Goal: Task Accomplishment & Management: Manage account settings

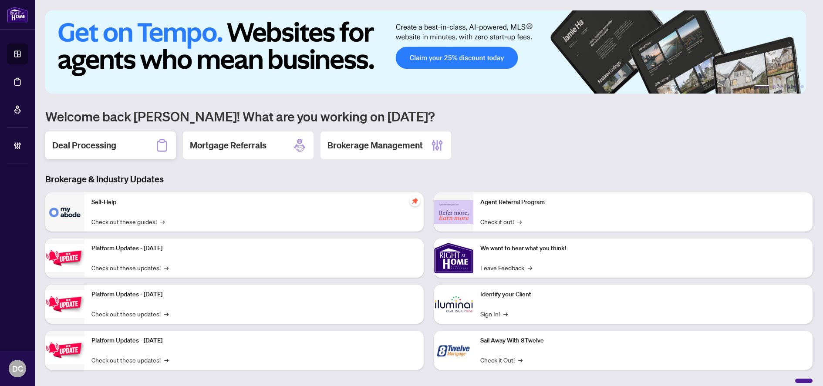
click at [139, 139] on div "Deal Processing" at bounding box center [110, 145] width 131 height 28
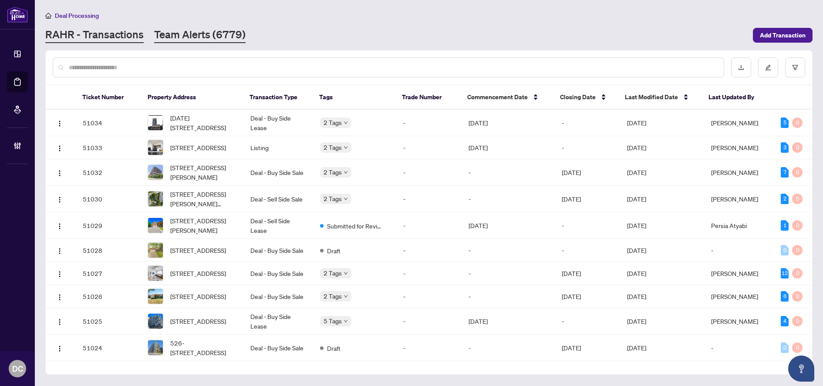
click at [228, 37] on link "Team Alerts (6779)" at bounding box center [199, 35] width 91 height 16
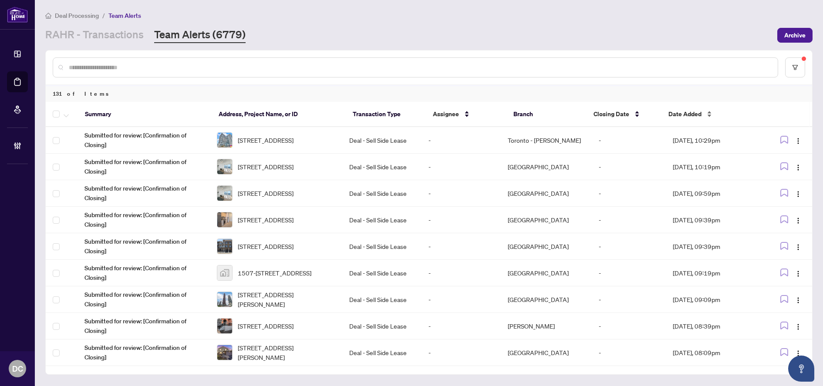
click at [692, 115] on span "Date Added" at bounding box center [684, 114] width 33 height 10
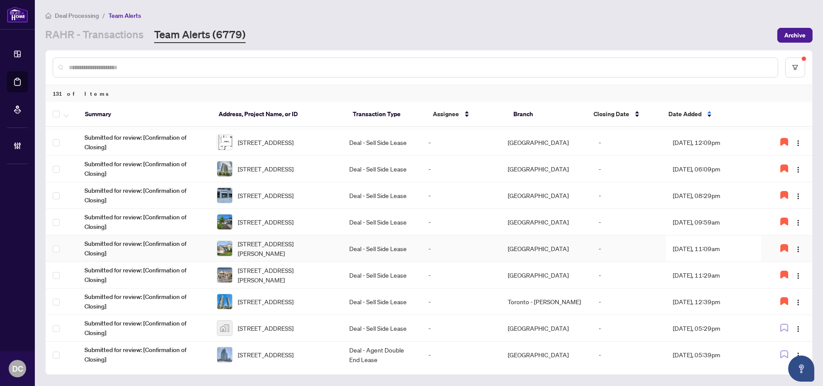
scroll to position [291, 0]
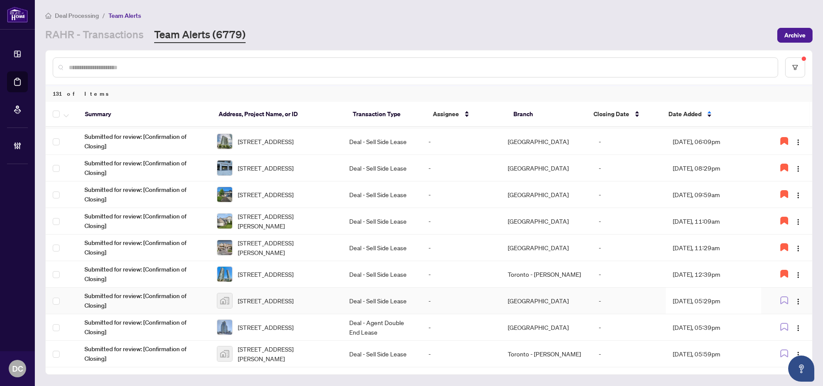
click at [711, 303] on td "Aug/27/2025, 05:29pm" at bounding box center [713, 301] width 95 height 27
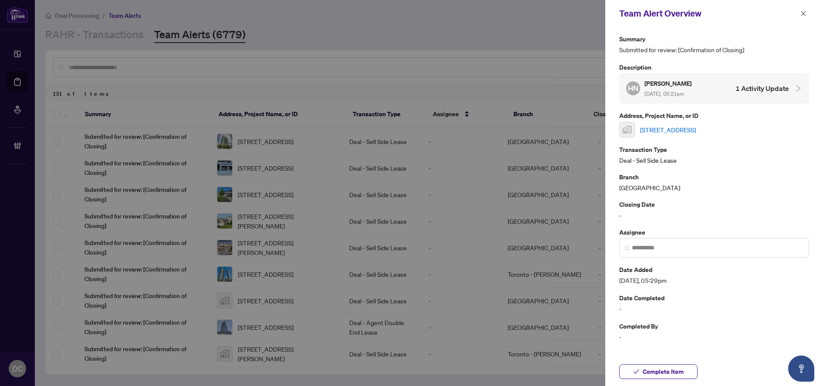
click at [696, 129] on link "1001 Bay St. #402, Toronto, Ontario M5S 3A6, Canada" at bounding box center [668, 130] width 56 height 10
click at [682, 372] on span "Complete Item" at bounding box center [663, 372] width 41 height 14
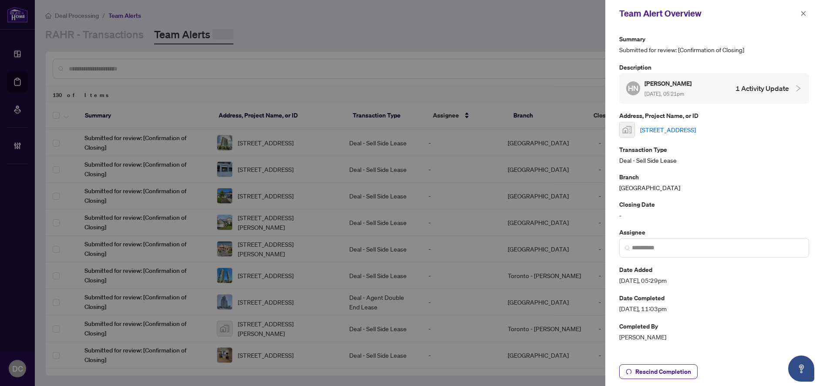
scroll to position [0, 0]
click at [806, 16] on icon "close" at bounding box center [803, 13] width 6 height 6
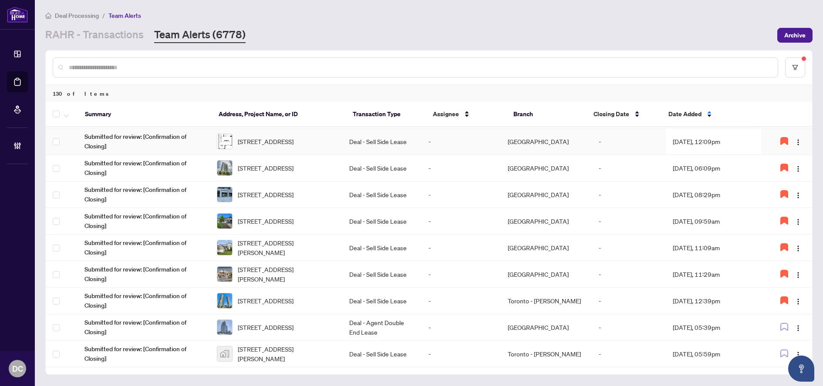
scroll to position [291, 0]
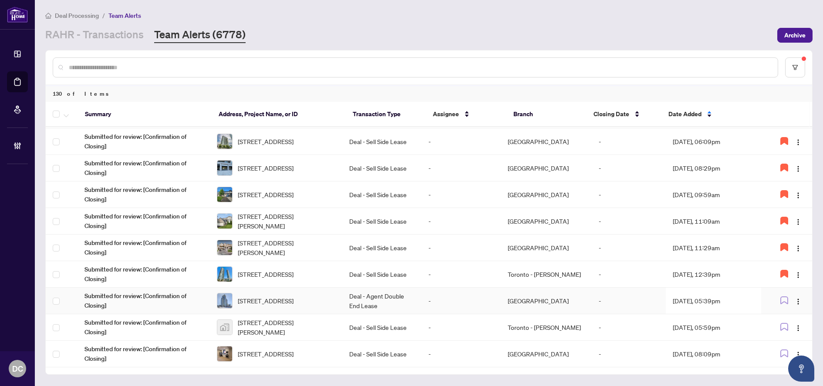
click at [721, 299] on td "Aug/27/2025, 05:39pm" at bounding box center [713, 301] width 95 height 27
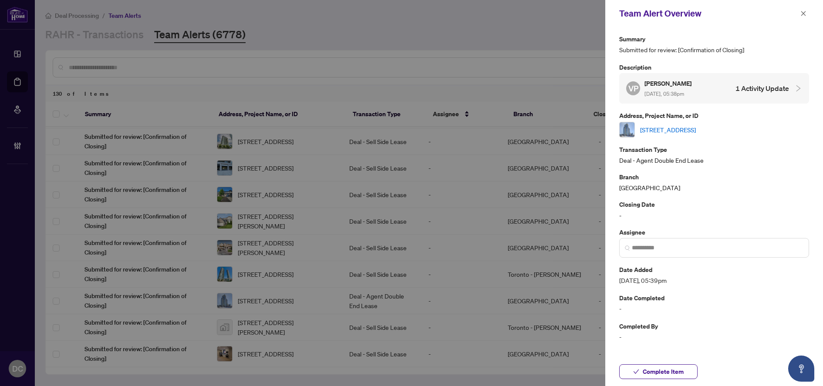
click at [696, 125] on link "1212-85 Duke St, Kitchener, Ontario L2H 0B7, Canada" at bounding box center [668, 130] width 56 height 10
click at [803, 14] on icon "close" at bounding box center [803, 13] width 5 height 5
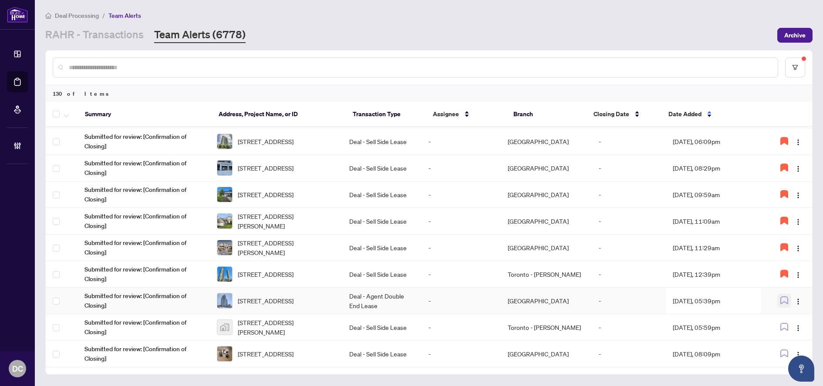
click at [782, 300] on icon "button" at bounding box center [784, 301] width 8 height 8
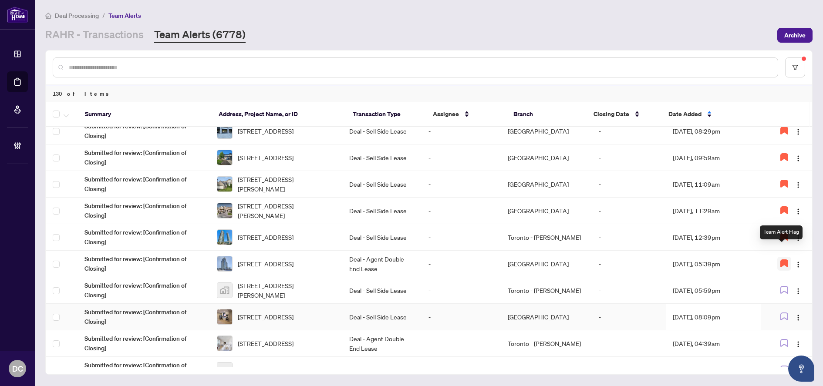
scroll to position [378, 0]
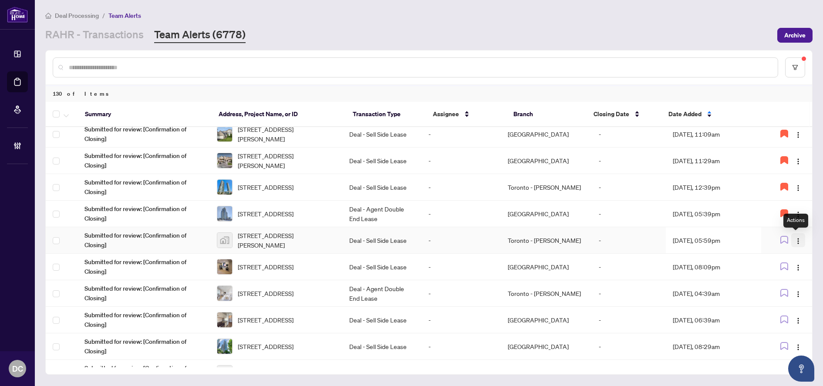
click at [797, 241] on img "button" at bounding box center [798, 241] width 7 height 7
click at [747, 244] on td "Aug/27/2025, 05:59pm" at bounding box center [713, 240] width 95 height 27
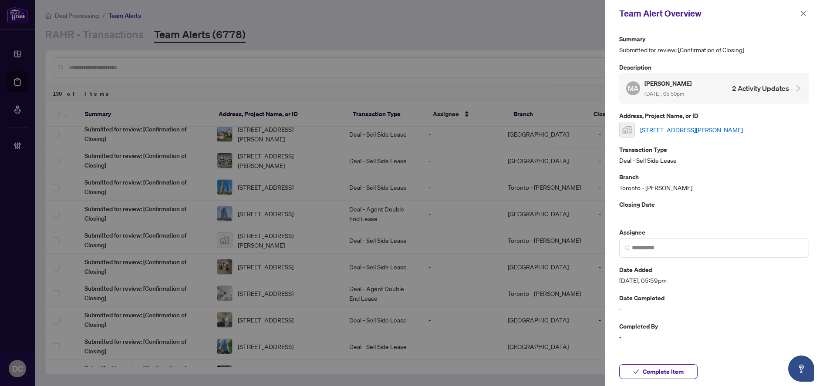
click at [729, 130] on link "218 Vaughan Road, York, ON, Canada" at bounding box center [691, 130] width 103 height 10
click at [806, 14] on button "button" at bounding box center [803, 13] width 11 height 10
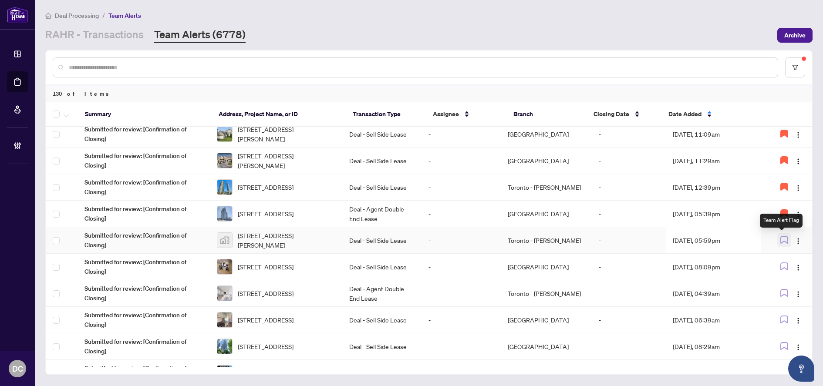
drag, startPoint x: 784, startPoint y: 238, endPoint x: 779, endPoint y: 239, distance: 4.9
click at [784, 238] on icon "button" at bounding box center [784, 240] width 8 height 8
click at [725, 268] on td "Aug/27/2025, 08:09pm" at bounding box center [713, 267] width 95 height 27
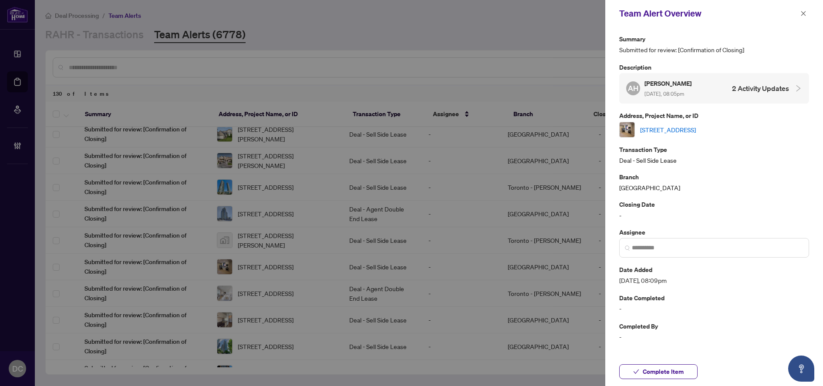
click at [696, 129] on link "201-500 Salem Ave, Toronto, Ontario M6H 3E1, Canada" at bounding box center [668, 130] width 56 height 10
click at [660, 372] on span "Complete Item" at bounding box center [663, 372] width 41 height 14
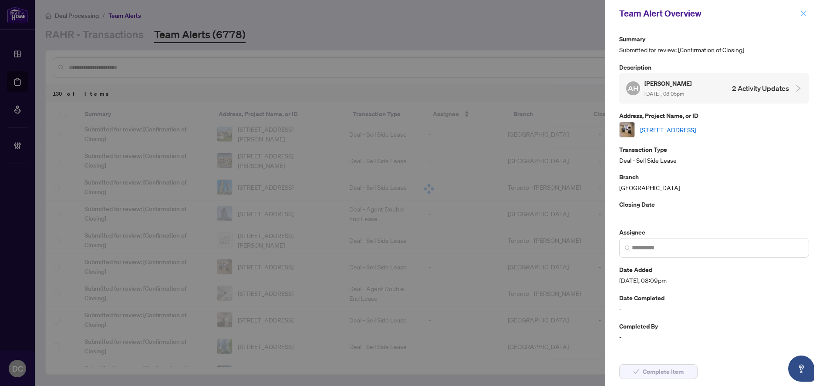
click at [806, 14] on icon "close" at bounding box center [803, 13] width 6 height 6
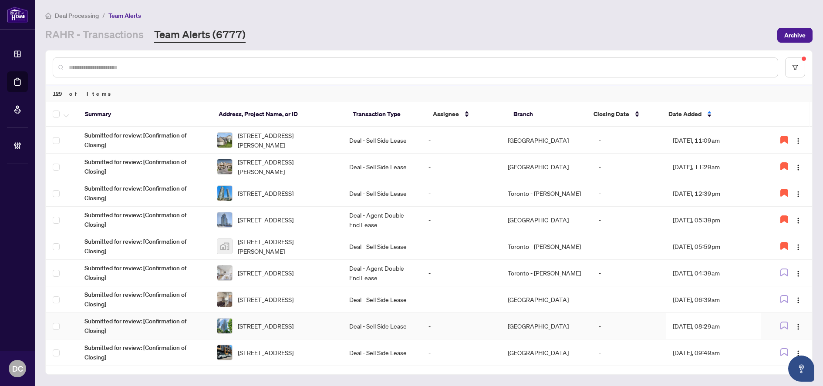
scroll to position [465, 0]
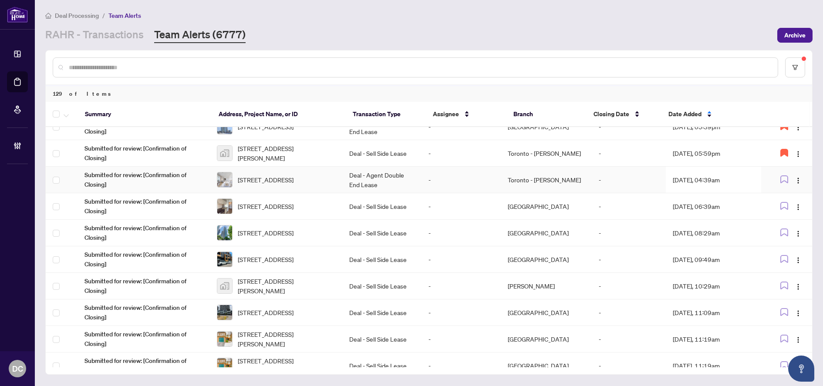
click at [739, 180] on td "Aug/28/2025, 04:39am" at bounding box center [713, 180] width 95 height 27
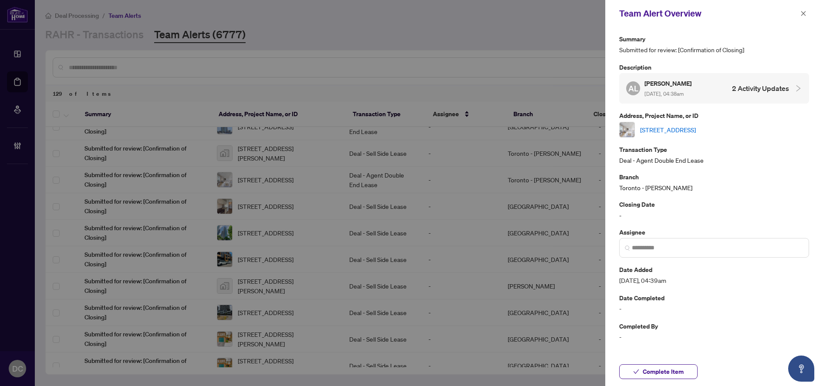
click at [696, 125] on link "2601-360 Square One Dr, Mississauga, Ontario L5B 0G7, Canada" at bounding box center [668, 130] width 56 height 10
click at [802, 15] on icon "close" at bounding box center [803, 13] width 6 height 6
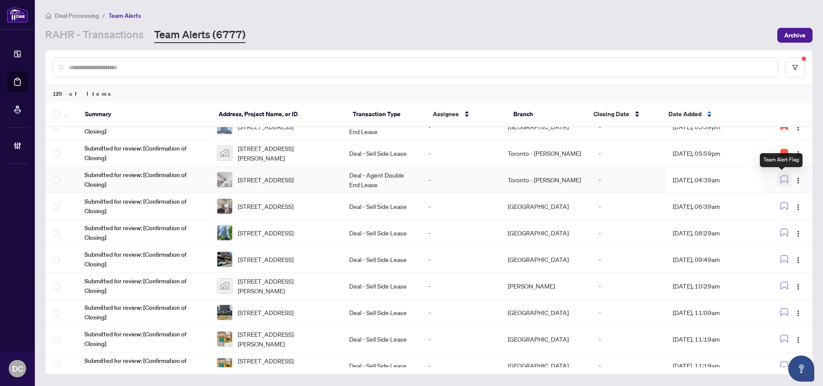
click at [783, 178] on icon "button" at bounding box center [784, 179] width 8 height 8
click at [755, 200] on td "Aug/28/2025, 06:39am" at bounding box center [713, 206] width 95 height 27
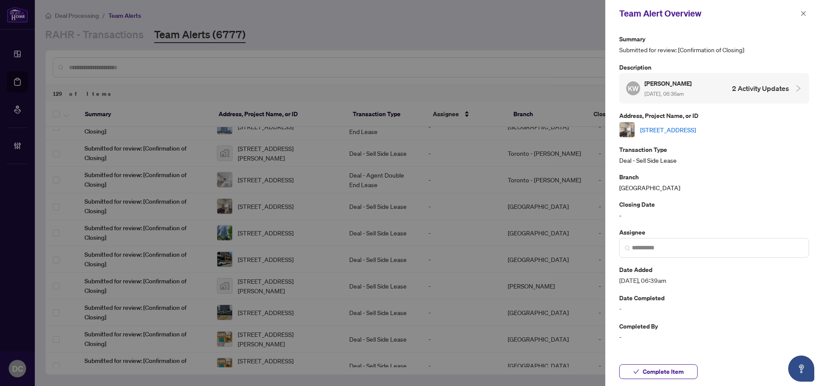
click at [696, 131] on link "703-40 Old Mill Rd, Oakville, Ontario L6J 7W2, Canada" at bounding box center [668, 130] width 56 height 10
click at [680, 371] on span "Complete Item" at bounding box center [663, 372] width 41 height 14
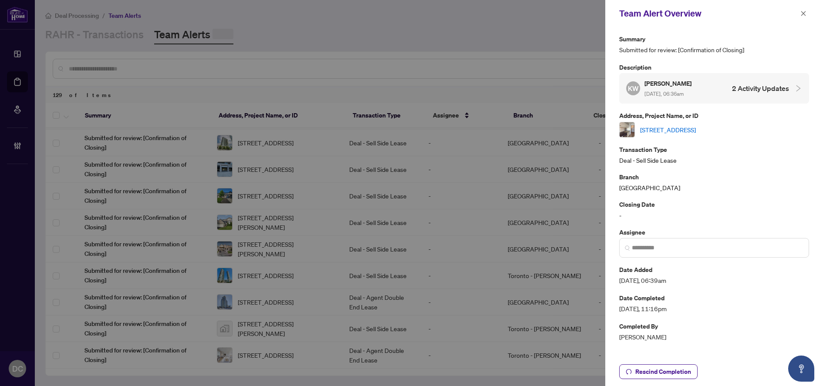
scroll to position [0, 0]
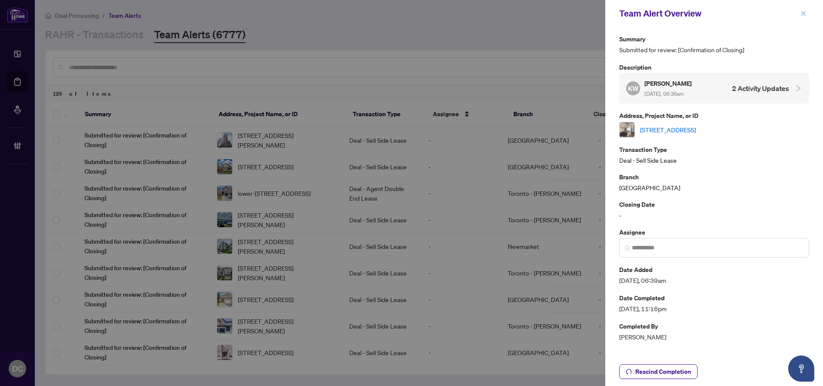
click at [802, 10] on span "button" at bounding box center [803, 14] width 6 height 14
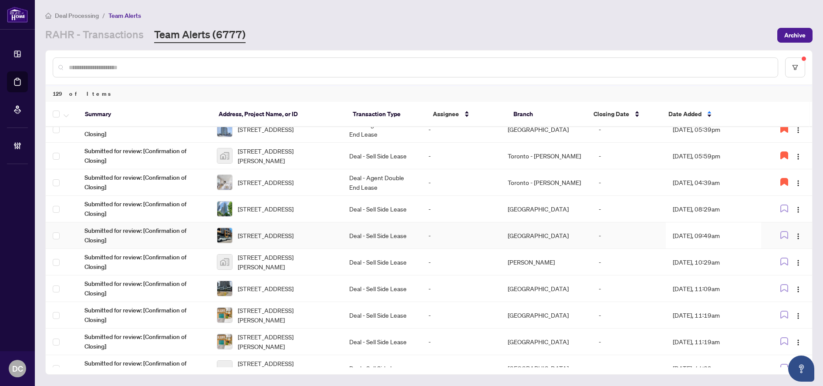
scroll to position [465, 0]
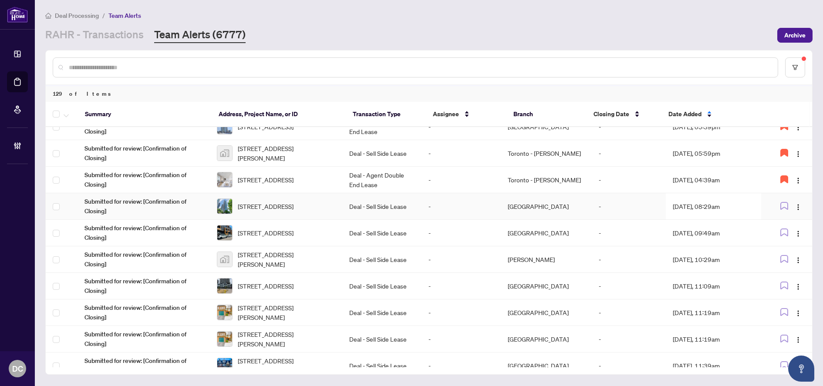
click at [721, 206] on td "Aug/28/2025, 08:29am" at bounding box center [713, 206] width 95 height 27
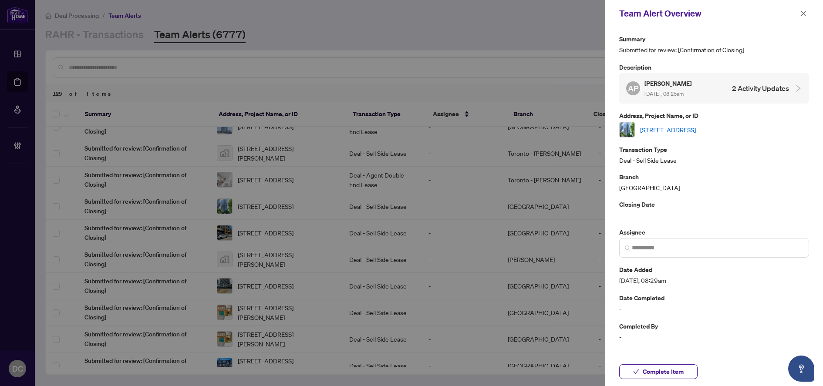
click at [696, 134] on link "[STREET_ADDRESS]" at bounding box center [668, 130] width 56 height 10
click at [657, 373] on span "Complete Item" at bounding box center [663, 372] width 41 height 14
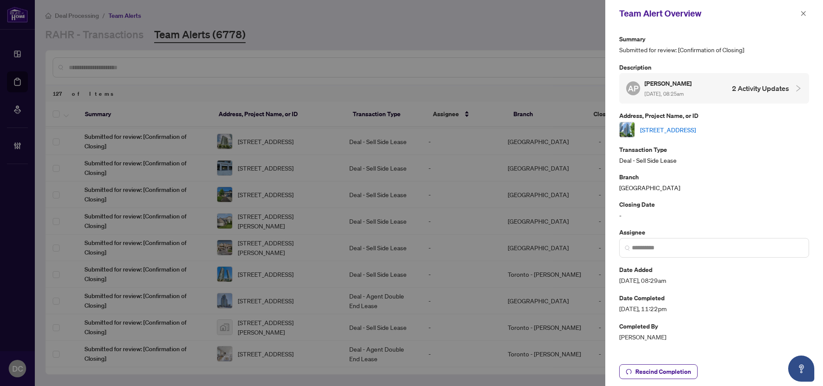
scroll to position [0, 0]
click at [803, 12] on icon "close" at bounding box center [803, 13] width 6 height 6
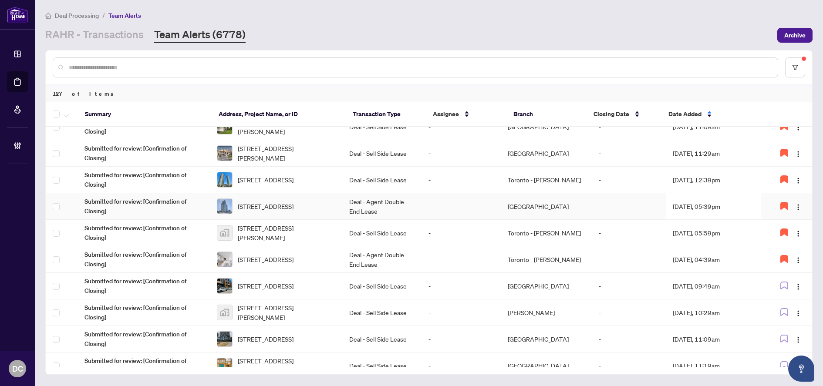
scroll to position [421, 0]
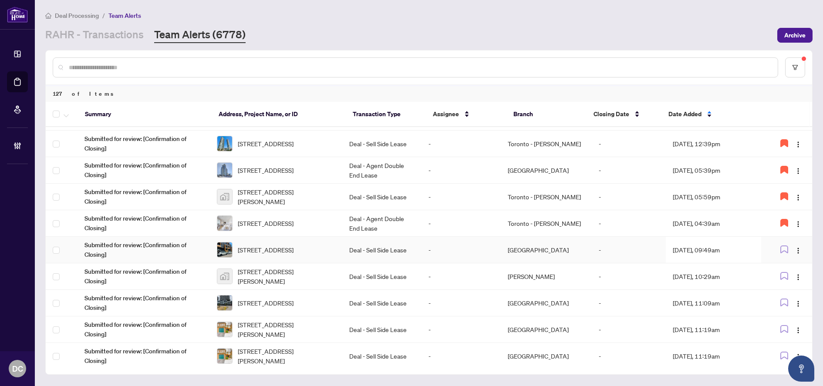
click at [723, 242] on td "Aug/28/2025, 09:49am" at bounding box center [713, 250] width 95 height 27
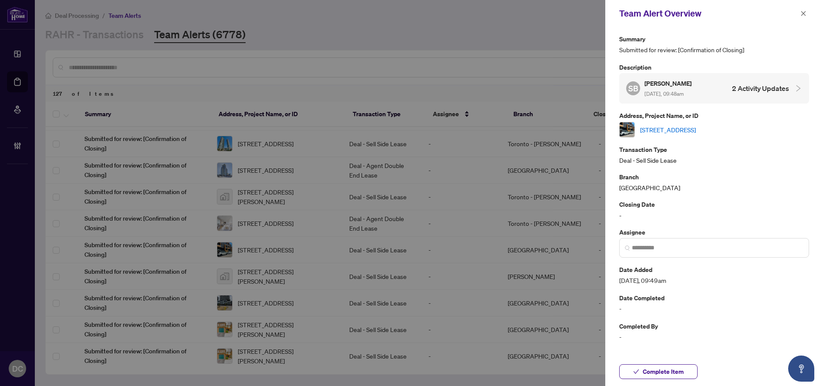
click at [696, 129] on link "209-1165 Journeyman Lane, Mississauga, Ontario L5J 0B6, Canada" at bounding box center [668, 130] width 56 height 10
click at [802, 15] on icon "close" at bounding box center [803, 13] width 6 height 6
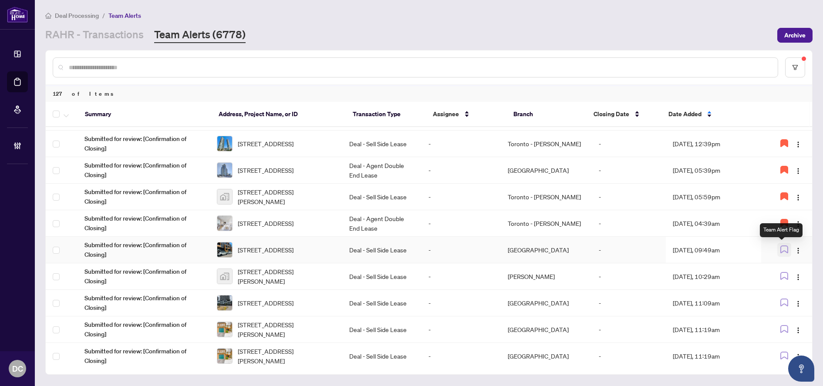
click at [781, 249] on icon "button" at bounding box center [784, 250] width 8 height 8
click at [724, 279] on td "Aug/28/2025, 10:29am" at bounding box center [713, 276] width 95 height 27
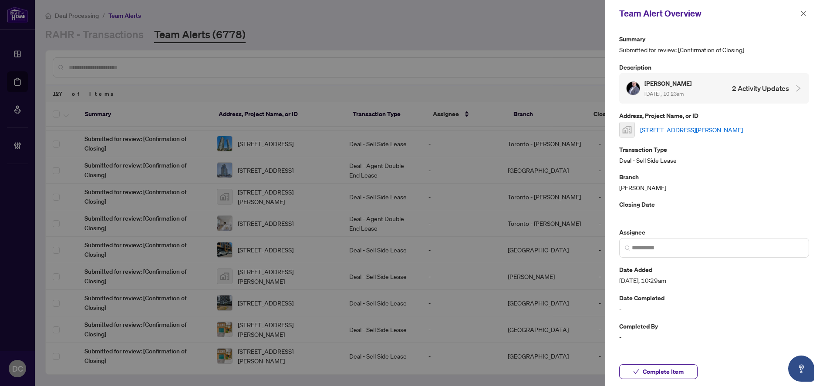
click at [736, 127] on link "18 Romanelli Crescent, Bradford, ON, Canada" at bounding box center [691, 130] width 103 height 10
click at [679, 367] on span "Complete Item" at bounding box center [663, 372] width 41 height 14
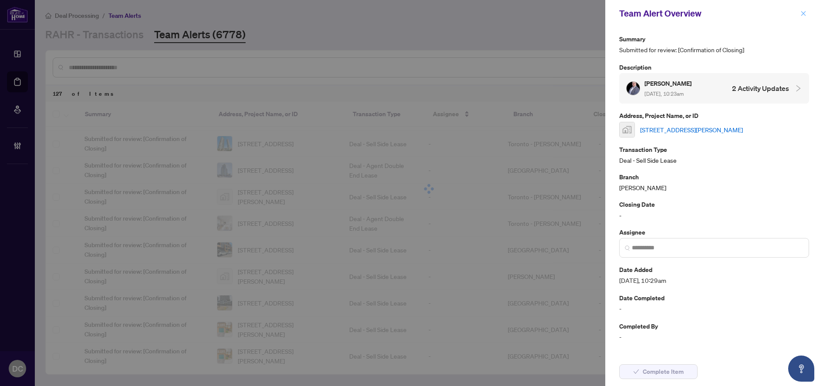
click at [808, 14] on button "button" at bounding box center [803, 13] width 11 height 10
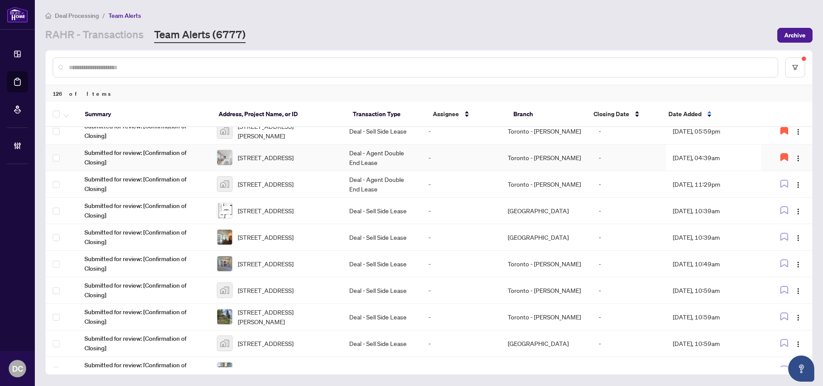
scroll to position [479, 0]
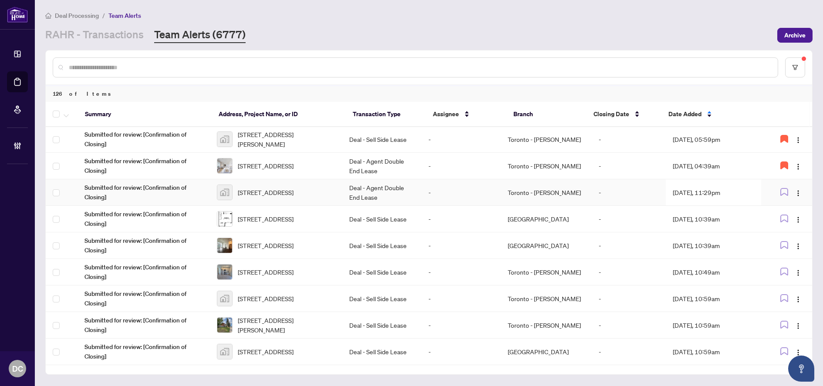
click at [734, 192] on td "Aug/28/2025, 11:29pm" at bounding box center [713, 192] width 95 height 27
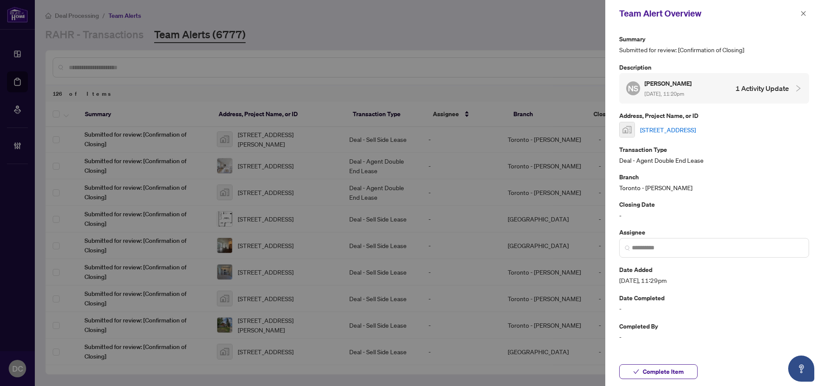
click at [696, 127] on link "2504-62 Forest Manor Road unit 2504, North York, ON, Canada" at bounding box center [668, 130] width 56 height 10
click at [806, 11] on button "button" at bounding box center [803, 13] width 11 height 10
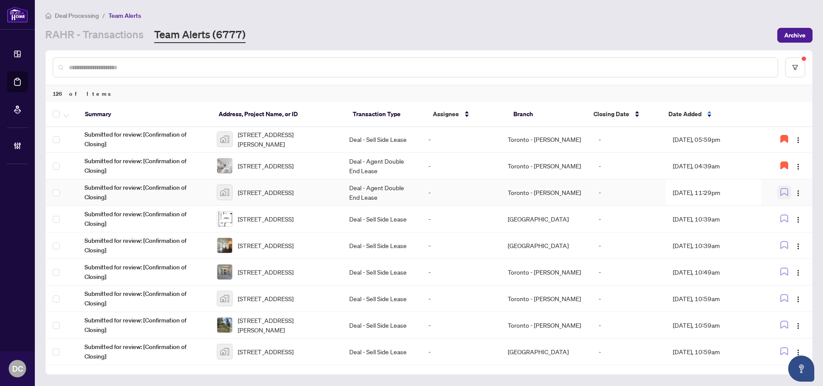
click at [781, 192] on icon "button" at bounding box center [784, 192] width 8 height 8
click at [602, 221] on td "-" at bounding box center [629, 219] width 74 height 27
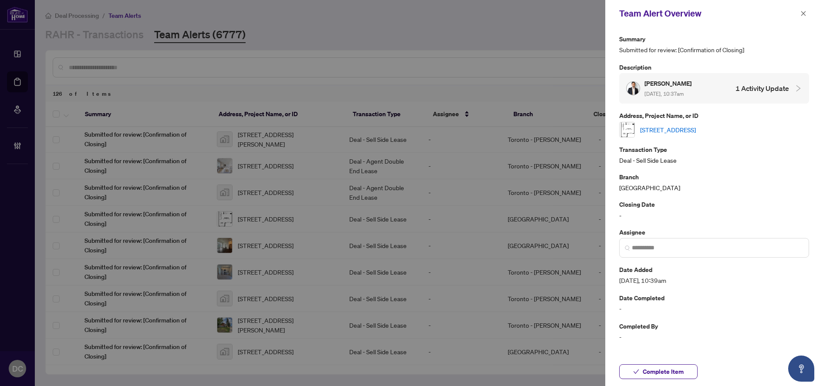
click at [696, 130] on link "77 Lignite Private, Ottawa, Ontario K2J 7J4, Canada" at bounding box center [668, 130] width 56 height 10
click at [804, 14] on icon "close" at bounding box center [803, 13] width 6 height 6
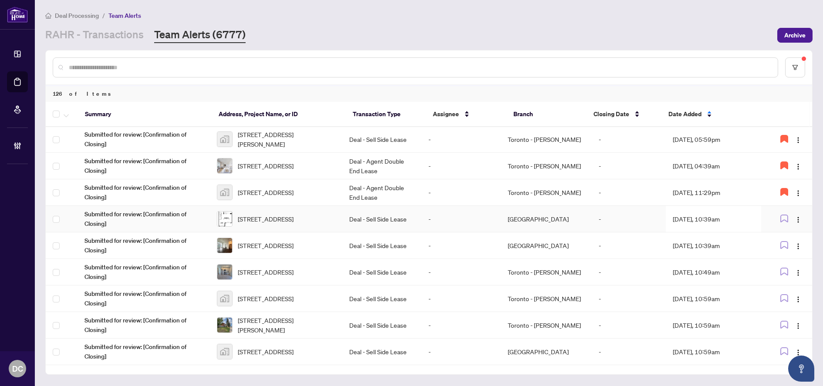
click at [701, 216] on td "Aug/29/2025, 10:39am" at bounding box center [713, 219] width 95 height 27
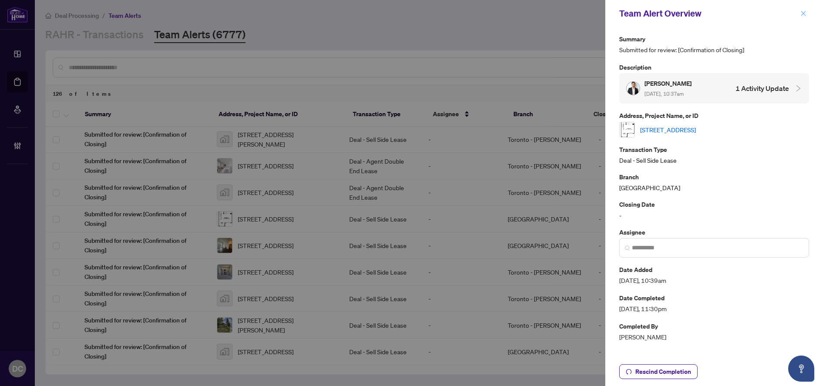
click at [808, 11] on button "button" at bounding box center [803, 13] width 11 height 10
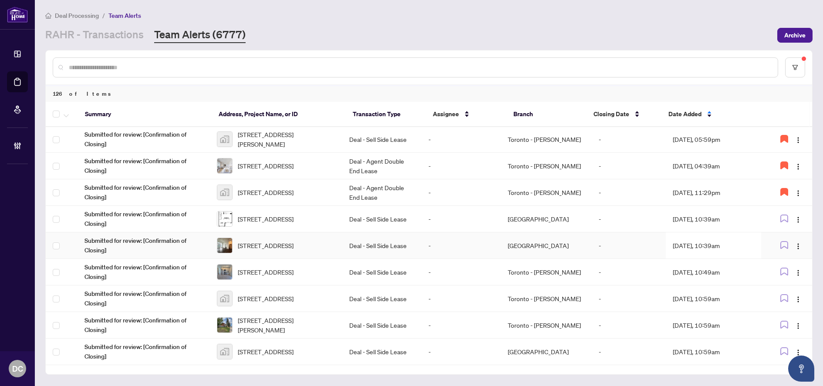
click at [392, 244] on td "Deal - Sell Side Lease" at bounding box center [381, 246] width 79 height 27
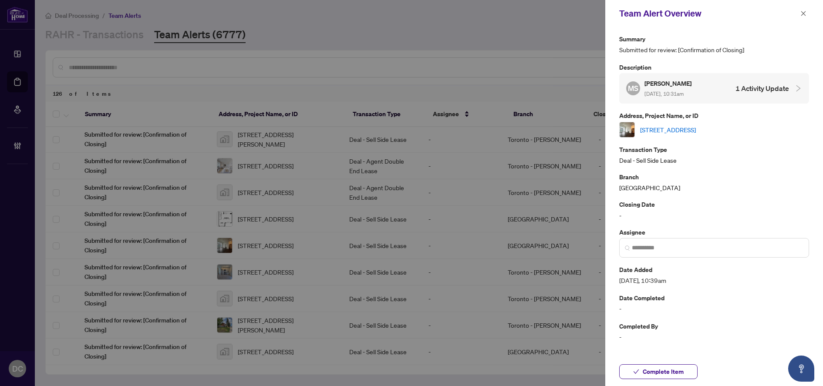
click at [690, 125] on link "2505-3883 Quartz Rd, Mississauga, Ontario L5B 0M4, Canada" at bounding box center [668, 130] width 56 height 10
click at [803, 14] on icon "close" at bounding box center [803, 13] width 6 height 6
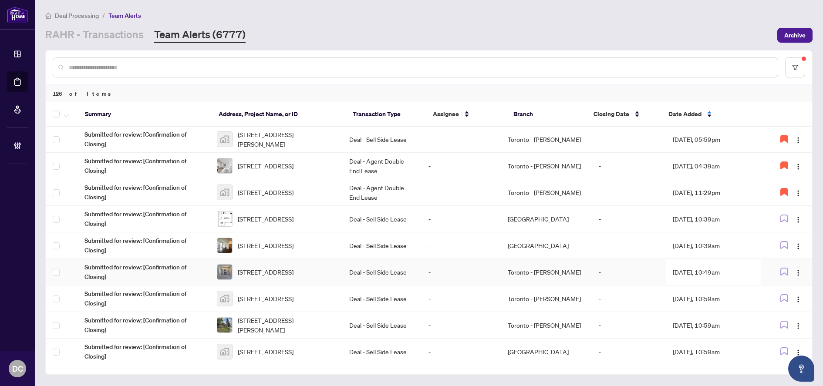
click at [726, 264] on td "Aug/29/2025, 10:49am" at bounding box center [713, 272] width 95 height 27
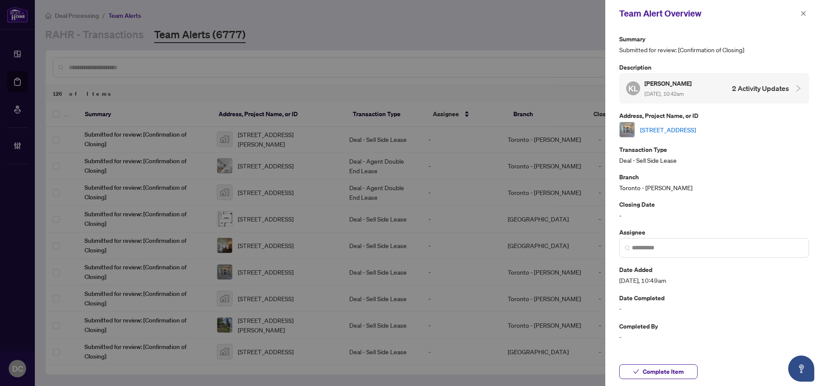
click at [723, 135] on div "104-412 Silver Maple Rd, Oakville, Ontario L6H 7E3, Canada" at bounding box center [714, 130] width 190 height 16
click at [696, 132] on link "104-412 Silver Maple Rd, Oakville, Ontario L6H 7E3, Canada" at bounding box center [668, 130] width 56 height 10
click at [800, 14] on button "button" at bounding box center [803, 13] width 11 height 10
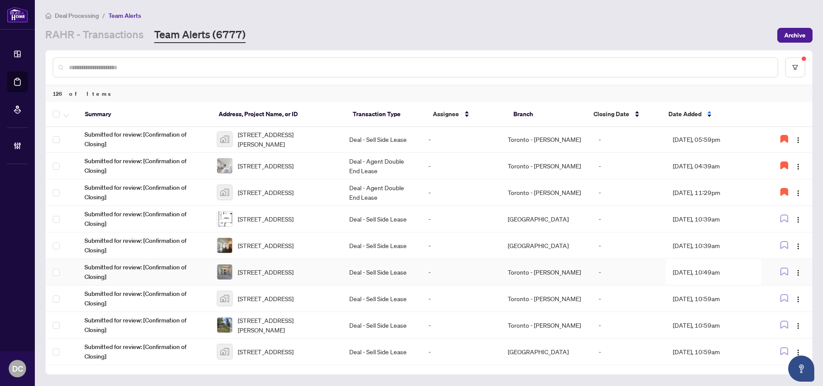
click at [378, 274] on td "Deal - Sell Side Lease" at bounding box center [381, 272] width 79 height 27
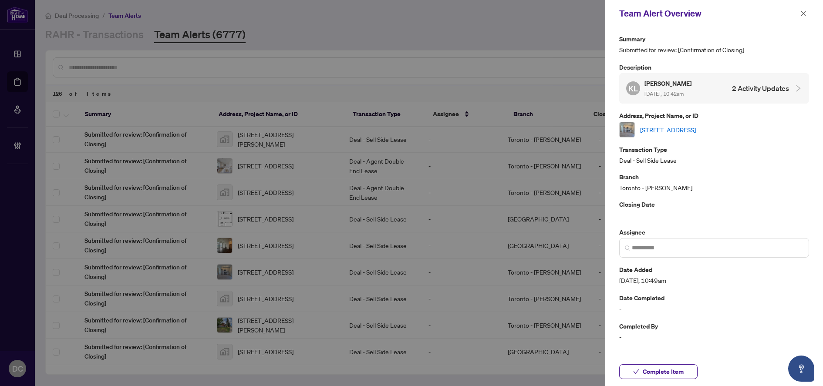
click at [696, 128] on link "104-412 Silver Maple Rd, Oakville, Ontario L6H 7E3, Canada" at bounding box center [668, 130] width 56 height 10
click at [803, 11] on icon "close" at bounding box center [803, 13] width 6 height 6
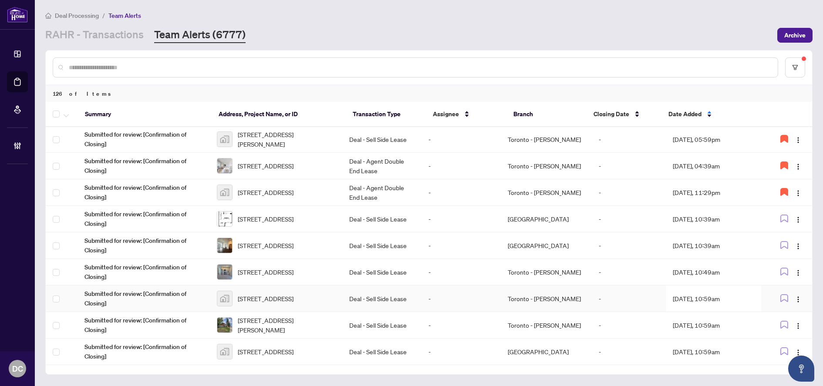
click at [353, 293] on td "Deal - Sell Side Lease" at bounding box center [381, 299] width 79 height 27
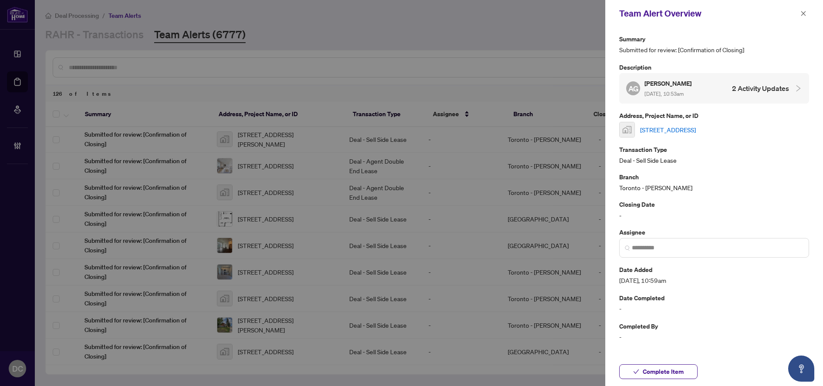
click at [683, 125] on link "315-3 Navy Wharf Court #315, Old Toronto, Toronto, ON, Canada" at bounding box center [668, 130] width 56 height 10
click at [691, 367] on button "Complete Item" at bounding box center [658, 371] width 78 height 15
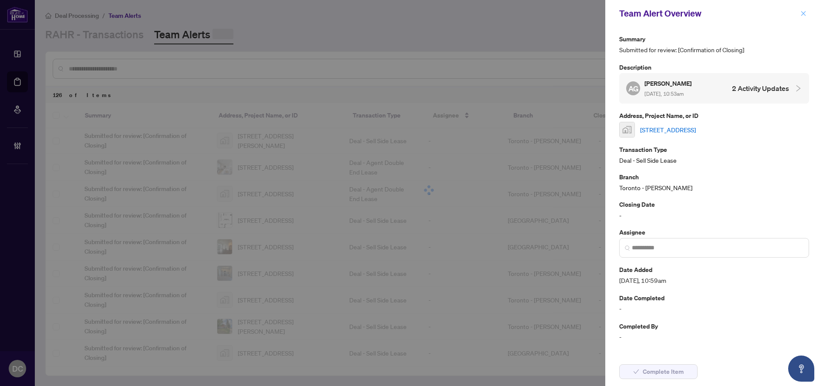
click at [800, 13] on icon "close" at bounding box center [803, 13] width 6 height 6
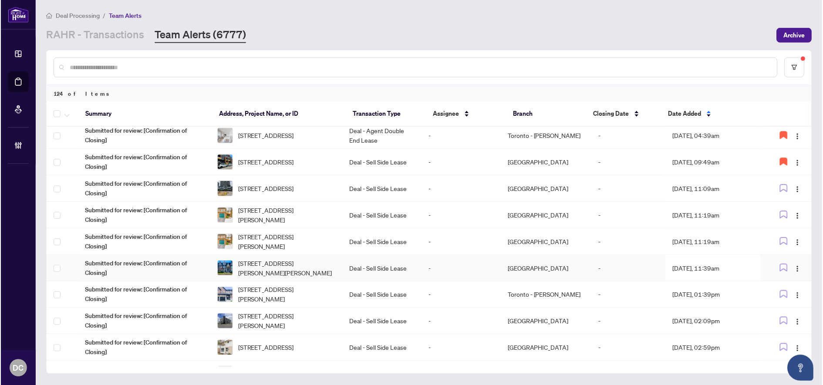
scroll to position [509, 0]
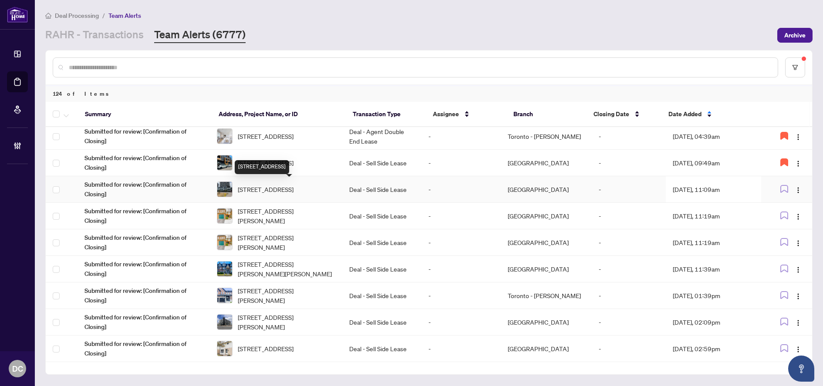
click at [293, 185] on span "342-2485 Taunton Rd, Oakville, Ontario L6H 3R8, Canada" at bounding box center [266, 190] width 56 height 10
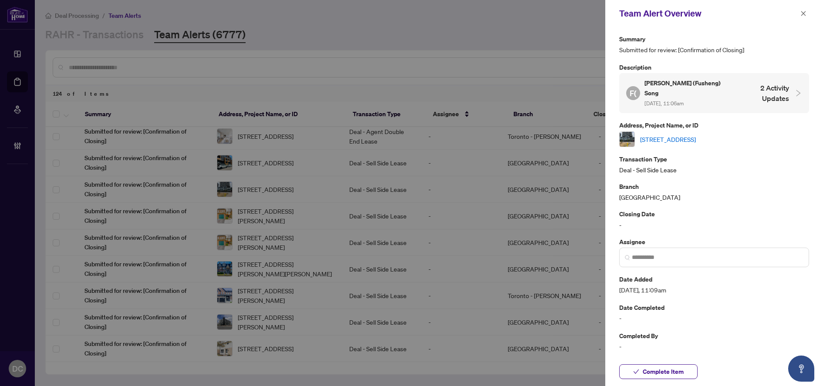
click at [682, 135] on link "342-2485 Taunton Rd, Oakville, Ontario L6H 3R8, Canada" at bounding box center [668, 140] width 56 height 10
click at [668, 369] on span "Complete Item" at bounding box center [663, 371] width 41 height 14
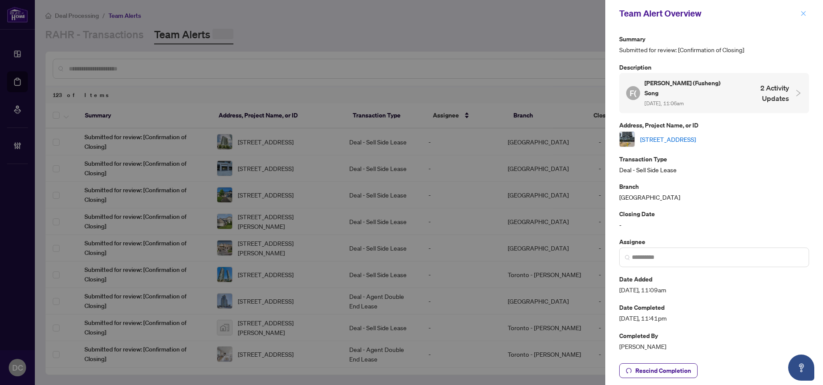
scroll to position [0, 0]
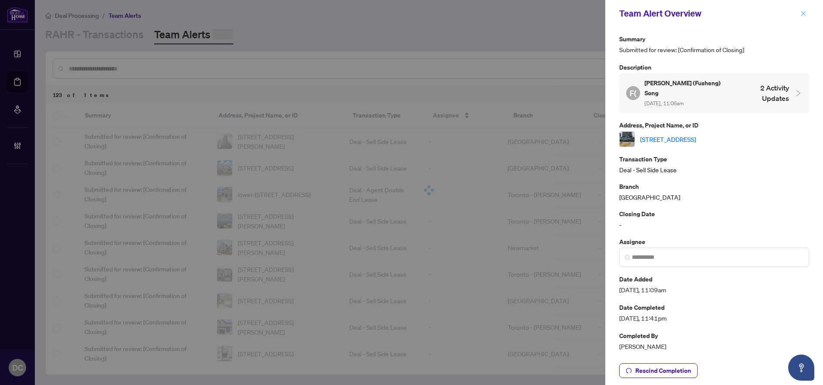
click at [802, 11] on icon "close" at bounding box center [803, 13] width 6 height 6
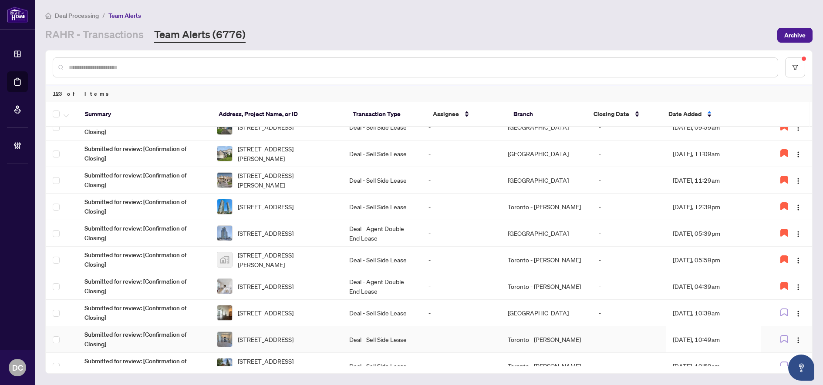
scroll to position [479, 0]
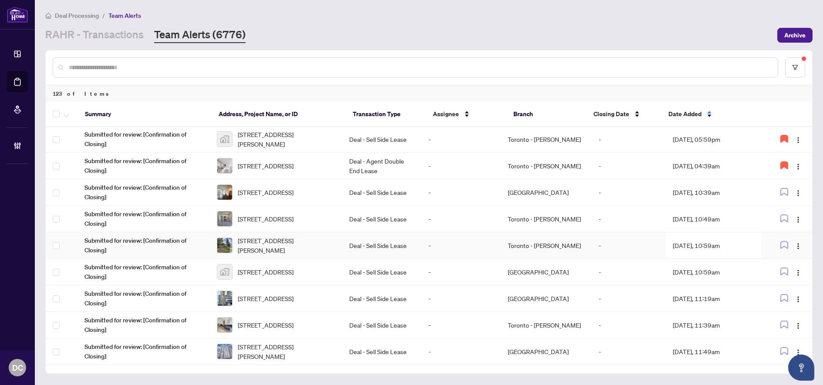
click at [629, 245] on td "-" at bounding box center [629, 246] width 74 height 27
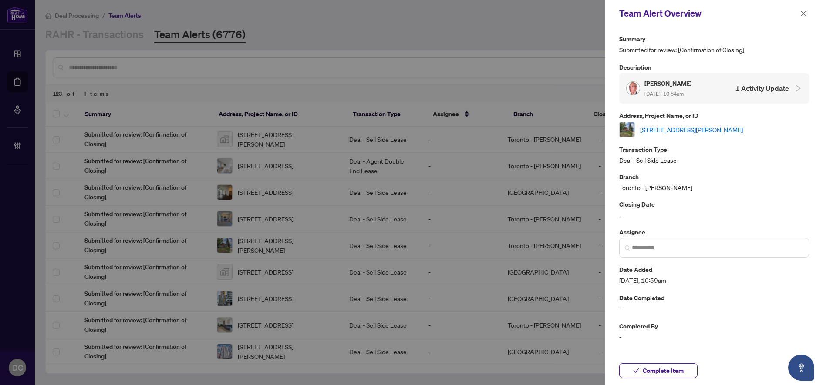
click at [731, 128] on link "1-63 Andrew St, Orillia, Ontario L3V 5J2, Canada" at bounding box center [691, 130] width 103 height 10
click at [804, 14] on icon "close" at bounding box center [803, 13] width 5 height 5
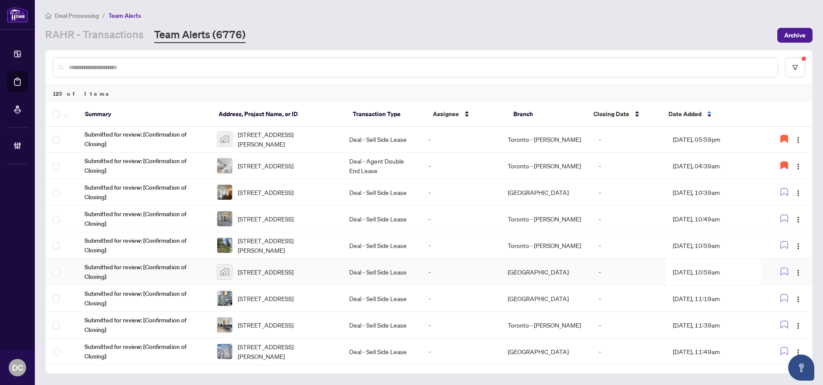
click at [715, 270] on td "Aug/29/2025, 10:59am" at bounding box center [713, 272] width 95 height 27
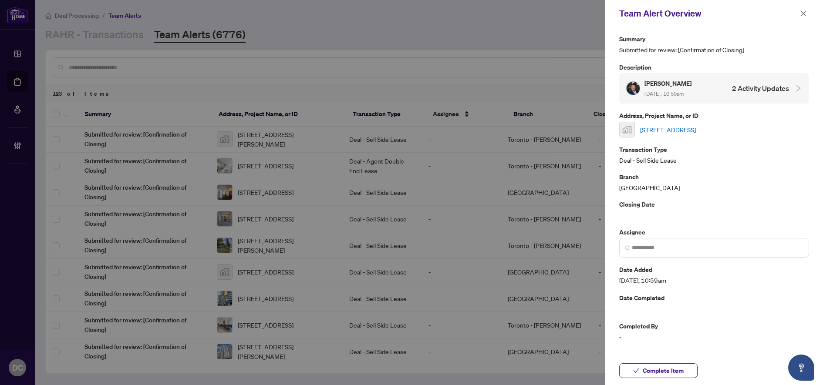
click at [696, 128] on link "360 Square One Drive #1110, Mississauga, ON, Canada" at bounding box center [668, 130] width 56 height 10
click at [690, 370] on button "Complete Item" at bounding box center [658, 371] width 78 height 15
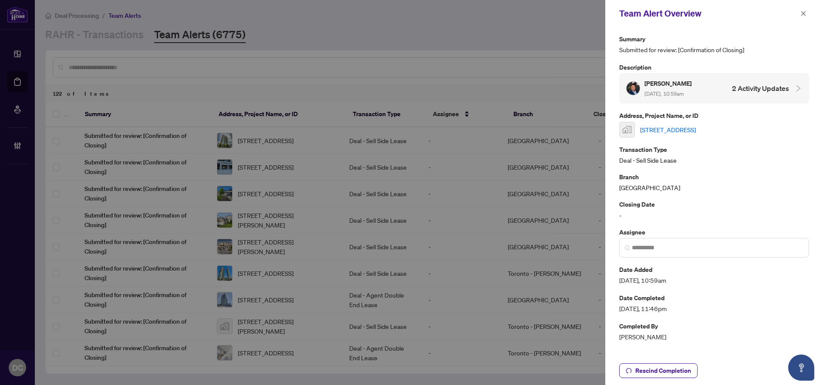
scroll to position [0, 0]
drag, startPoint x: 805, startPoint y: 13, endPoint x: 789, endPoint y: 20, distance: 16.8
click at [805, 13] on icon "close" at bounding box center [803, 13] width 6 height 6
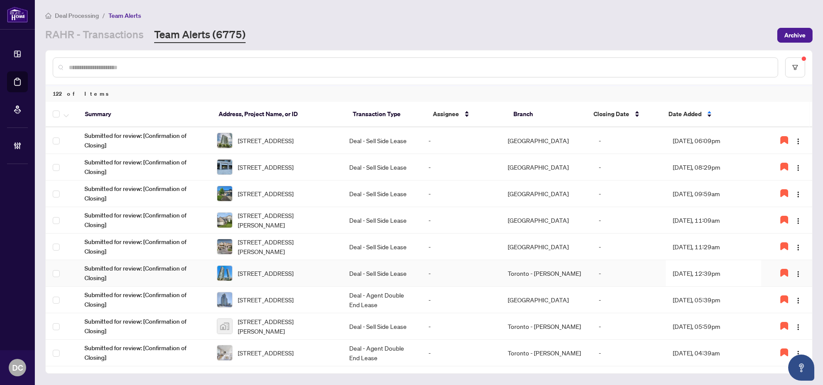
scroll to position [466, 0]
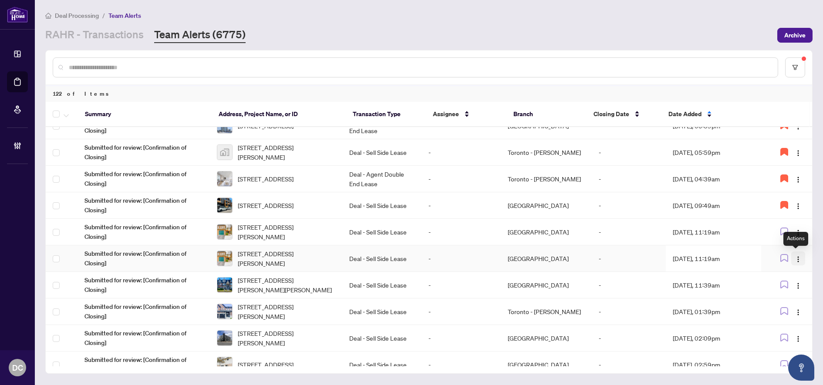
click at [800, 260] on button "button" at bounding box center [798, 259] width 14 height 14
click at [770, 303] on span "Complete Item" at bounding box center [775, 304] width 40 height 10
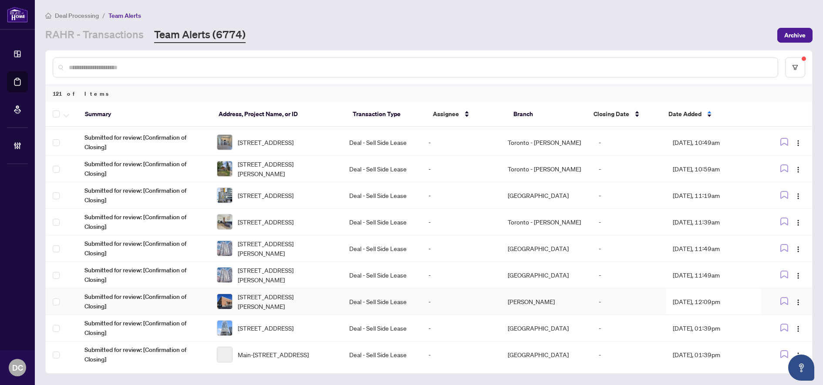
scroll to position [479, 0]
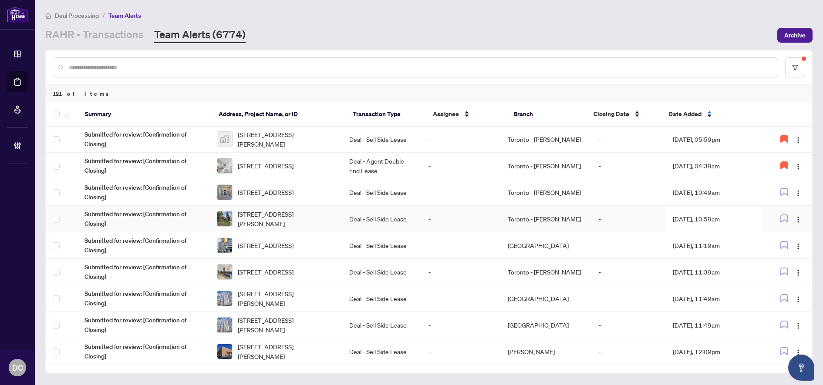
click at [395, 223] on td "Deal - Sell Side Lease" at bounding box center [381, 219] width 79 height 27
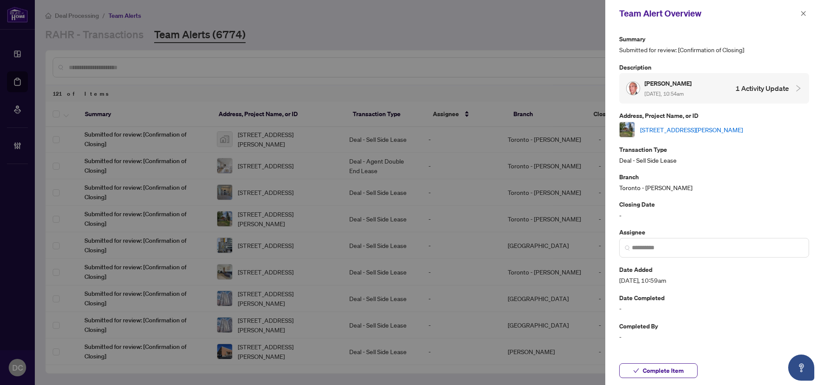
click at [681, 128] on link "1-63 Andrew St, Orillia, Ontario L3V 5J2, Canada" at bounding box center [691, 130] width 103 height 10
click at [806, 11] on button "button" at bounding box center [803, 13] width 11 height 10
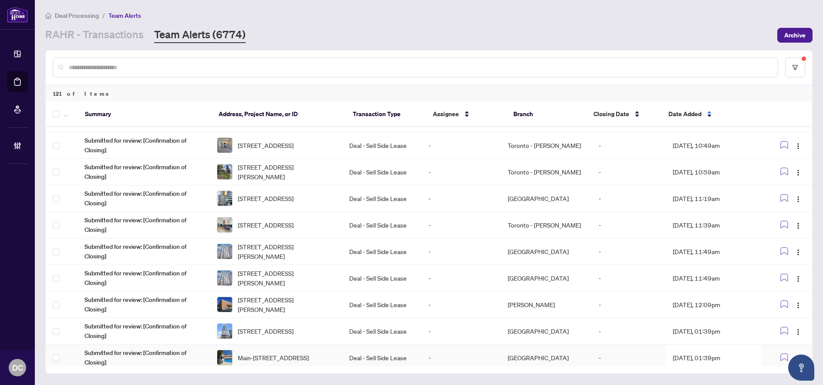
scroll to position [522, 0]
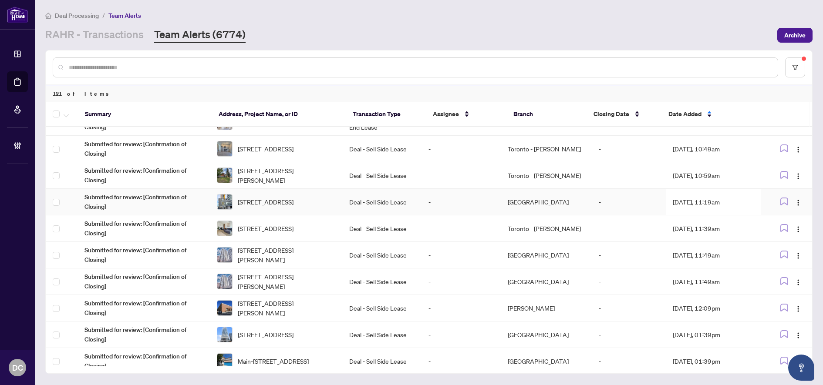
click at [293, 205] on span "2510-70 Queens Wharf Rd, Toronto, Ontario M5V 0J2, Canada" at bounding box center [266, 202] width 56 height 10
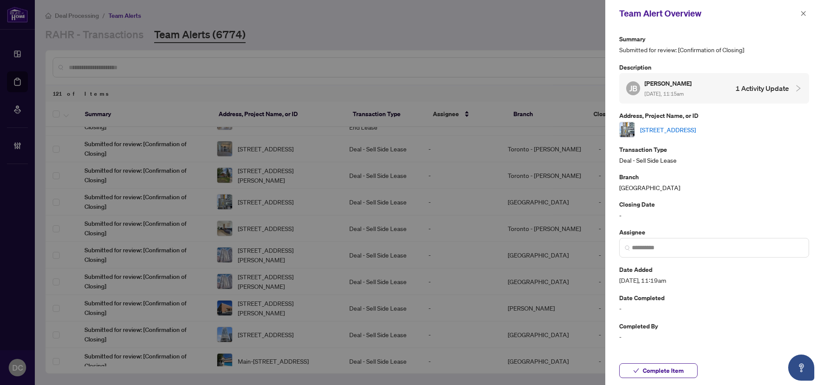
click at [696, 128] on link "2510-70 Queens Wharf Rd, Toronto, Ontario M5V 0J2, Canada" at bounding box center [668, 130] width 56 height 10
click at [799, 13] on button "button" at bounding box center [803, 13] width 11 height 10
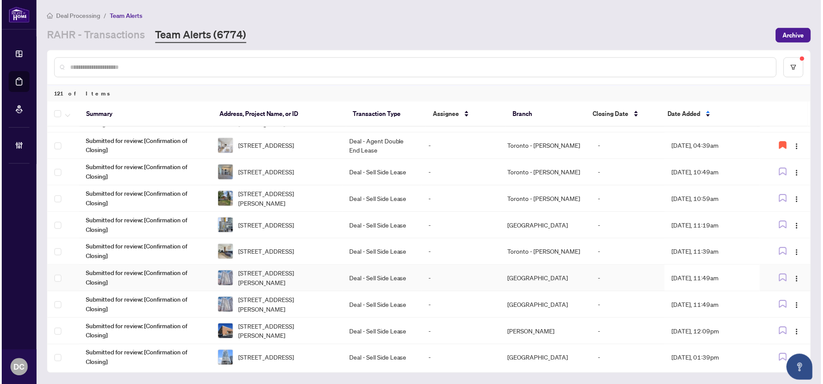
scroll to position [479, 0]
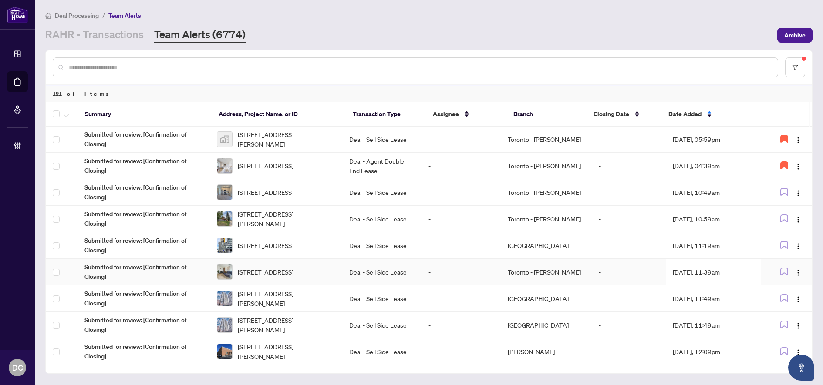
click at [293, 274] on span "1209-170 Bayview Ave, Toronto, Ontario M5A 0G4, Canada" at bounding box center [266, 272] width 56 height 10
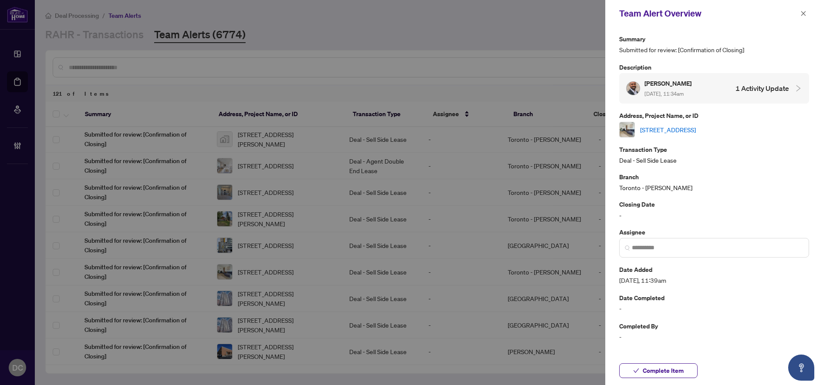
click at [696, 130] on link "1209-170 Bayview Ave, Toronto, Ontario M5A 0G4, Canada" at bounding box center [668, 130] width 56 height 10
click at [682, 372] on span "Complete Item" at bounding box center [663, 369] width 41 height 14
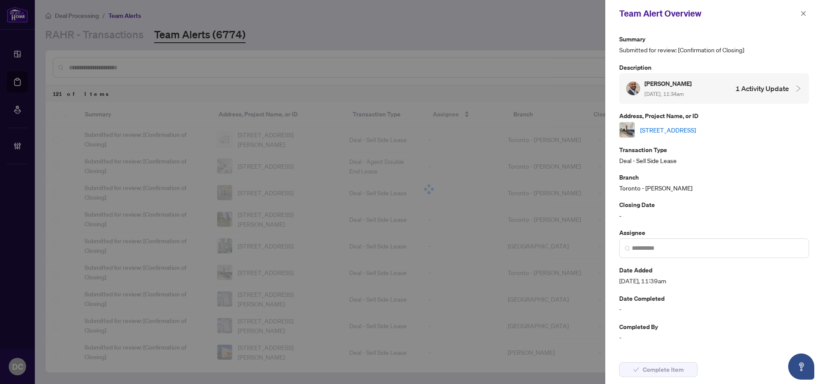
drag, startPoint x: 804, startPoint y: 14, endPoint x: 761, endPoint y: 29, distance: 45.6
click at [804, 14] on icon "close" at bounding box center [803, 13] width 5 height 5
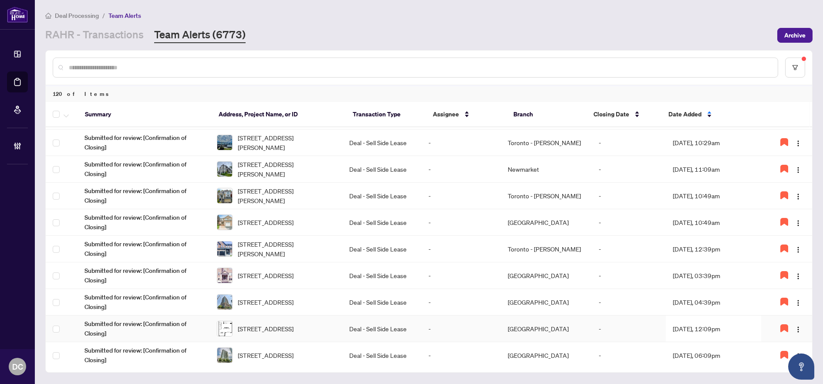
scroll to position [0, 0]
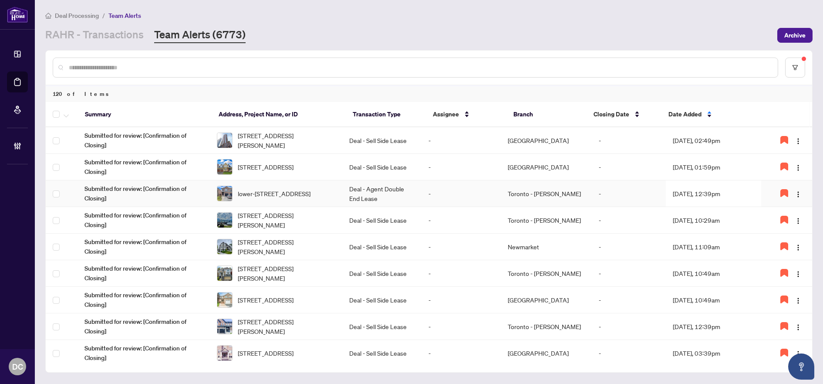
click at [696, 198] on td "Aug/18/2025, 12:39pm" at bounding box center [713, 193] width 95 height 27
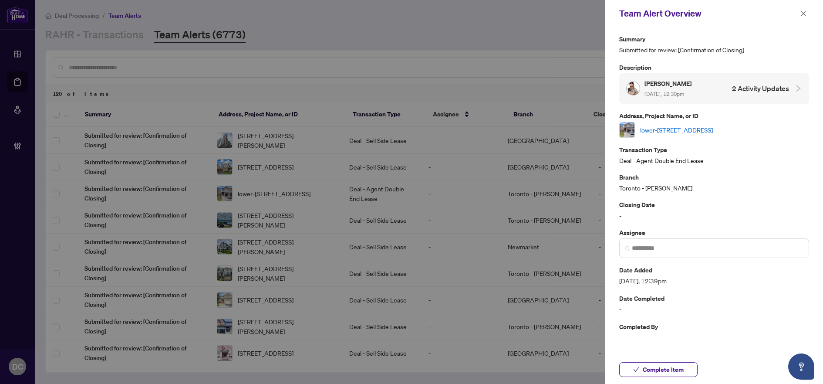
click at [713, 125] on link "lower-3256 Equestrian Cres, Mississauga, Ontario L5M 6S9, Canada" at bounding box center [676, 130] width 73 height 10
click at [804, 14] on icon "close" at bounding box center [803, 13] width 6 height 6
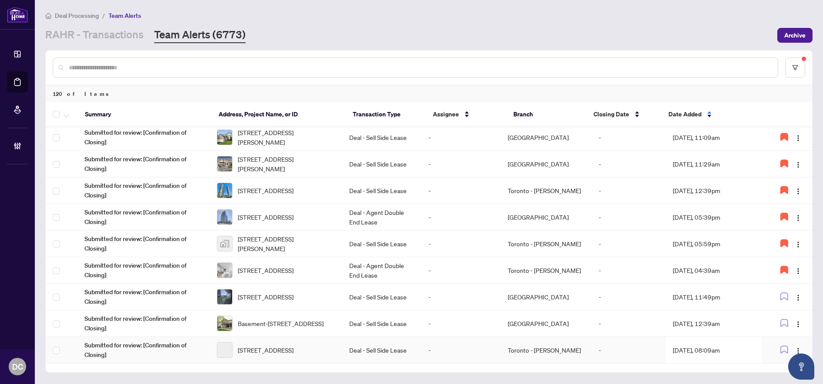
scroll to position [479, 0]
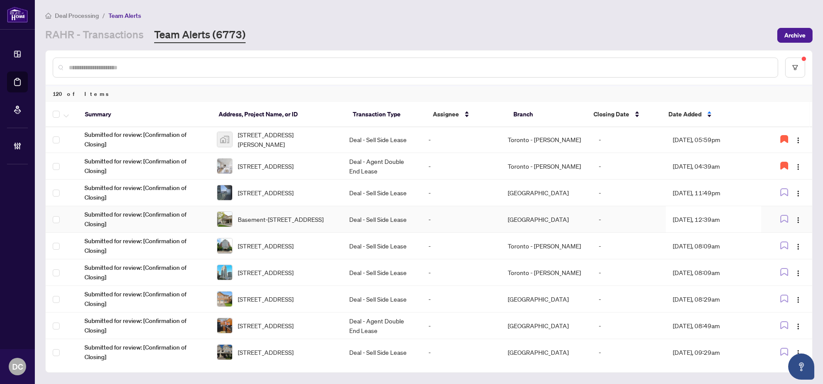
click at [384, 217] on td "Deal - Sell Side Lease" at bounding box center [381, 219] width 79 height 27
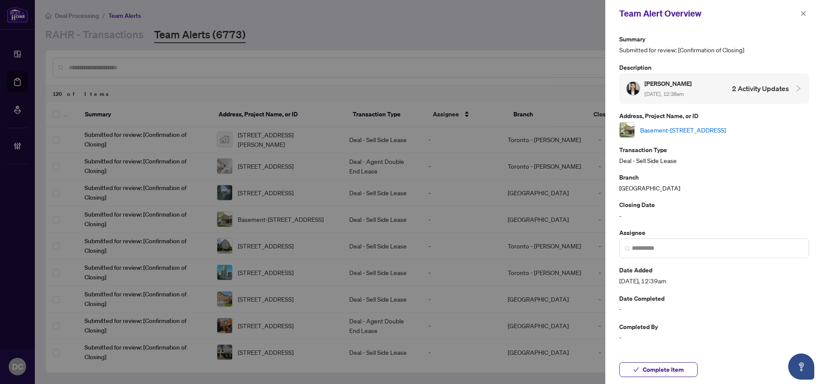
click at [721, 131] on link "Basement-40 Sabbe Cres, Ajax, Ontario L1T 4E3, Canada" at bounding box center [683, 130] width 86 height 10
click at [803, 13] on icon "close" at bounding box center [803, 13] width 6 height 6
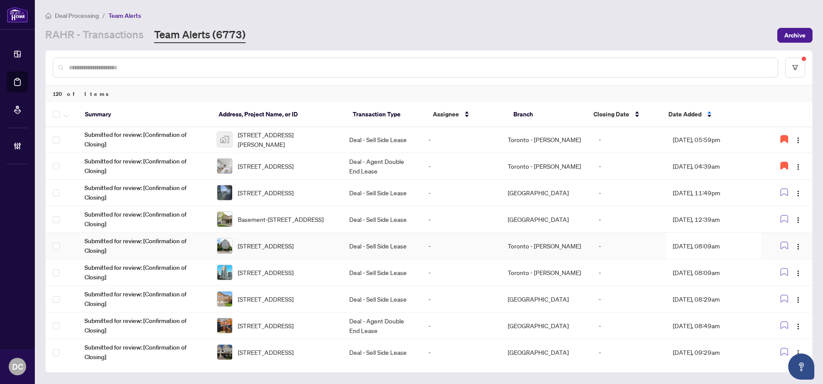
click at [392, 246] on td "Deal - Sell Side Lease" at bounding box center [381, 246] width 79 height 27
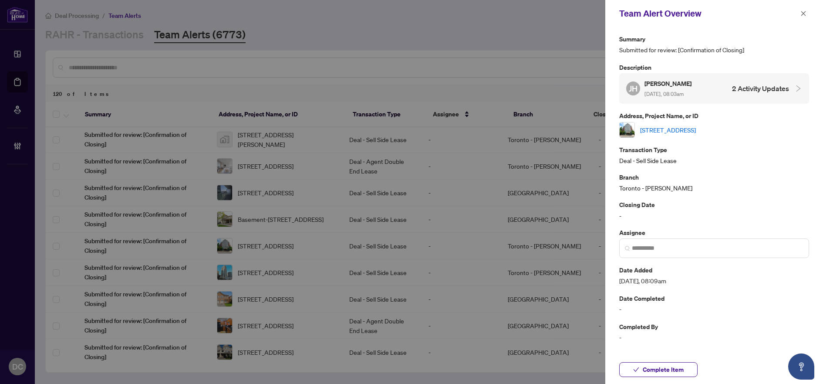
click at [696, 127] on link "601-18 Concorde Pl, Toronto, Ontario M3C 3T9, Canada" at bounding box center [668, 130] width 56 height 10
click at [804, 13] on icon "close" at bounding box center [803, 13] width 6 height 6
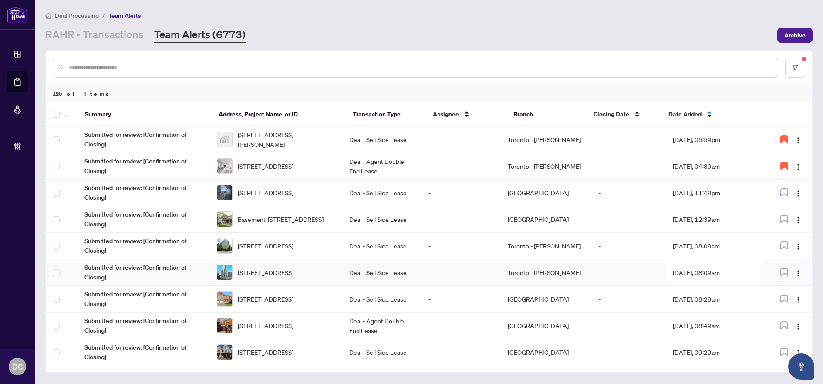
click at [293, 270] on span "2307-23 Hollywood Ave, Toronto, Ontario M2N 7L8, Canada" at bounding box center [266, 272] width 56 height 10
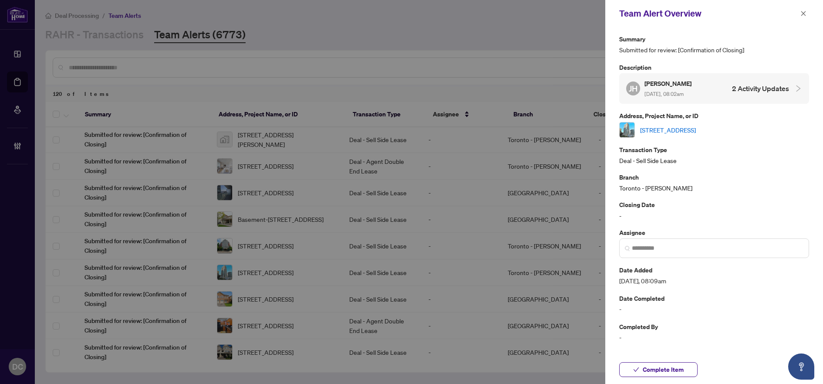
click at [696, 125] on link "2307-23 Hollywood Ave, Toronto, Ontario M2N 7L8, Canada" at bounding box center [668, 130] width 56 height 10
click at [806, 14] on button "button" at bounding box center [803, 13] width 11 height 10
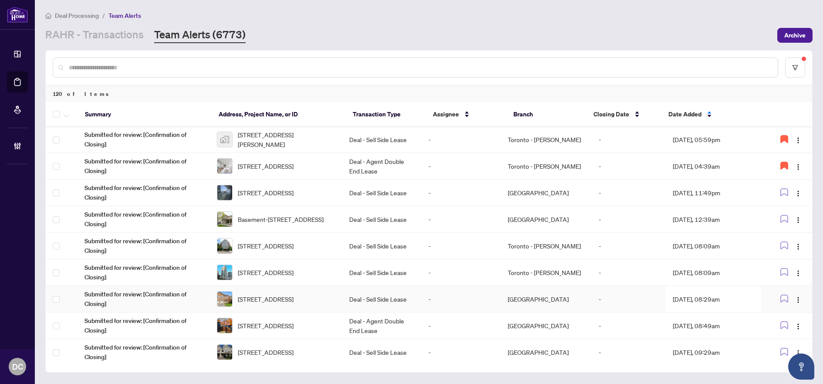
click at [293, 296] on span "124 Nahani Way, Mississauga, Ontario L4Z 4J8, Canada" at bounding box center [266, 299] width 56 height 10
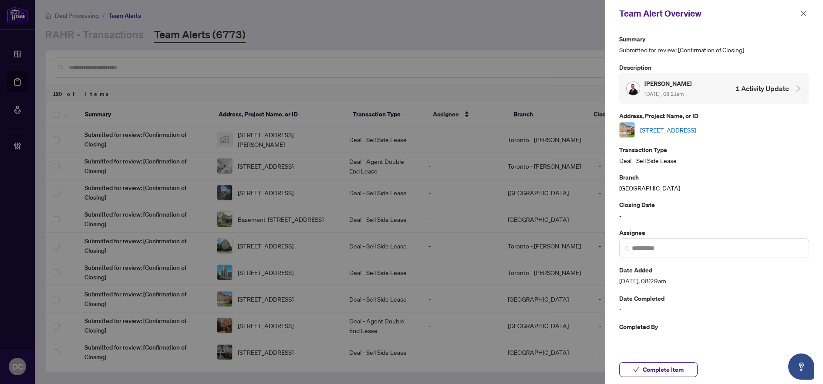
click at [677, 128] on link "124 Nahani Way, Mississauga, Ontario L4Z 4J8, Canada" at bounding box center [668, 130] width 56 height 10
click at [802, 12] on icon "close" at bounding box center [803, 13] width 6 height 6
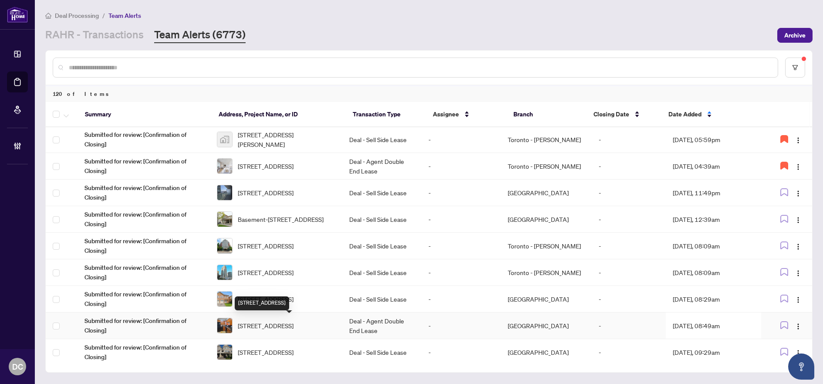
click at [293, 323] on span "206-5949 Yonge St, Toronto, Ontario M2M 3V8, Canada" at bounding box center [266, 325] width 56 height 10
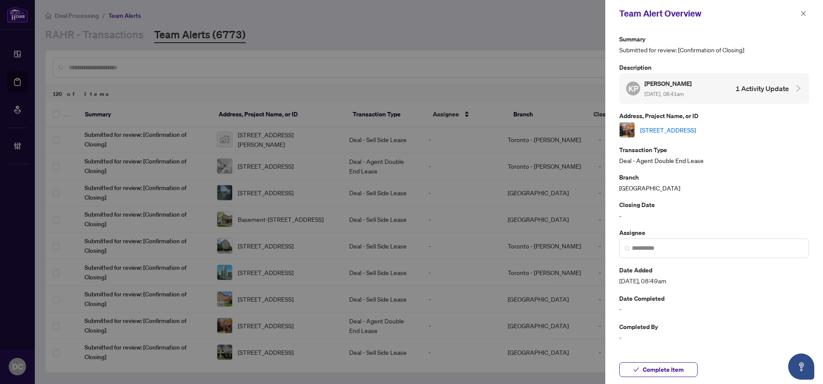
click at [664, 127] on link "206-5949 Yonge St, Toronto, Ontario M2M 3V8, Canada" at bounding box center [668, 130] width 56 height 10
click at [693, 371] on button "Complete Item" at bounding box center [658, 369] width 78 height 15
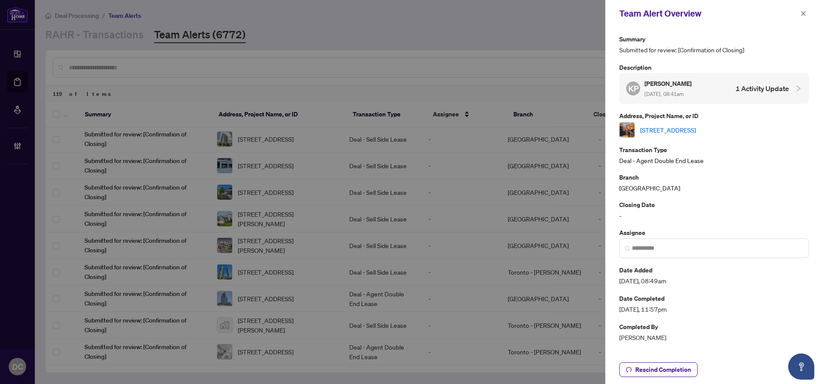
scroll to position [0, 0]
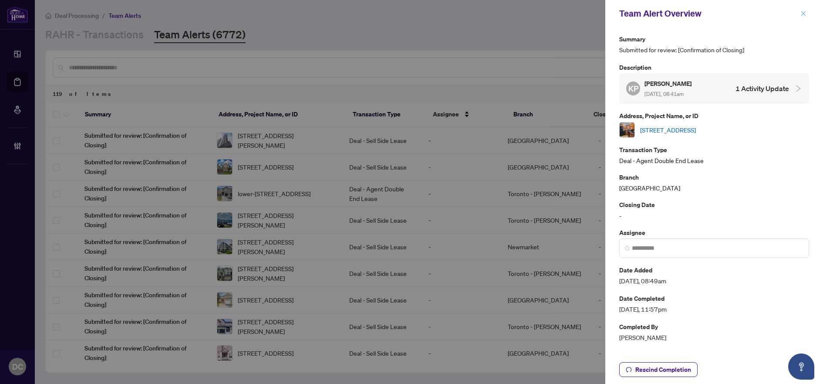
click at [806, 13] on button "button" at bounding box center [803, 13] width 11 height 10
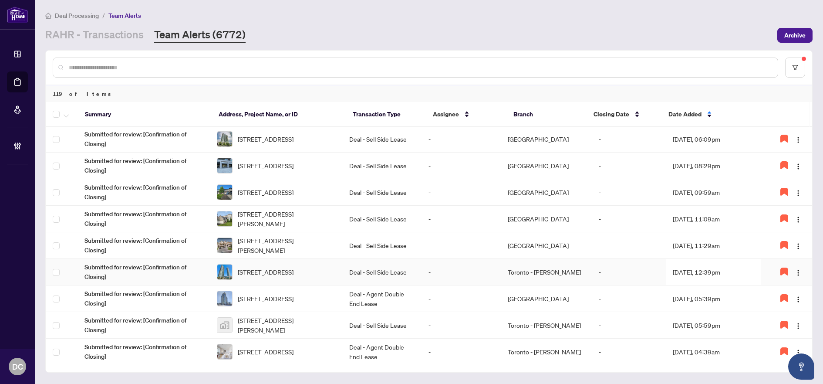
scroll to position [468, 0]
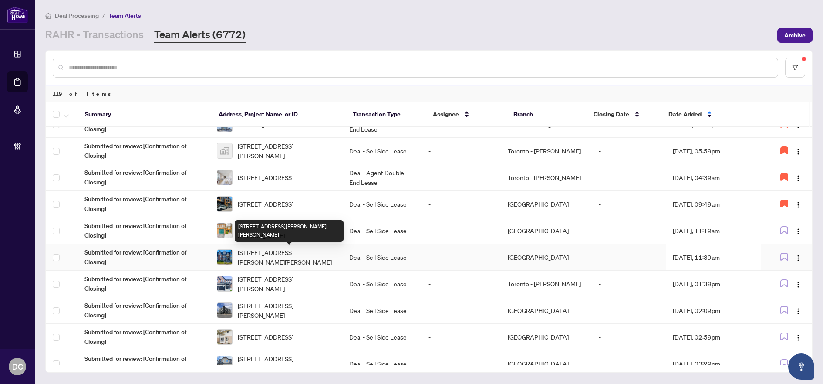
click at [310, 261] on span "33-1380 Costigan Rd, Milton, Ontario L9T 8L2, Canada" at bounding box center [287, 256] width 98 height 19
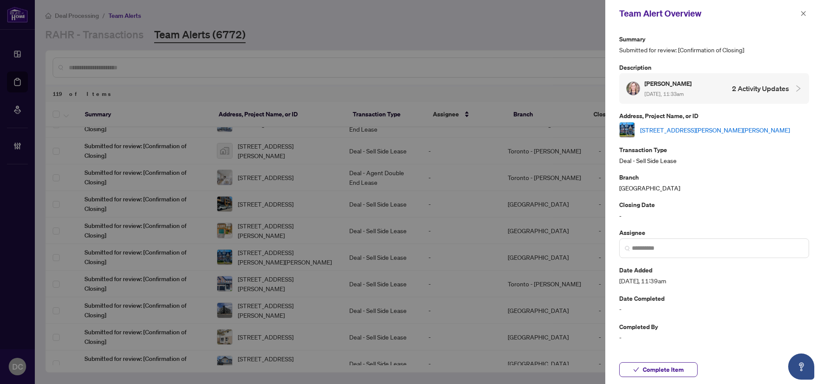
click at [721, 128] on link "33-1380 Costigan Rd, Milton, Ontario L9T 8L2, Canada" at bounding box center [715, 130] width 150 height 10
click at [798, 10] on button "button" at bounding box center [803, 13] width 11 height 10
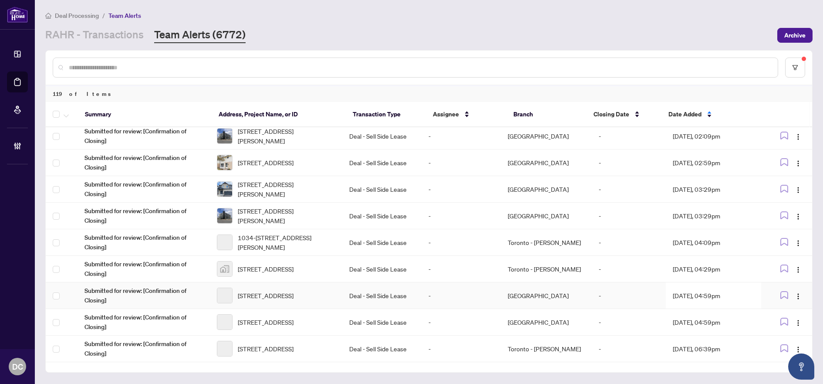
scroll to position [511, 0]
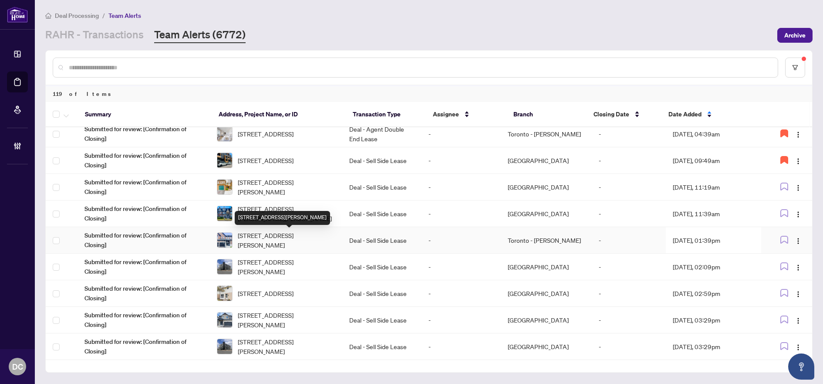
click at [312, 239] on span "2122 Dale Rd, Innisfil, Ontario L9S 0L4, Canada" at bounding box center [287, 239] width 98 height 19
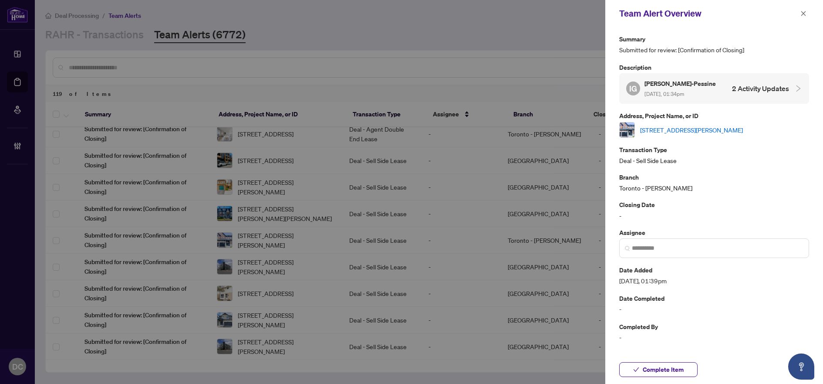
click at [698, 129] on link "2122 Dale Rd, Innisfil, Ontario L9S 0L4, Canada" at bounding box center [691, 130] width 103 height 10
click at [685, 370] on button "Complete Item" at bounding box center [658, 369] width 78 height 15
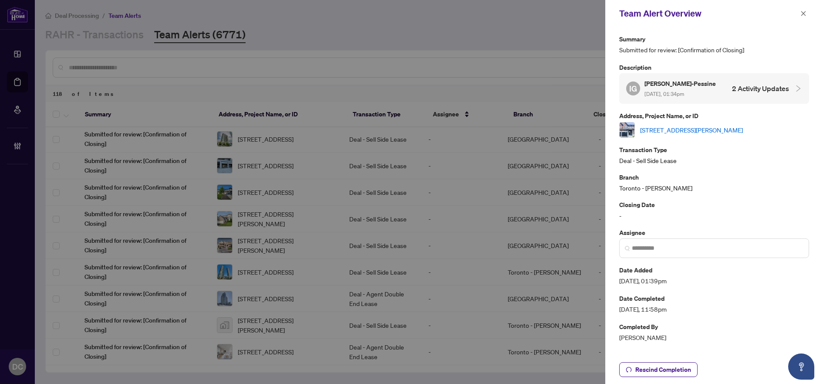
scroll to position [0, 0]
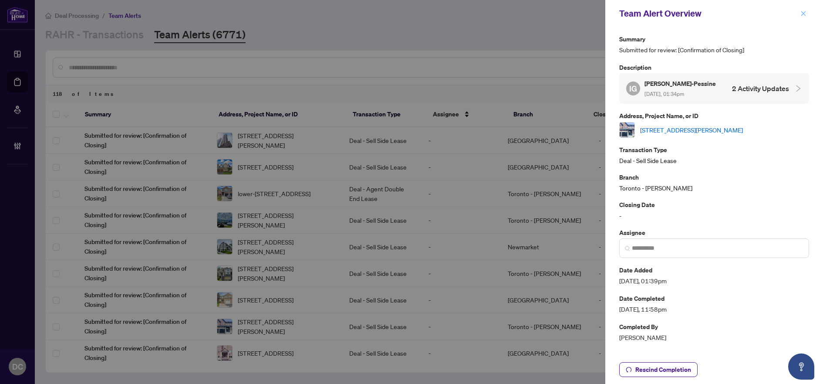
click at [805, 14] on icon "close" at bounding box center [803, 13] width 6 height 6
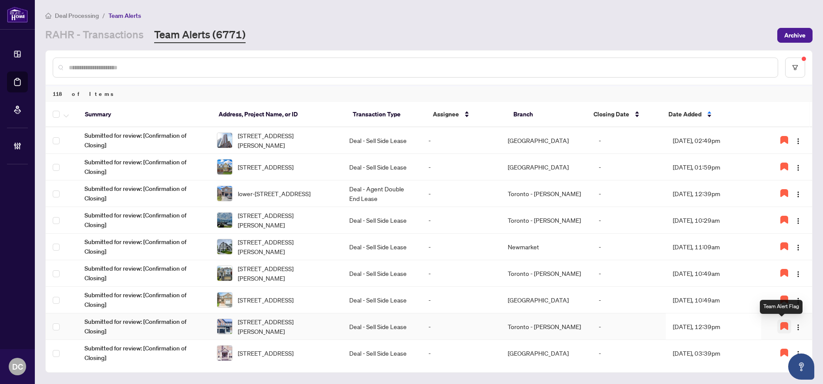
click at [783, 327] on icon "button" at bounding box center [784, 325] width 7 height 7
click at [796, 327] on img "button" at bounding box center [798, 327] width 7 height 7
click at [787, 296] on span "Complete Item" at bounding box center [775, 295] width 40 height 10
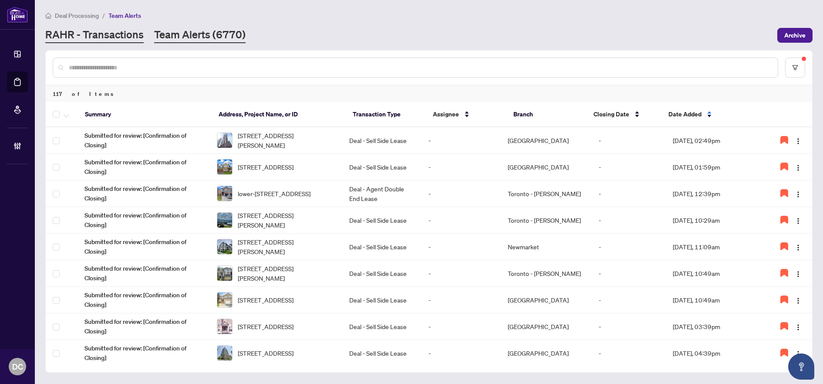
click at [121, 38] on link "RAHR - Transactions" at bounding box center [94, 35] width 98 height 16
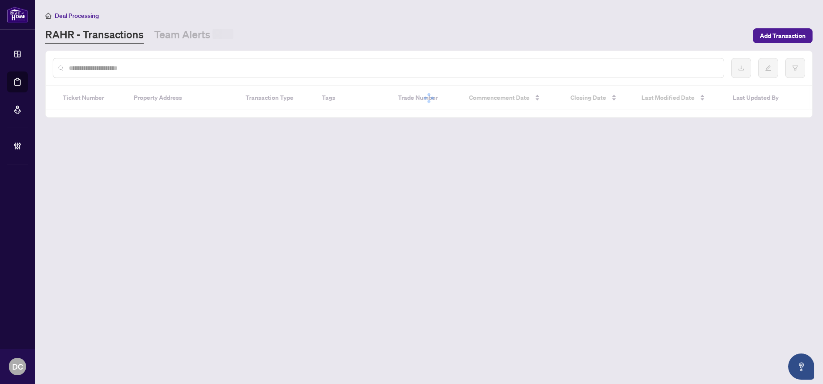
drag, startPoint x: 106, startPoint y: 67, endPoint x: 17, endPoint y: 74, distance: 90.0
click at [105, 67] on input "text" at bounding box center [393, 68] width 648 height 10
paste input "*******"
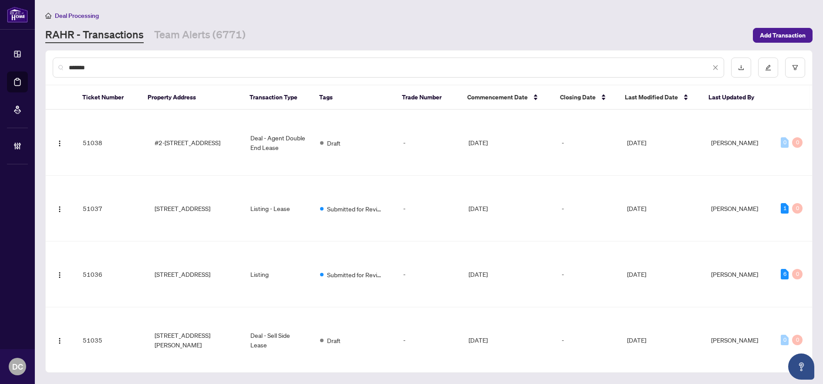
type input "*******"
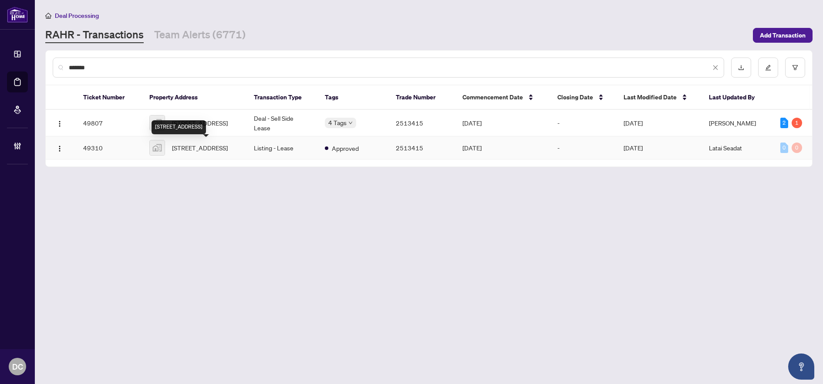
click at [206, 120] on div "66 Forest Manor Road unit 1003, North York, ON M2J 0B7, Canada" at bounding box center [179, 127] width 54 height 14
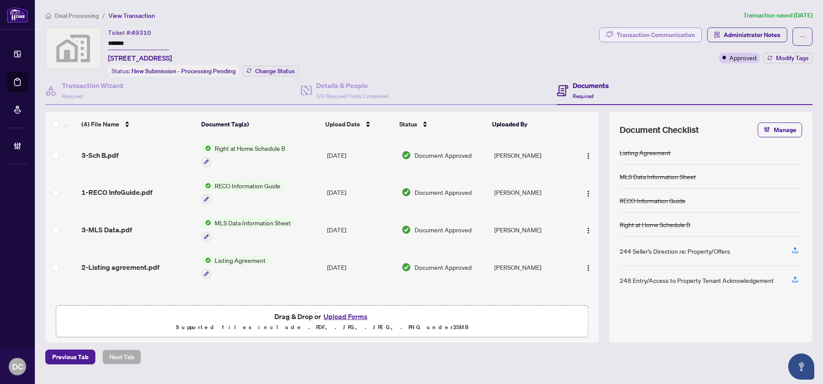
click at [677, 35] on div "Transaction Communication" at bounding box center [656, 35] width 78 height 14
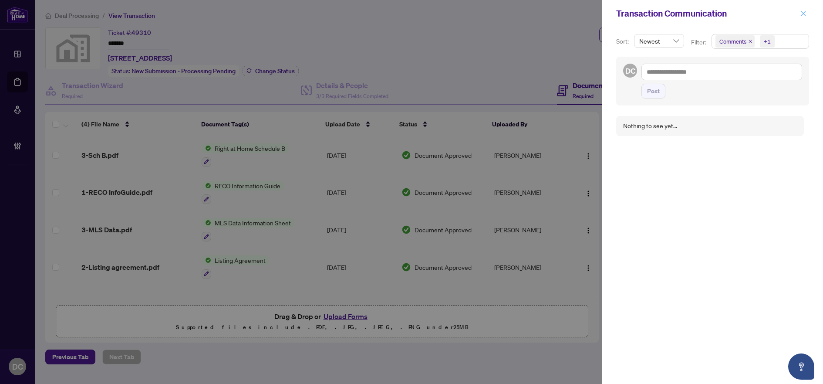
click at [802, 13] on icon "close" at bounding box center [803, 13] width 5 height 5
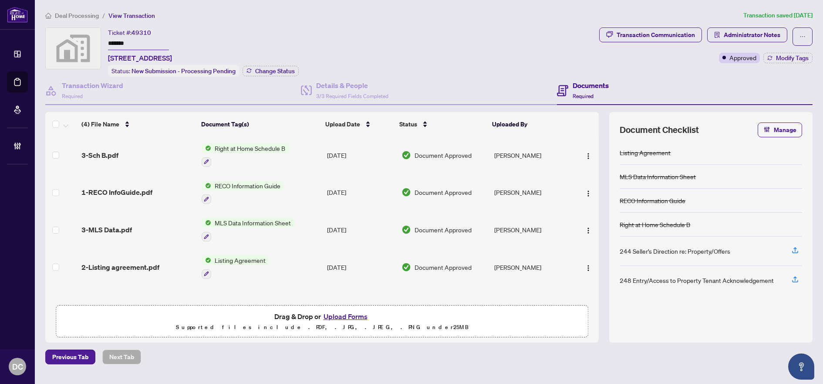
click at [92, 17] on span "Deal Processing" at bounding box center [77, 16] width 44 height 8
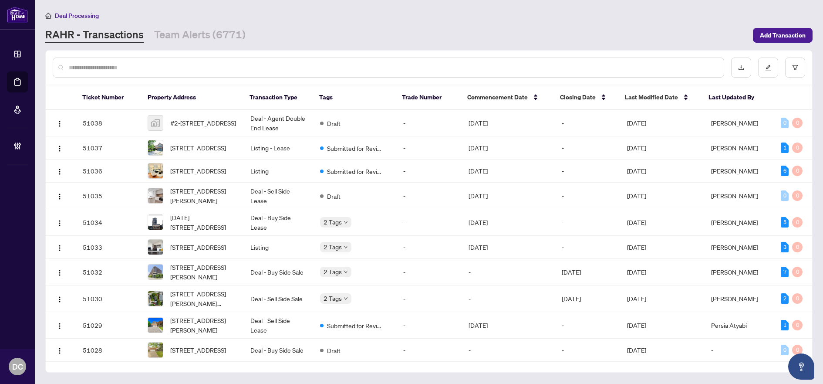
click at [176, 64] on input "text" at bounding box center [393, 68] width 648 height 10
paste input "*******"
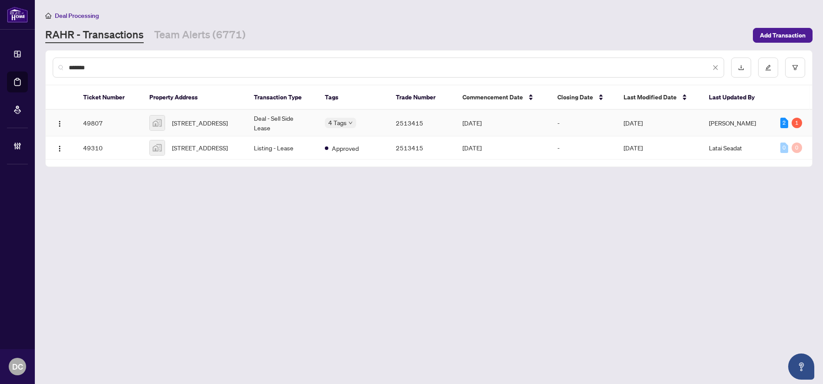
type input "*******"
click at [211, 119] on span "66 Forest Manor Rd unit 1003, North York, Toronto, Ontario M2J 0B7, Canada" at bounding box center [200, 123] width 56 height 10
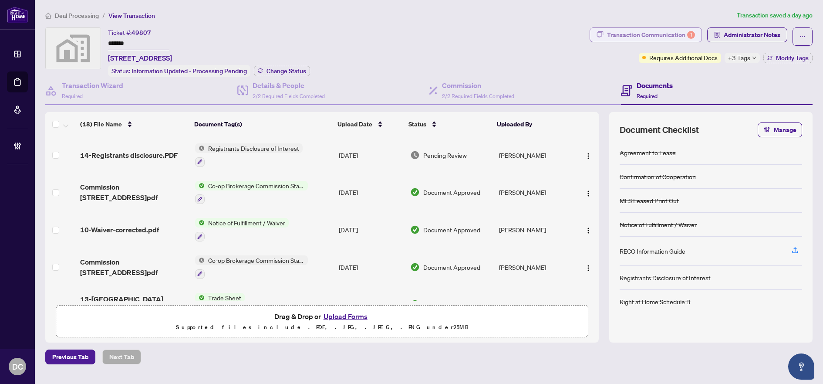
click at [662, 35] on div "Transaction Communication 1" at bounding box center [651, 35] width 88 height 14
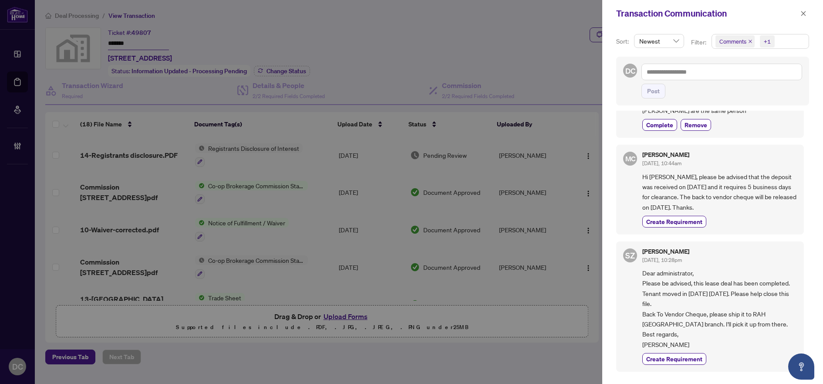
scroll to position [522, 0]
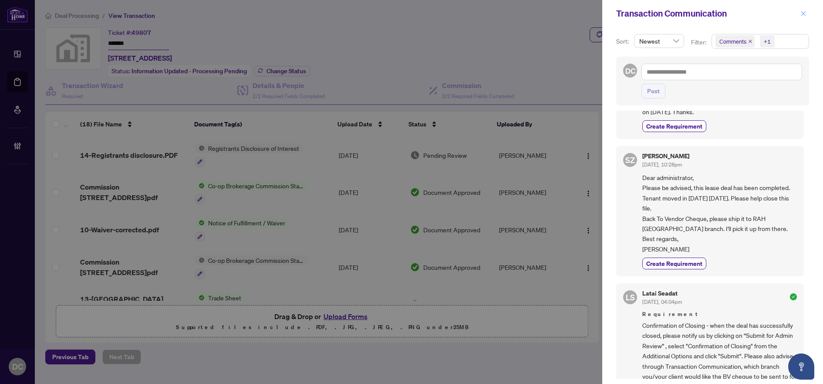
click at [799, 13] on button "button" at bounding box center [803, 13] width 11 height 10
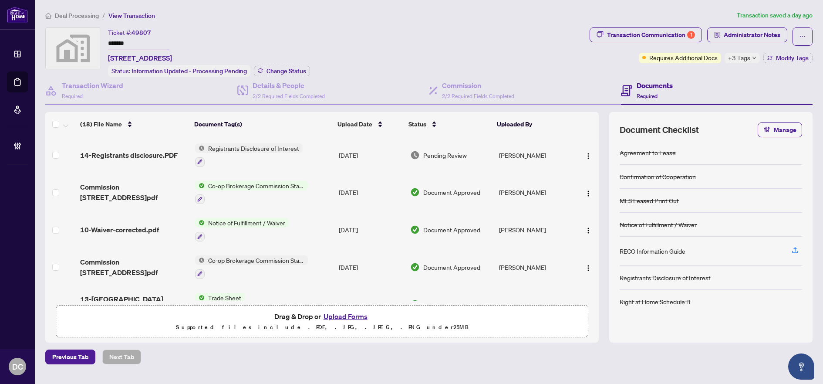
click at [330, 195] on td "Co-op Brokerage Commission Statement" at bounding box center [264, 192] width 144 height 37
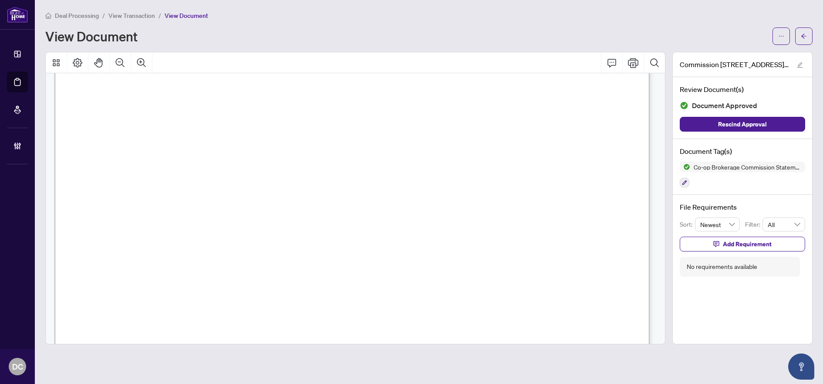
scroll to position [261, 0]
click at [812, 29] on main "Deal Processing / View Transaction / View Document View Document Commission Inv…" at bounding box center [429, 192] width 788 height 384
click at [806, 32] on span "button" at bounding box center [804, 36] width 6 height 14
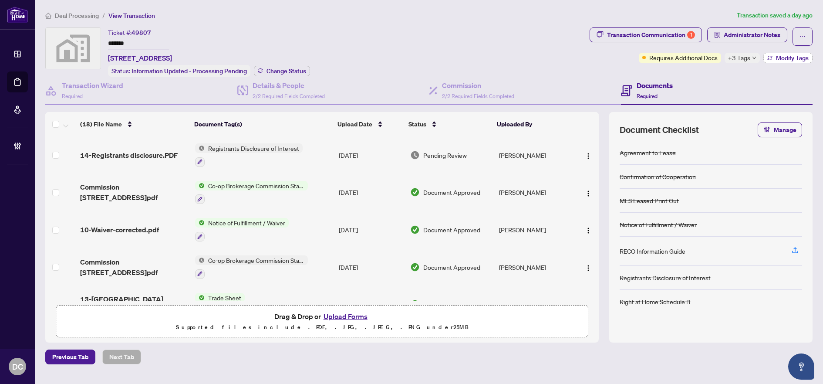
click at [785, 57] on span "Modify Tags" at bounding box center [792, 58] width 33 height 6
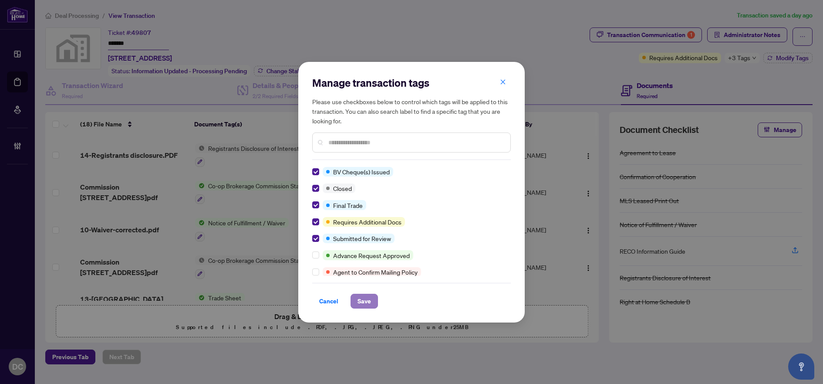
click at [372, 302] on button "Save" at bounding box center [364, 300] width 27 height 15
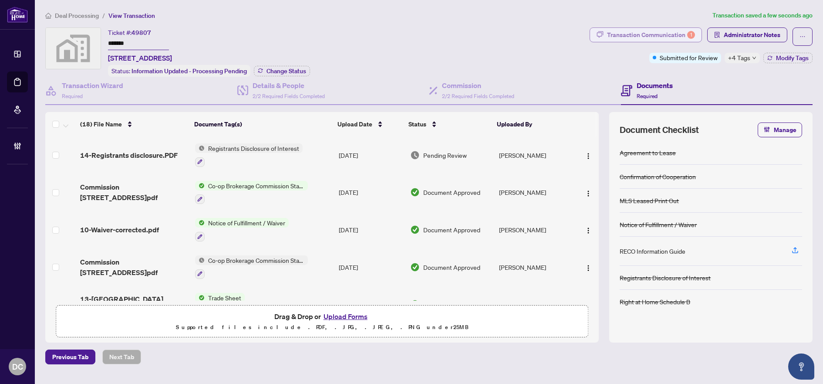
click at [683, 34] on div "Transaction Communication 1" at bounding box center [651, 35] width 88 height 14
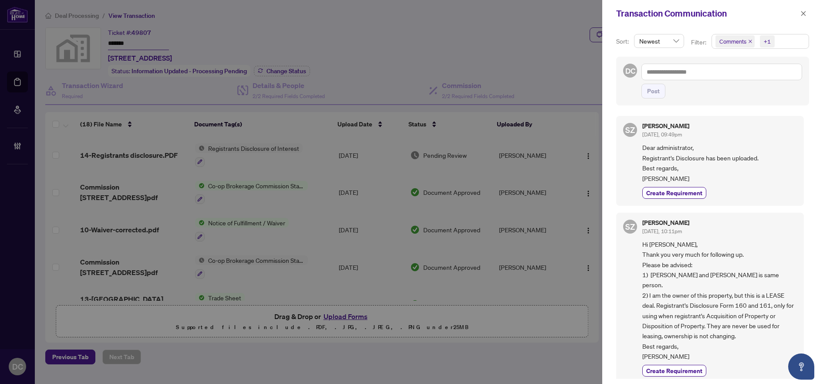
click at [793, 36] on span "Comments +1" at bounding box center [760, 41] width 97 height 14
click at [744, 77] on span "Comments" at bounding box center [744, 78] width 30 height 8
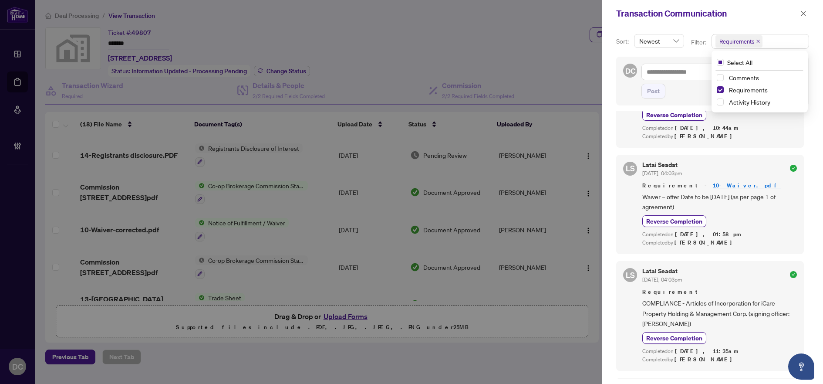
scroll to position [261, 0]
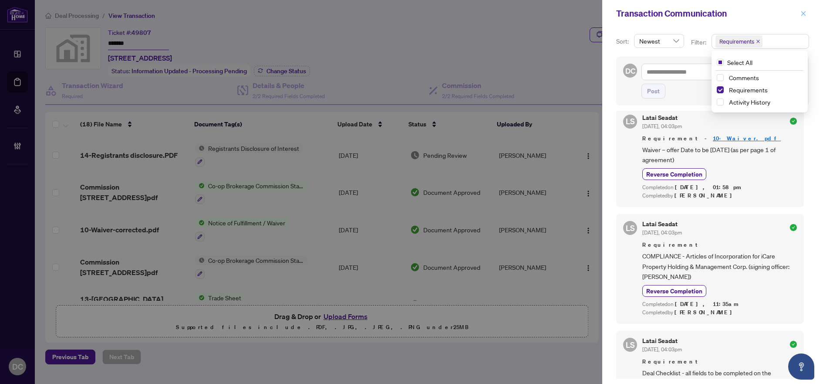
click at [802, 14] on icon "close" at bounding box center [803, 13] width 6 height 6
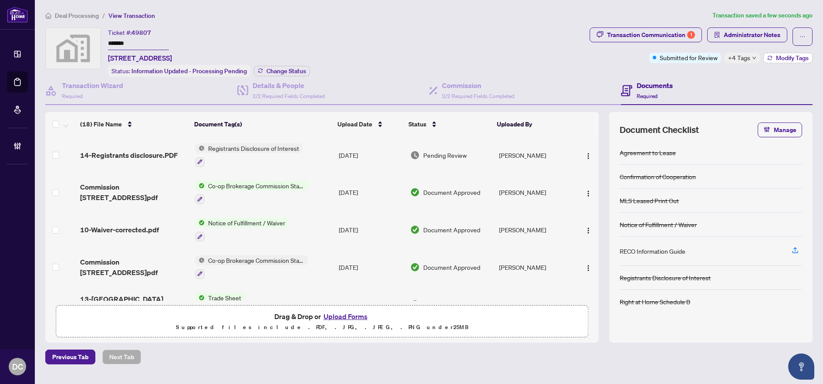
click at [763, 59] on button "Modify Tags" at bounding box center [787, 58] width 49 height 10
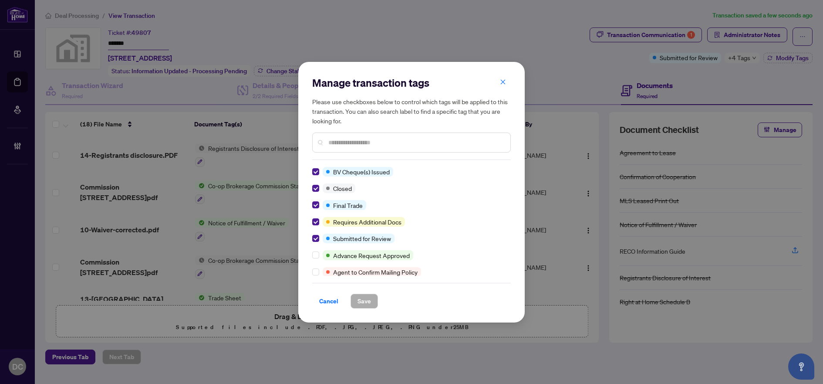
scroll to position [0, 0]
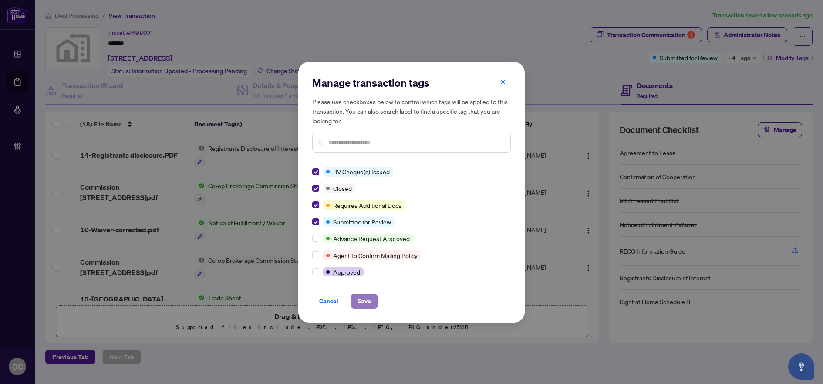
click at [366, 299] on span "Save" at bounding box center [363, 301] width 13 height 14
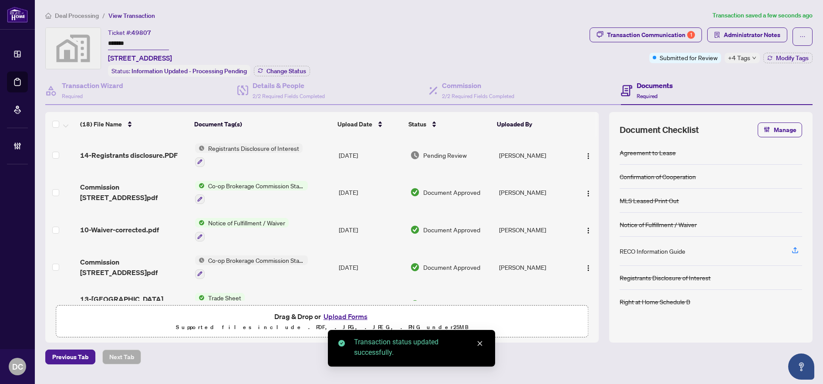
click at [750, 36] on span "Administrator Notes" at bounding box center [752, 35] width 57 height 14
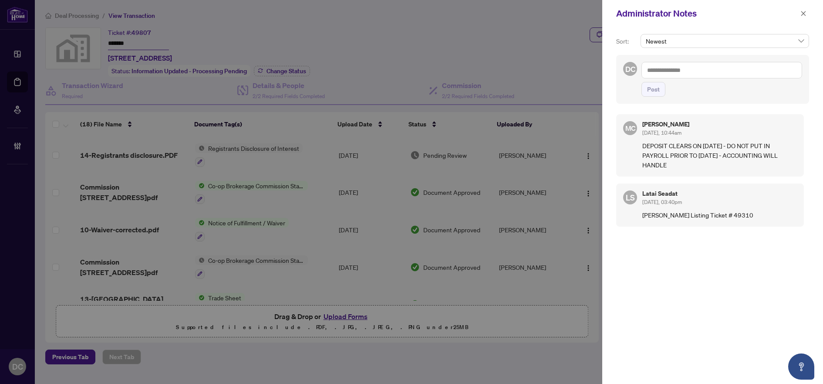
click at [667, 75] on textarea at bounding box center [721, 70] width 161 height 17
paste textarea "**********"
type textarea "**********"
click at [661, 97] on button "Post" at bounding box center [653, 89] width 24 height 15
click at [803, 15] on icon "close" at bounding box center [803, 13] width 6 height 6
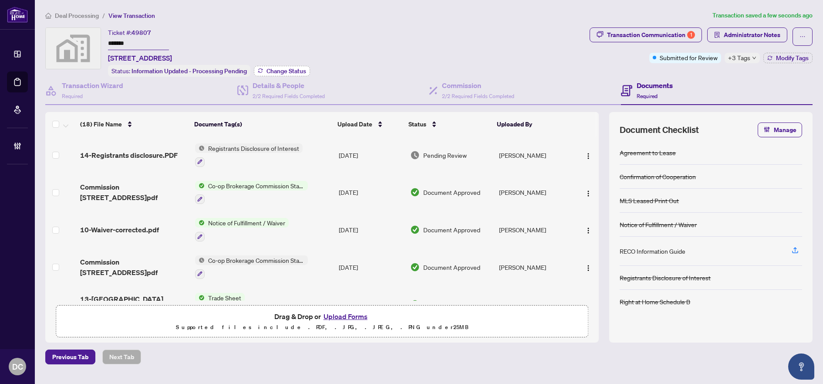
click at [281, 69] on span "Change Status" at bounding box center [286, 71] width 40 height 6
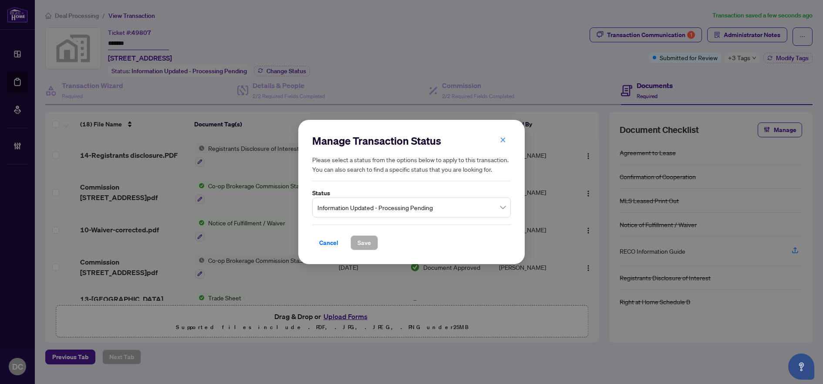
click at [418, 204] on span "Information Updated - Processing Pending" at bounding box center [411, 207] width 188 height 17
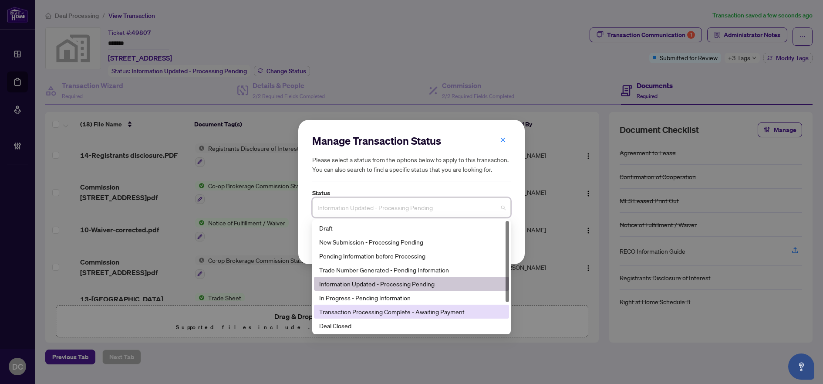
click at [359, 323] on div "Deal Closed" at bounding box center [411, 325] width 185 height 10
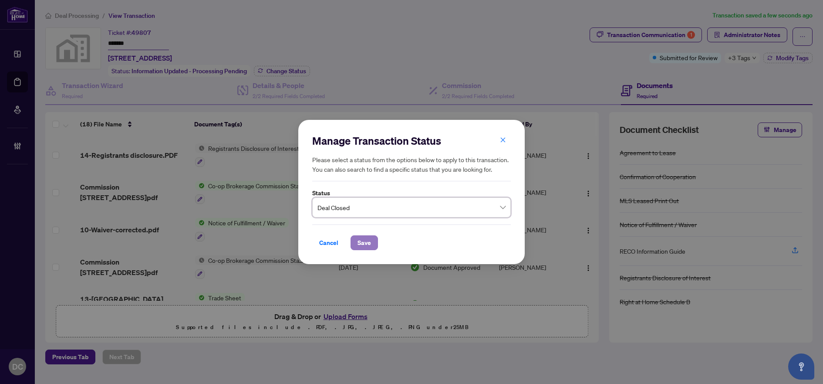
click at [372, 244] on button "Save" at bounding box center [364, 242] width 27 height 15
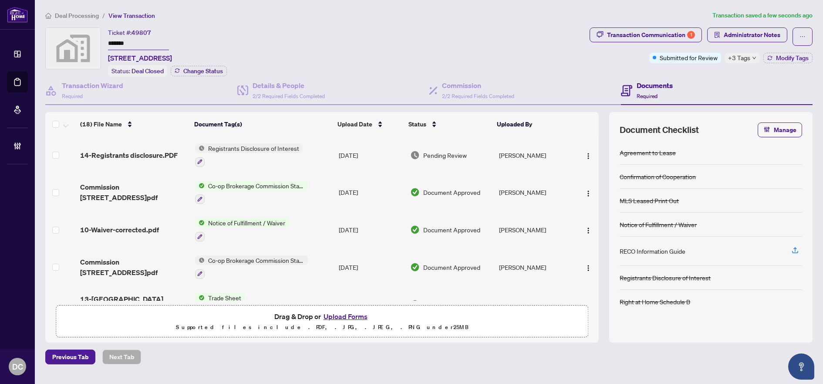
click at [62, 16] on span "Deal Processing" at bounding box center [77, 16] width 44 height 8
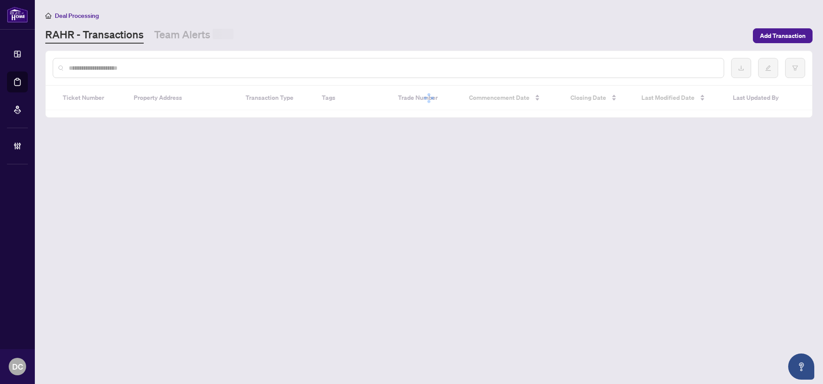
click at [149, 64] on input "text" at bounding box center [393, 68] width 648 height 10
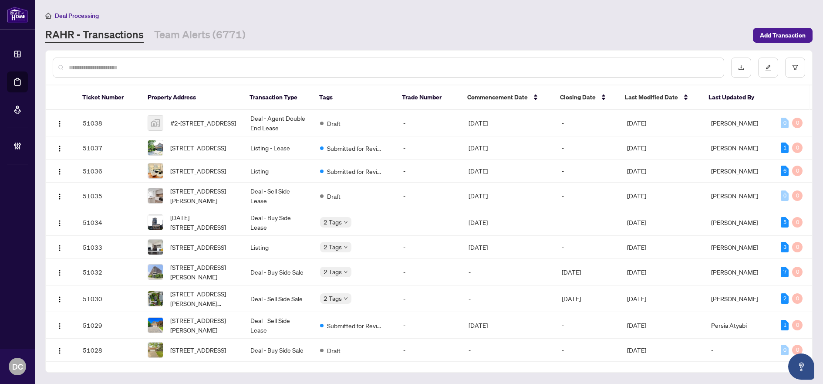
click at [151, 69] on input "text" at bounding box center [393, 68] width 648 height 10
paste input "*******"
type input "*******"
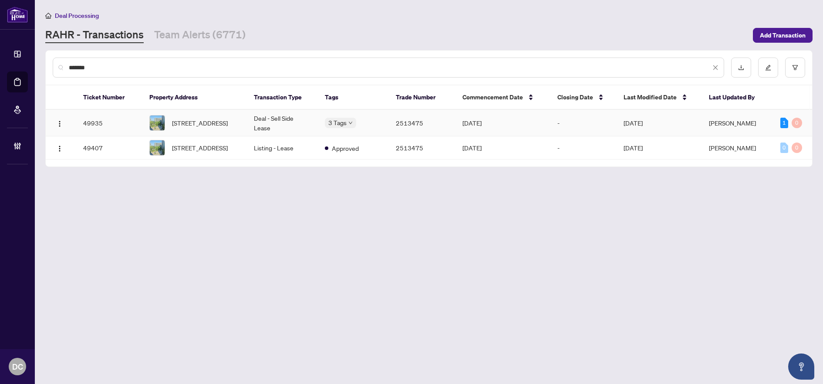
click at [228, 124] on span "606-1 Pemberton Ave, Toronto, Ontario M2M 4L9, Canada" at bounding box center [200, 123] width 56 height 10
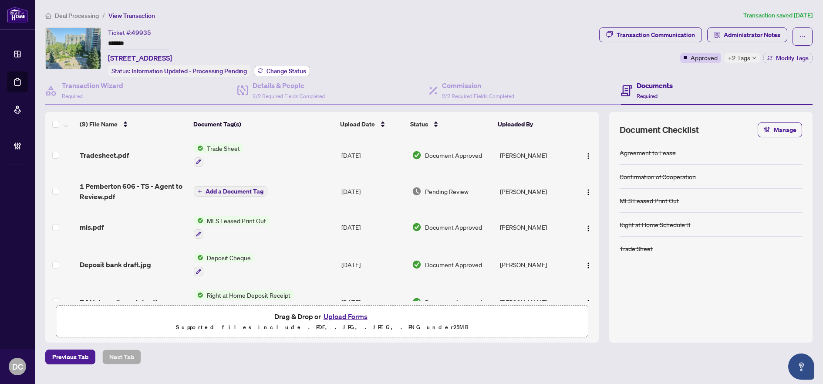
click at [286, 68] on span "Change Status" at bounding box center [286, 71] width 40 height 6
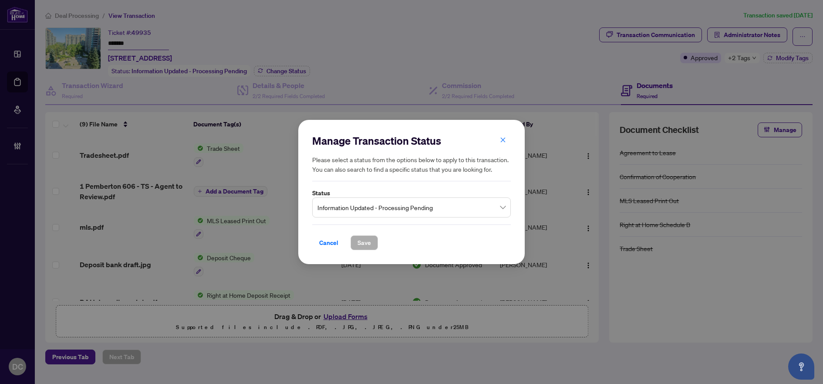
click at [394, 218] on input "search" at bounding box center [407, 208] width 180 height 19
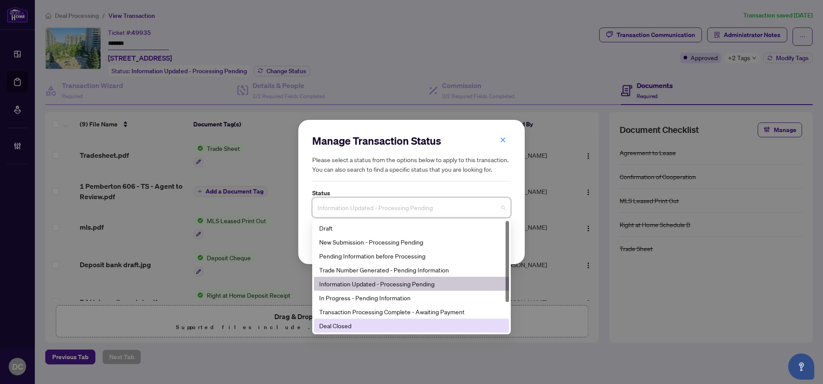
click at [333, 327] on div "Deal Closed" at bounding box center [411, 325] width 185 height 10
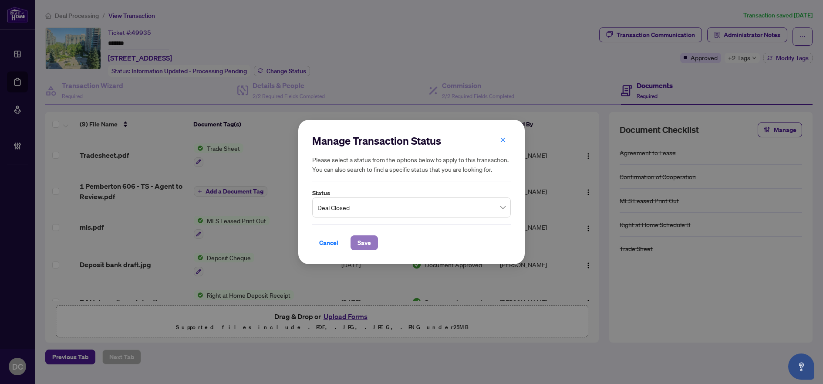
click at [364, 244] on span "Save" at bounding box center [363, 243] width 13 height 14
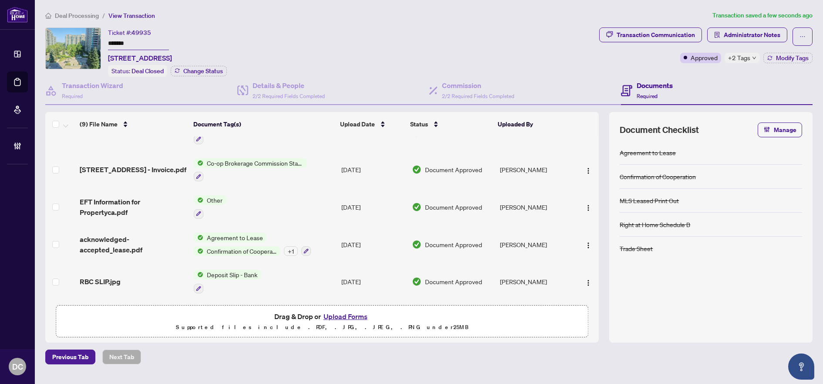
scroll to position [171, 0]
click at [327, 166] on td "Co-op Brokerage Commission Statement" at bounding box center [264, 169] width 148 height 37
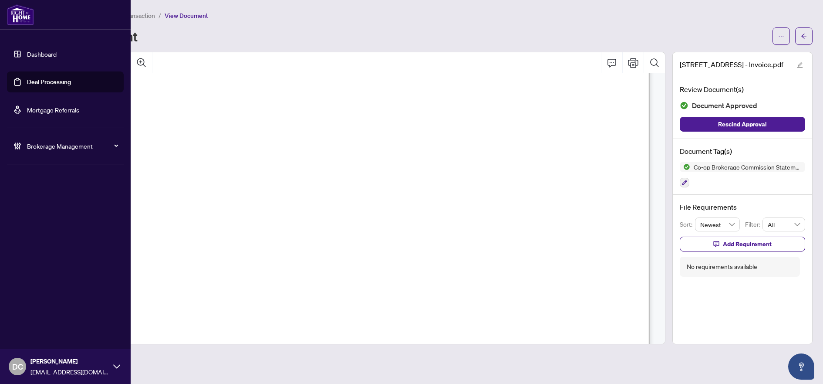
scroll to position [218, 0]
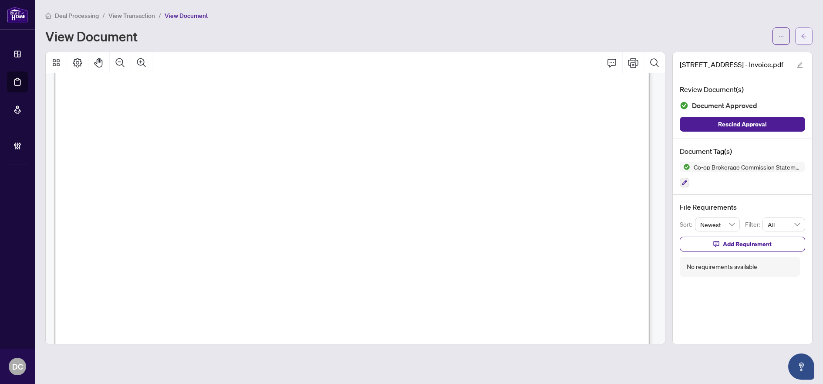
click at [809, 37] on button "button" at bounding box center [803, 35] width 17 height 17
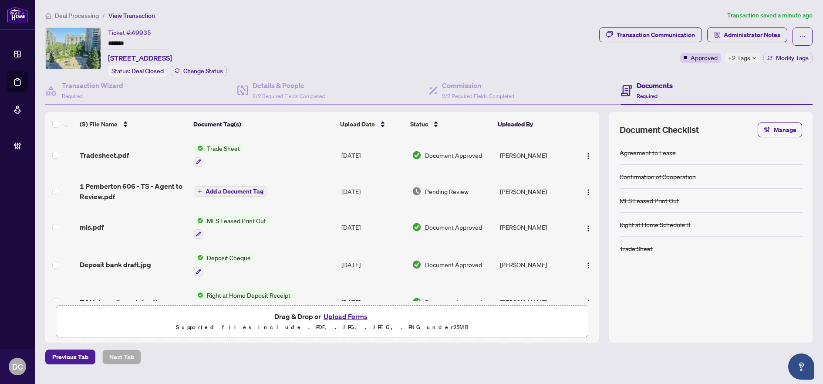
click at [754, 56] on icon "down" at bounding box center [754, 58] width 4 height 4
click at [718, 78] on div "Documents Required" at bounding box center [717, 91] width 192 height 28
click at [782, 60] on span "Modify Tags" at bounding box center [792, 58] width 33 height 6
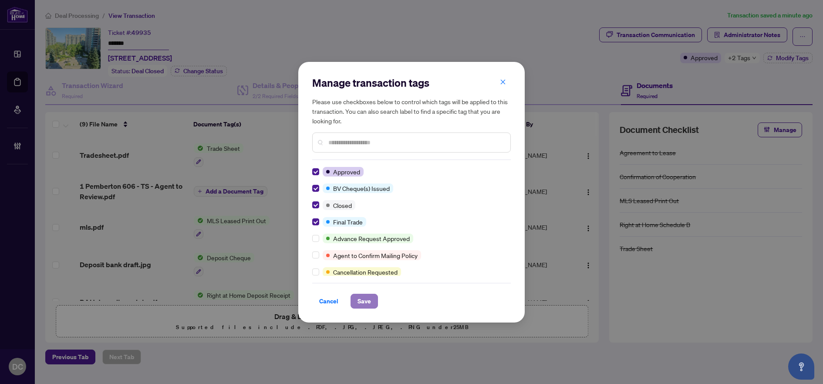
click at [376, 301] on button "Save" at bounding box center [364, 300] width 27 height 15
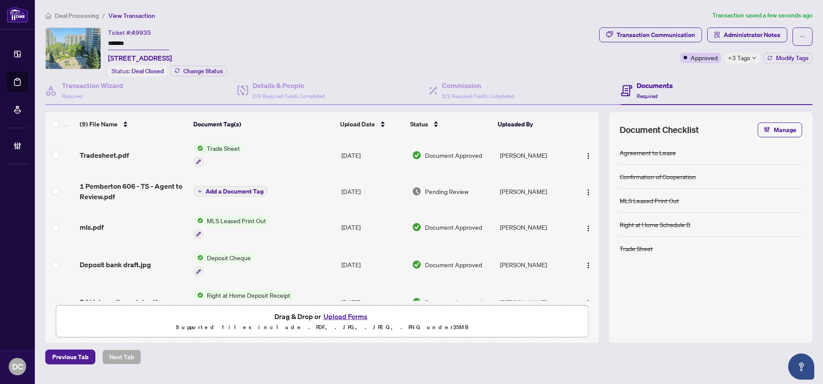
click at [750, 60] on div "+3 Tags" at bounding box center [742, 58] width 35 height 10
click at [710, 74] on div "Transaction Communication Administrator Notes Approved +3 Tags Modify Tags" at bounding box center [705, 51] width 217 height 49
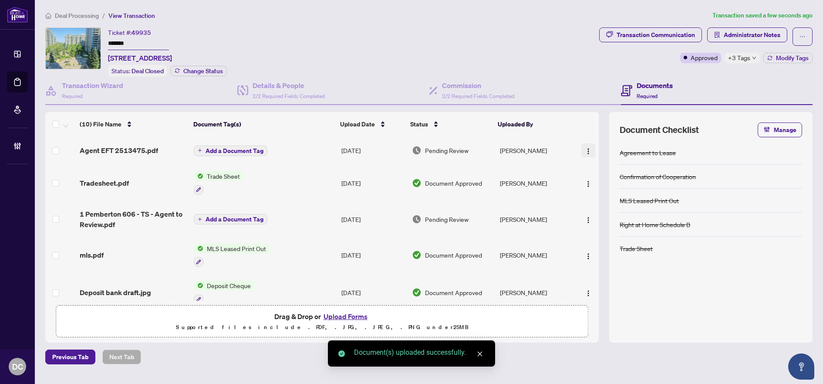
click at [585, 148] on img "button" at bounding box center [588, 151] width 7 height 7
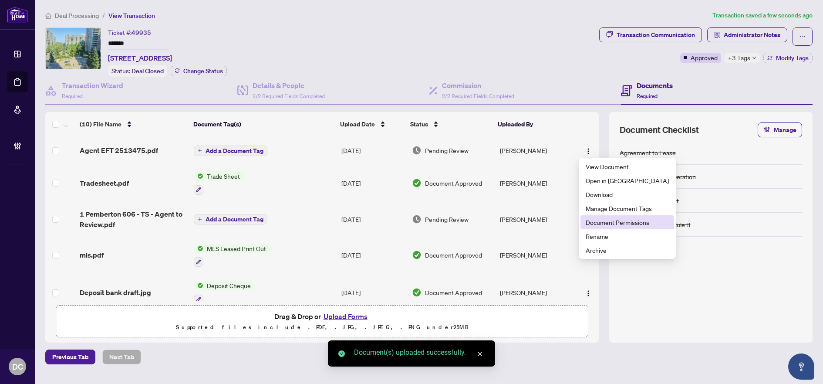
click at [618, 221] on span "Document Permissions" at bounding box center [627, 222] width 83 height 10
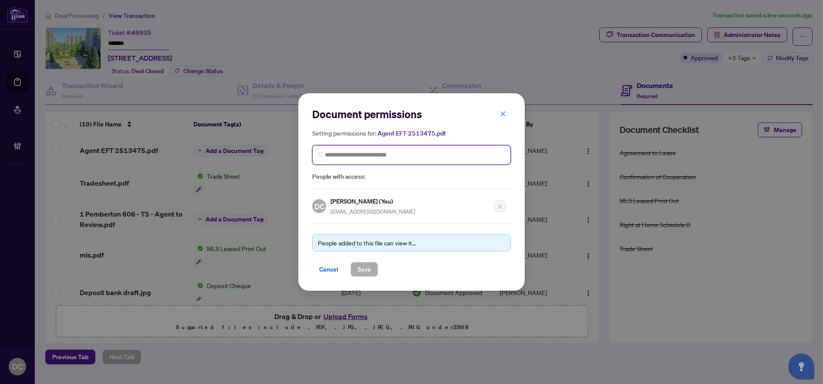
click at [359, 158] on input "search" at bounding box center [415, 154] width 180 height 9
type input "********"
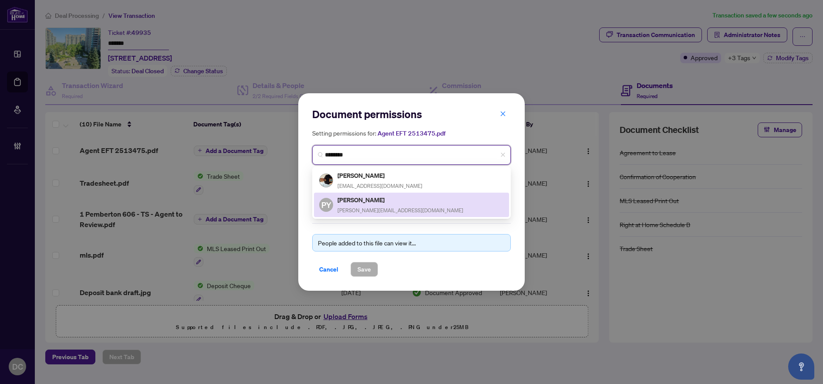
click at [364, 200] on h5 "Philip Yung" at bounding box center [400, 200] width 126 height 10
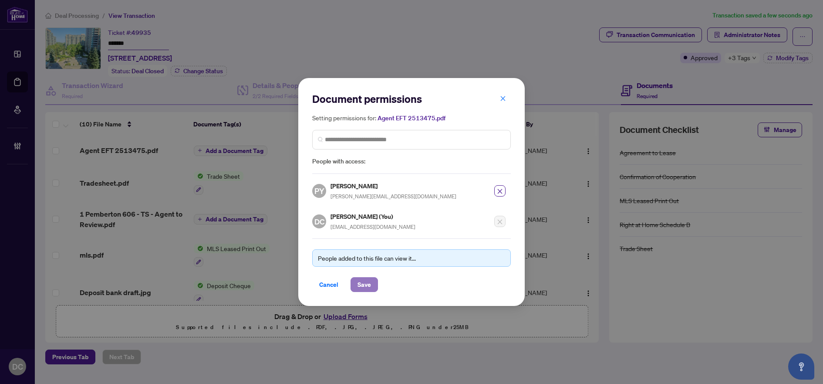
click at [364, 283] on span "Save" at bounding box center [363, 284] width 13 height 14
click at [245, 153] on div "Document permissions Setting permissions for: Agent EFT 2513475.pdf 3530 Philip…" at bounding box center [411, 192] width 823 height 384
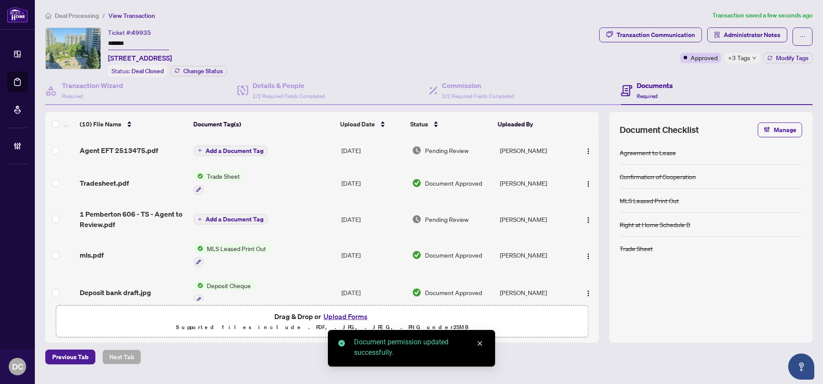
click at [249, 151] on span "Add a Document Tag" at bounding box center [235, 151] width 58 height 6
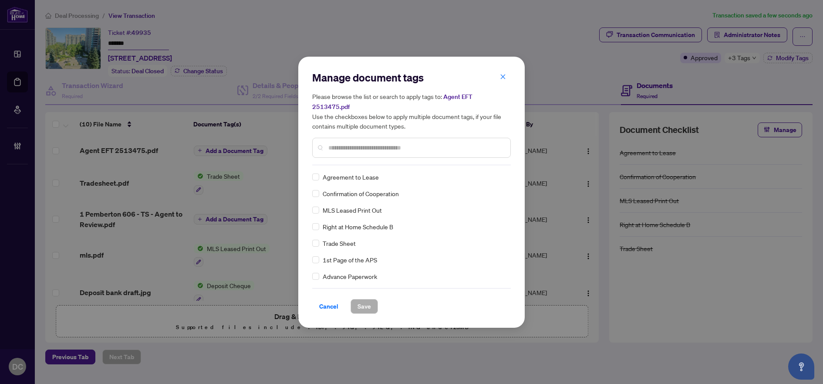
click at [378, 143] on input "text" at bounding box center [415, 148] width 175 height 10
type input "***"
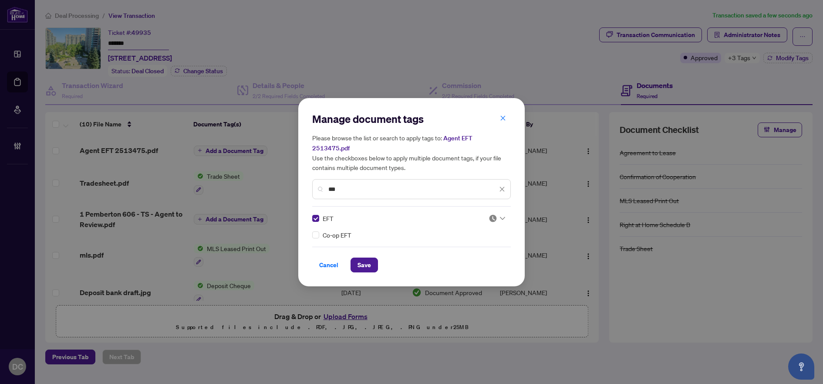
click at [495, 214] on img at bounding box center [493, 218] width 9 height 9
click at [480, 253] on div "Approved" at bounding box center [471, 256] width 56 height 10
click at [357, 259] on button "Save" at bounding box center [364, 264] width 27 height 15
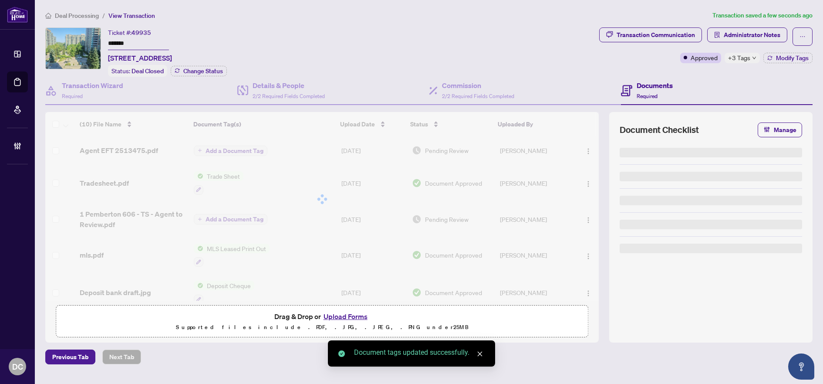
click at [749, 33] on div "Manage document tags Please browse the list or search to apply tags to: Agent E…" at bounding box center [411, 192] width 823 height 384
click at [752, 36] on span "Administrator Notes" at bounding box center [752, 35] width 57 height 14
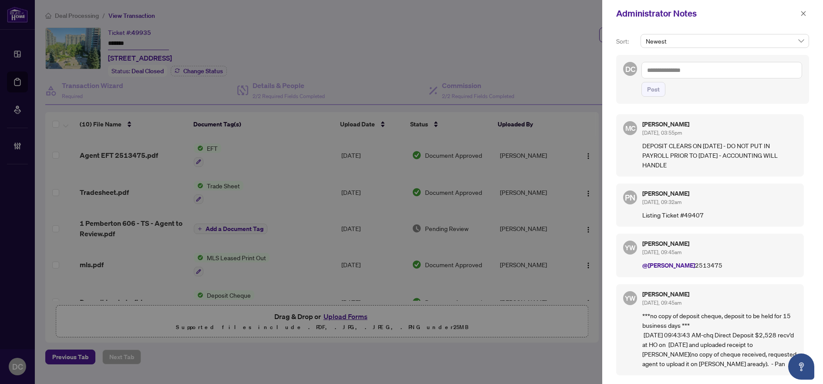
click at [750, 74] on textarea at bounding box center [721, 70] width 161 height 17
paste textarea "**********"
type textarea "**********"
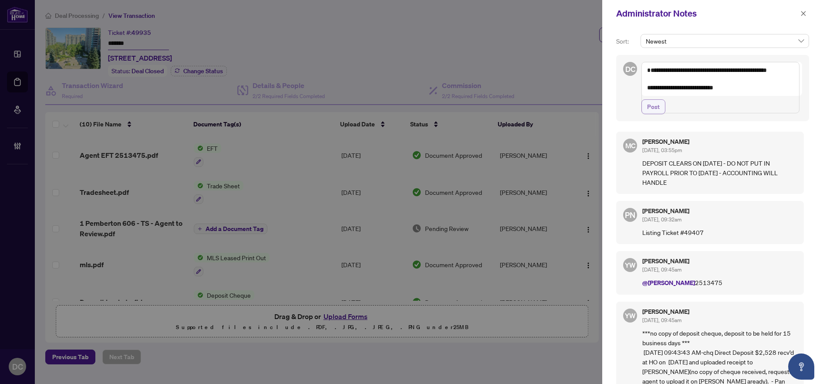
click at [656, 114] on span "Post" at bounding box center [653, 107] width 13 height 14
click at [801, 13] on icon "close" at bounding box center [803, 13] width 6 height 6
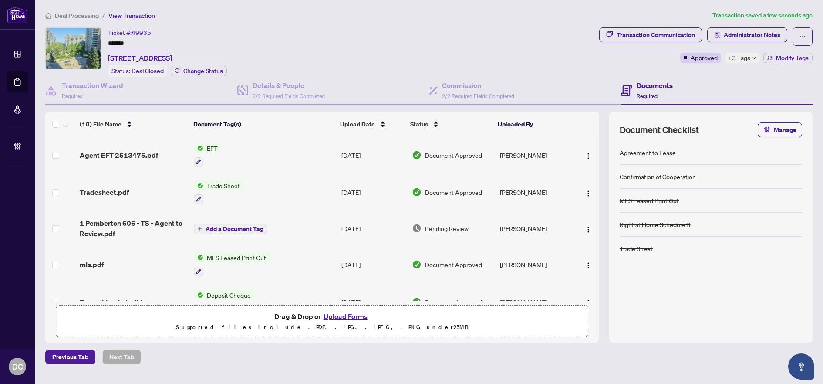
click at [745, 57] on span "+3 Tags" at bounding box center [739, 58] width 22 height 10
drag, startPoint x: 128, startPoint y: 41, endPoint x: 81, endPoint y: 40, distance: 46.2
click at [81, 40] on div "Ticket #: 49935 ******* 606-1 Pemberton Ave, Toronto, Ontario M2M 4L9, Canada S…" at bounding box center [320, 51] width 550 height 49
click at [76, 17] on span "Deal Processing" at bounding box center [77, 16] width 44 height 8
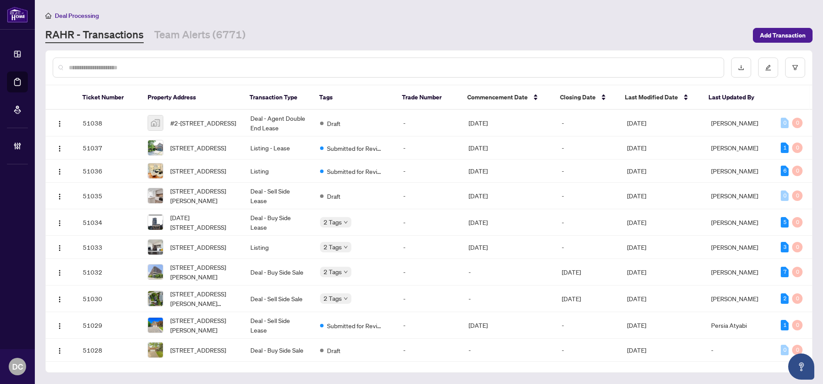
click at [215, 67] on input "text" at bounding box center [393, 68] width 648 height 10
paste input "*******"
type input "*******"
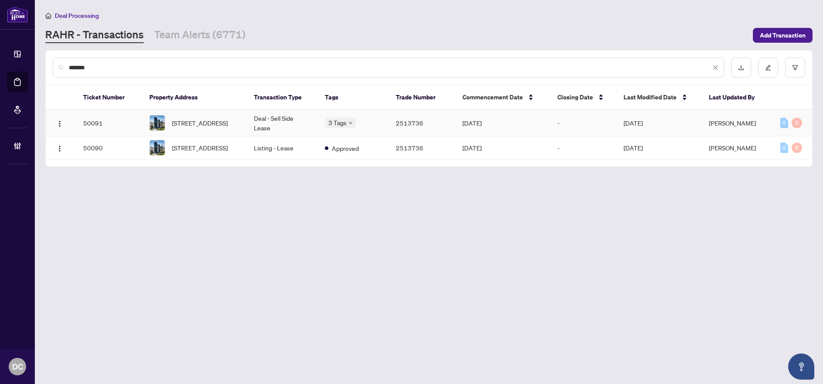
click at [225, 123] on span "2404-575 Bloor St, Toronto, Ontario M4W 0B2, Canada" at bounding box center [200, 123] width 56 height 10
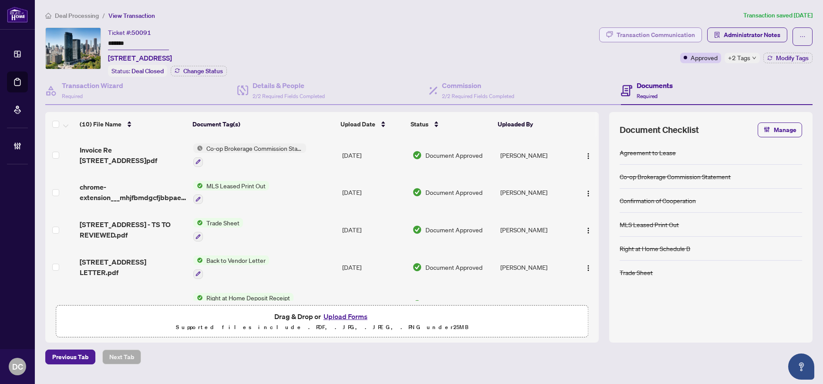
click at [674, 43] on span "Transaction Communication" at bounding box center [650, 36] width 103 height 18
click at [621, 36] on div "Transaction Communication" at bounding box center [656, 35] width 78 height 14
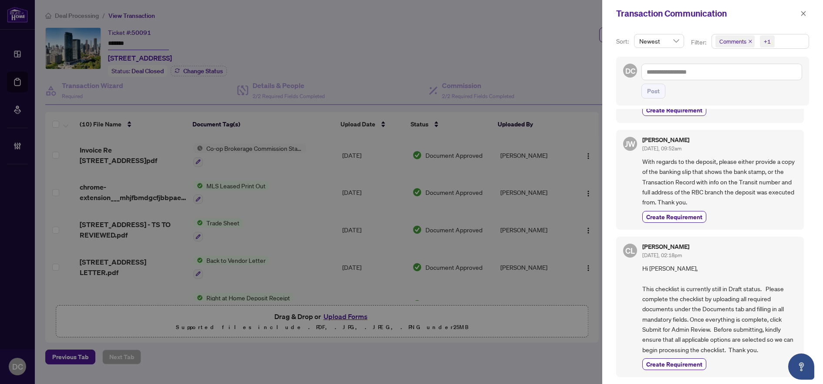
scroll to position [766, 0]
click at [804, 13] on icon "close" at bounding box center [803, 13] width 6 height 6
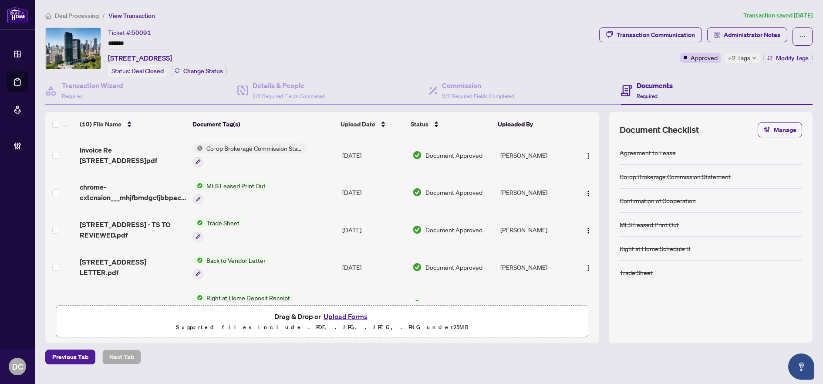
click at [327, 152] on td "Co-op Brokerage Commission Statement" at bounding box center [264, 154] width 149 height 37
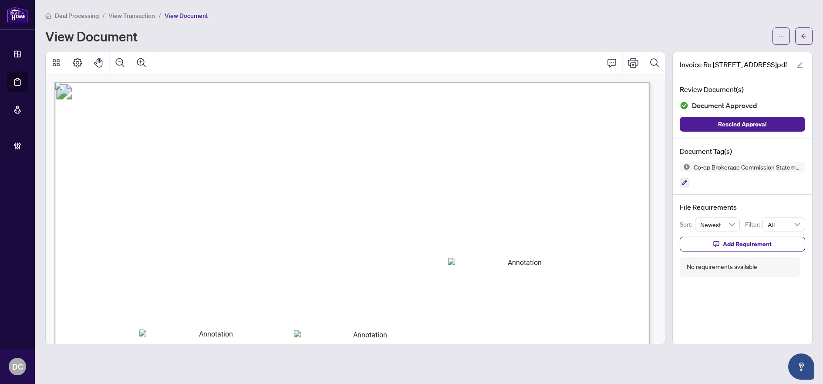
type textarea "**********"
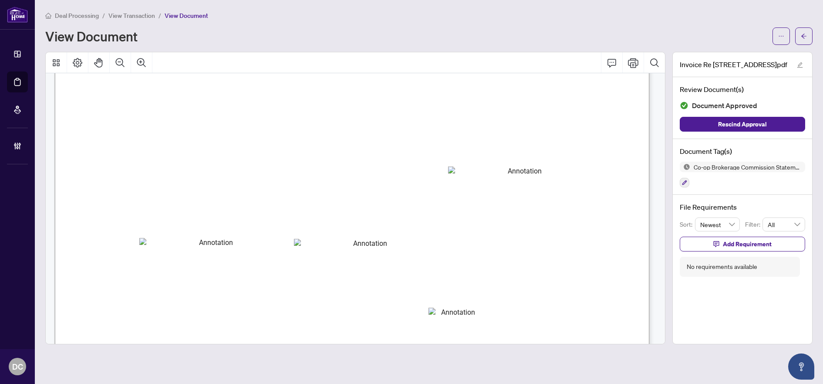
type textarea "**********"
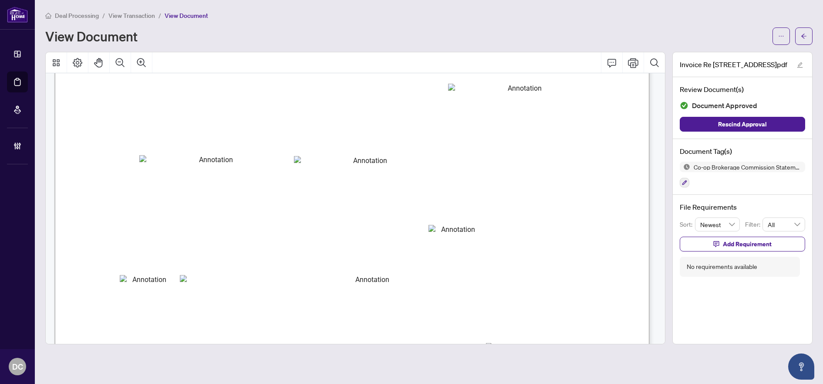
type textarea "**********"
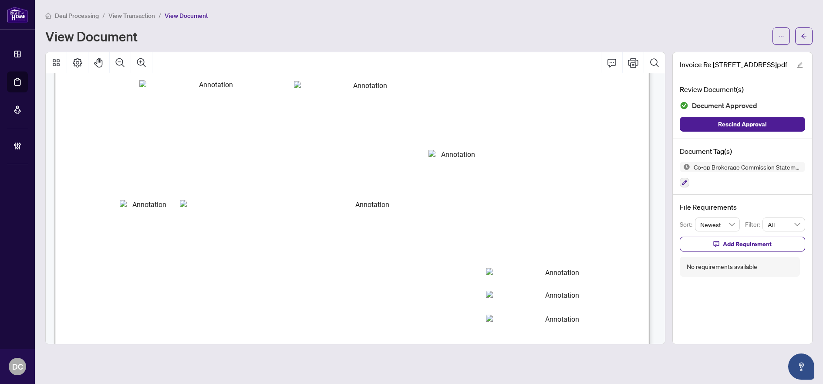
type textarea "**********"
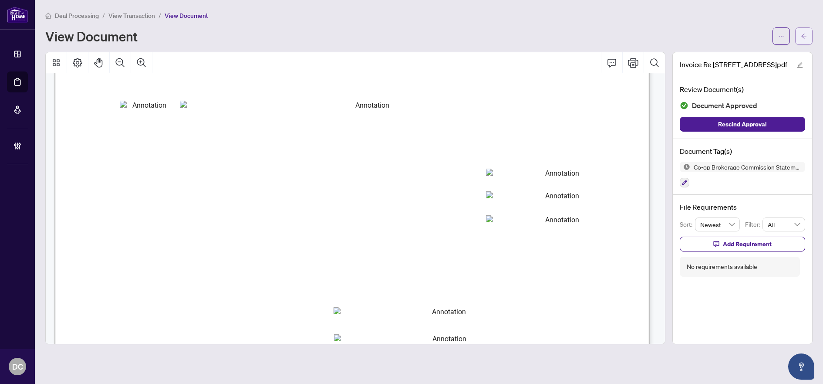
click at [810, 41] on button "button" at bounding box center [803, 35] width 17 height 17
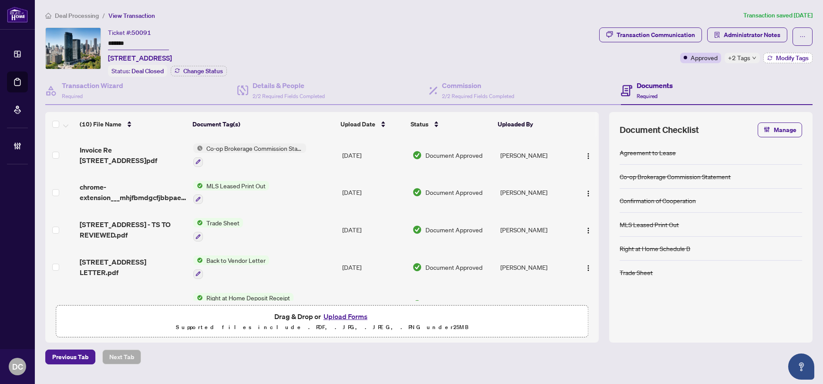
click at [791, 53] on button "Modify Tags" at bounding box center [787, 58] width 49 height 10
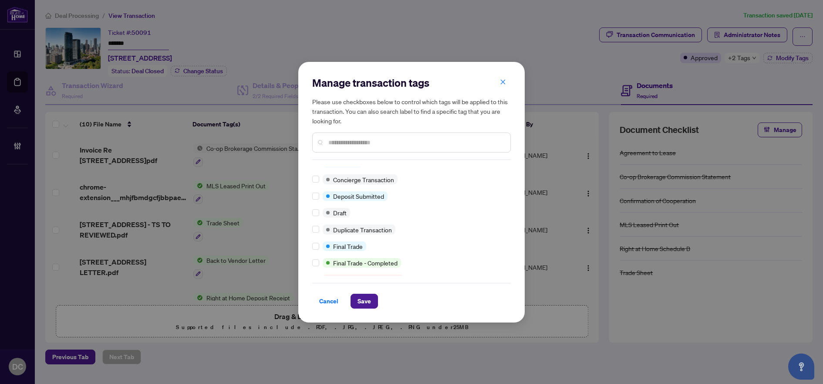
scroll to position [131, 0]
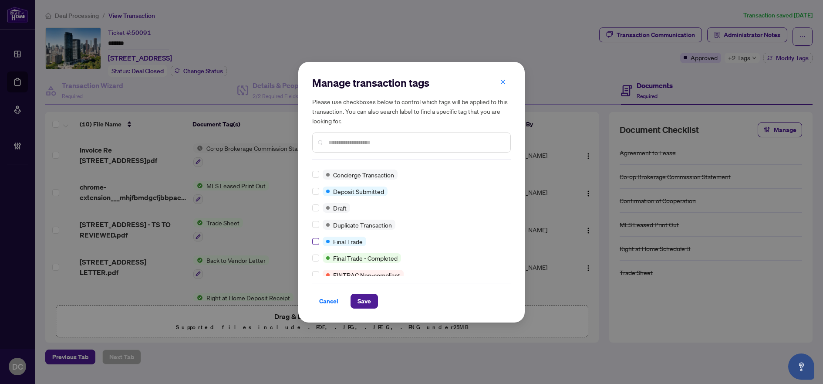
click at [312, 242] on div "Manage transaction tags Please use checkboxes below to control which tags will …" at bounding box center [411, 192] width 226 height 260
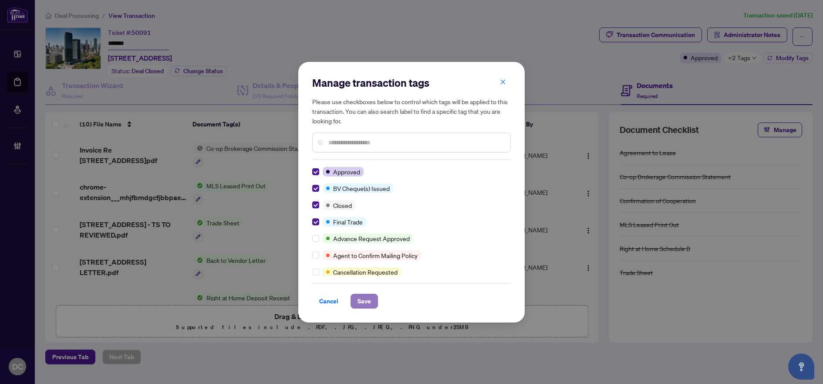
drag, startPoint x: 368, startPoint y: 300, endPoint x: 374, endPoint y: 300, distance: 6.5
click at [368, 300] on span "Save" at bounding box center [363, 301] width 13 height 14
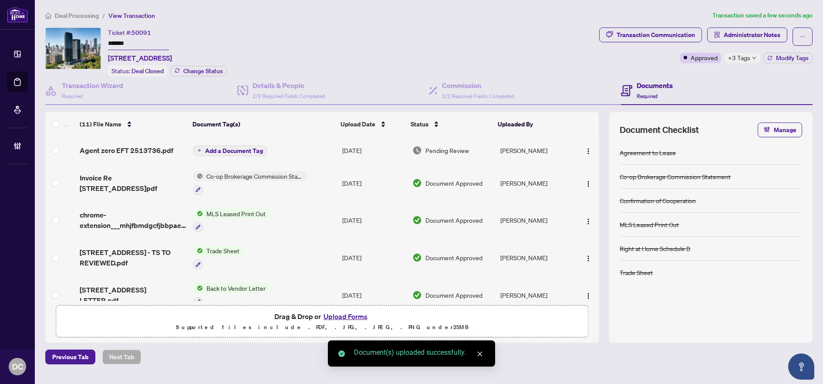
click at [254, 151] on span "Add a Document Tag" at bounding box center [234, 151] width 58 height 6
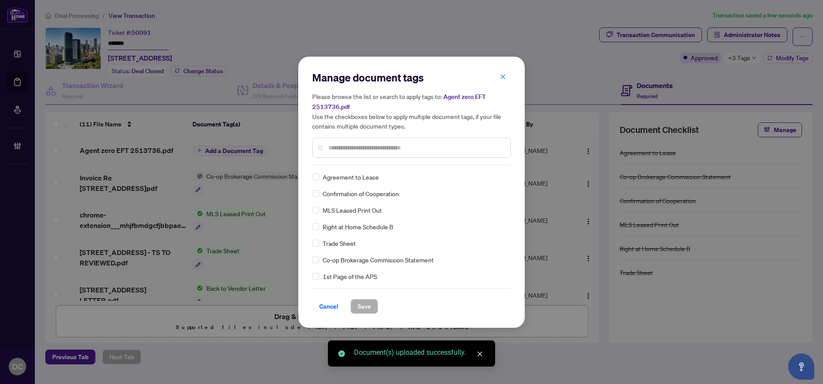
click at [355, 157] on div at bounding box center [411, 148] width 199 height 20
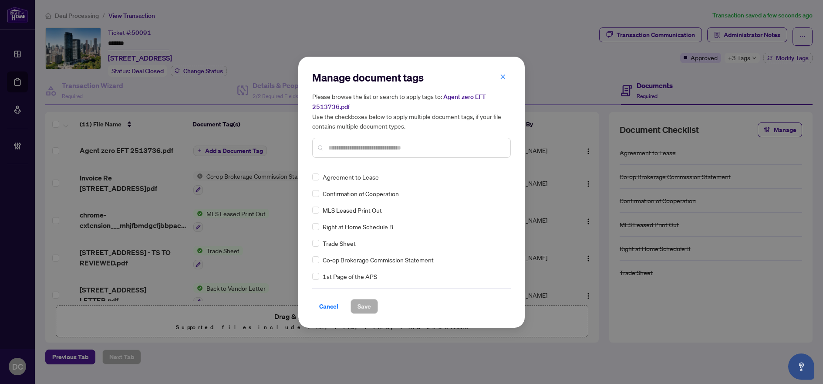
click at [370, 149] on input "text" at bounding box center [415, 148] width 175 height 10
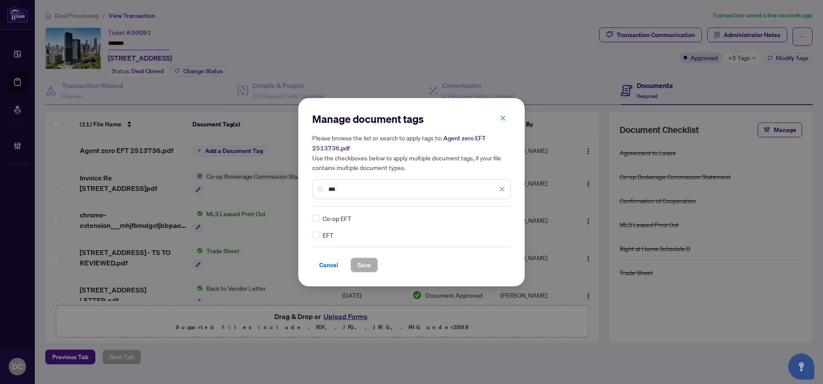
type input "***"
click at [491, 217] on img at bounding box center [493, 218] width 9 height 9
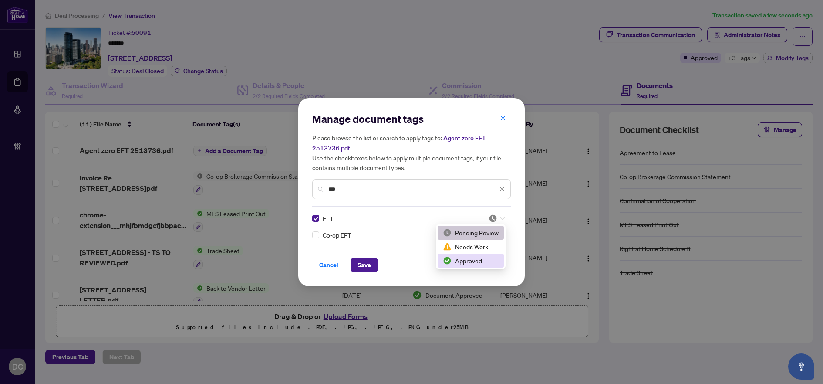
click at [478, 262] on div "Approved" at bounding box center [471, 261] width 56 height 10
click at [366, 266] on span "Save" at bounding box center [363, 265] width 13 height 14
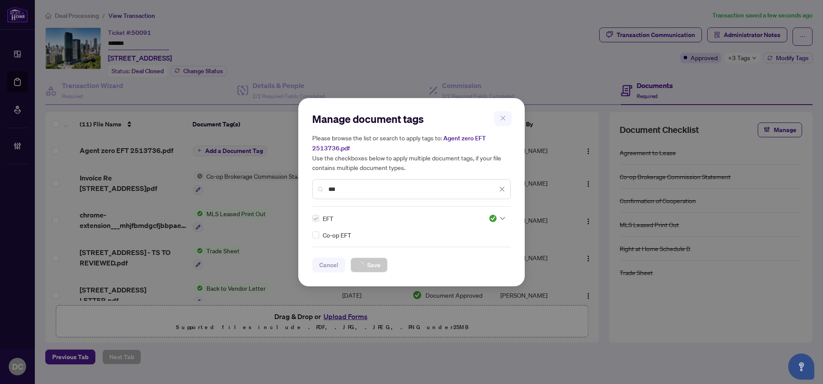
click at [748, 60] on div "Manage document tags Please browse the list or search to apply tags to: Agent z…" at bounding box center [411, 192] width 823 height 384
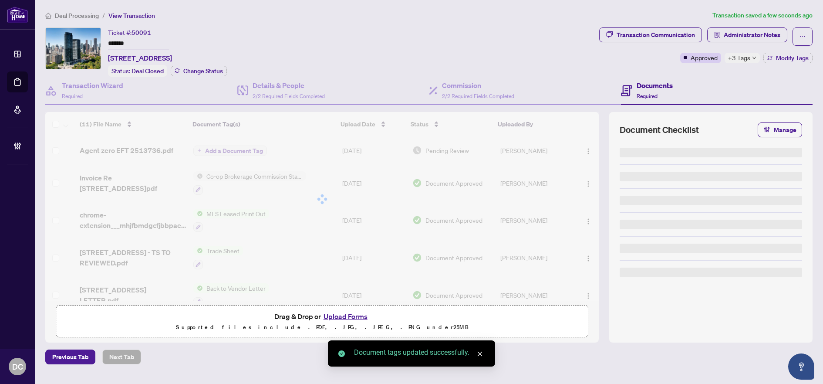
click at [750, 60] on div "+3 Tags" at bounding box center [742, 58] width 35 height 10
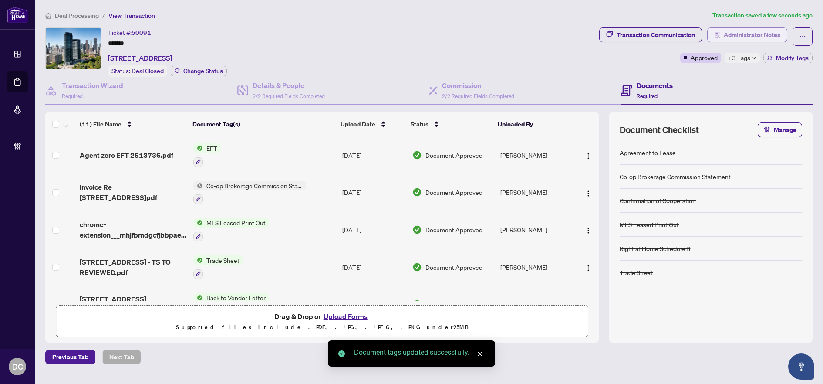
click at [728, 32] on span "Administrator Notes" at bounding box center [752, 35] width 57 height 14
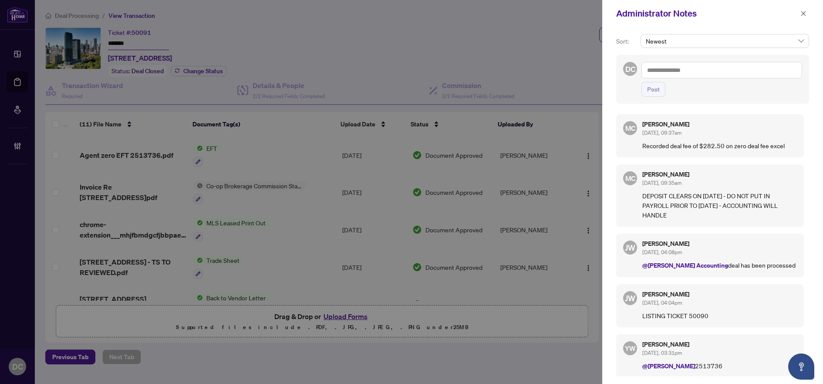
click at [728, 70] on textarea at bounding box center [721, 70] width 161 height 17
paste textarea "**********"
type textarea "**********"
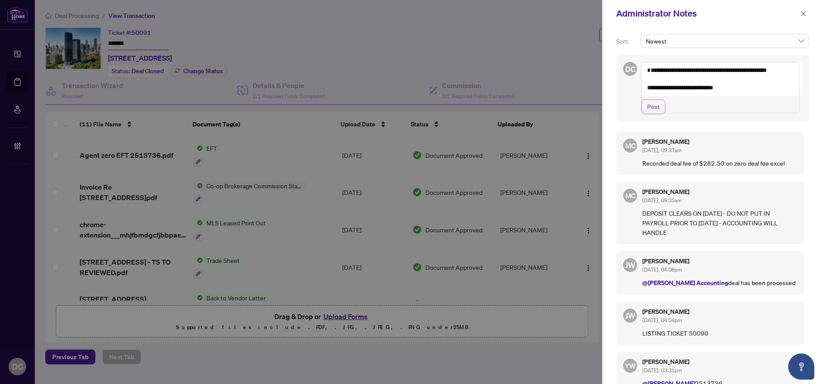
click at [663, 114] on button "Post" at bounding box center [653, 106] width 24 height 15
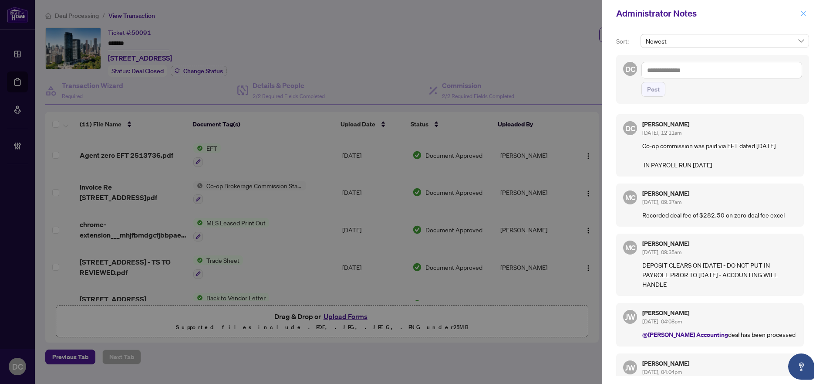
click at [802, 11] on icon "close" at bounding box center [803, 13] width 6 height 6
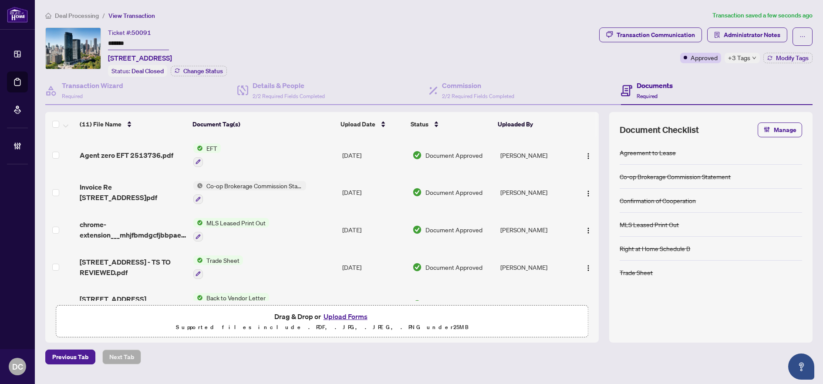
drag, startPoint x: 156, startPoint y: 43, endPoint x: 103, endPoint y: 44, distance: 53.6
click at [103, 44] on div "Ticket #: 50091 ******* 2404-575 Bloor St, Toronto, Ontario M4W 0B2, Canada Sta…" at bounding box center [320, 51] width 550 height 49
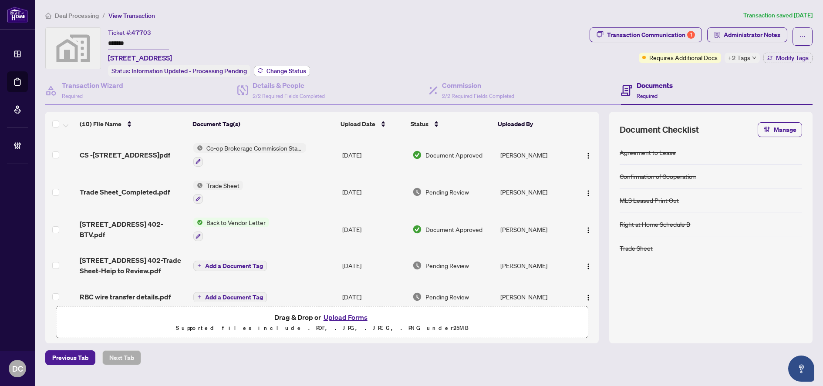
click at [297, 72] on span "Change Status" at bounding box center [286, 71] width 40 height 6
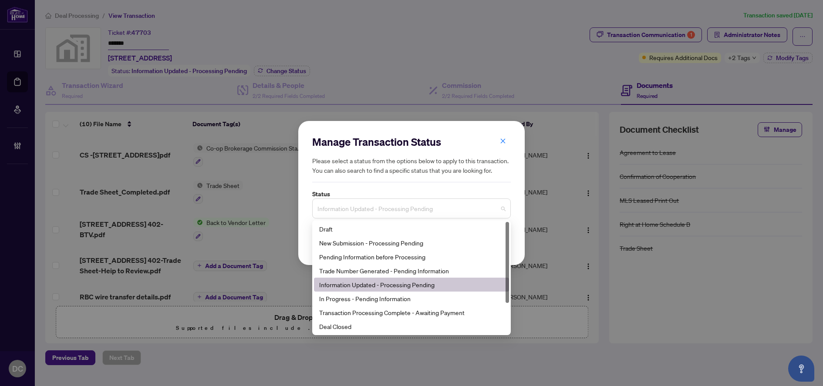
click at [446, 208] on span "Information Updated - Processing Pending" at bounding box center [411, 208] width 188 height 17
click at [370, 327] on div "Deal Closed" at bounding box center [411, 327] width 185 height 10
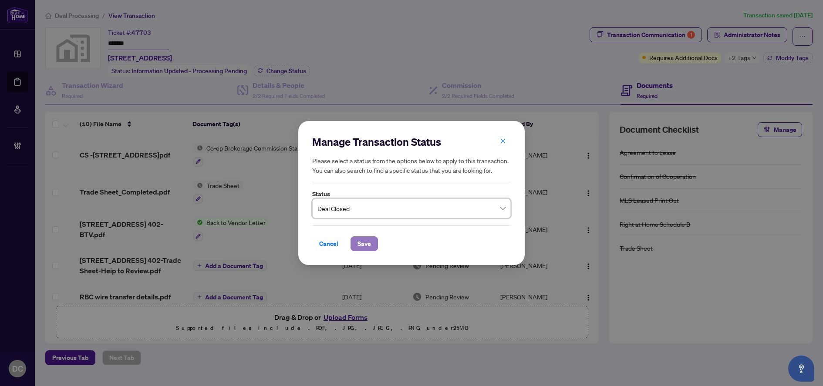
click at [367, 243] on span "Save" at bounding box center [363, 244] width 13 height 14
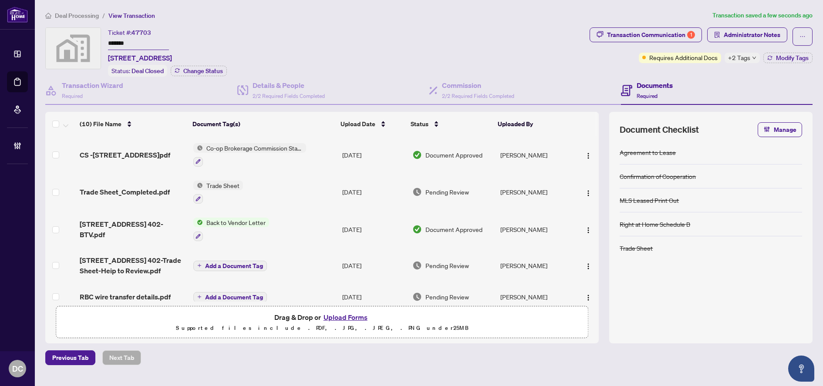
click at [137, 40] on input "*******" at bounding box center [138, 43] width 61 height 13
drag, startPoint x: 138, startPoint y: 41, endPoint x: 78, endPoint y: 38, distance: 60.1
click at [78, 38] on div "Ticket #: 47703 ******* 1001 Bay St. #402, Toronto, Ontario M5S 3A6, Canada Sta…" at bounding box center [315, 51] width 541 height 49
drag, startPoint x: 101, startPoint y: 38, endPoint x: 155, endPoint y: 30, distance: 54.3
click at [155, 30] on div "Ticket #: 47703 ******* 1001 Bay St. #402, Toronto, Ontario M5S 3A6, Canada" at bounding box center [140, 45] width 64 height 36
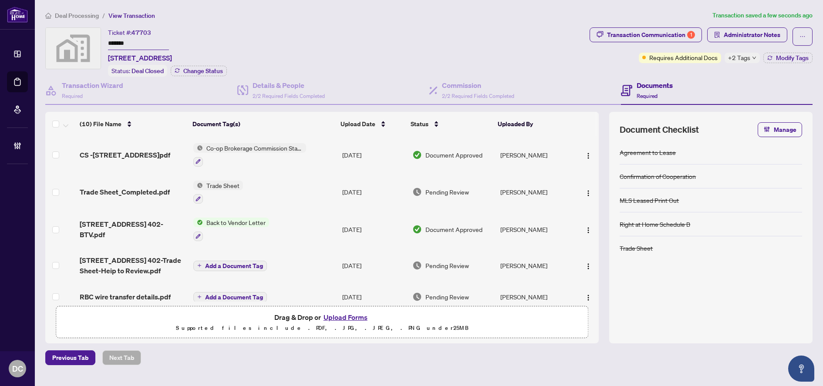
drag, startPoint x: 146, startPoint y: 40, endPoint x: 85, endPoint y: 40, distance: 61.4
click at [85, 40] on div "Ticket #: 47703 ******* 1001 Bay St. #402, Toronto, Ontario M5S 3A6, Canada Sta…" at bounding box center [315, 51] width 541 height 49
click at [759, 55] on div "+2 Tags" at bounding box center [742, 58] width 35 height 10
click at [693, 74] on div "Transaction Communication 1 Administrator Notes Requires Additional Docs +2 Tag…" at bounding box center [701, 51] width 226 height 49
click at [750, 58] on div "+2 Tags" at bounding box center [742, 58] width 35 height 10
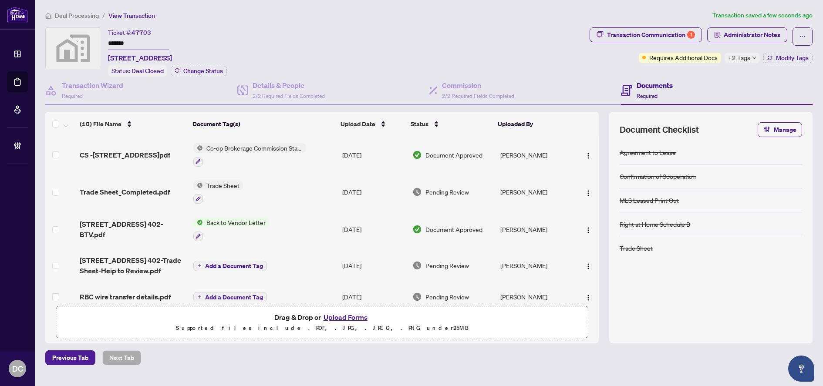
click at [708, 77] on div "Documents Required" at bounding box center [717, 91] width 192 height 28
click at [797, 57] on span "Modify Tags" at bounding box center [792, 58] width 33 height 6
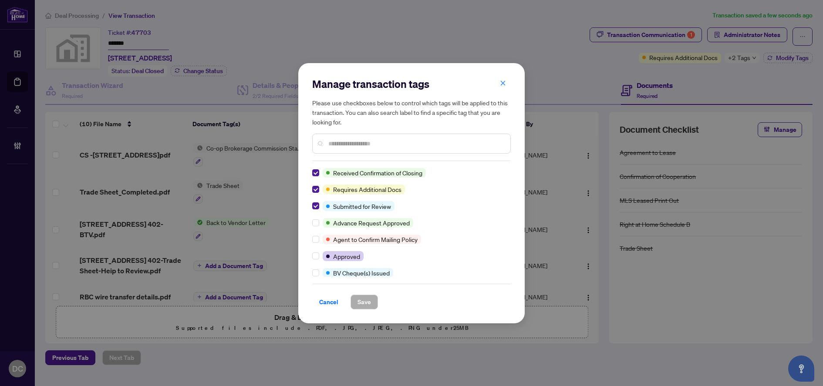
click at [310, 173] on div "Manage transaction tags Please use checkboxes below to control which tags will …" at bounding box center [411, 193] width 226 height 260
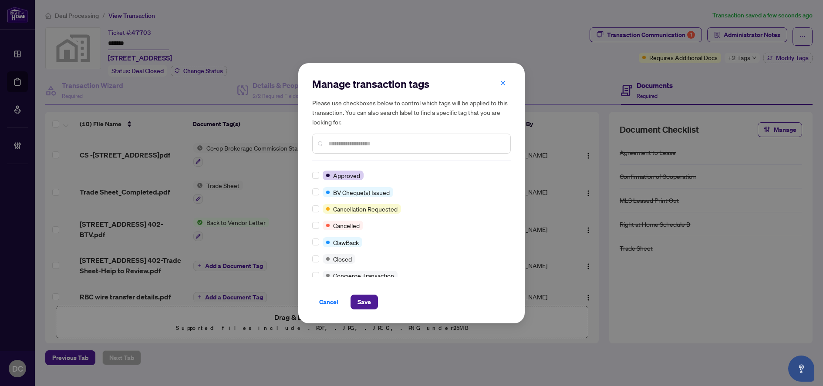
scroll to position [87, 0]
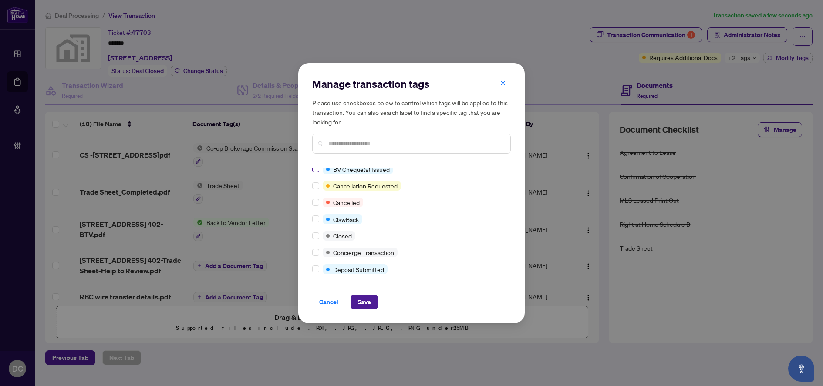
click at [316, 173] on label at bounding box center [315, 169] width 7 height 10
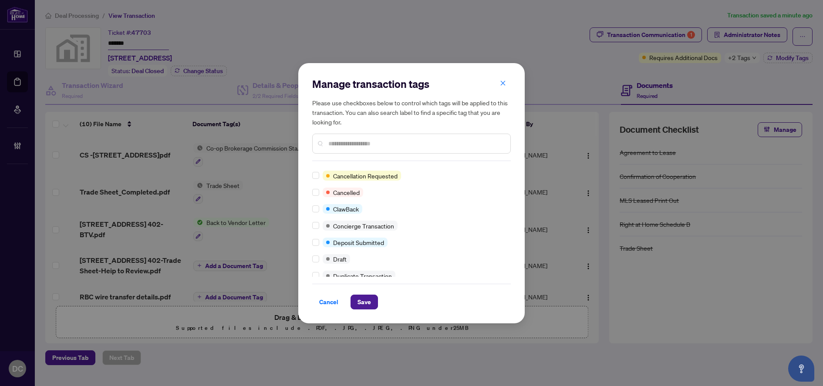
scroll to position [0, 0]
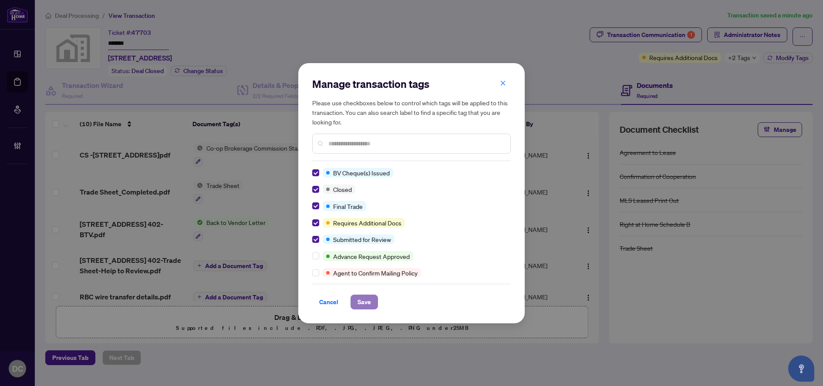
click at [353, 300] on button "Save" at bounding box center [364, 302] width 27 height 15
click at [668, 33] on div "Manage transaction tags Please use checkboxes below to control which tags will …" at bounding box center [411, 193] width 823 height 386
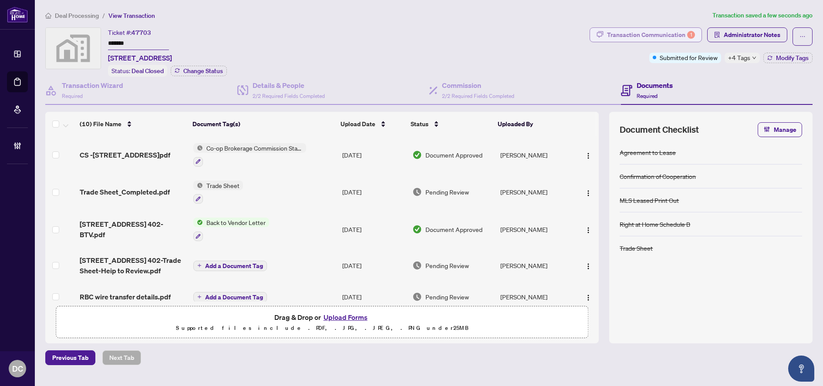
click at [655, 31] on div "Transaction Communication 1" at bounding box center [651, 35] width 88 height 14
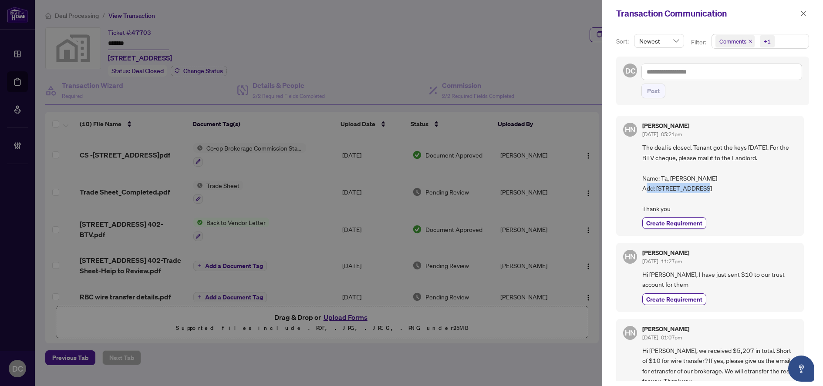
drag, startPoint x: 657, startPoint y: 191, endPoint x: 712, endPoint y: 186, distance: 54.6
click at [712, 186] on span "The deal is closed. Tenant got the keys today. For the BTV cheque, please mail …" at bounding box center [719, 177] width 155 height 71
copy span "42 Ryde Rd, Guelph"
click at [745, 189] on span "The deal is closed. Tenant got the keys today. For the BTV cheque, please mail …" at bounding box center [719, 177] width 155 height 71
drag, startPoint x: 749, startPoint y: 189, endPoint x: 722, endPoint y: 189, distance: 27.4
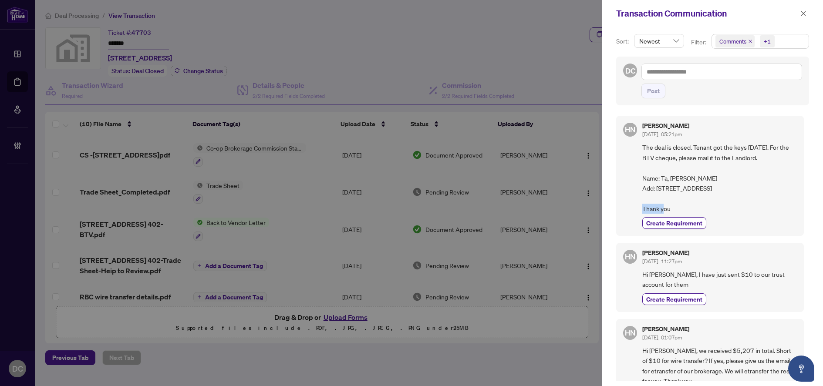
click at [722, 189] on span "The deal is closed. Tenant got the keys today. For the BTV cheque, please mail …" at bounding box center [719, 177] width 155 height 71
copy span "N1K 1V9"
click at [802, 12] on icon "close" at bounding box center [803, 13] width 5 height 5
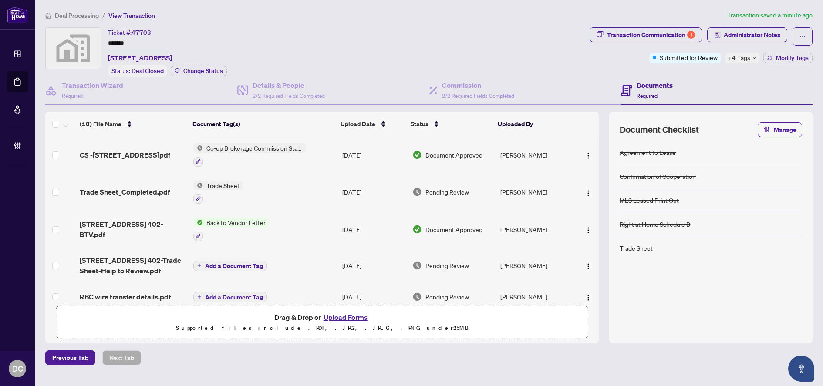
drag, startPoint x: 157, startPoint y: 45, endPoint x: 79, endPoint y: 41, distance: 78.0
click at [79, 41] on div "Ticket #: 47703 ******* 1001 Bay St. #402, Toronto, Ontario M5S 3A6, Canada Sta…" at bounding box center [315, 51] width 541 height 49
click at [317, 154] on td "Co-op Brokerage Commission Statement" at bounding box center [264, 154] width 149 height 37
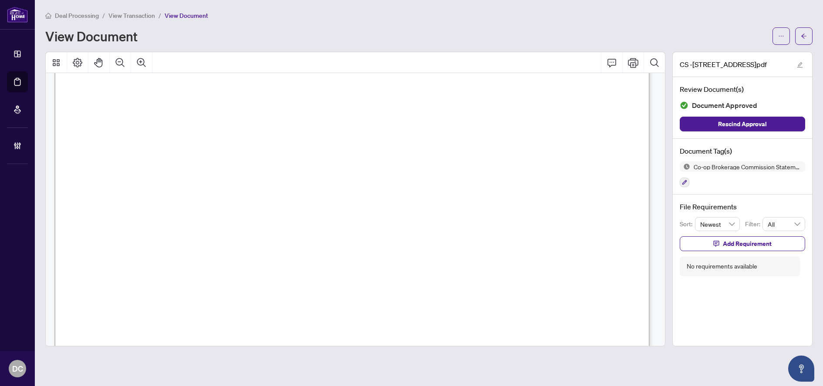
scroll to position [218, 0]
click at [801, 32] on span "button" at bounding box center [804, 36] width 6 height 14
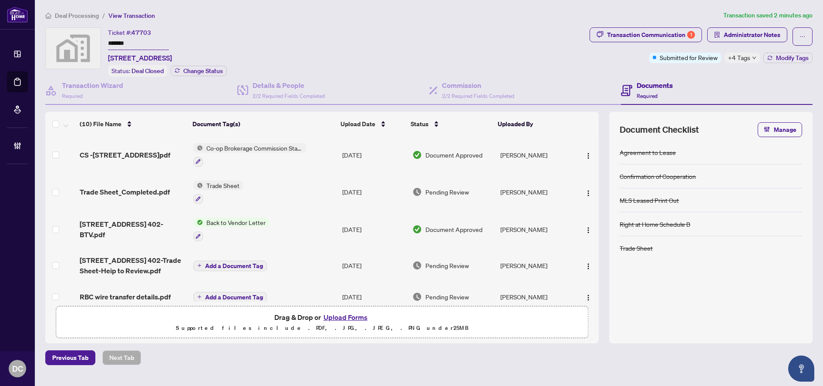
click at [314, 192] on td "Trade Sheet" at bounding box center [264, 192] width 149 height 37
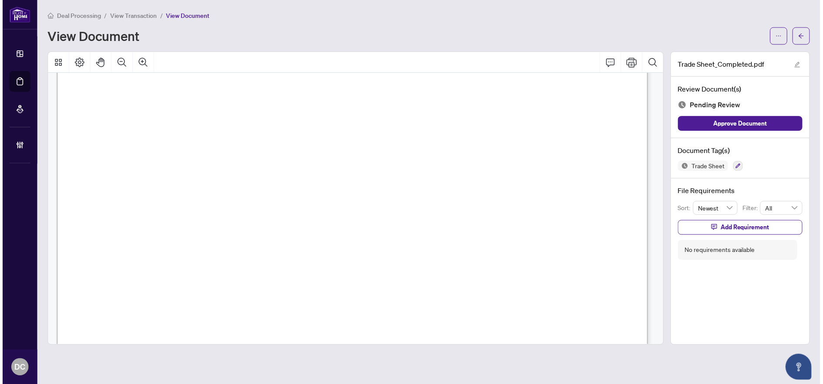
scroll to position [348, 0]
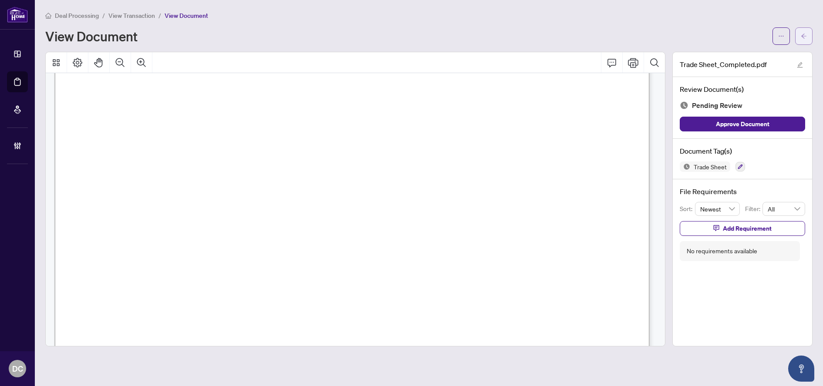
click at [806, 40] on button "button" at bounding box center [803, 35] width 17 height 17
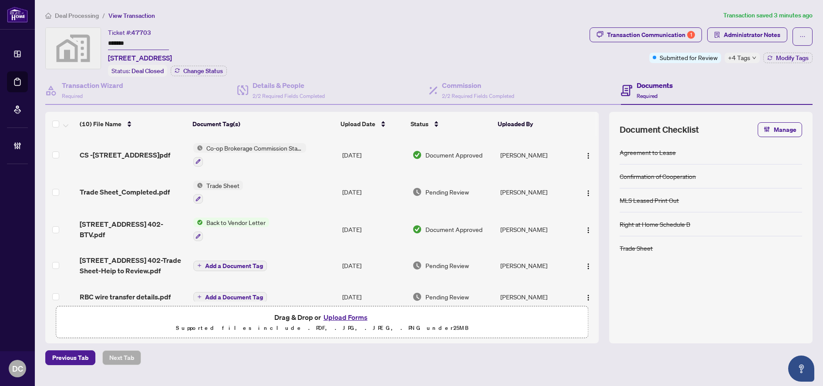
click at [745, 62] on span "+4 Tags" at bounding box center [739, 58] width 22 height 10
click at [680, 72] on div "Transaction Communication 1 Administrator Notes Submitted for Review +4 Tags Mo…" at bounding box center [701, 51] width 226 height 49
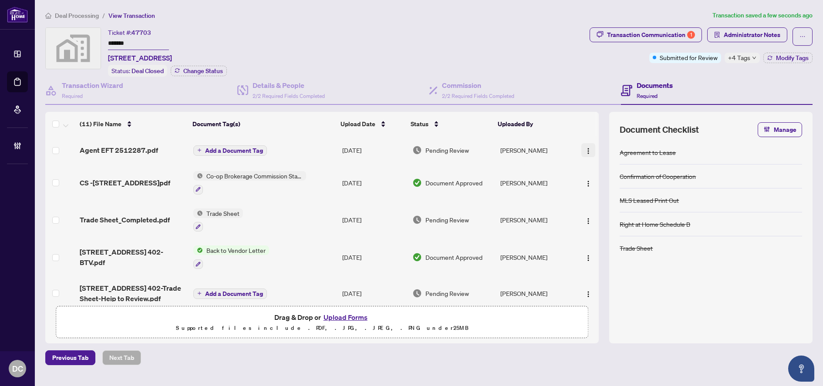
click at [586, 150] on img "button" at bounding box center [588, 151] width 7 height 7
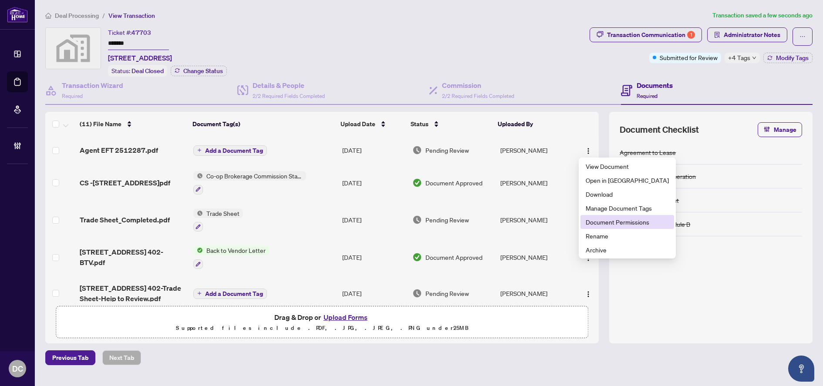
click at [596, 221] on span "Document Permissions" at bounding box center [627, 222] width 83 height 10
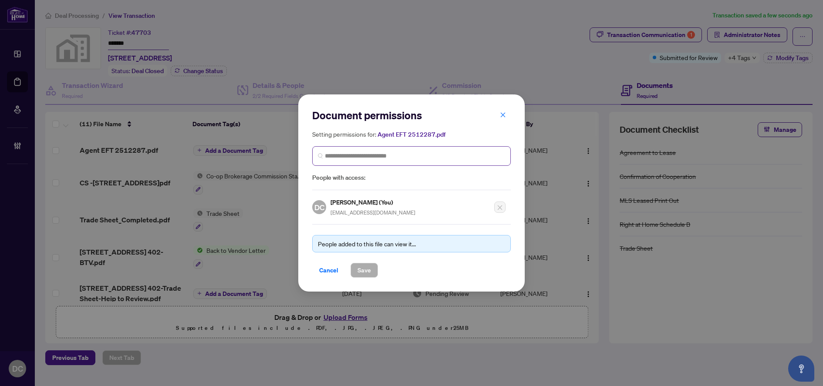
click at [424, 161] on span at bounding box center [411, 156] width 199 height 20
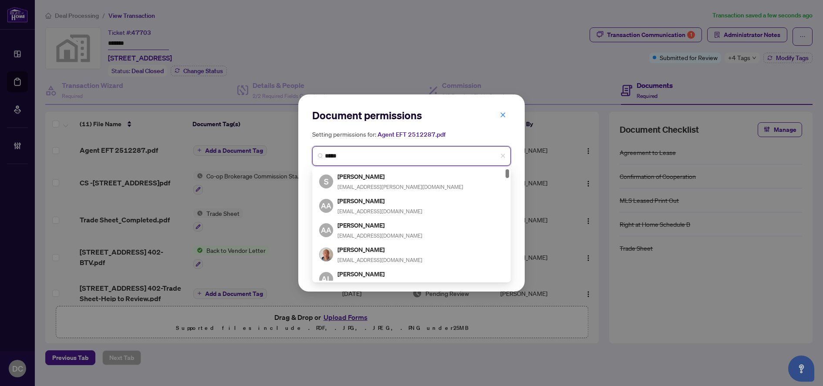
type input "******"
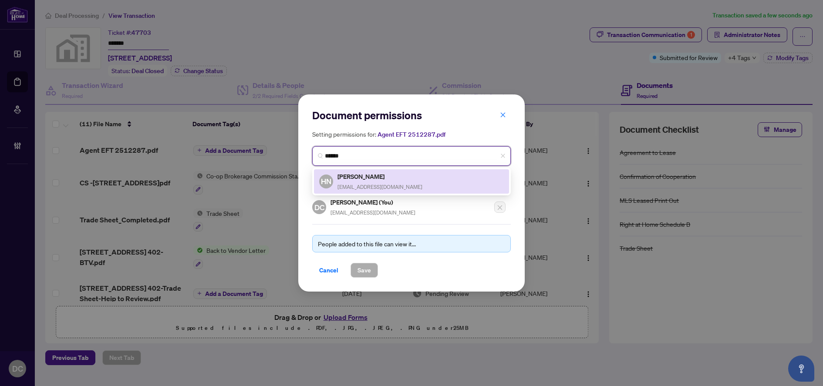
click at [424, 179] on div "HN Hiep Nguyen hieprealtor16@yahoo.com" at bounding box center [411, 182] width 185 height 20
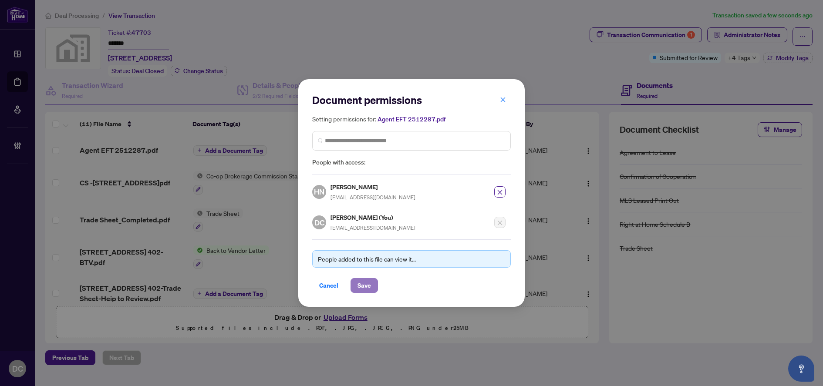
click at [366, 284] on span "Save" at bounding box center [363, 286] width 13 height 14
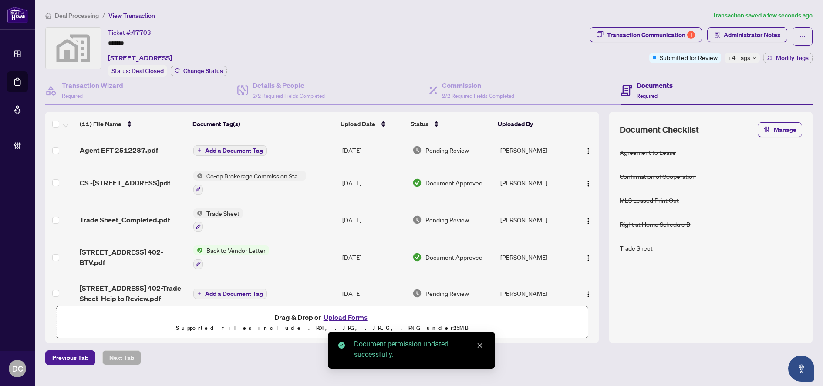
click at [251, 149] on span "Add a Document Tag" at bounding box center [234, 151] width 58 height 6
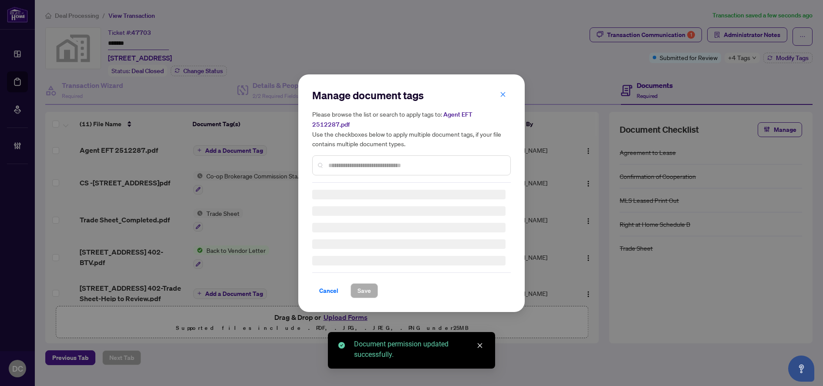
click at [428, 166] on div "Manage document tags Please browse the list or search to apply tags to: Agent E…" at bounding box center [411, 193] width 199 height 210
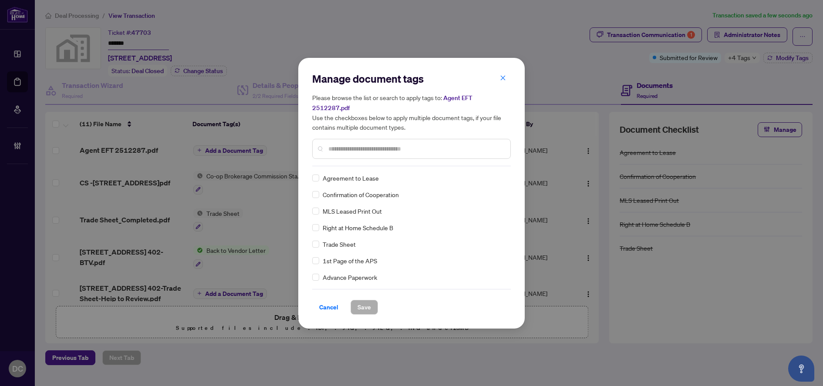
click at [434, 155] on div "Manage document tags Please browse the list or search to apply tags to: Agent E…" at bounding box center [411, 119] width 199 height 94
click at [447, 139] on div at bounding box center [411, 149] width 199 height 20
click at [447, 146] on input "text" at bounding box center [415, 149] width 175 height 10
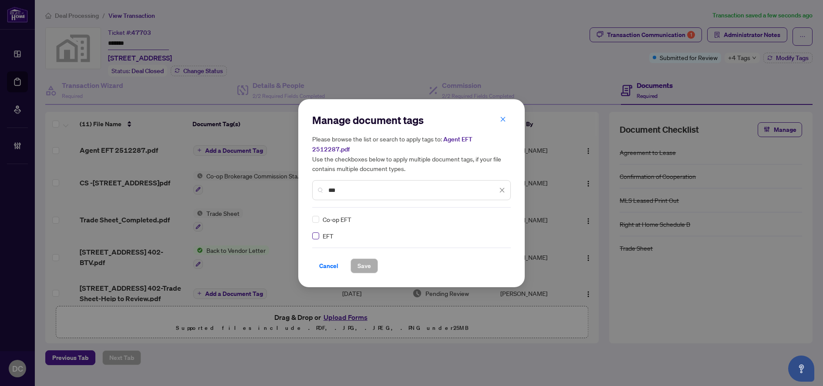
type input "***"
click at [490, 215] on img at bounding box center [493, 219] width 9 height 9
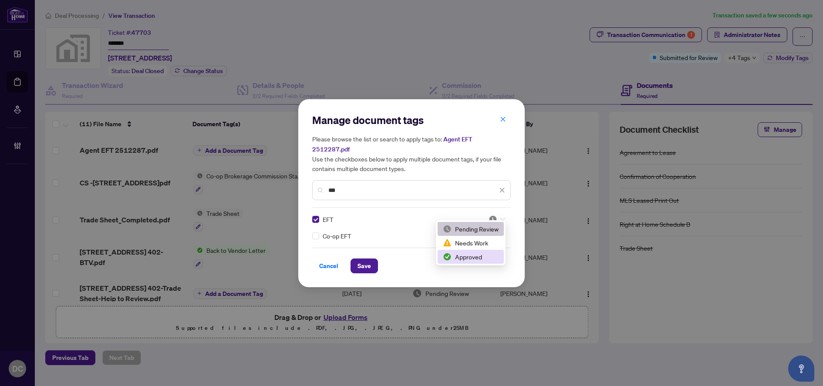
click at [473, 259] on div "Approved" at bounding box center [471, 257] width 56 height 10
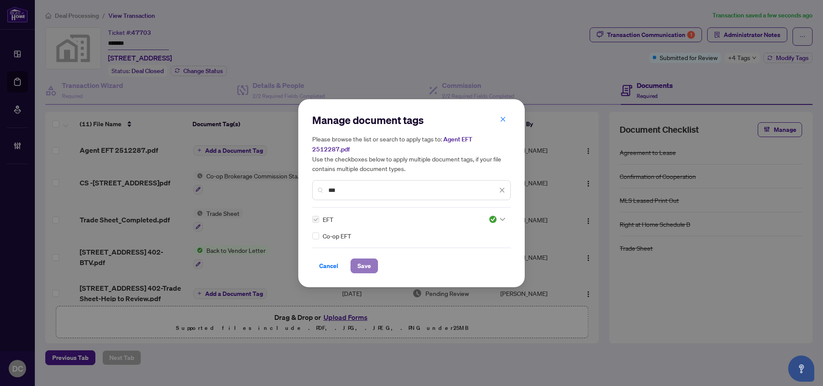
click at [362, 266] on span "Save" at bounding box center [363, 266] width 13 height 14
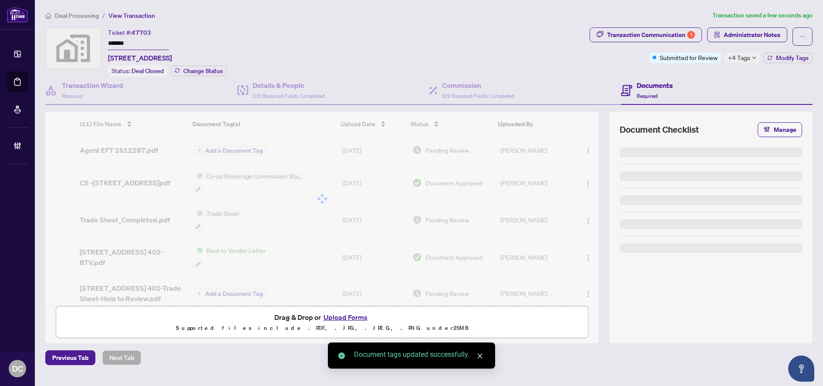
click at [762, 33] on body "Dashboard Deal Processing Mortgage Referrals Brokerage Management DC Dawn Chan …" at bounding box center [411, 193] width 823 height 386
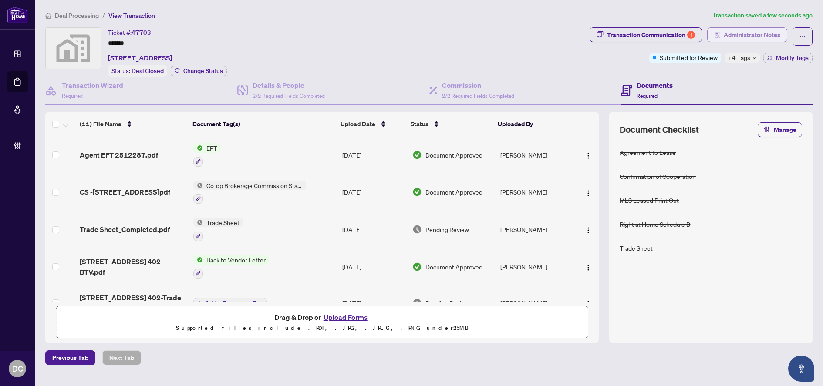
click at [767, 33] on span "Administrator Notes" at bounding box center [752, 35] width 57 height 14
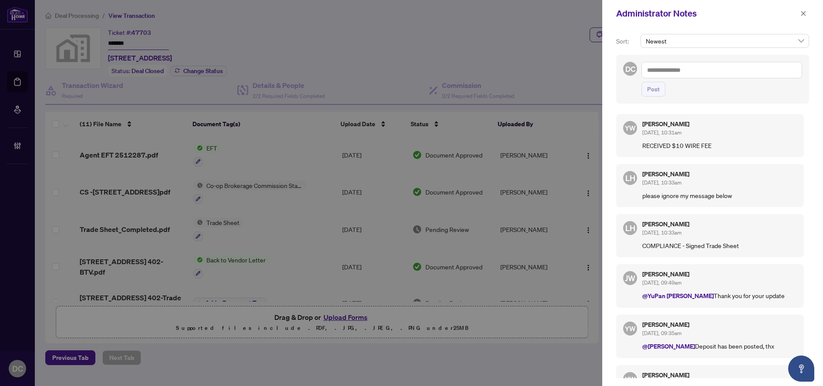
click at [702, 68] on textarea at bounding box center [721, 70] width 161 height 17
paste textarea "**********"
type textarea "**********"
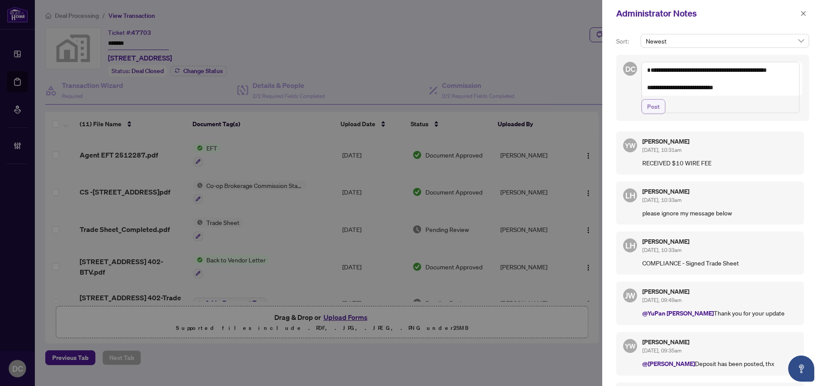
click at [655, 114] on span "Post" at bounding box center [653, 107] width 13 height 14
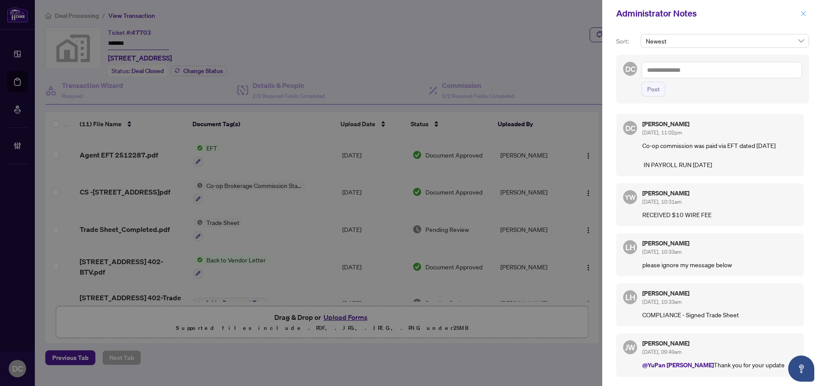
click at [804, 17] on span "button" at bounding box center [803, 14] width 6 height 14
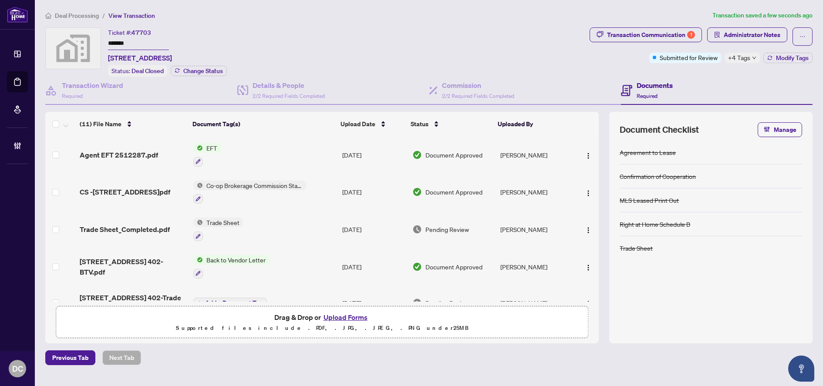
drag, startPoint x: 142, startPoint y: 40, endPoint x: 76, endPoint y: 43, distance: 65.8
click at [76, 43] on div "Ticket #: 47703 ******* 1001 Bay St. #402, Toronto, Ontario M5S 3A6, Canada Sta…" at bounding box center [315, 51] width 541 height 49
click at [88, 17] on span "Deal Processing" at bounding box center [77, 16] width 44 height 8
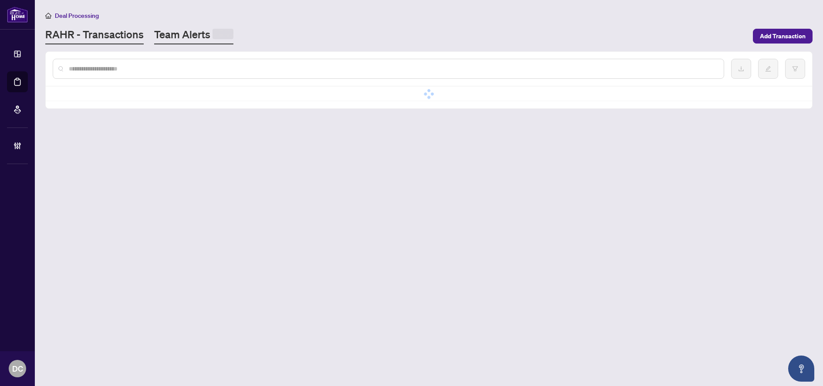
click at [193, 38] on link "Team Alerts" at bounding box center [193, 35] width 79 height 17
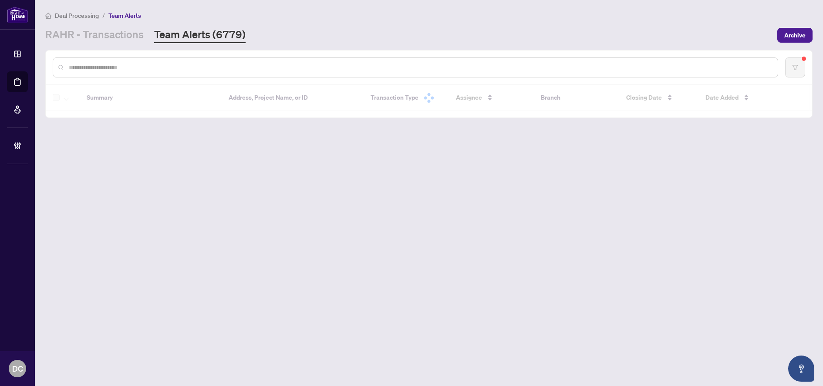
click at [206, 64] on input "text" at bounding box center [420, 68] width 702 height 10
paste input "*******"
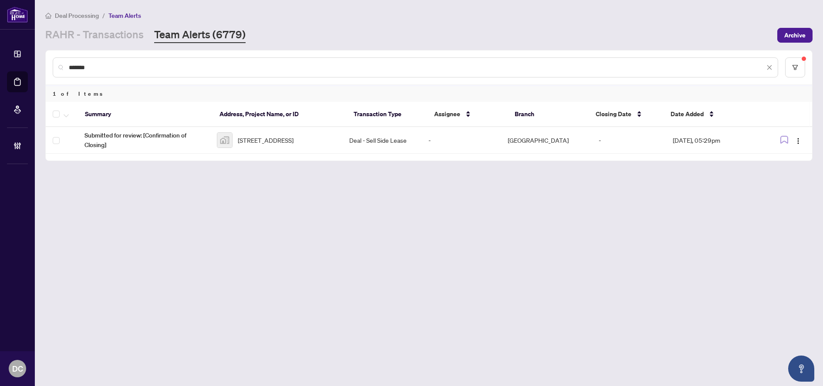
drag, startPoint x: 135, startPoint y: 68, endPoint x: 41, endPoint y: 69, distance: 94.1
click at [41, 69] on main "Deal Processing / Team Alerts RAHR - Transactions Team Alerts (6779) Archive **…" at bounding box center [429, 193] width 788 height 386
paste input "text"
drag, startPoint x: 138, startPoint y: 67, endPoint x: 48, endPoint y: 64, distance: 90.2
click at [48, 64] on div "*******" at bounding box center [429, 68] width 766 height 34
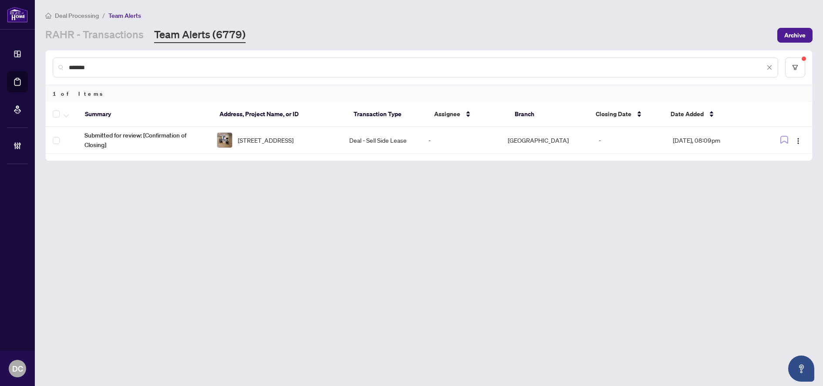
paste input "text"
drag, startPoint x: 110, startPoint y: 66, endPoint x: 40, endPoint y: 66, distance: 70.5
click at [40, 66] on main "Deal Processing / Team Alerts RAHR - Transactions Team Alerts (6779) Archive **…" at bounding box center [429, 193] width 788 height 386
paste input "text"
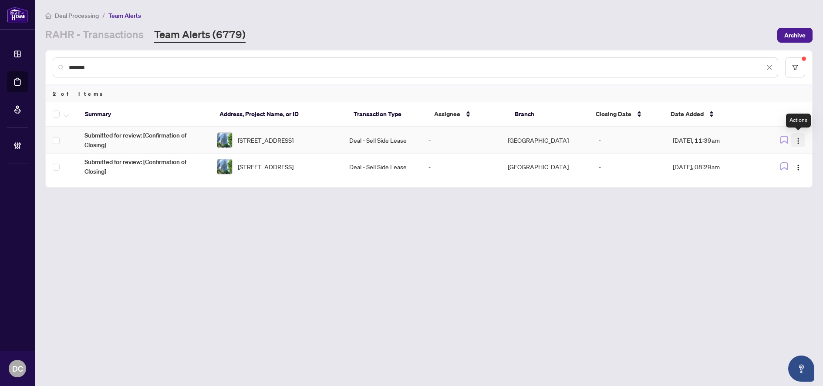
click at [795, 140] on img "button" at bounding box center [798, 141] width 7 height 7
click at [794, 186] on span "Complete Item" at bounding box center [778, 185] width 40 height 10
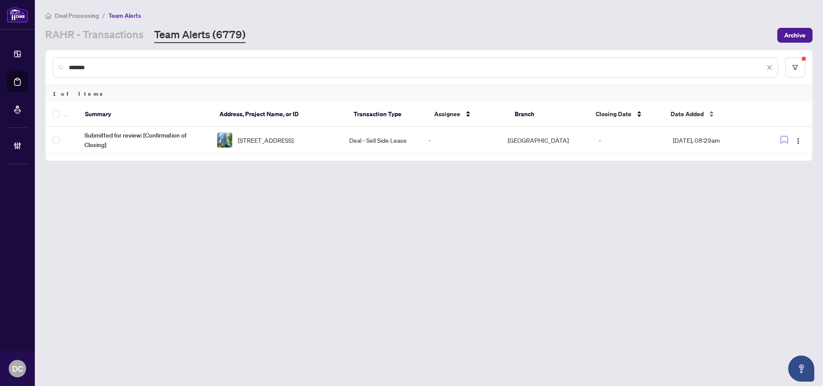
click at [686, 109] on div "Date Added" at bounding box center [712, 114] width 83 height 10
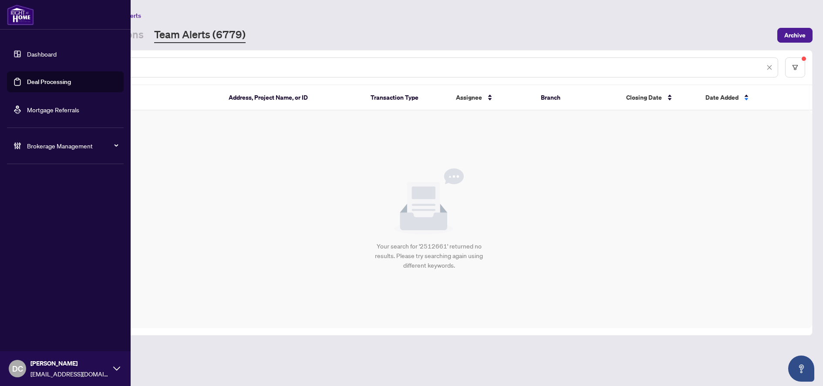
drag, startPoint x: 137, startPoint y: 68, endPoint x: 12, endPoint y: 71, distance: 125.4
click at [12, 71] on div "Dashboard Deal Processing Mortgage Referrals Brokerage Management DC Dawn Chan …" at bounding box center [411, 193] width 823 height 386
paste input "text"
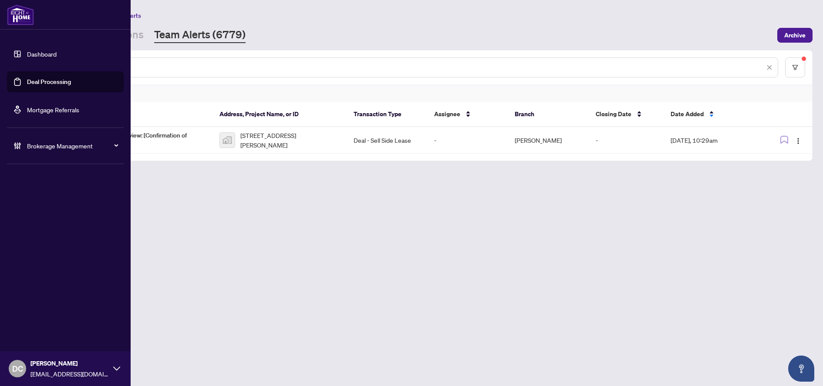
drag, startPoint x: 160, startPoint y: 70, endPoint x: 10, endPoint y: 69, distance: 150.7
click at [10, 69] on div "Dashboard Deal Processing Mortgage Referrals Brokerage Management DC Dawn Chan …" at bounding box center [411, 193] width 823 height 386
paste input "text"
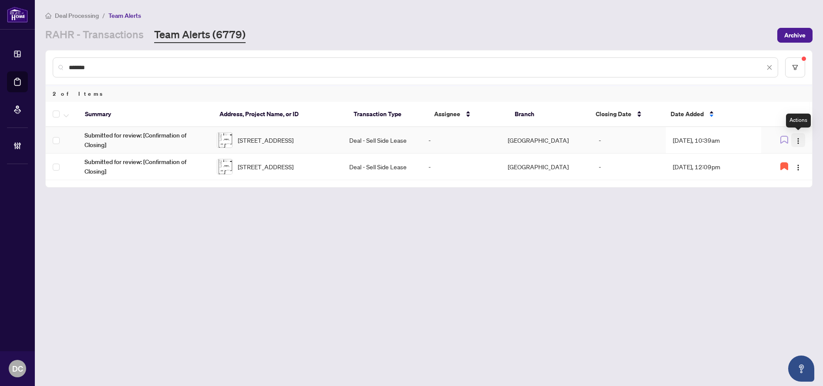
click at [799, 143] on img "button" at bounding box center [798, 141] width 7 height 7
click at [789, 180] on li "Complete Item" at bounding box center [777, 185] width 51 height 14
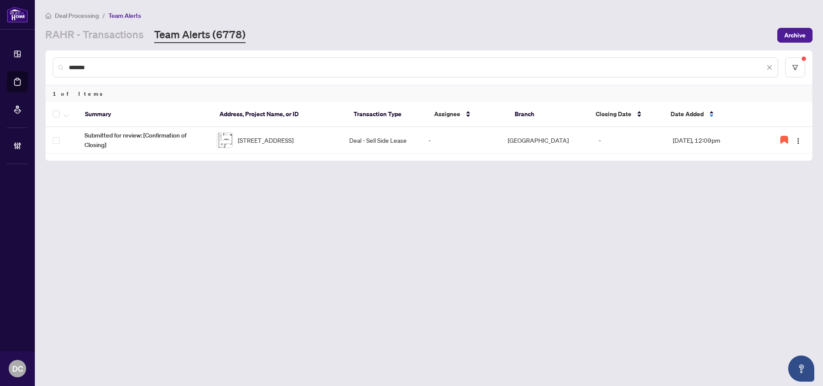
drag, startPoint x: 135, startPoint y: 71, endPoint x: 38, endPoint y: 67, distance: 97.2
click at [38, 67] on main "Deal Processing / Team Alerts RAHR - Transactions Team Alerts (6778) Archive **…" at bounding box center [429, 193] width 788 height 386
paste input "text"
drag, startPoint x: 125, startPoint y: 70, endPoint x: 43, endPoint y: 68, distance: 82.3
click at [43, 68] on main "Deal Processing / Team Alerts RAHR - Transactions Team Alerts (6778) Archive **…" at bounding box center [429, 193] width 788 height 386
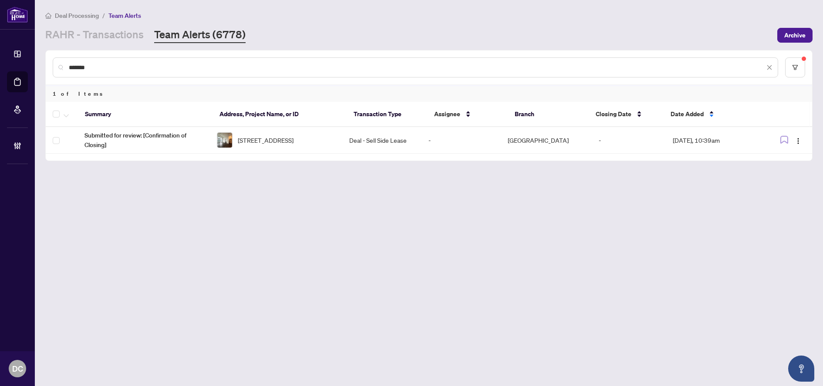
paste input "text"
drag, startPoint x: 94, startPoint y: 70, endPoint x: 61, endPoint y: 69, distance: 34.0
click at [61, 69] on div "*******" at bounding box center [415, 67] width 725 height 20
paste input "text"
drag, startPoint x: 173, startPoint y: 70, endPoint x: 61, endPoint y: 68, distance: 111.9
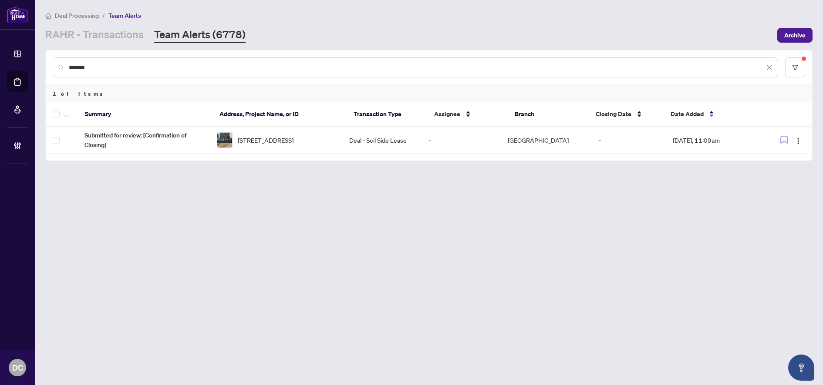
click at [61, 68] on div "*******" at bounding box center [415, 67] width 725 height 20
paste input "text"
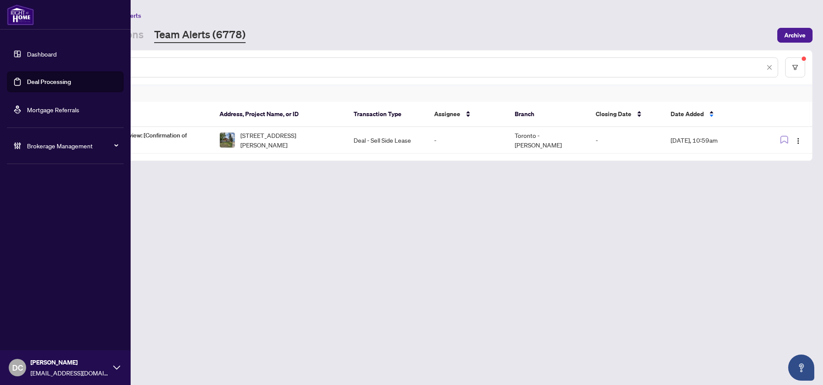
drag, startPoint x: 132, startPoint y: 64, endPoint x: 25, endPoint y: 67, distance: 107.2
click at [25, 67] on div "Dashboard Deal Processing Mortgage Referrals Brokerage Management DC Dawn Chan …" at bounding box center [411, 192] width 823 height 385
paste input "text"
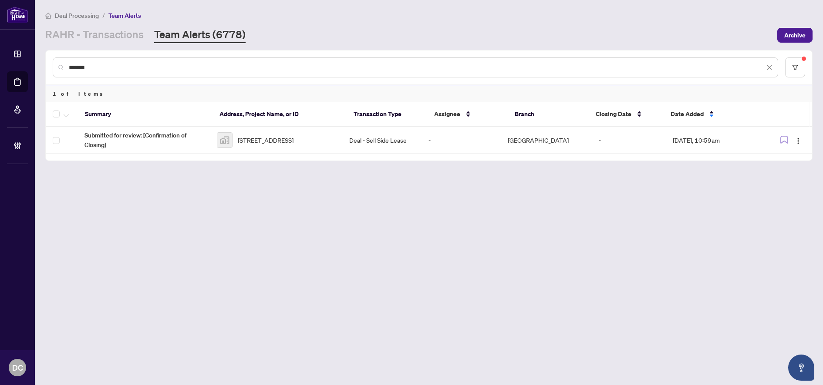
drag, startPoint x: 191, startPoint y: 70, endPoint x: 37, endPoint y: 71, distance: 153.7
click at [37, 71] on main "Deal Processing / Team Alerts RAHR - Transactions Team Alerts (6778) Archive **…" at bounding box center [429, 192] width 788 height 385
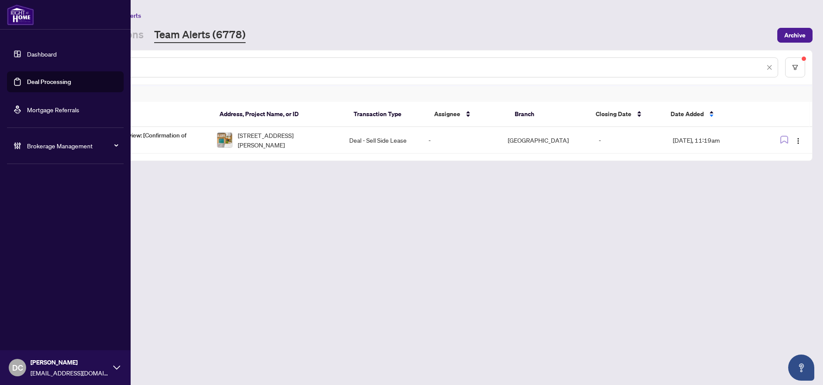
drag, startPoint x: 154, startPoint y: 70, endPoint x: 17, endPoint y: 68, distance: 136.7
click at [17, 68] on div "Dashboard Deal Processing Mortgage Referrals Brokerage Management DC Dawn Chan …" at bounding box center [411, 192] width 823 height 385
paste input "***"
drag, startPoint x: 109, startPoint y: 71, endPoint x: 30, endPoint y: 70, distance: 79.2
click at [30, 70] on div "Dashboard Deal Processing Mortgage Referrals Brokerage Management DC Dawn Chan …" at bounding box center [411, 192] width 823 height 384
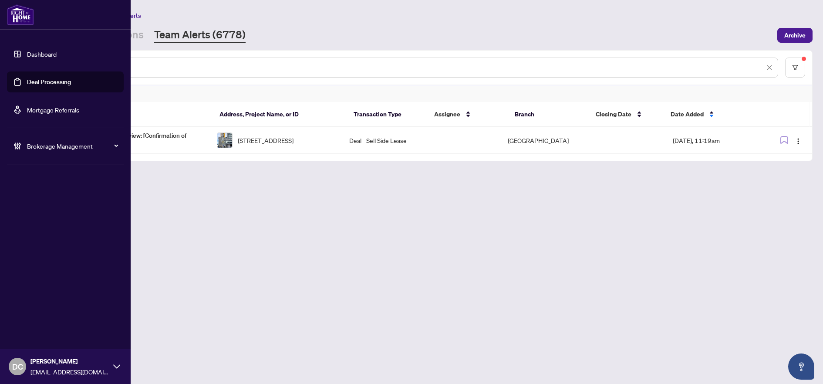
paste input "text"
drag, startPoint x: 125, startPoint y: 68, endPoint x: 21, endPoint y: 68, distance: 104.1
click at [21, 68] on div "Dashboard Deal Processing Mortgage Referrals Brokerage Management DC Dawn Chan …" at bounding box center [411, 192] width 823 height 384
paste input "**********"
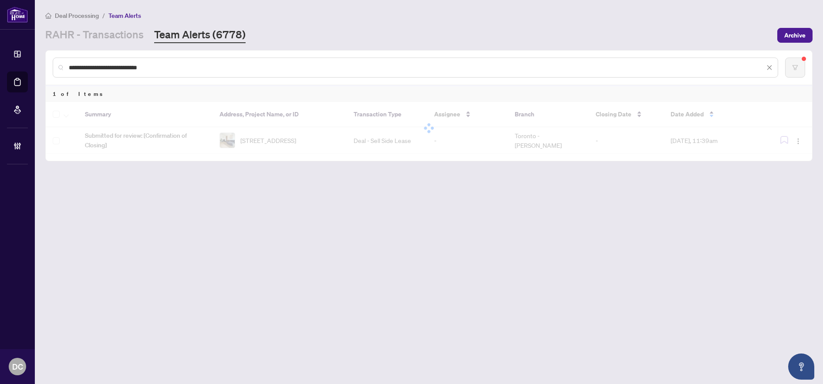
drag, startPoint x: 194, startPoint y: 65, endPoint x: -23, endPoint y: 63, distance: 216.8
click at [0, 63] on html "**********" at bounding box center [411, 192] width 823 height 384
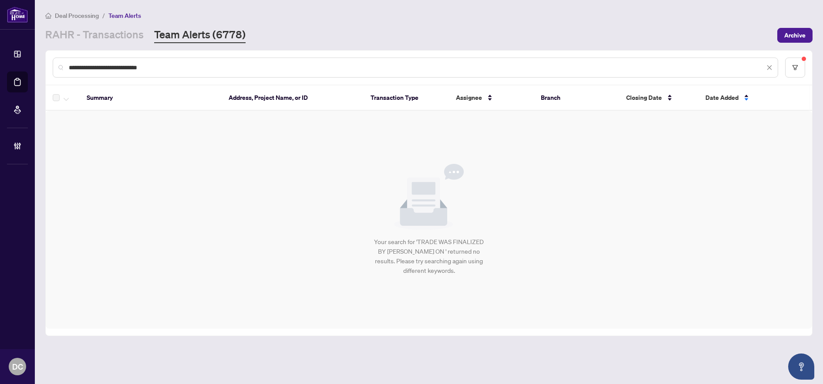
paste input "text"
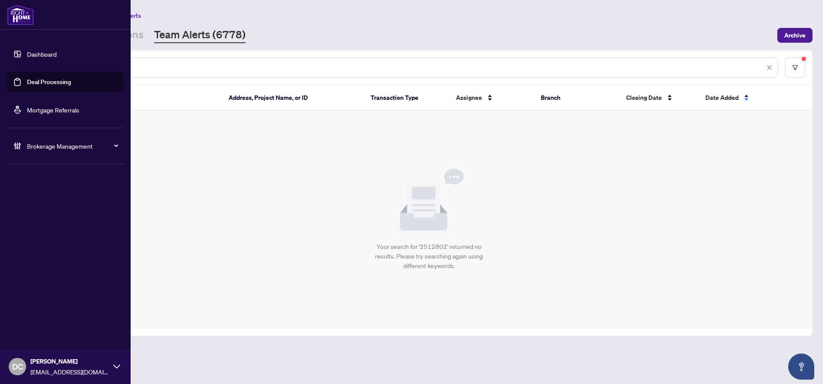
drag, startPoint x: 173, startPoint y: 71, endPoint x: 29, endPoint y: 63, distance: 144.3
click at [29, 63] on div "Dashboard Deal Processing Mortgage Referrals Brokerage Management DC Dawn Chan …" at bounding box center [411, 192] width 823 height 384
paste input "text"
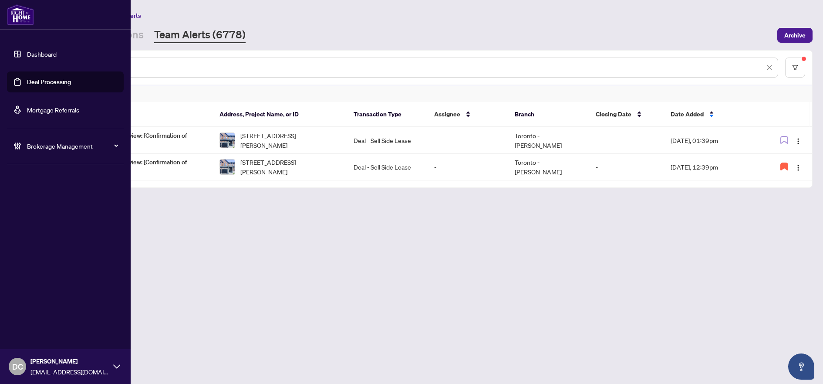
drag, startPoint x: 127, startPoint y: 67, endPoint x: 7, endPoint y: 67, distance: 120.2
click at [7, 67] on div "Dashboard Deal Processing Mortgage Referrals Brokerage Management DC Dawn Chan …" at bounding box center [411, 192] width 823 height 384
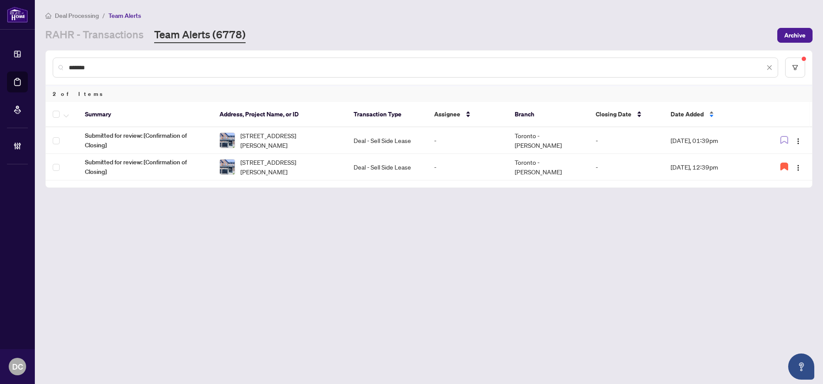
click at [701, 114] on span "Date Added" at bounding box center [687, 114] width 33 height 10
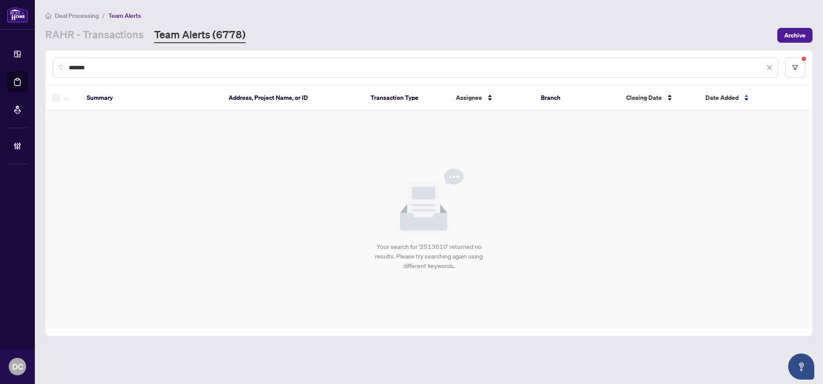
drag, startPoint x: 112, startPoint y: 70, endPoint x: 41, endPoint y: 68, distance: 70.6
click at [41, 68] on main "Deal Processing / Team Alerts RAHR - Transactions Team Alerts (6778) Archive **…" at bounding box center [429, 192] width 788 height 384
paste input "text"
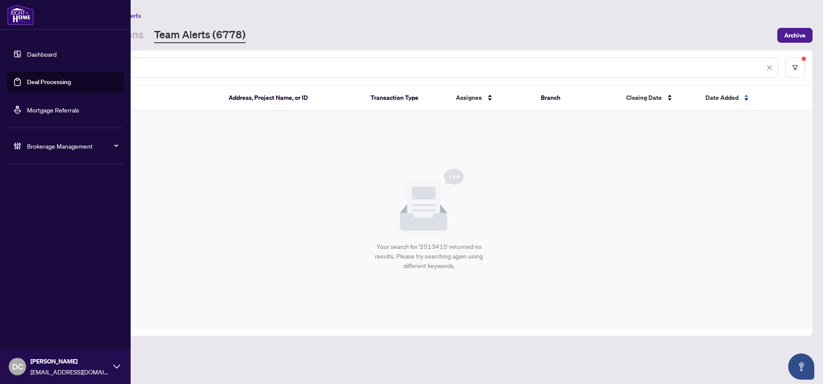
drag, startPoint x: 93, startPoint y: 71, endPoint x: 24, endPoint y: 69, distance: 69.3
click at [24, 69] on div "Dashboard Deal Processing Mortgage Referrals Brokerage Management DC Dawn Chan …" at bounding box center [411, 192] width 823 height 384
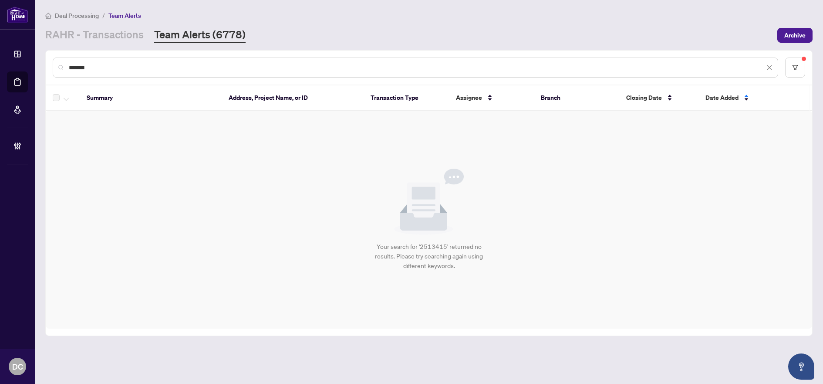
paste input "text"
click at [106, 68] on input "*******" at bounding box center [417, 68] width 696 height 10
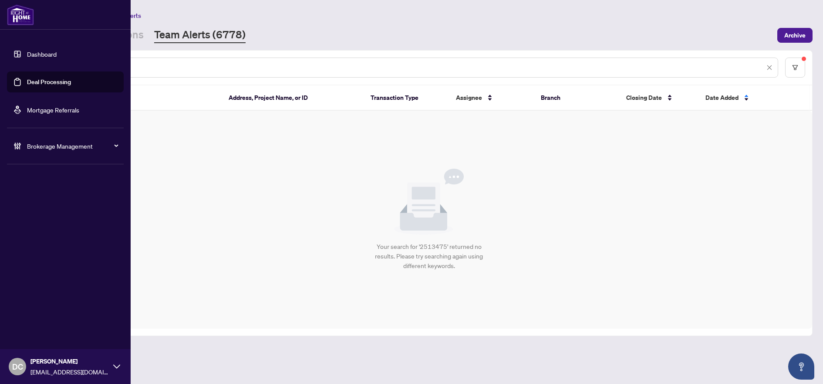
drag, startPoint x: 113, startPoint y: 66, endPoint x: 28, endPoint y: 66, distance: 84.5
click at [28, 66] on div "Dashboard Deal Processing Mortgage Referrals Brokerage Management DC Dawn Chan …" at bounding box center [411, 192] width 823 height 384
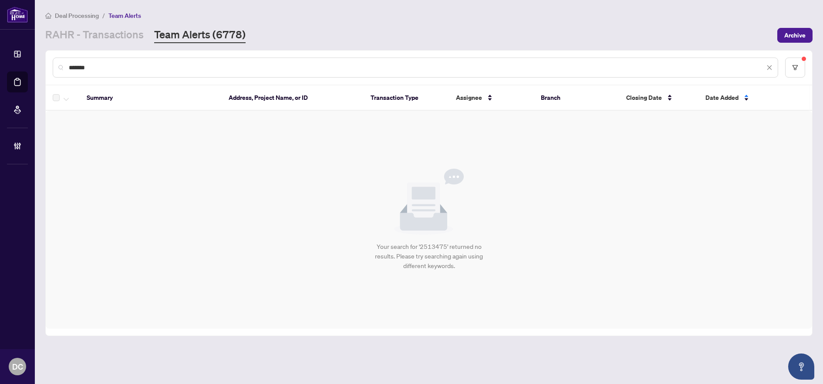
paste input "text"
drag, startPoint x: 125, startPoint y: 71, endPoint x: -16, endPoint y: 66, distance: 140.3
click at [0, 66] on html "**********" at bounding box center [411, 192] width 823 height 384
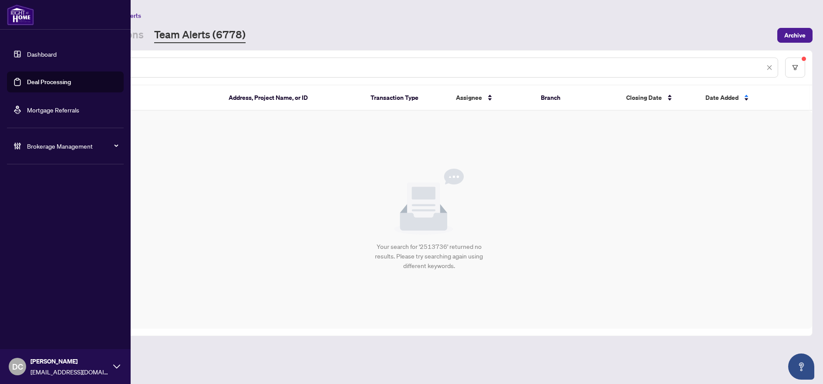
paste input "text"
drag, startPoint x: 134, startPoint y: 65, endPoint x: 26, endPoint y: 64, distance: 108.0
click at [26, 64] on div "Dashboard Deal Processing Mortgage Referrals Brokerage Management DC Dawn Chan …" at bounding box center [411, 192] width 823 height 384
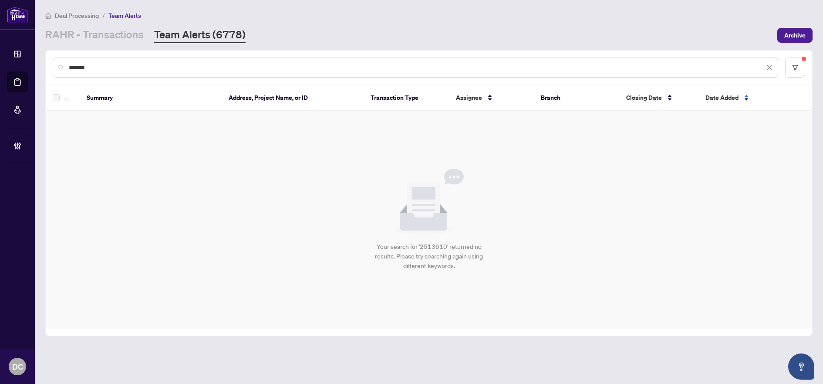
type input "*******"
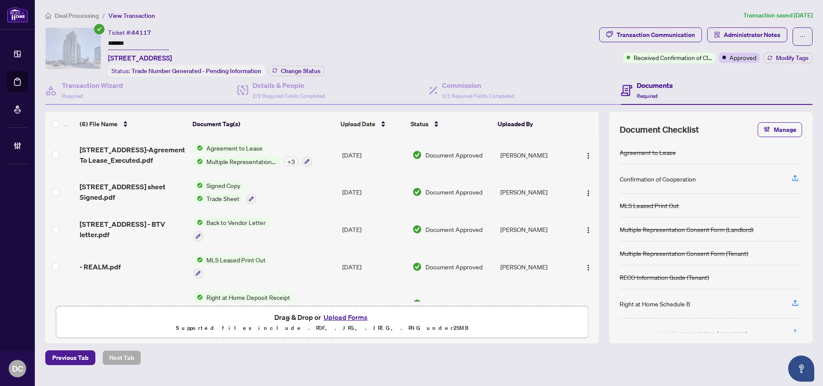
drag, startPoint x: 153, startPoint y: 44, endPoint x: 83, endPoint y: 45, distance: 70.5
click at [83, 45] on div "Ticket #: 44117 ******* 1212-85 Duke St, Kitchener, Ontario L2H 0B7, Canada Sta…" at bounding box center [320, 51] width 550 height 49
click at [664, 38] on div "Transaction Communication" at bounding box center [656, 35] width 78 height 14
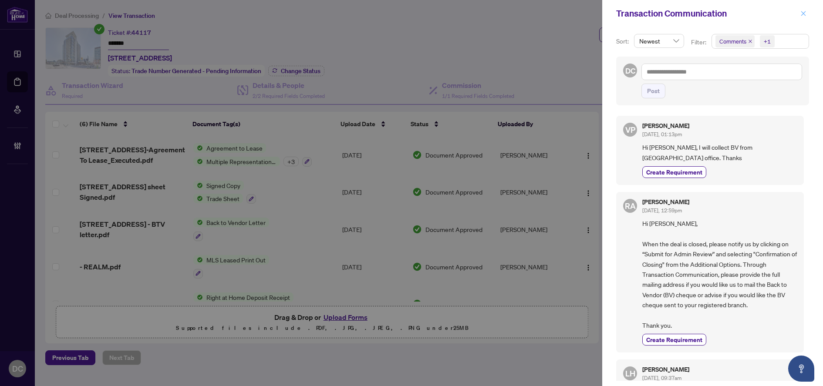
click at [803, 13] on icon "close" at bounding box center [803, 13] width 6 height 6
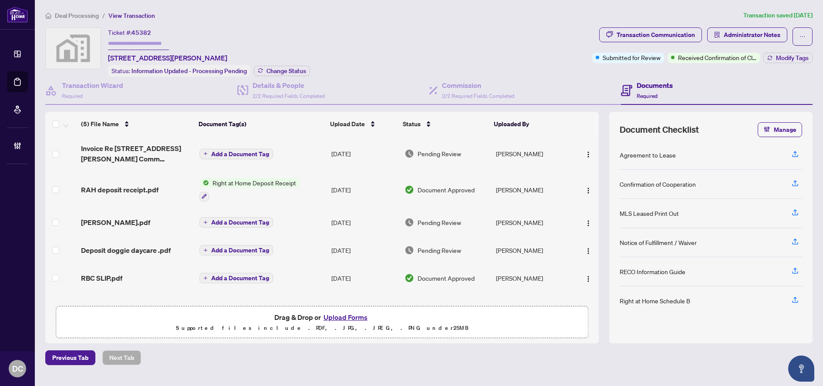
click at [178, 157] on span "Invoice Re 218 Vaughan Rd Comm Lease.pdf" at bounding box center [136, 153] width 111 height 21
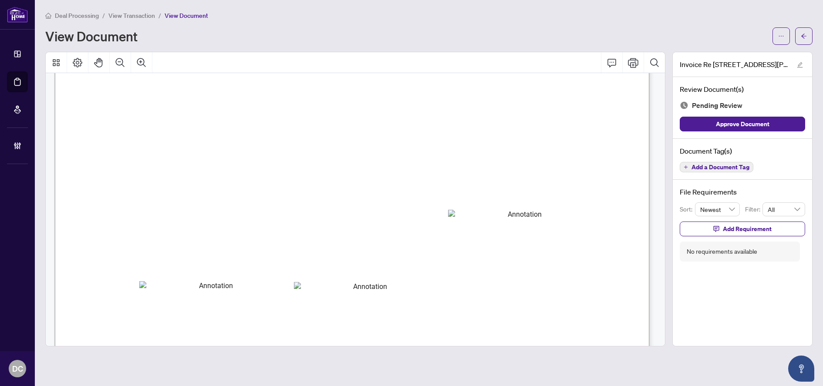
type textarea "**********"
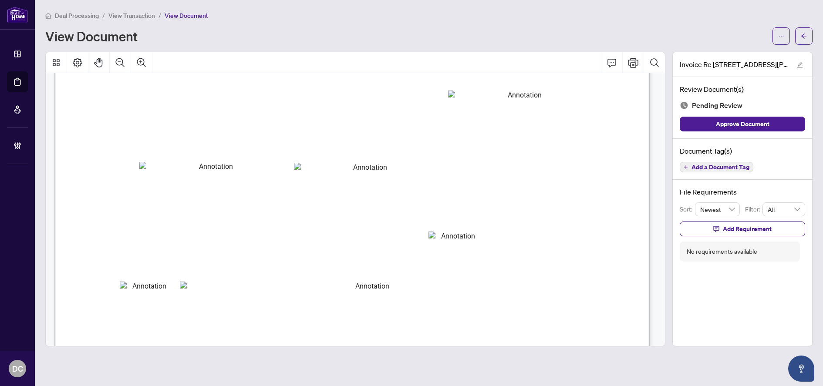
type textarea "**********"
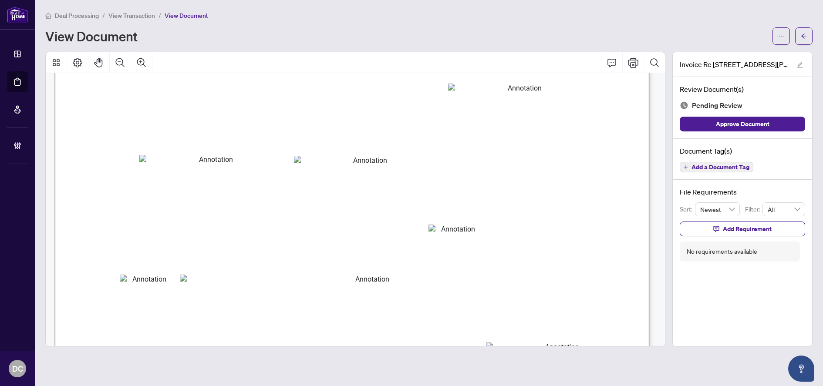
type textarea "**********"
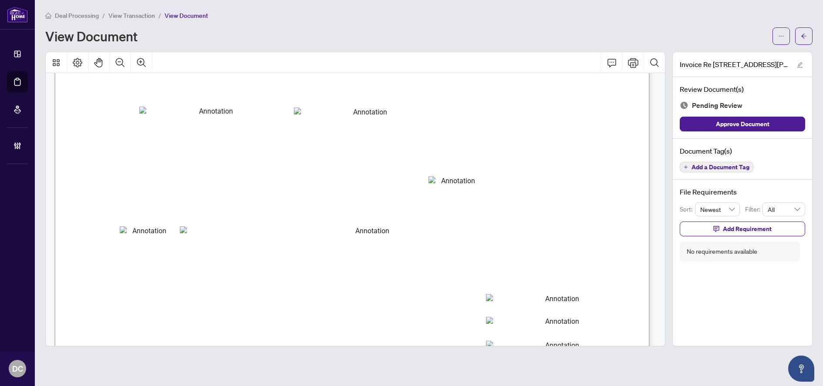
type textarea "**********"
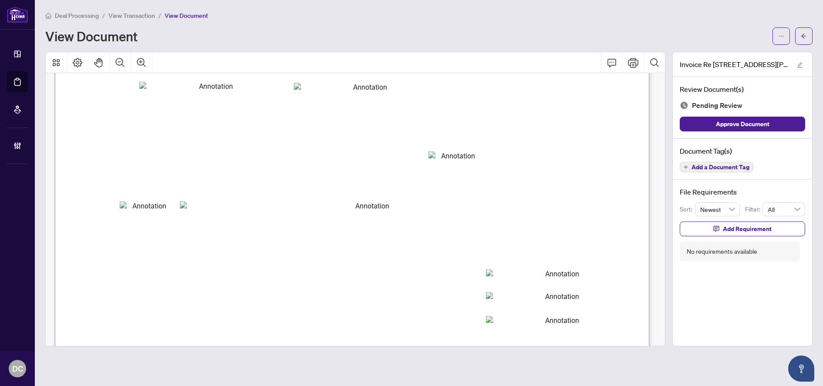
type textarea "**********"
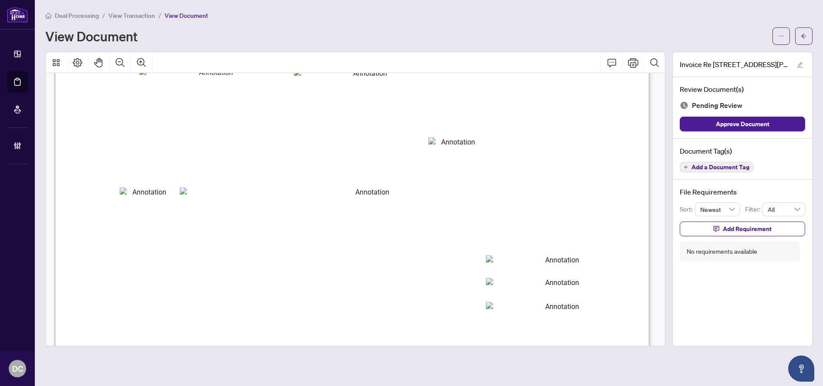
type textarea "**********"
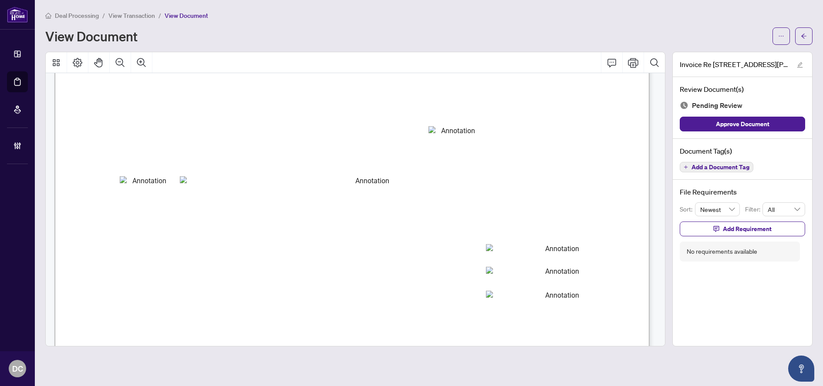
type textarea "**********"
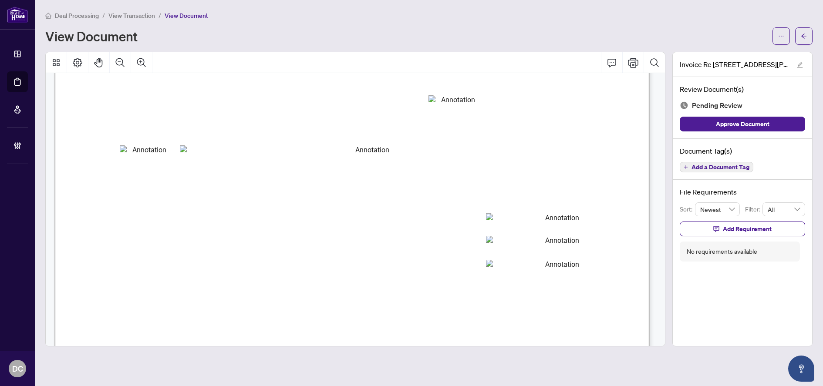
type textarea "**********"
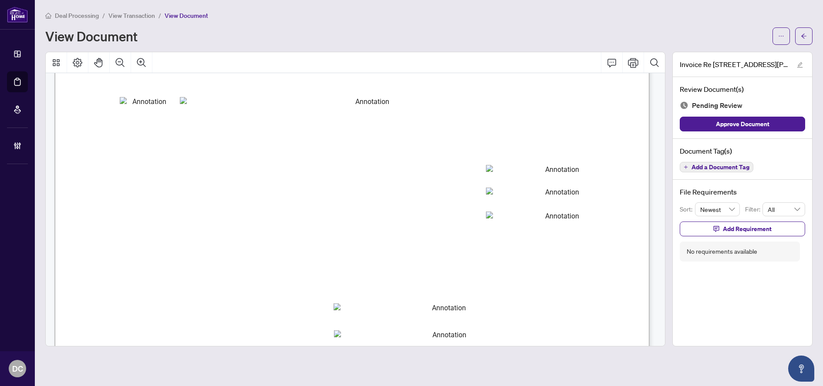
type textarea "**********"
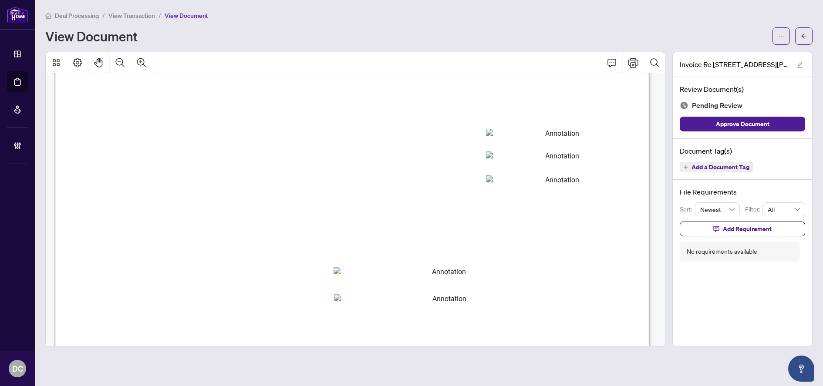
type textarea "**********"
click at [802, 37] on icon "arrow-left" at bounding box center [803, 36] width 5 height 5
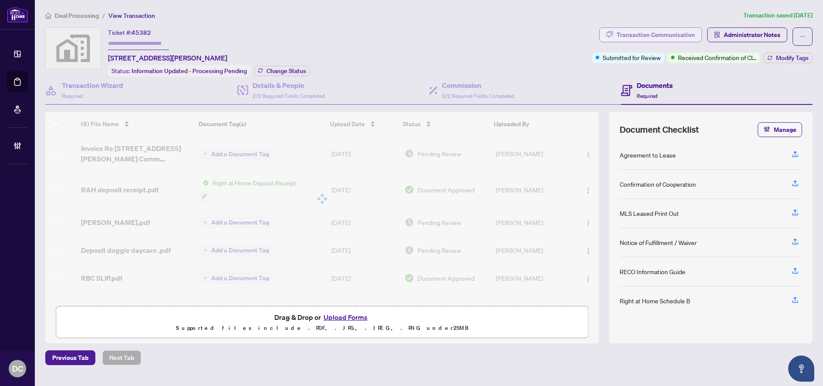
click at [670, 30] on div "Transaction Communication" at bounding box center [656, 35] width 78 height 14
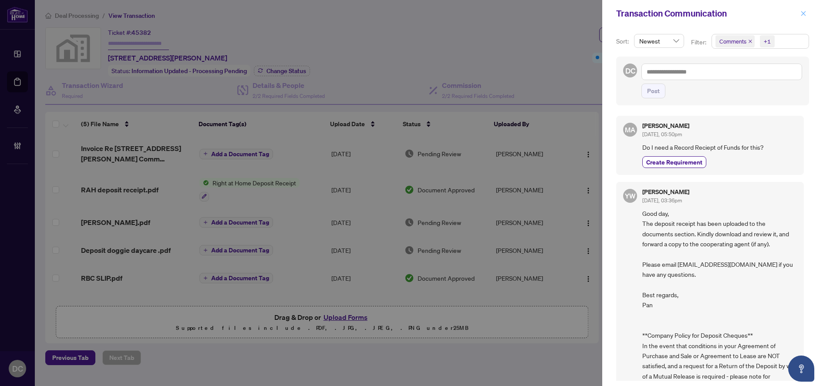
click at [802, 13] on icon "close" at bounding box center [803, 13] width 6 height 6
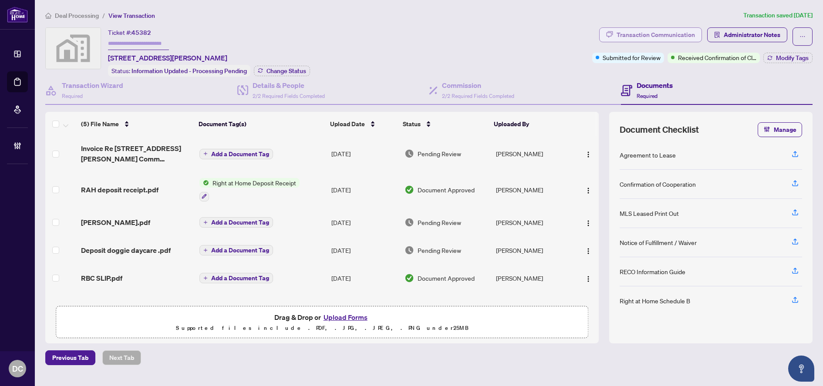
click at [655, 37] on div "Transaction Communication" at bounding box center [656, 35] width 78 height 14
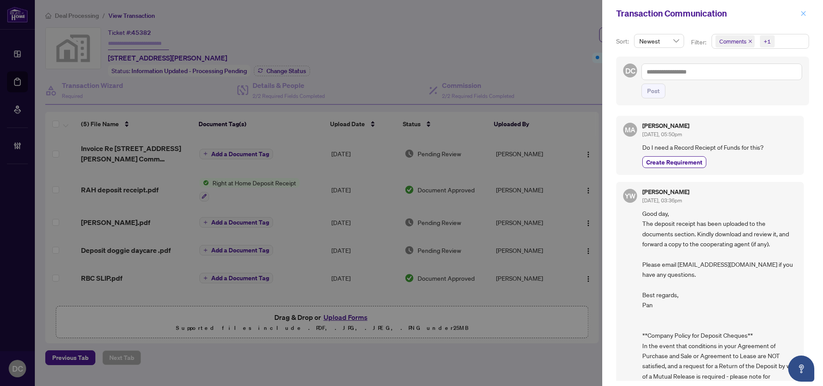
click at [805, 16] on icon "close" at bounding box center [803, 13] width 6 height 6
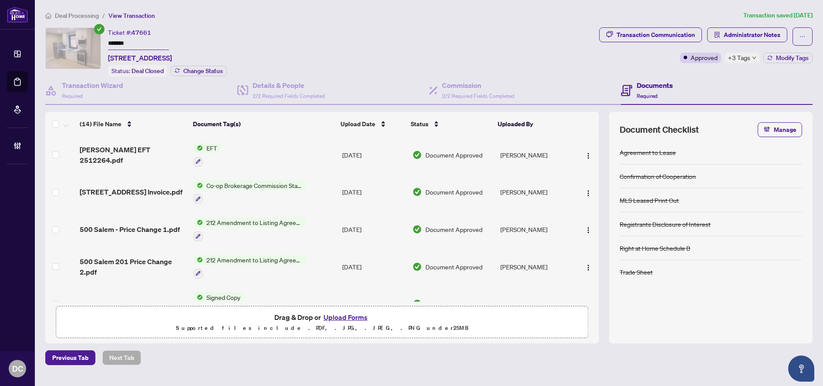
drag, startPoint x: 144, startPoint y: 44, endPoint x: 76, endPoint y: 44, distance: 68.4
click at [76, 44] on div "Ticket #: 47661 ******* [STREET_ADDRESS] Status: Deal Closed Change Status" at bounding box center [320, 51] width 550 height 49
click at [785, 57] on span "Modify Tags" at bounding box center [792, 58] width 33 height 6
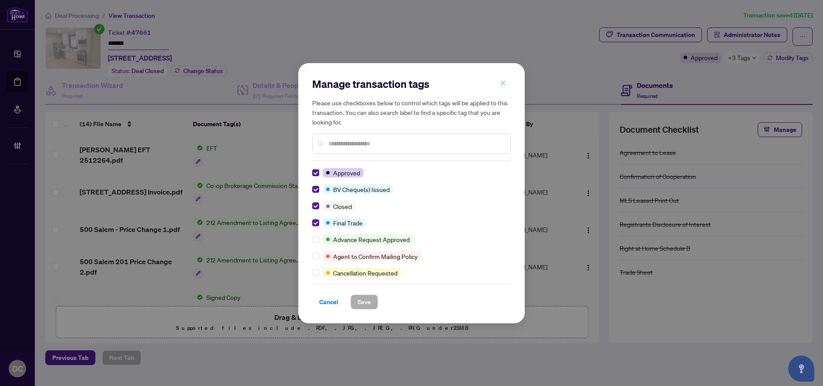
click at [502, 83] on icon "close" at bounding box center [503, 83] width 6 height 6
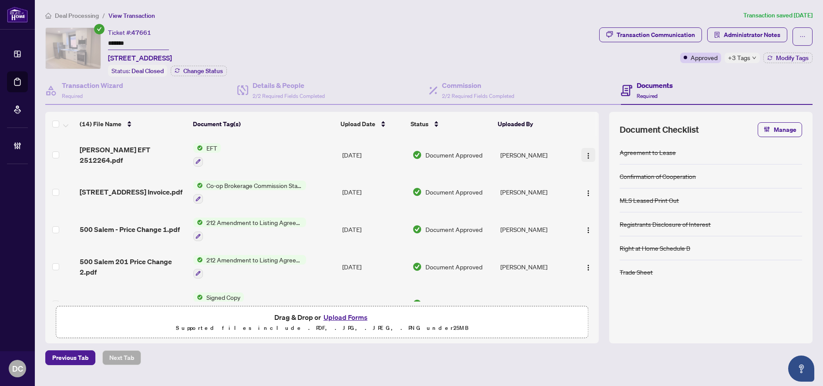
click at [586, 150] on span "button" at bounding box center [588, 155] width 7 height 10
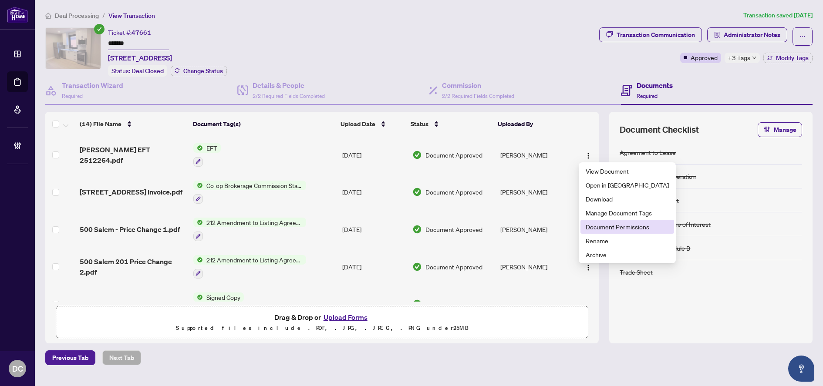
click at [605, 226] on span "Document Permissions" at bounding box center [627, 227] width 83 height 10
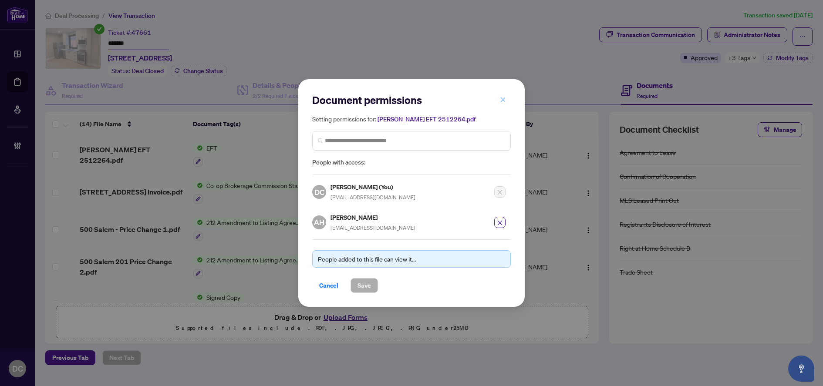
click at [503, 99] on icon "close" at bounding box center [503, 100] width 6 height 6
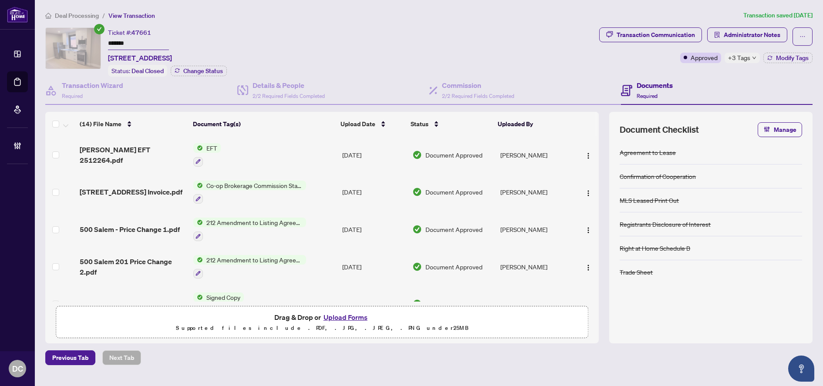
click at [752, 56] on icon "down" at bounding box center [754, 58] width 4 height 4
click at [747, 36] on span "Administrator Notes" at bounding box center [752, 35] width 57 height 14
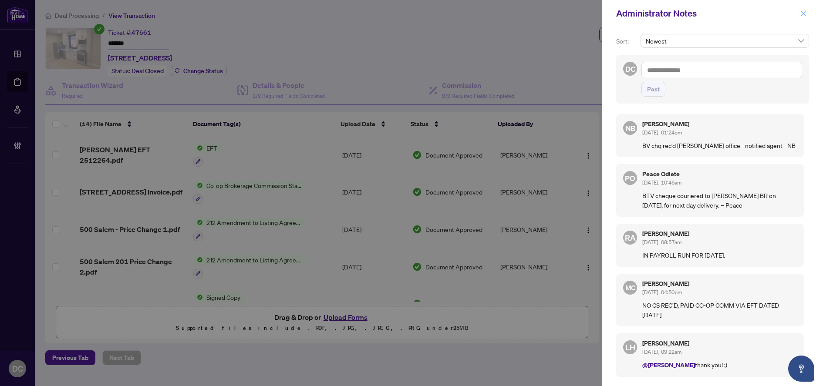
click at [802, 12] on icon "close" at bounding box center [803, 13] width 6 height 6
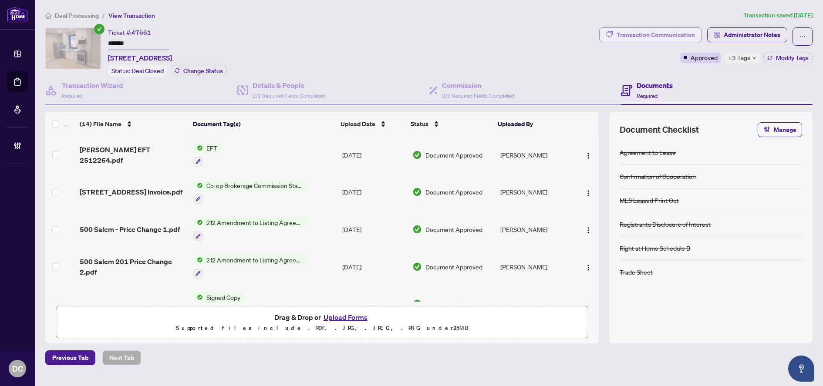
click at [682, 33] on div "Transaction Communication" at bounding box center [656, 35] width 78 height 14
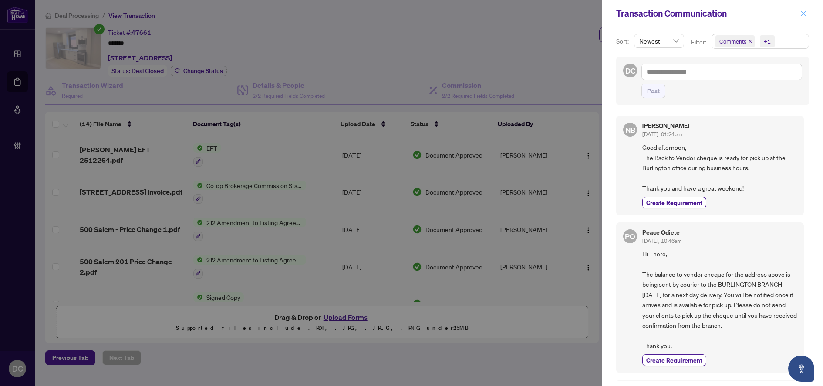
click at [806, 15] on button "button" at bounding box center [803, 13] width 11 height 10
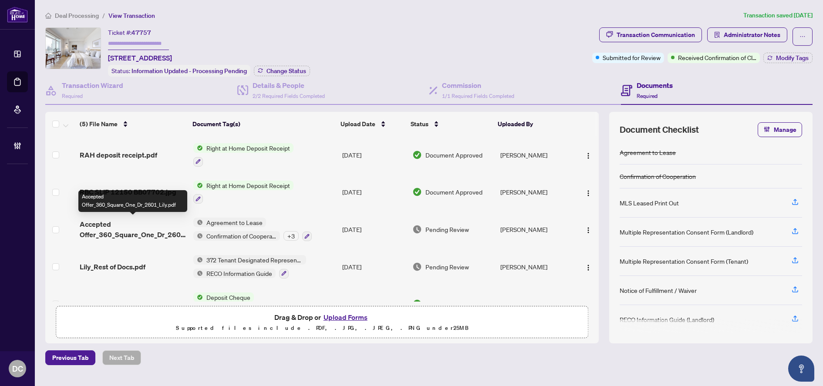
click at [147, 232] on span "Accepted Offer_360_Square_One_Dr_2601_Lily.pdf" at bounding box center [133, 229] width 107 height 21
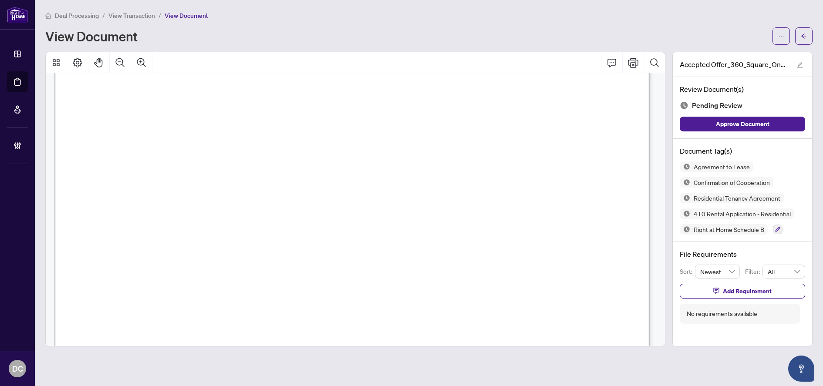
scroll to position [87, 0]
click at [805, 30] on span "button" at bounding box center [804, 36] width 6 height 14
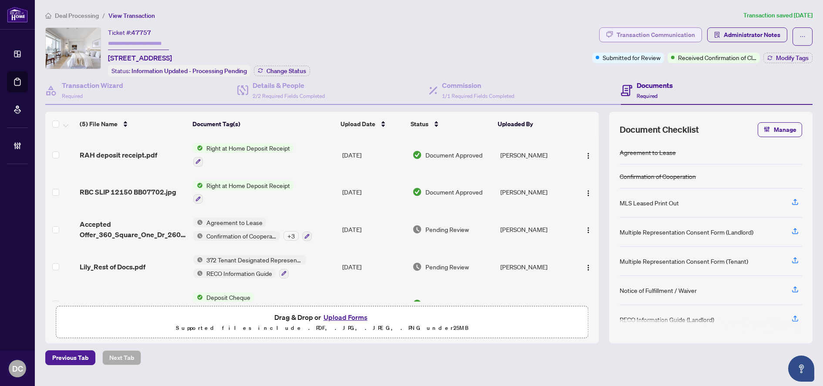
click at [667, 35] on div "Transaction Communication" at bounding box center [656, 35] width 78 height 14
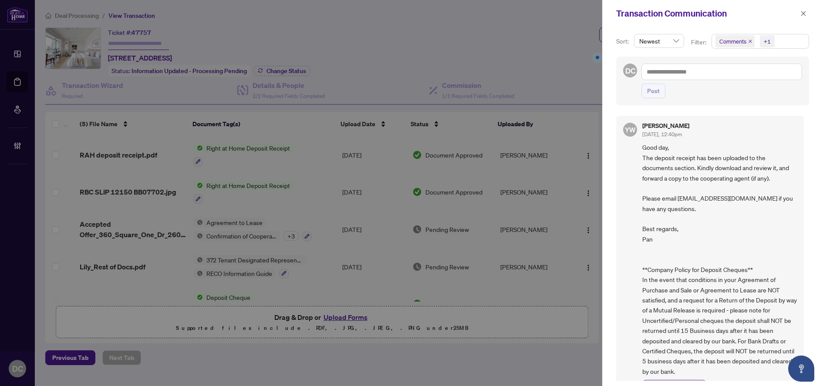
click at [795, 14] on div "Transaction Communication" at bounding box center [707, 13] width 182 height 13
click at [803, 13] on icon "close" at bounding box center [803, 13] width 6 height 6
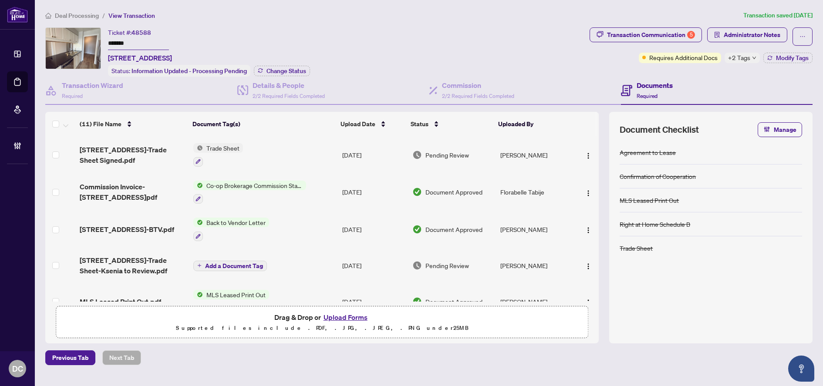
drag, startPoint x: 136, startPoint y: 42, endPoint x: 85, endPoint y: 42, distance: 50.9
click at [85, 42] on div "Ticket #: 48588 ******* [STREET_ADDRESS] Status: Information Updated - Processi…" at bounding box center [315, 51] width 541 height 49
click at [303, 69] on span "Change Status" at bounding box center [286, 71] width 40 height 6
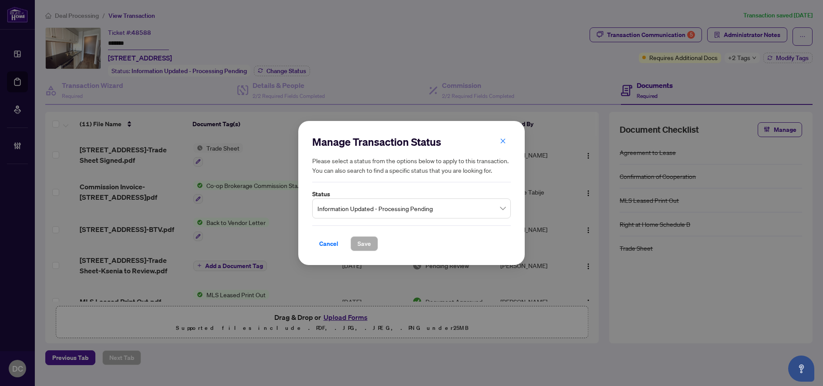
click at [354, 214] on span "Information Updated - Processing Pending" at bounding box center [411, 208] width 188 height 17
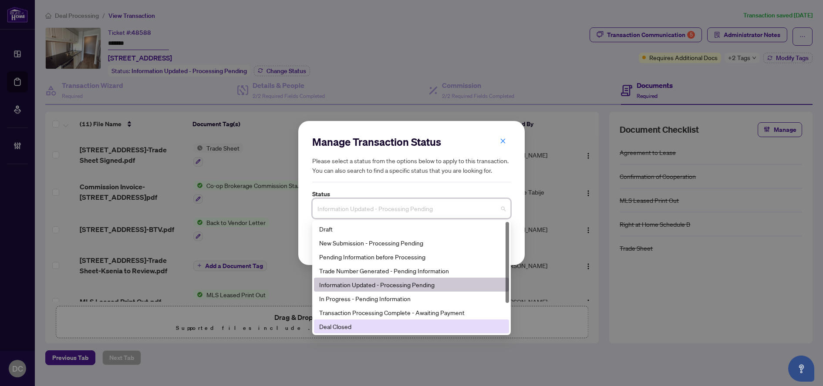
click at [344, 326] on div "Deal Closed" at bounding box center [411, 327] width 185 height 10
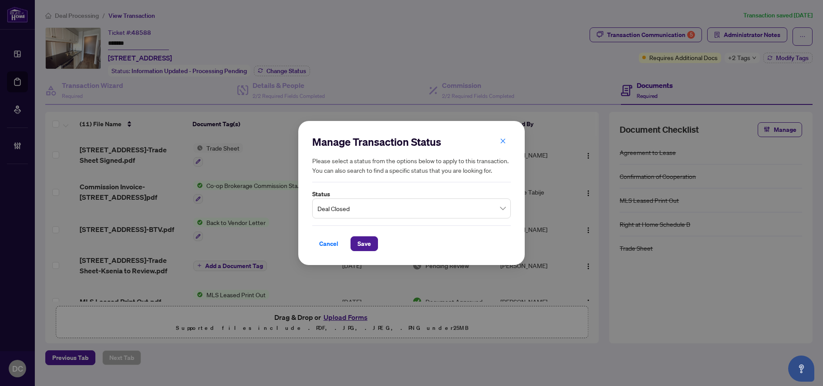
drag, startPoint x: 368, startPoint y: 244, endPoint x: 190, endPoint y: 341, distance: 203.0
click at [367, 244] on span "Save" at bounding box center [363, 244] width 13 height 14
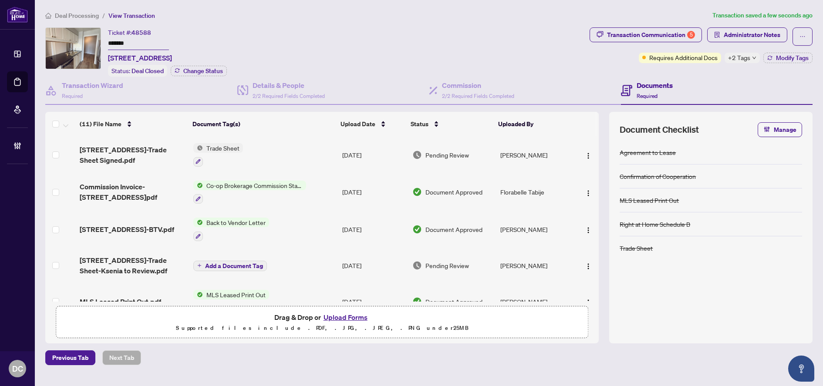
drag, startPoint x: 157, startPoint y: 40, endPoint x: 99, endPoint y: 42, distance: 58.0
click at [99, 42] on div "Ticket #: 48588 ******* 703-40 Old Mill Rd, Oakville, Ontario L6J 7W2, Canada S…" at bounding box center [315, 51] width 541 height 49
click at [664, 40] on div "Transaction Communication 5" at bounding box center [651, 35] width 88 height 14
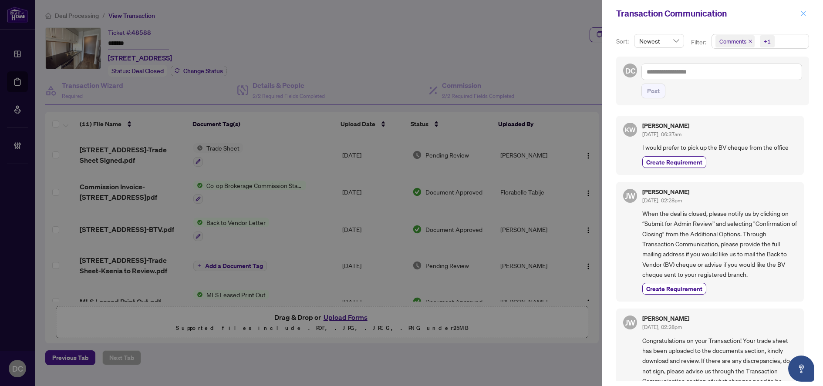
click at [805, 14] on icon "close" at bounding box center [803, 13] width 6 height 6
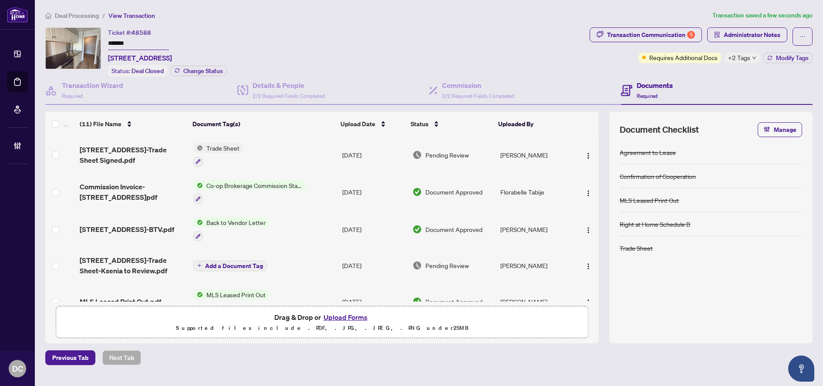
click at [351, 190] on td "Aug/25/2025" at bounding box center [374, 192] width 70 height 37
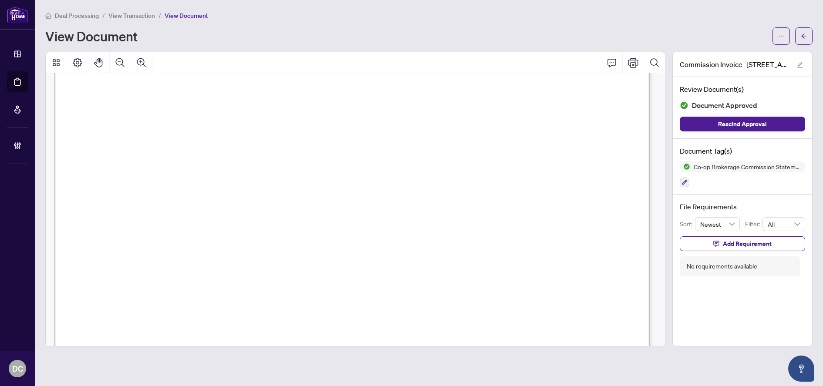
scroll to position [305, 0]
click at [809, 40] on button "button" at bounding box center [803, 35] width 17 height 17
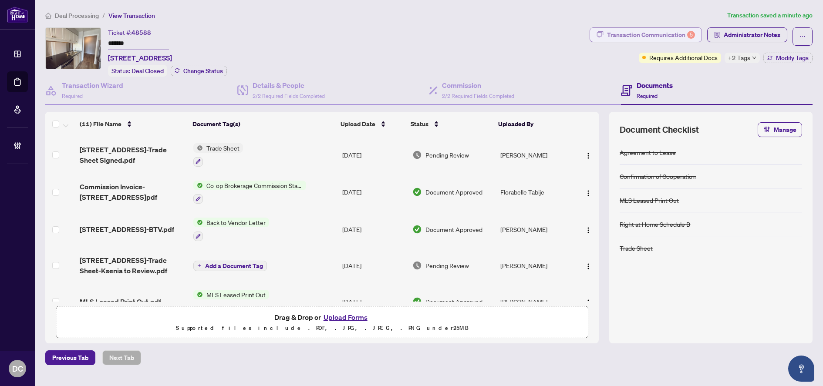
click at [686, 32] on div "Transaction Communication 5" at bounding box center [651, 35] width 88 height 14
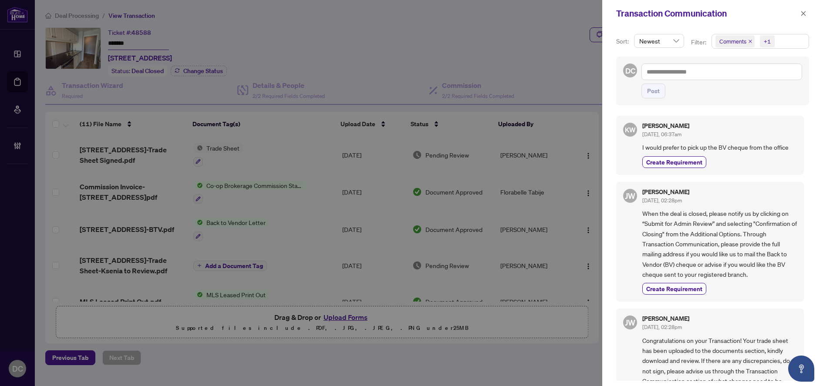
click at [787, 40] on span "Comments +1" at bounding box center [760, 41] width 97 height 14
click at [744, 76] on span "Comments" at bounding box center [744, 78] width 30 height 8
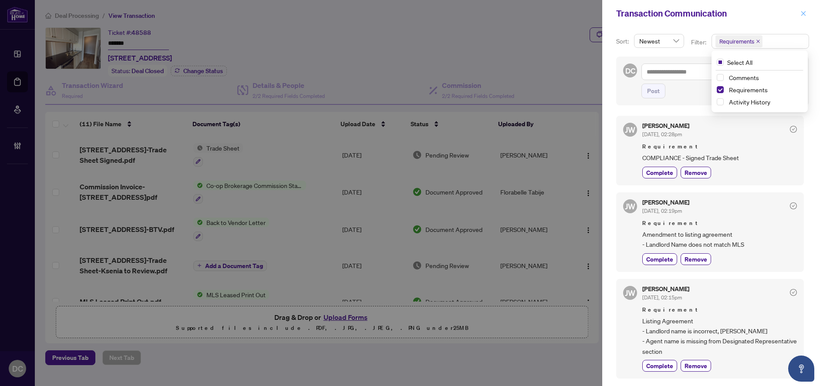
click at [802, 16] on icon "close" at bounding box center [803, 13] width 6 height 6
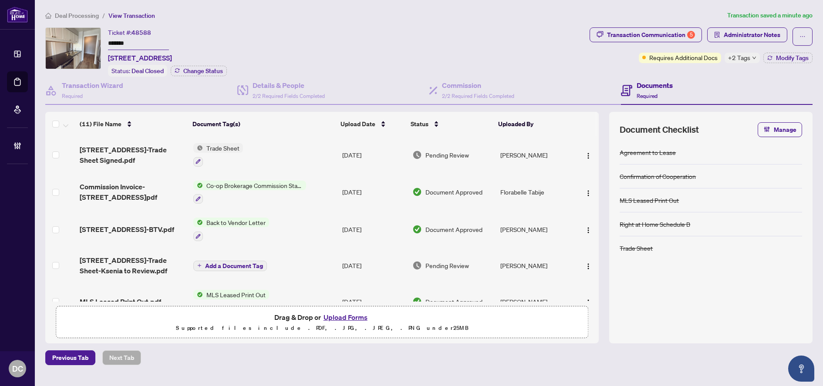
click at [273, 152] on td "Trade Sheet" at bounding box center [264, 154] width 149 height 37
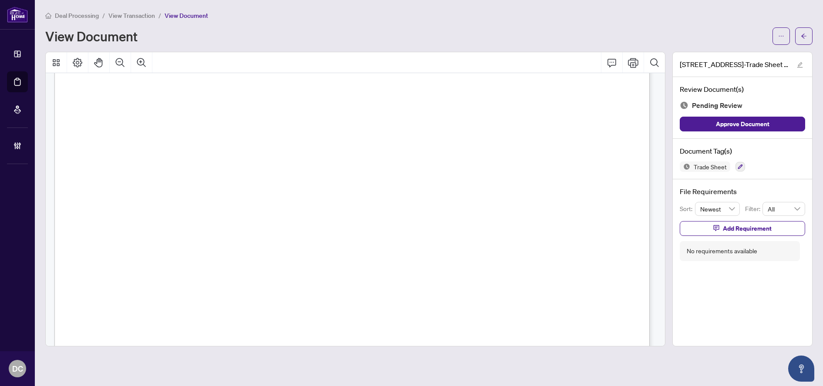
scroll to position [305, 0]
click at [806, 44] on button "button" at bounding box center [803, 35] width 17 height 17
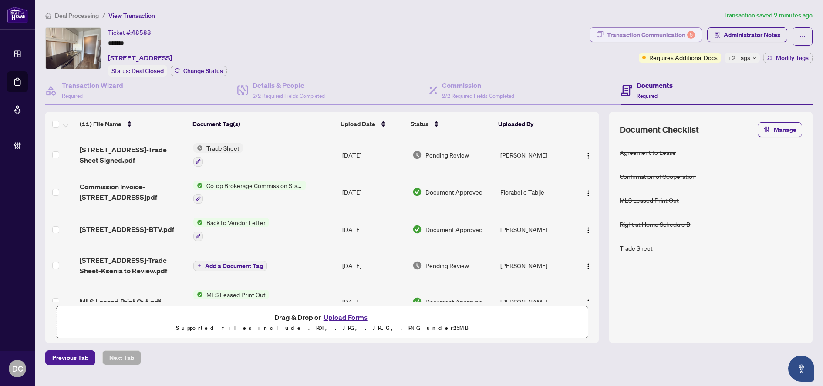
click at [666, 31] on div "Transaction Communication 5" at bounding box center [651, 35] width 88 height 14
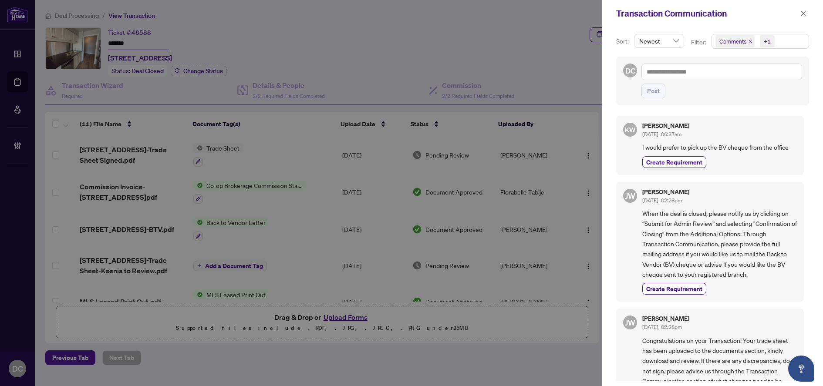
click at [784, 36] on span "Comments +1" at bounding box center [760, 41] width 97 height 14
click at [758, 81] on span "Comments" at bounding box center [763, 77] width 77 height 10
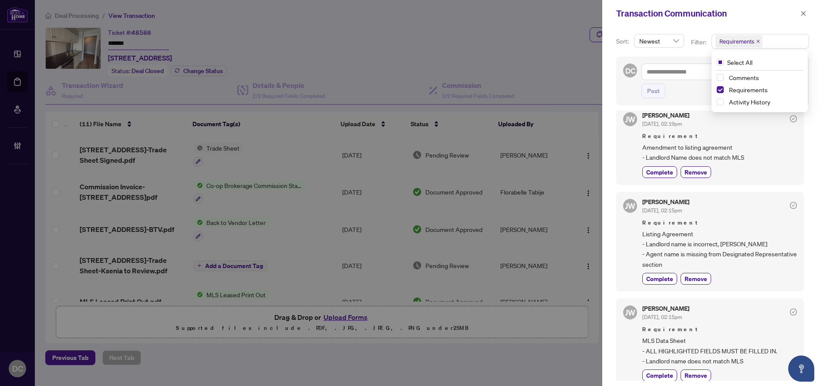
scroll to position [171, 0]
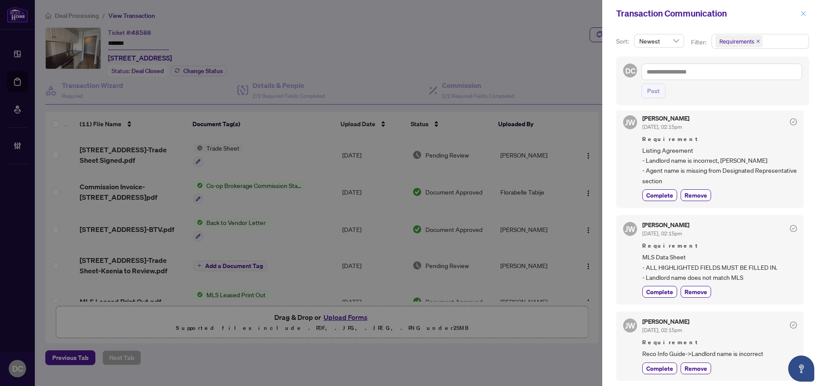
click at [801, 14] on icon "close" at bounding box center [803, 13] width 6 height 6
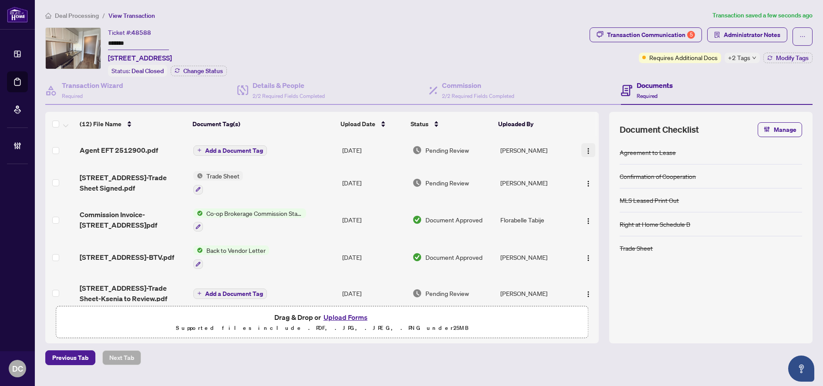
click at [586, 153] on img "button" at bounding box center [588, 151] width 7 height 7
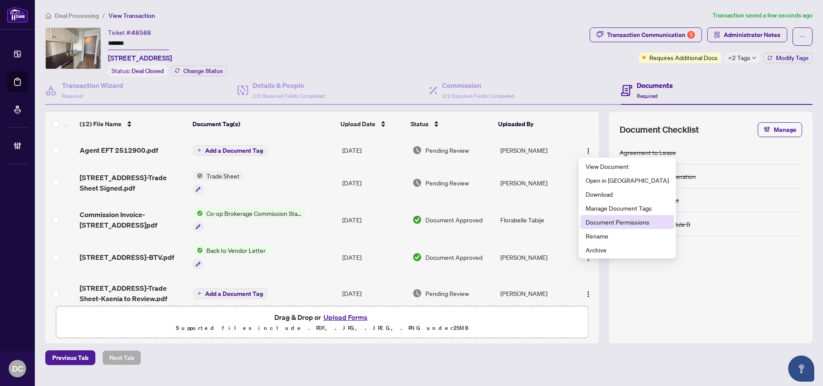
click at [618, 224] on span "Document Permissions" at bounding box center [627, 222] width 83 height 10
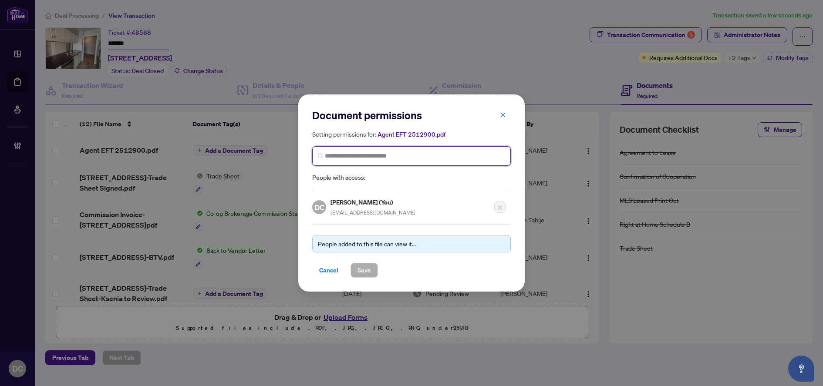
click at [388, 156] on input "search" at bounding box center [415, 156] width 180 height 9
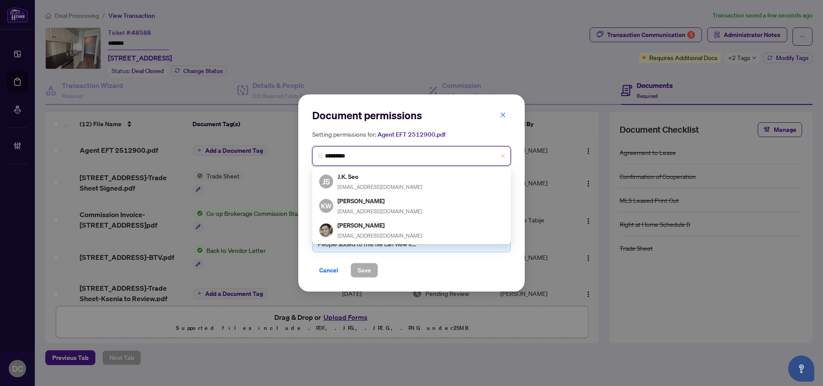
type input "**********"
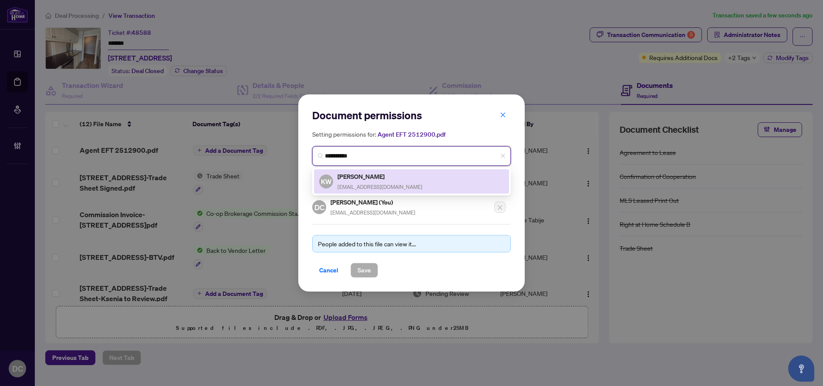
click at [388, 182] on div "Ksenia Warhol ksenia.warhol@gmail.com" at bounding box center [379, 182] width 85 height 20
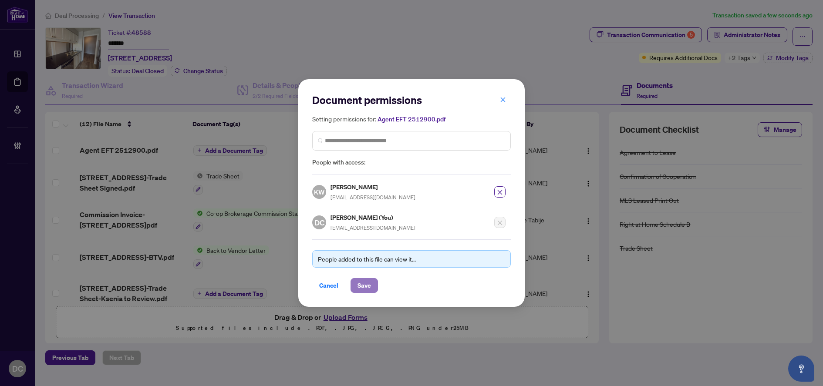
click at [361, 288] on span "Save" at bounding box center [363, 286] width 13 height 14
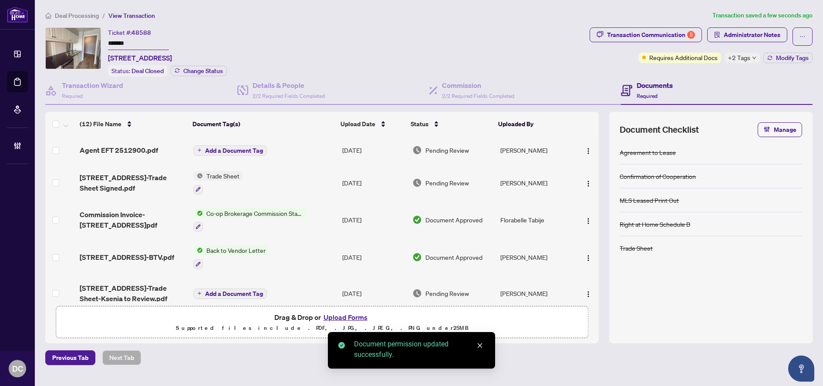
click at [222, 148] on span "Add a Document Tag" at bounding box center [234, 151] width 58 height 6
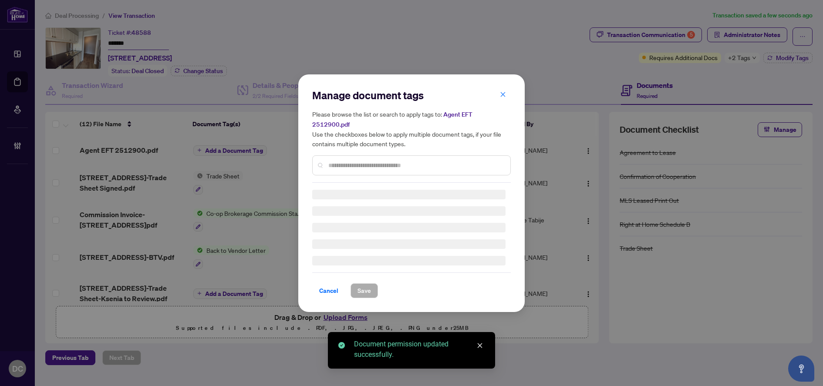
click at [453, 162] on div "Manage document tags Please browse the list or search to apply tags to: Agent E…" at bounding box center [411, 193] width 199 height 210
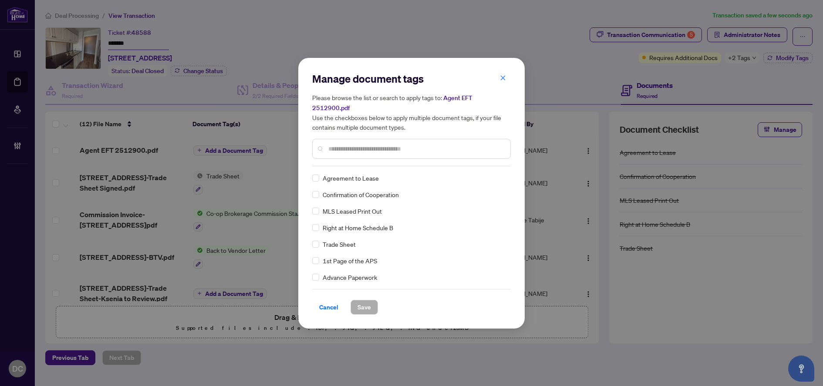
click at [409, 144] on input "text" at bounding box center [415, 149] width 175 height 10
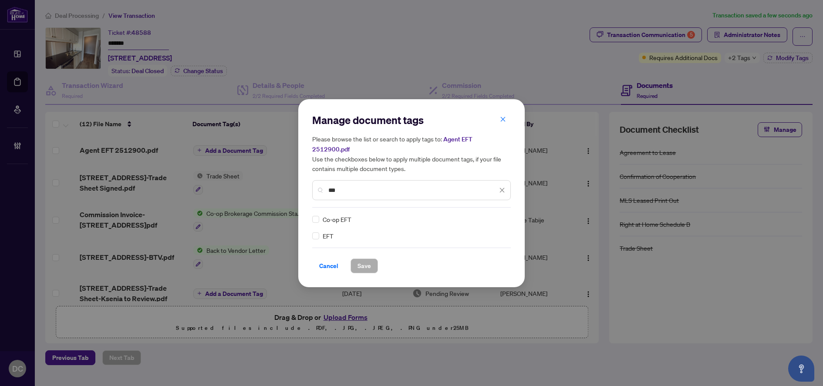
type input "***"
click at [493, 215] on img at bounding box center [493, 219] width 9 height 9
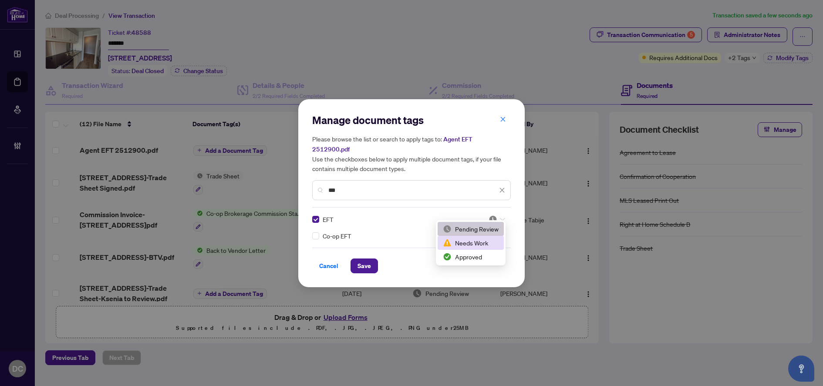
click at [475, 254] on div "Approved" at bounding box center [471, 257] width 56 height 10
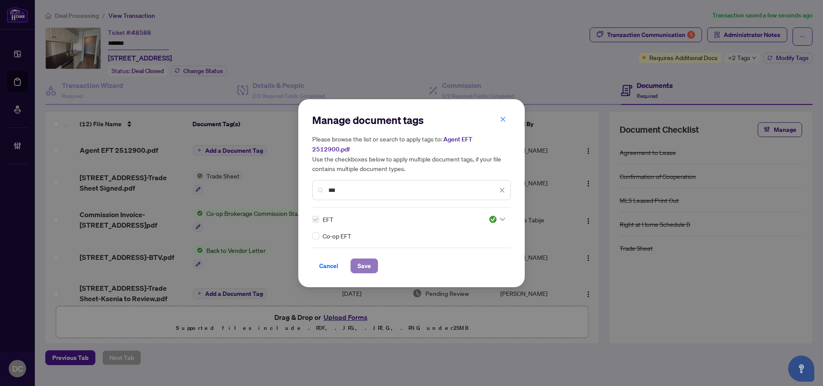
click at [373, 259] on button "Save" at bounding box center [364, 266] width 27 height 15
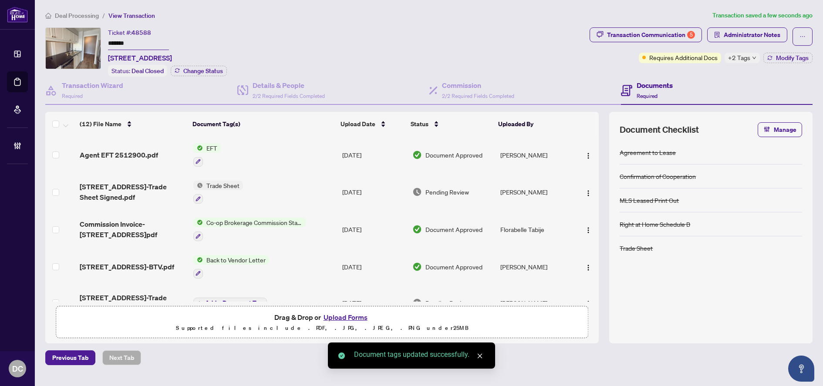
click at [749, 58] on span "+2 Tags" at bounding box center [739, 58] width 22 height 10
click at [714, 77] on div "Documents Required" at bounding box center [717, 91] width 192 height 28
click at [784, 59] on span "Modify Tags" at bounding box center [792, 58] width 33 height 6
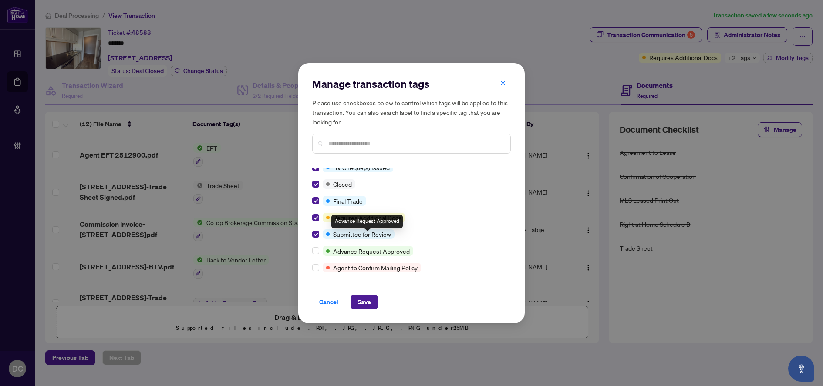
scroll to position [0, 0]
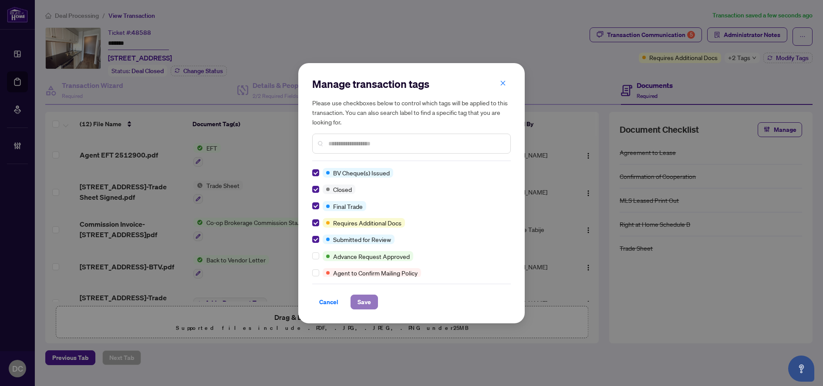
click at [365, 304] on span "Save" at bounding box center [363, 302] width 13 height 14
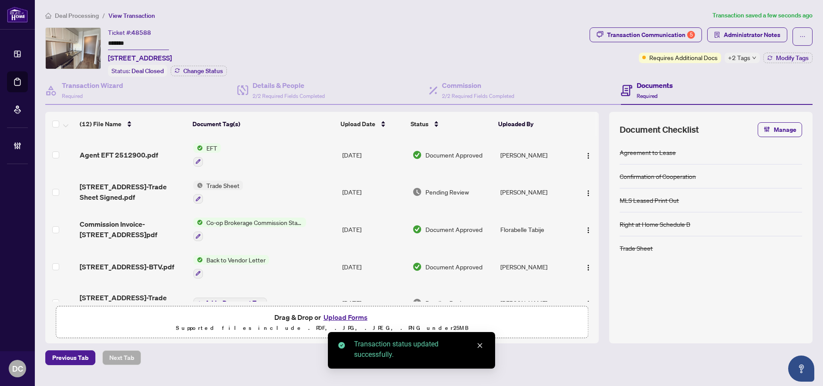
click at [738, 38] on body "Dashboard Deal Processing Mortgage Referrals Brokerage Management DC Dawn Chan …" at bounding box center [411, 193] width 823 height 386
click at [742, 37] on span "Administrator Notes" at bounding box center [752, 35] width 57 height 14
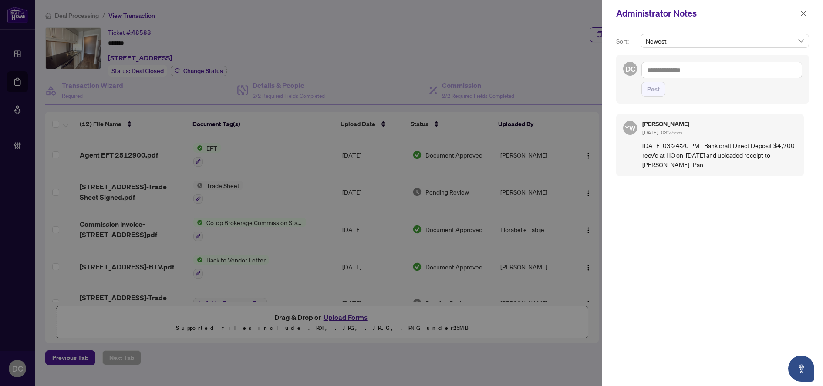
click at [732, 72] on textarea at bounding box center [721, 70] width 161 height 17
paste textarea "**********"
type textarea "**********"
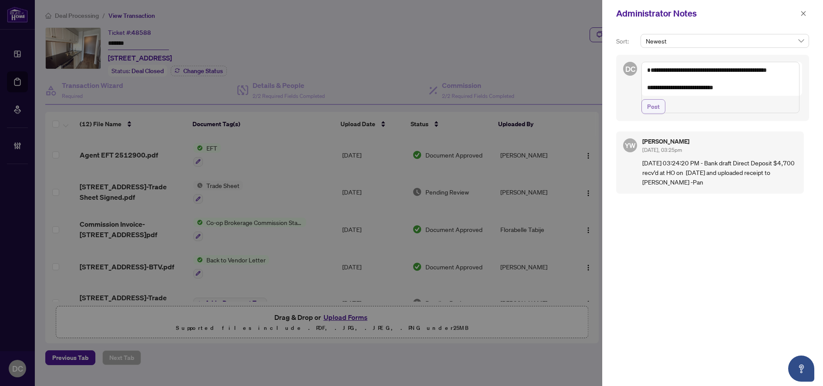
click at [653, 114] on span "Post" at bounding box center [653, 107] width 13 height 14
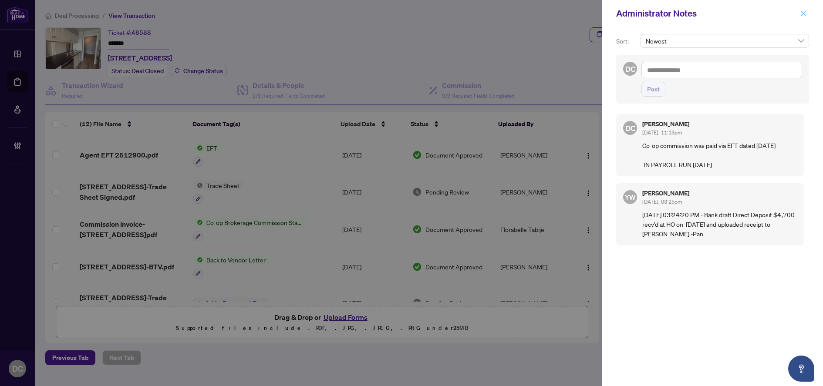
click at [806, 16] on icon "close" at bounding box center [803, 13] width 6 height 6
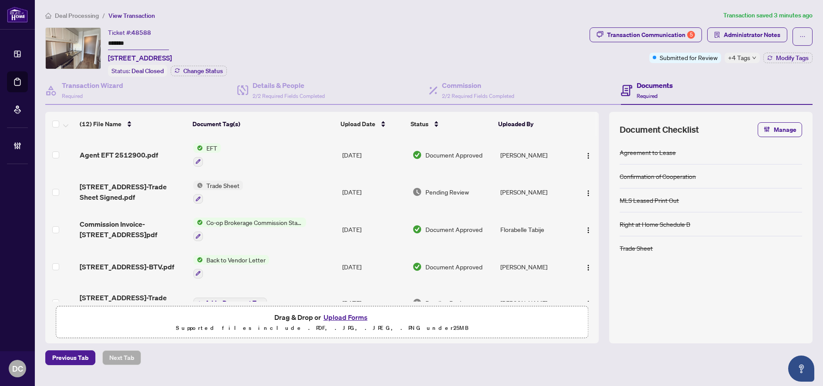
drag, startPoint x: 158, startPoint y: 45, endPoint x: 54, endPoint y: 39, distance: 104.2
click at [54, 39] on div "Ticket #: 48588 ******* 703-40 Old Mill Rd, Oakville, Ontario L6J 7W2, Canada S…" at bounding box center [315, 51] width 541 height 49
click at [731, 56] on span "+4 Tags" at bounding box center [739, 58] width 22 height 10
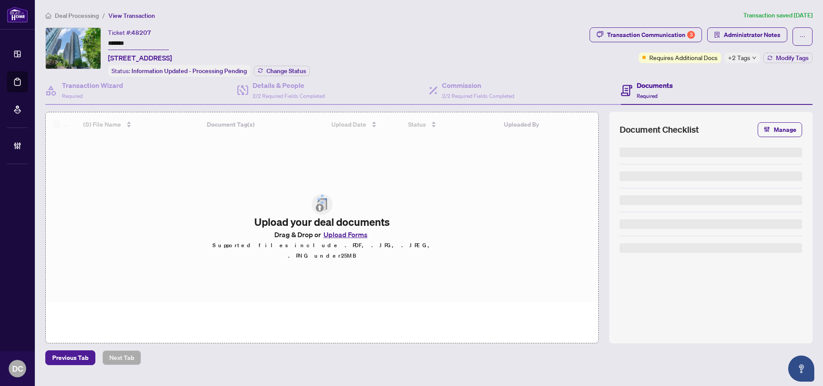
drag, startPoint x: 155, startPoint y: 44, endPoint x: 86, endPoint y: 44, distance: 68.8
click at [75, 40] on div "Ticket #: 48207 ******* 2001-[STREET_ADDRESS] Status: Information Updated - Pro…" at bounding box center [315, 51] width 541 height 49
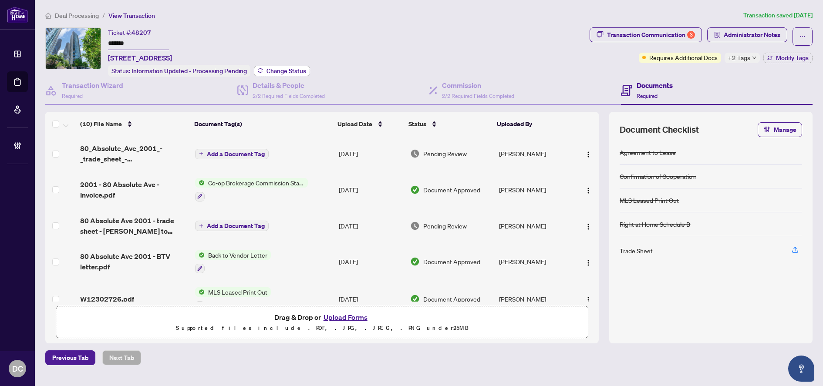
click at [292, 74] on button "Change Status" at bounding box center [282, 71] width 56 height 10
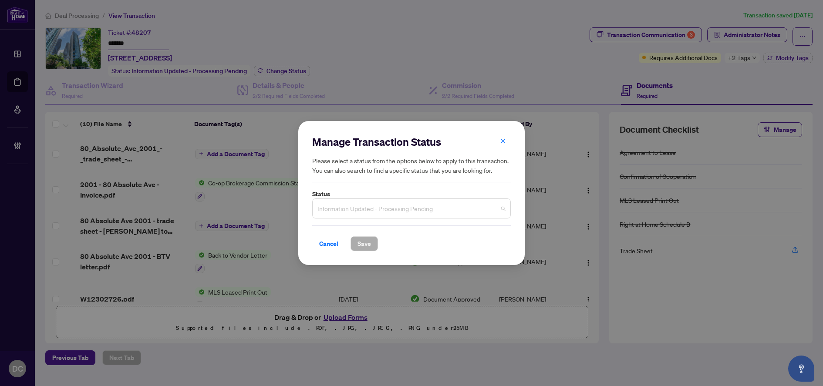
click at [364, 206] on span "Information Updated - Processing Pending" at bounding box center [411, 208] width 188 height 17
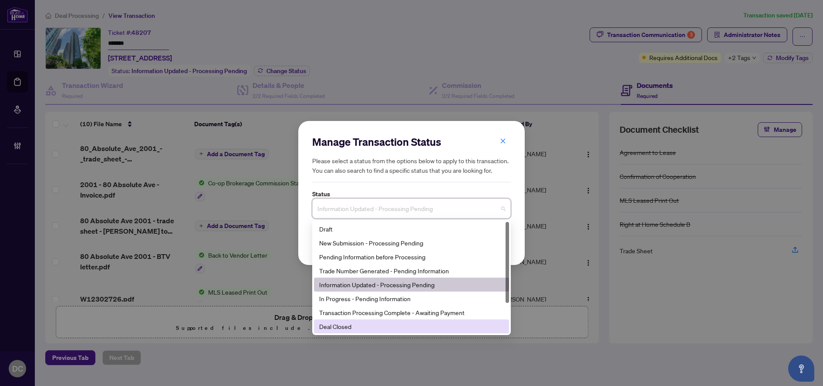
click at [354, 330] on div "Deal Closed" at bounding box center [411, 327] width 185 height 10
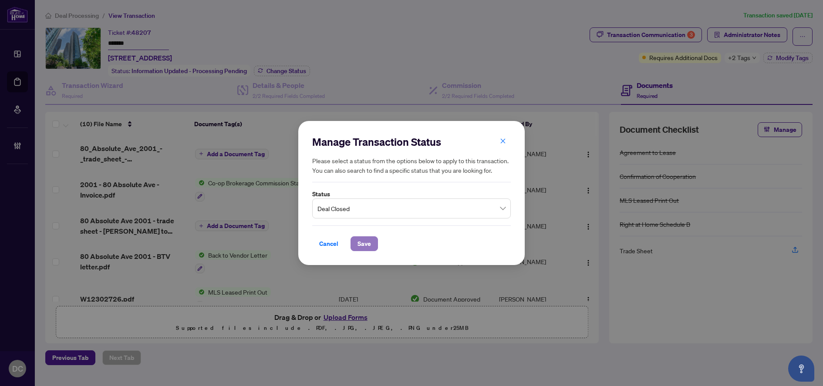
click at [367, 245] on span "Save" at bounding box center [363, 244] width 13 height 14
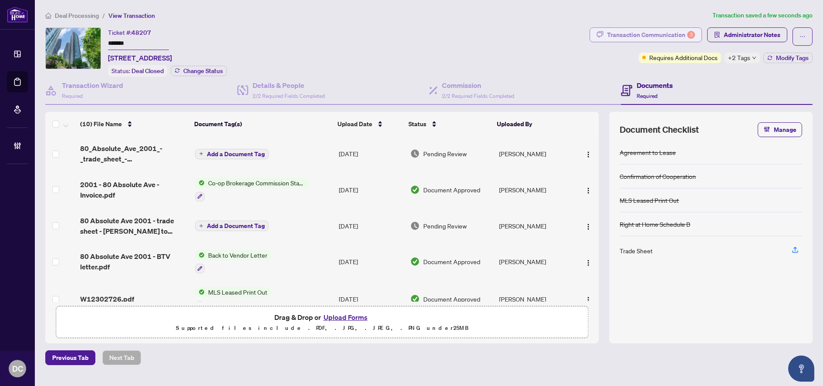
click at [630, 34] on div "Transaction Communication 3" at bounding box center [651, 35] width 88 height 14
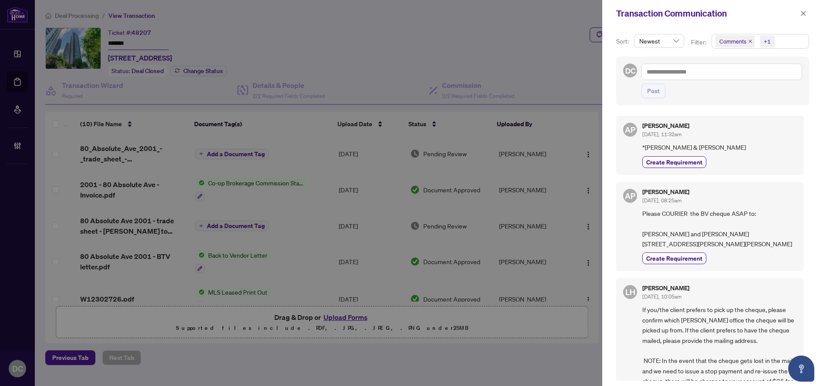
drag, startPoint x: 735, startPoint y: 251, endPoint x: 703, endPoint y: 249, distance: 32.3
click at [734, 249] on span "Please COURIER the BV cheque ASAP to: [PERSON_NAME] and [PERSON_NAME] [STREET_A…" at bounding box center [719, 229] width 155 height 41
drag, startPoint x: 679, startPoint y: 246, endPoint x: 636, endPoint y: 247, distance: 43.6
click at [636, 247] on div "AP [PERSON_NAME] [DATE], 08:25am Please COURIER the BV cheque ASAP to: [PERSON_…" at bounding box center [710, 227] width 188 height 90
copy span "[STREET_ADDRESS][PERSON_NAME]"
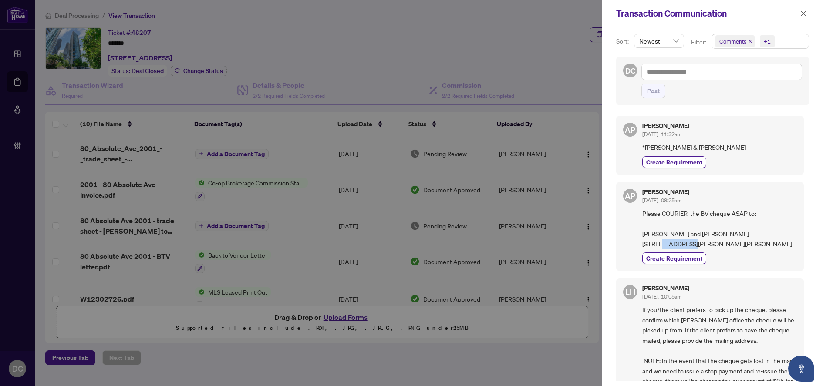
drag, startPoint x: 671, startPoint y: 256, endPoint x: 632, endPoint y: 256, distance: 38.8
click at [632, 256] on div "AP [PERSON_NAME] [DATE], 08:25am Please COURIER the BV cheque ASAP to: [PERSON_…" at bounding box center [710, 227] width 188 height 90
copy span "St. [PERSON_NAME]"
click at [679, 249] on span "Please COURIER the BV cheque ASAP to: [PERSON_NAME] and [PERSON_NAME] [STREET_A…" at bounding box center [719, 229] width 155 height 41
drag, startPoint x: 667, startPoint y: 267, endPoint x: 644, endPoint y: 267, distance: 23.9
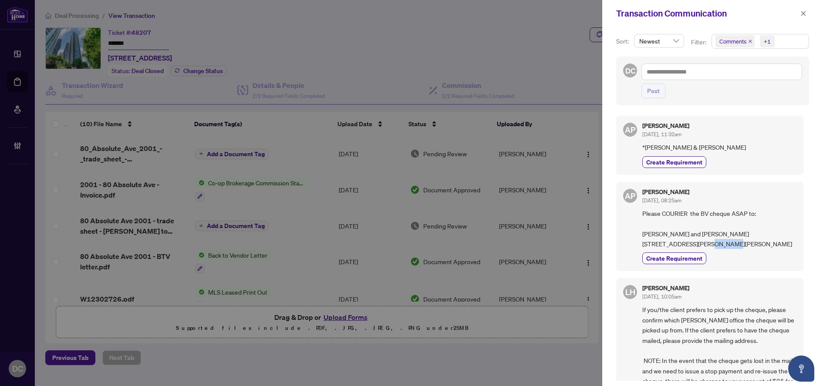
click at [644, 249] on span "Please COURIER the BV cheque ASAP to: [PERSON_NAME] and [PERSON_NAME] [STREET_A…" at bounding box center [719, 229] width 155 height 41
copy span "N0E 1N0"
click at [805, 16] on icon "close" at bounding box center [803, 13] width 6 height 6
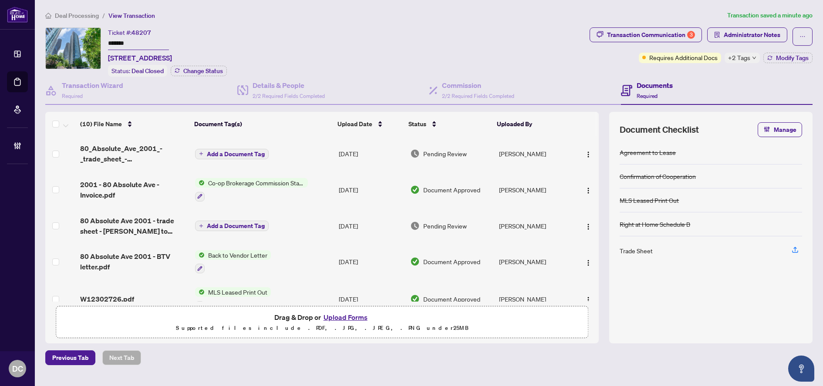
drag, startPoint x: 156, startPoint y: 46, endPoint x: 60, endPoint y: 43, distance: 96.3
click at [60, 43] on div "Ticket #: 48207 ******* [STREET_ADDRESS] Status: Deal Closed Change Status" at bounding box center [315, 51] width 541 height 49
click at [348, 191] on td "[DATE]" at bounding box center [370, 189] width 71 height 37
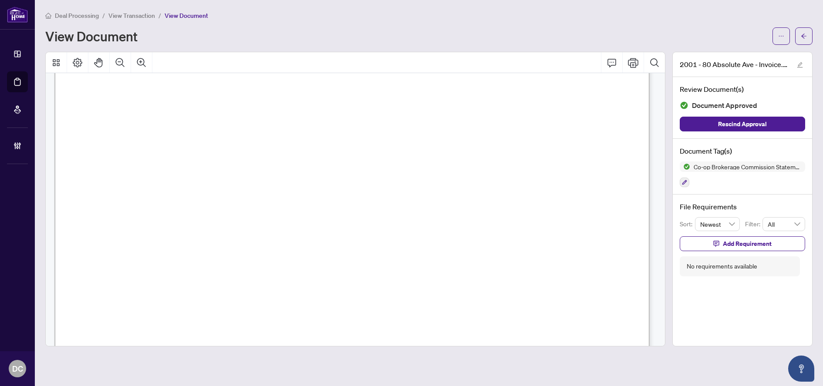
scroll to position [348, 0]
click at [808, 38] on button "button" at bounding box center [803, 35] width 17 height 17
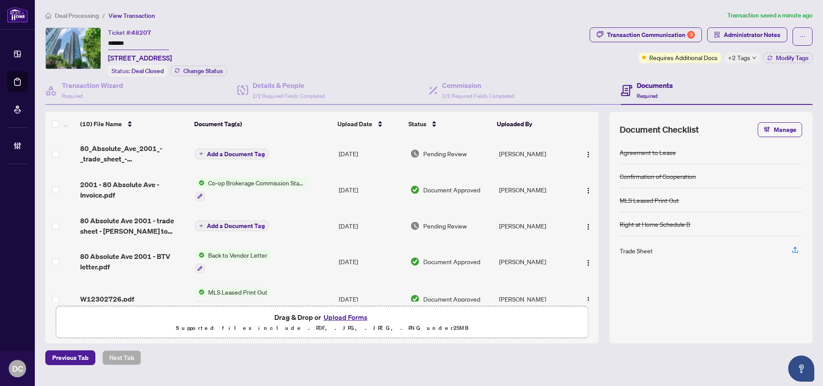
click at [750, 59] on div "+2 Tags" at bounding box center [742, 58] width 35 height 10
click at [653, 30] on div "Transaction Communication 3" at bounding box center [651, 35] width 88 height 14
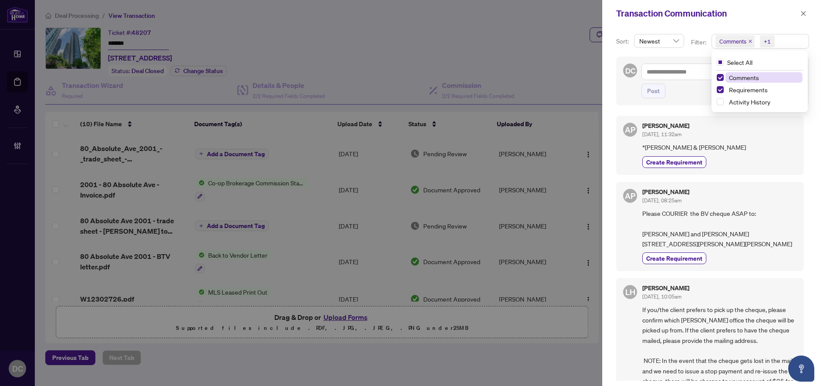
click at [782, 43] on span "Comments +1" at bounding box center [760, 41] width 97 height 14
click at [763, 78] on span "Comments" at bounding box center [763, 77] width 77 height 10
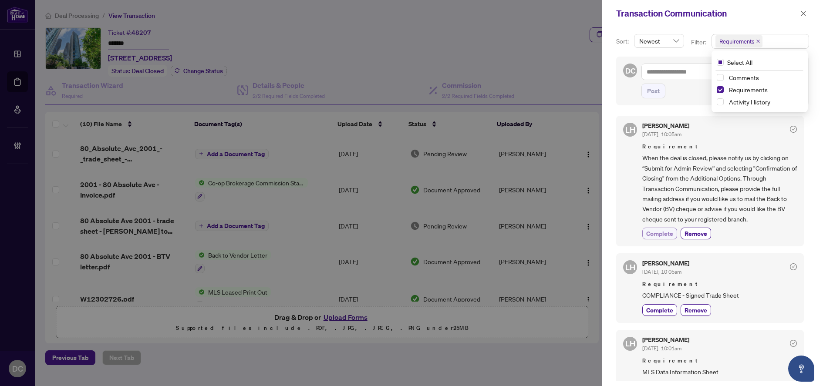
click at [668, 232] on span "Complete" at bounding box center [659, 233] width 27 height 9
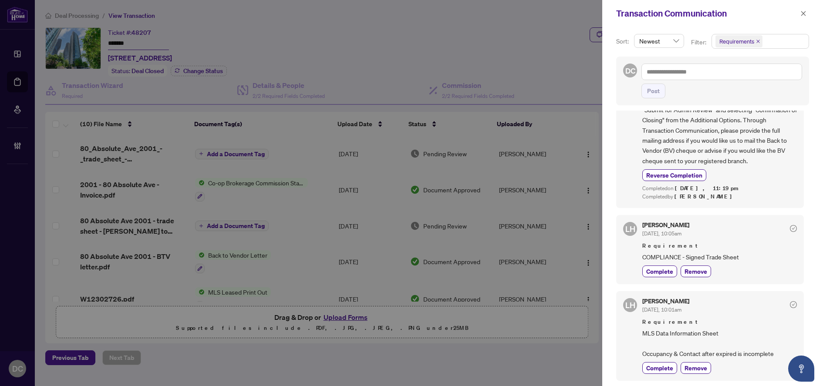
drag, startPoint x: 800, startPoint y: 13, endPoint x: 694, endPoint y: 12, distance: 106.2
click at [800, 13] on icon "close" at bounding box center [803, 13] width 6 height 6
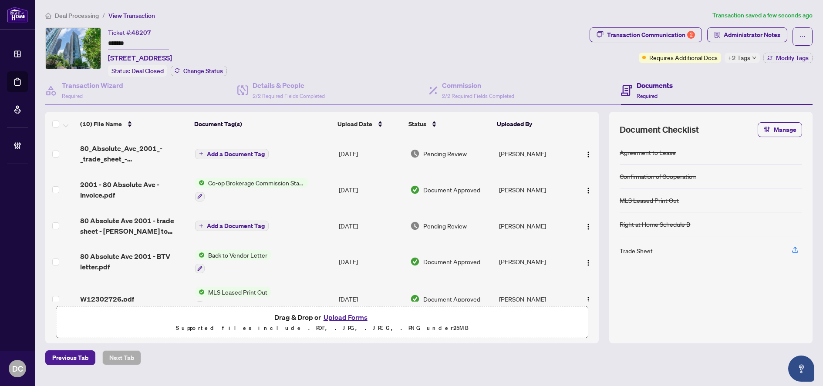
click at [299, 152] on td "Add a Document Tag" at bounding box center [264, 153] width 144 height 35
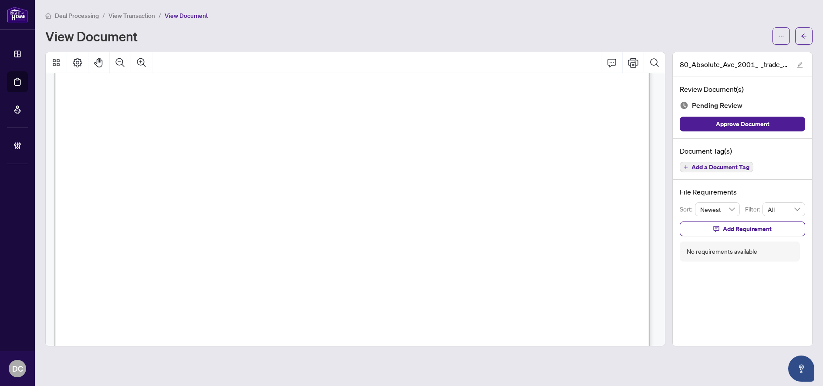
scroll to position [305, 0]
click at [810, 36] on button "button" at bounding box center [803, 35] width 17 height 17
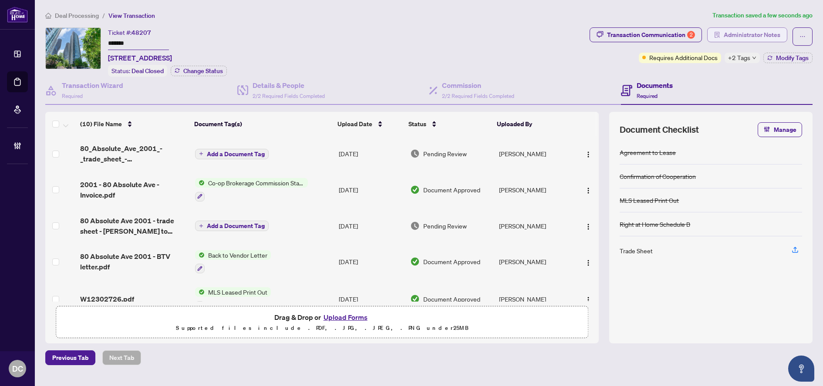
click at [770, 39] on span "Administrator Notes" at bounding box center [752, 35] width 57 height 14
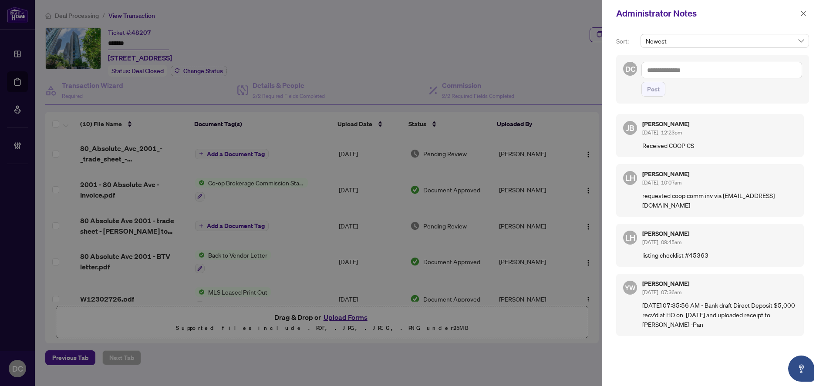
click at [725, 73] on textarea at bounding box center [721, 70] width 161 height 17
paste textarea "**********"
type textarea "**********"
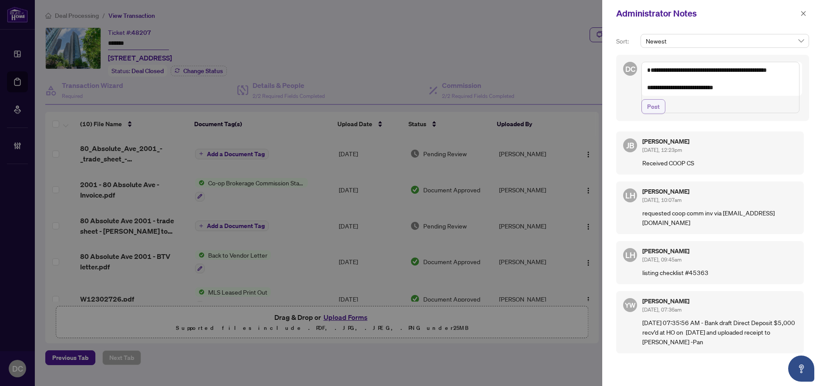
click at [652, 114] on span "Post" at bounding box center [653, 107] width 13 height 14
click at [806, 13] on icon "close" at bounding box center [803, 13] width 6 height 6
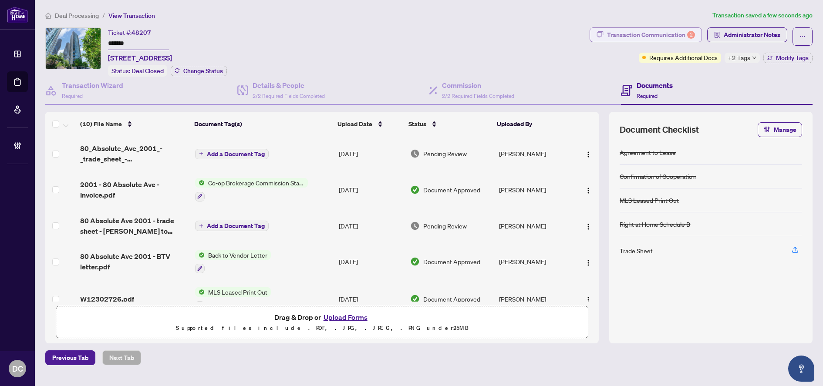
click at [681, 37] on div "Transaction Communication 2" at bounding box center [651, 35] width 88 height 14
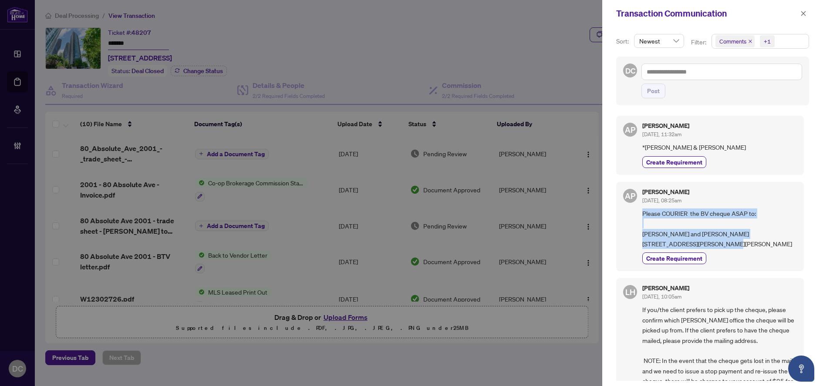
drag, startPoint x: 691, startPoint y: 266, endPoint x: 635, endPoint y: 214, distance: 76.1
click at [635, 214] on div "AP [PERSON_NAME] [DATE], 08:25am Please COURIER the BV cheque ASAP to: [PERSON_…" at bounding box center [710, 227] width 188 height 90
copy span "Please COURIER the BV cheque ASAP to: [PERSON_NAME] and [PERSON_NAME] [STREET_A…"
click at [737, 70] on textarea at bounding box center [721, 72] width 161 height 17
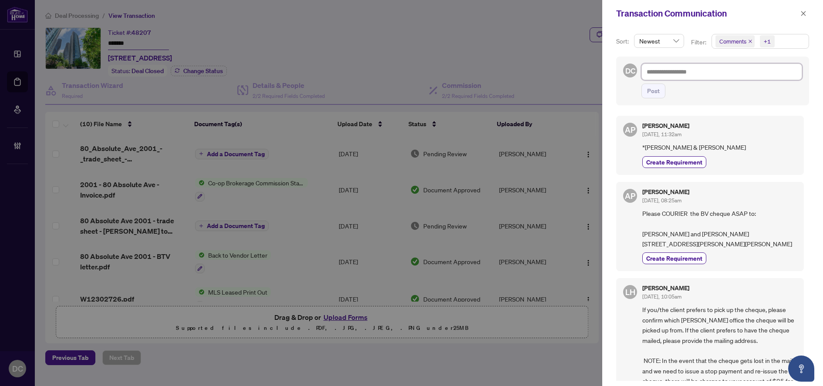
paste textarea "**********"
type textarea "**********"
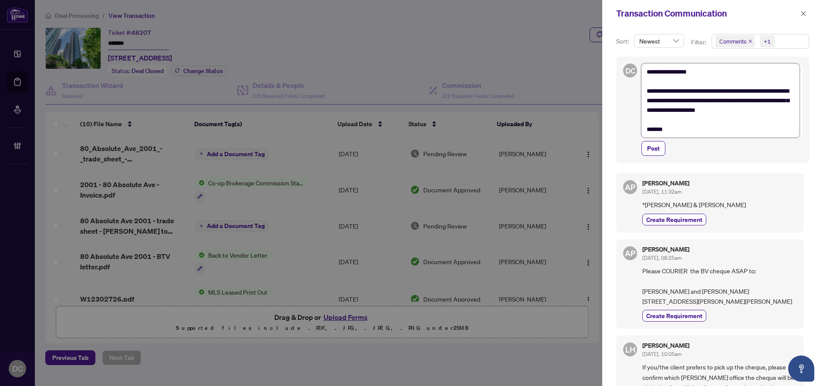
drag, startPoint x: 654, startPoint y: 72, endPoint x: 697, endPoint y: 87, distance: 44.9
click at [696, 71] on textarea "**********" at bounding box center [720, 101] width 158 height 74
type textarea "**********"
drag, startPoint x: 642, startPoint y: 185, endPoint x: 669, endPoint y: 186, distance: 27.0
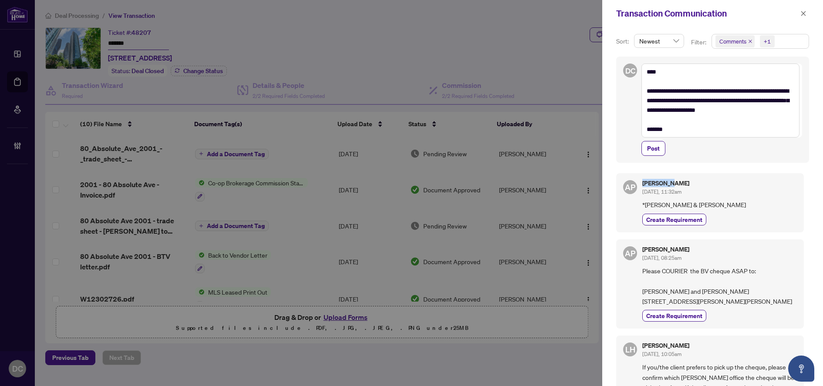
click at [669, 186] on div "AP [PERSON_NAME] [DATE], 11:32am *[PERSON_NAME] & [PERSON_NAME] Create Requirem…" at bounding box center [710, 202] width 188 height 59
copy h5 "[PERSON_NAME]"
click at [653, 72] on textarea "**********" at bounding box center [720, 101] width 158 height 74
type textarea "**********"
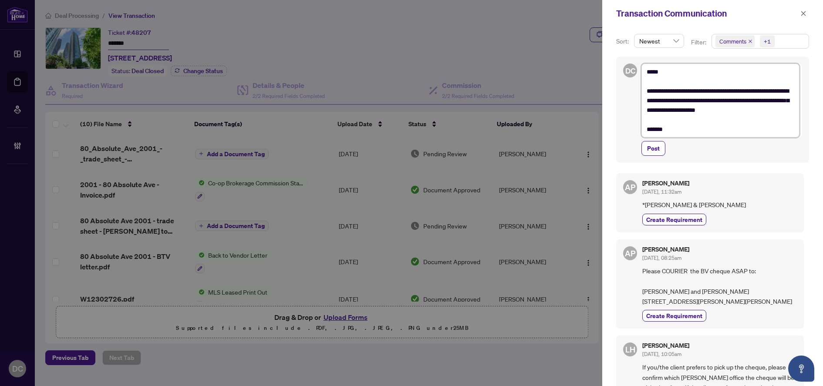
paste textarea "*********"
type textarea "**********"
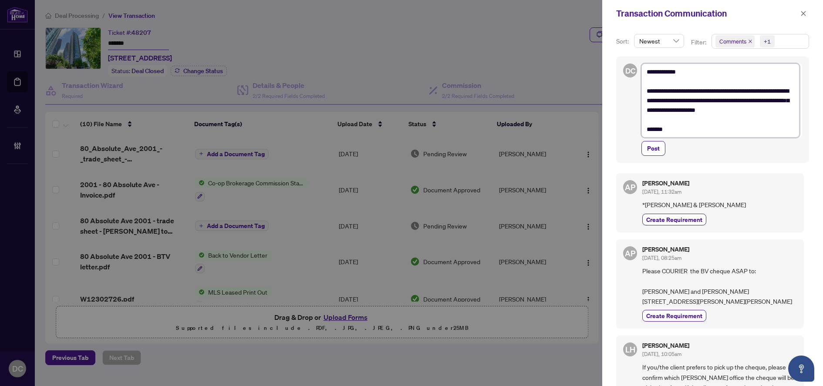
click at [751, 132] on textarea "**********" at bounding box center [720, 101] width 158 height 74
type textarea "**********"
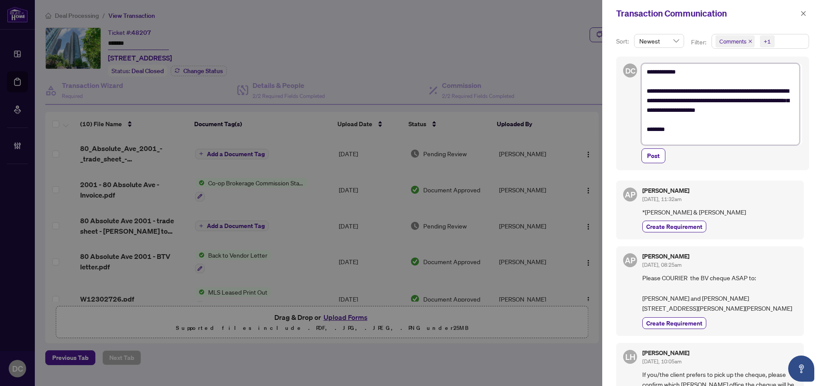
type textarea "**********"
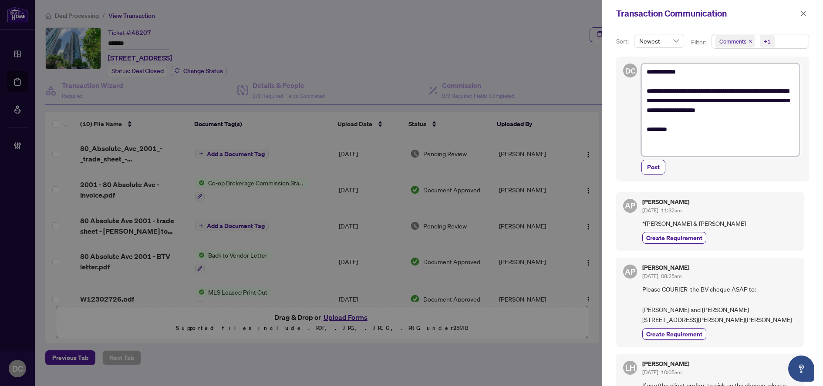
type textarea "**********"
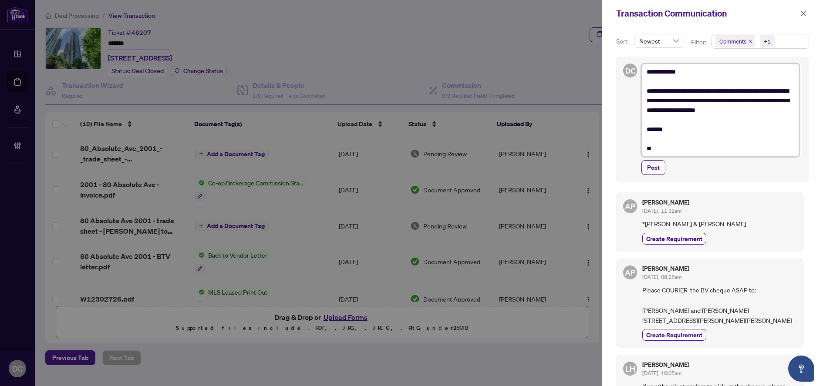
type textarea "**********"
click at [664, 169] on button "Post" at bounding box center [653, 167] width 24 height 15
type textarea "**********"
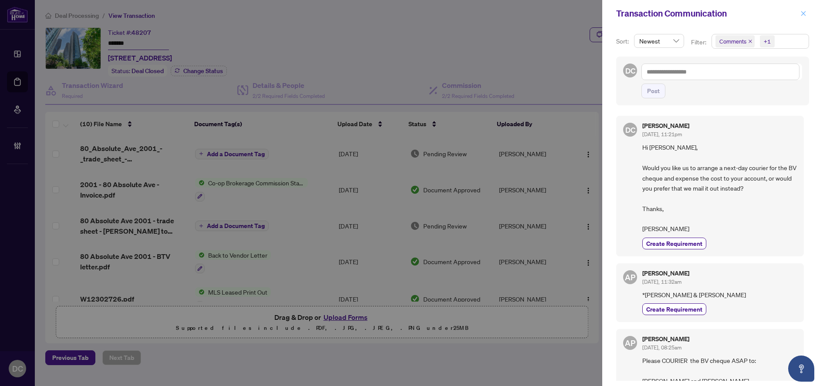
click at [806, 14] on icon "close" at bounding box center [803, 13] width 6 height 6
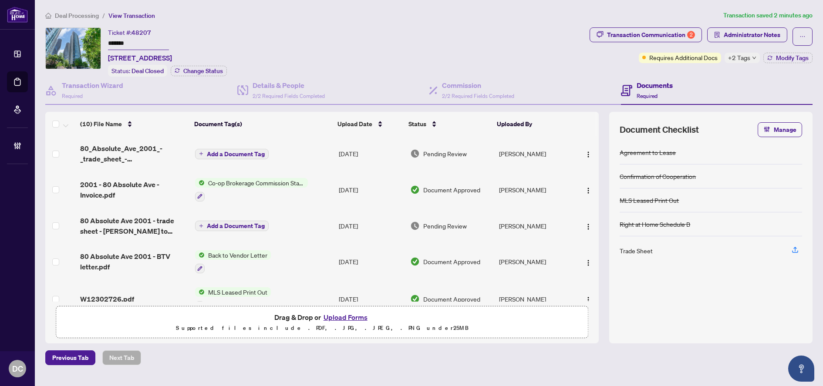
click at [748, 54] on span "+2 Tags" at bounding box center [739, 58] width 22 height 10
click at [701, 78] on div "Documents Required" at bounding box center [717, 91] width 192 height 28
click at [792, 61] on span "Modify Tags" at bounding box center [792, 58] width 33 height 6
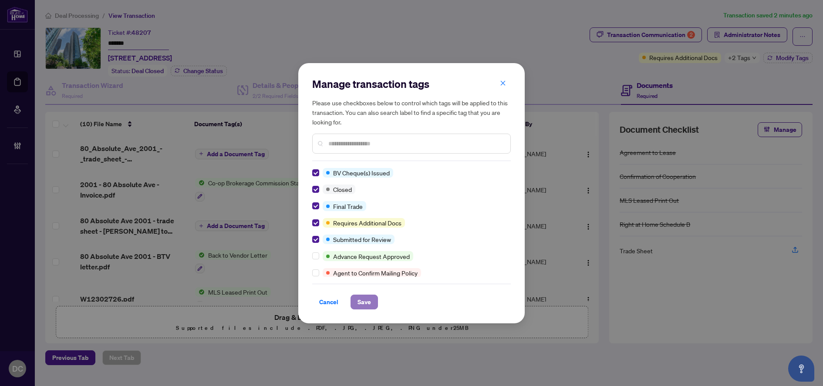
click at [373, 302] on button "Save" at bounding box center [364, 302] width 27 height 15
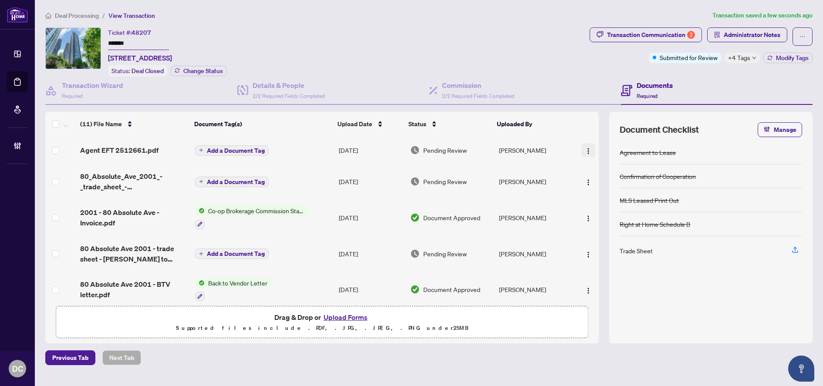
click at [585, 149] on img "button" at bounding box center [588, 151] width 7 height 7
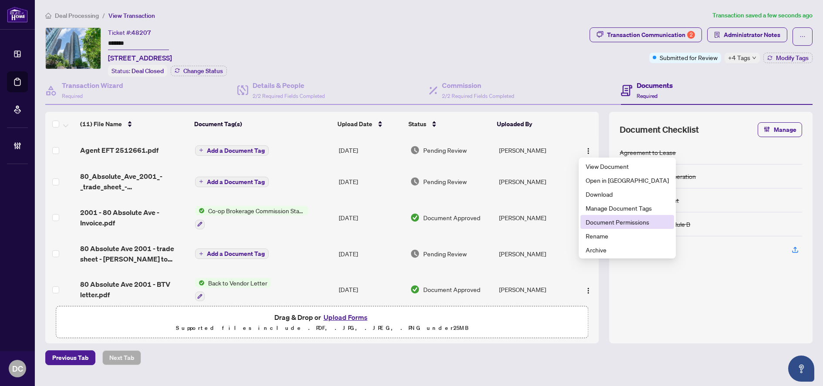
click at [600, 224] on span "Document Permissions" at bounding box center [627, 222] width 83 height 10
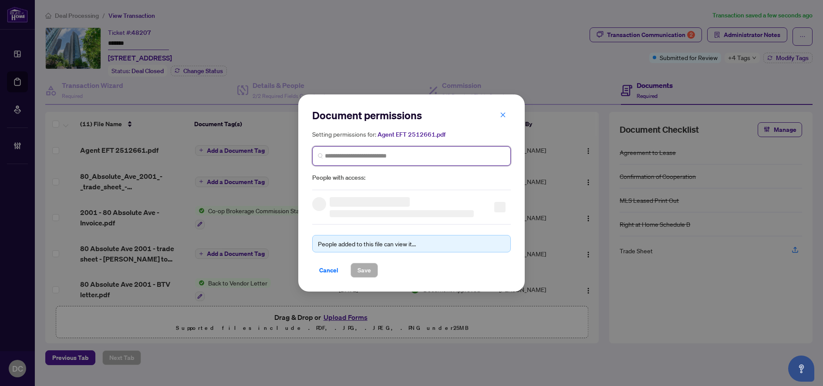
click at [475, 152] on input "search" at bounding box center [415, 156] width 180 height 9
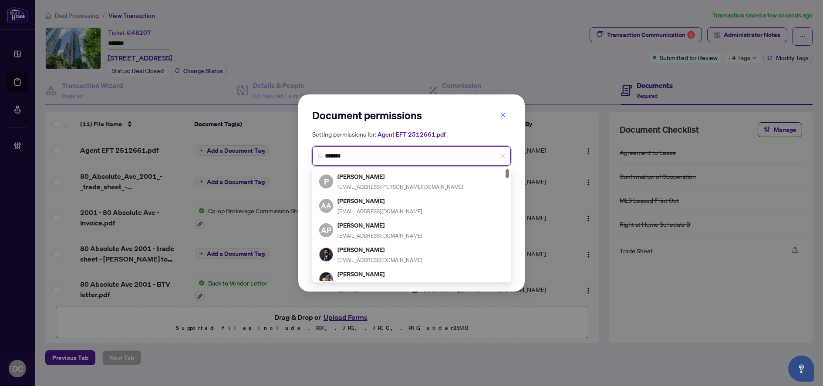
type input "********"
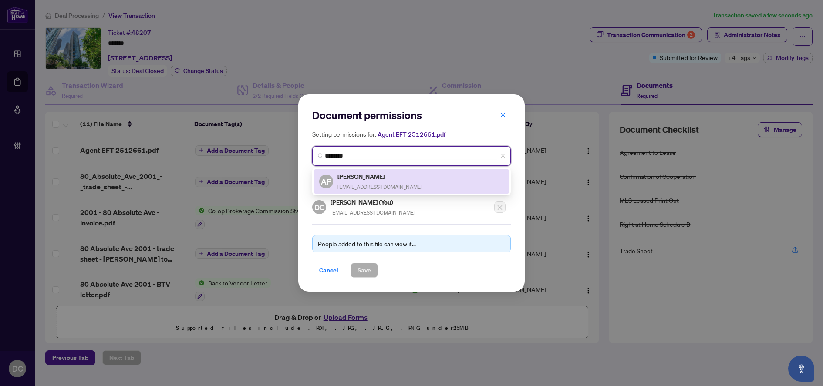
click at [431, 185] on div "AP [PERSON_NAME] [EMAIL_ADDRESS][DOMAIN_NAME]" at bounding box center [411, 182] width 185 height 20
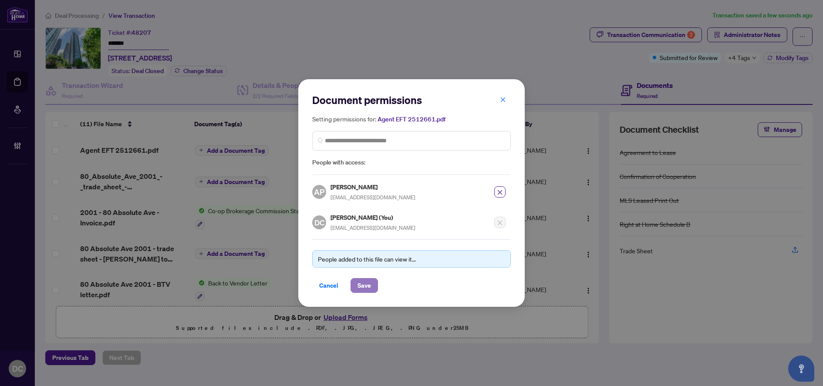
click at [364, 285] on span "Save" at bounding box center [363, 286] width 13 height 14
click at [247, 149] on div "Document permissions Setting permissions for: Agent EFT 2512661.pdf 4032 AP [PE…" at bounding box center [411, 193] width 823 height 386
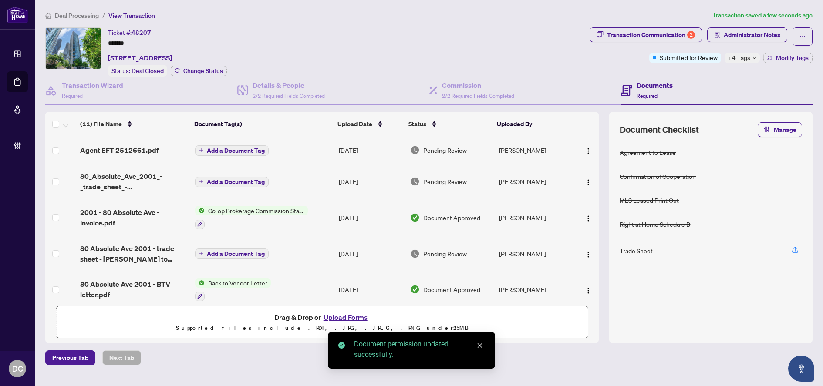
click at [222, 149] on span "Add a Document Tag" at bounding box center [236, 151] width 58 height 6
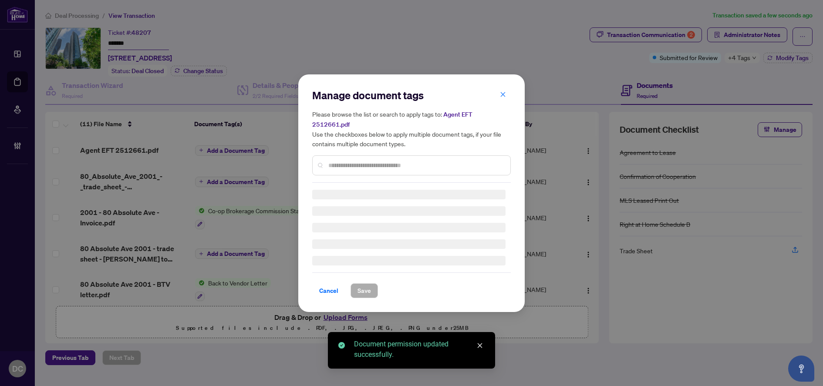
click at [368, 162] on div "Manage document tags Please browse the list or search to apply tags to: Agent E…" at bounding box center [411, 193] width 199 height 210
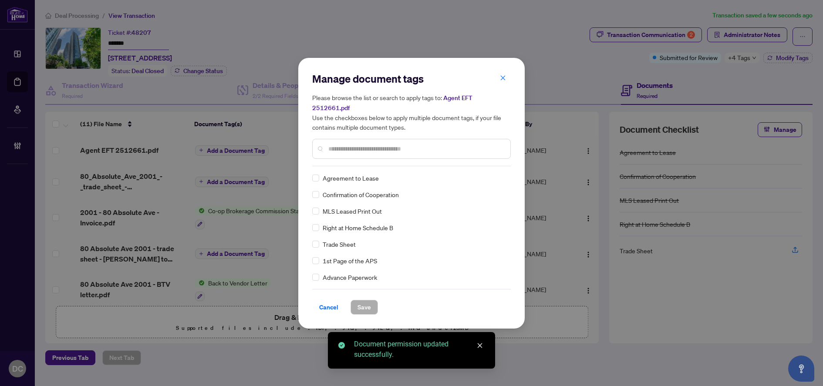
click at [398, 144] on input "text" at bounding box center [415, 149] width 175 height 10
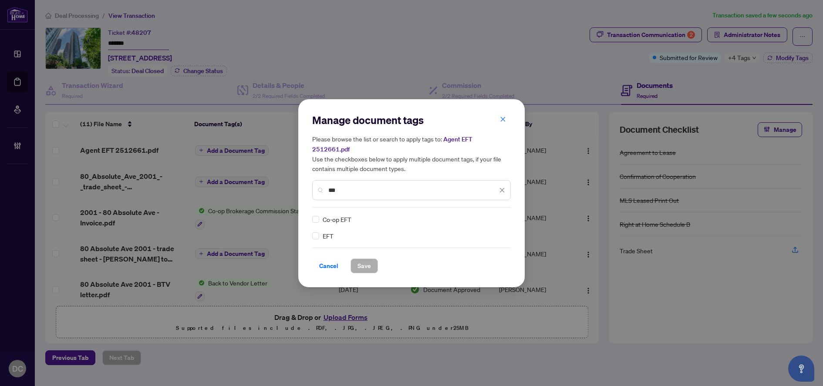
type input "***"
click at [506, 215] on div "EFT Co-op EFT" at bounding box center [411, 228] width 199 height 26
click at [496, 215] on img at bounding box center [493, 219] width 9 height 9
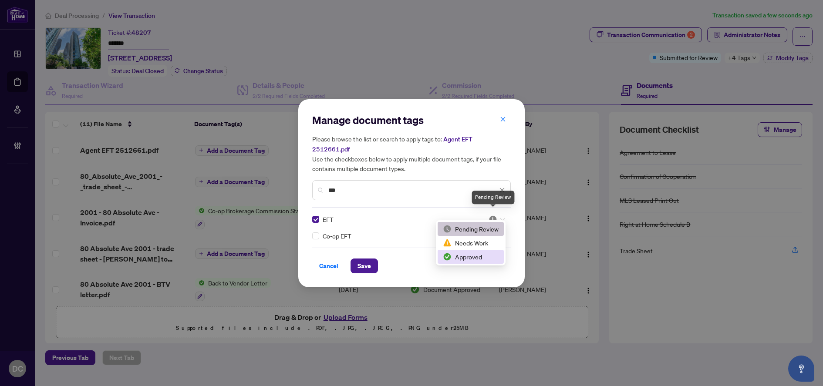
click at [475, 258] on div "Approved" at bounding box center [471, 257] width 56 height 10
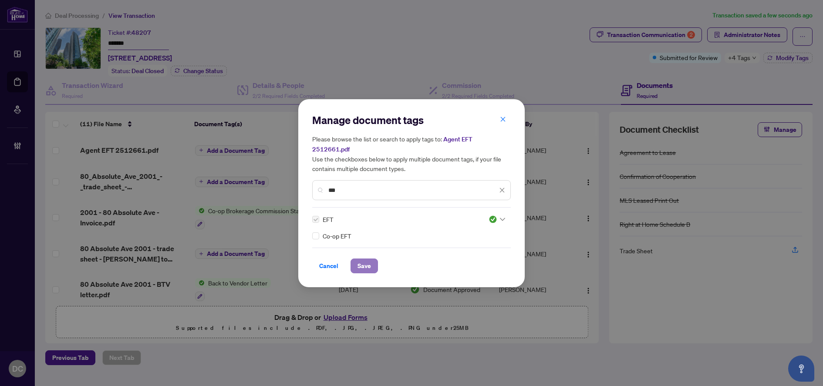
click at [367, 261] on span "Save" at bounding box center [363, 266] width 13 height 14
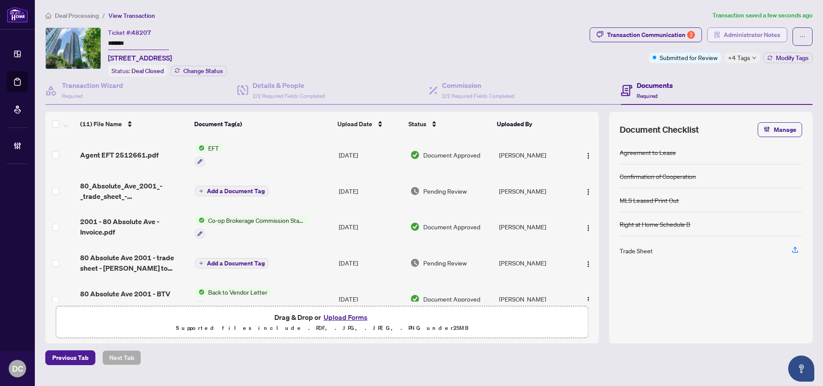
click at [745, 34] on span "Administrator Notes" at bounding box center [752, 35] width 57 height 14
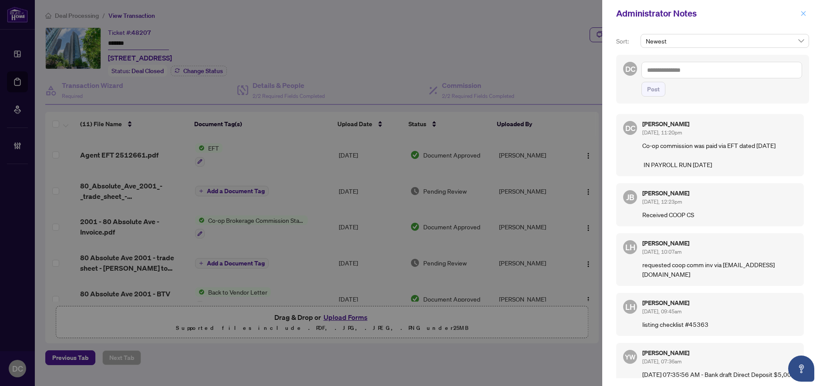
click at [808, 11] on button "button" at bounding box center [803, 13] width 11 height 10
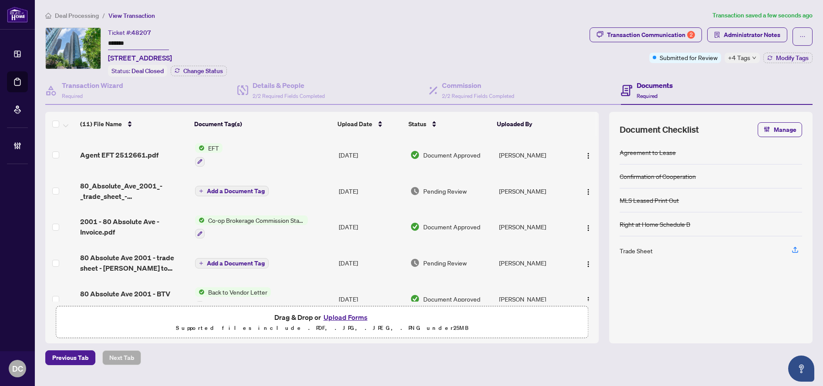
click at [743, 58] on span "+4 Tags" at bounding box center [739, 58] width 22 height 10
click at [688, 79] on div "Documents Required" at bounding box center [717, 91] width 192 height 28
drag, startPoint x: 144, startPoint y: 40, endPoint x: 89, endPoint y: 41, distance: 54.9
click at [89, 41] on div "Ticket #: 48207 ******* 2001-80 Absolute Ave, Mississauga, Ontario L4Z 0A2, Can…" at bounding box center [315, 51] width 541 height 49
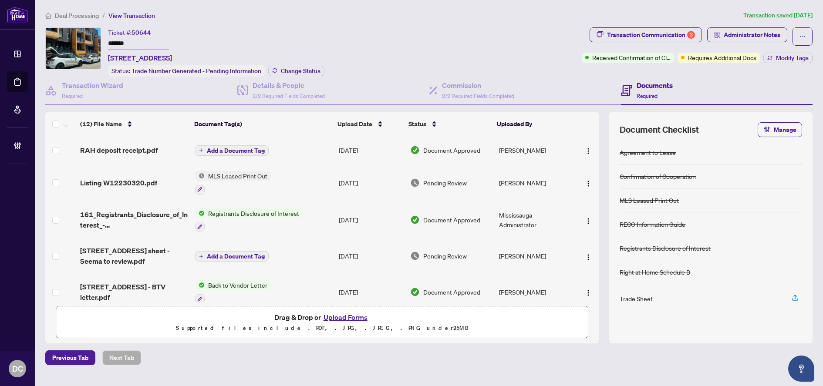
drag, startPoint x: 160, startPoint y: 42, endPoint x: 71, endPoint y: 42, distance: 89.7
click at [71, 42] on div "Ticket #: 50644 ******* 209-1165 Journeyman Lane, Mississauga, Ontario L5J 0B6,…" at bounding box center [311, 51] width 533 height 49
click at [315, 71] on span "Change Status" at bounding box center [301, 71] width 40 height 6
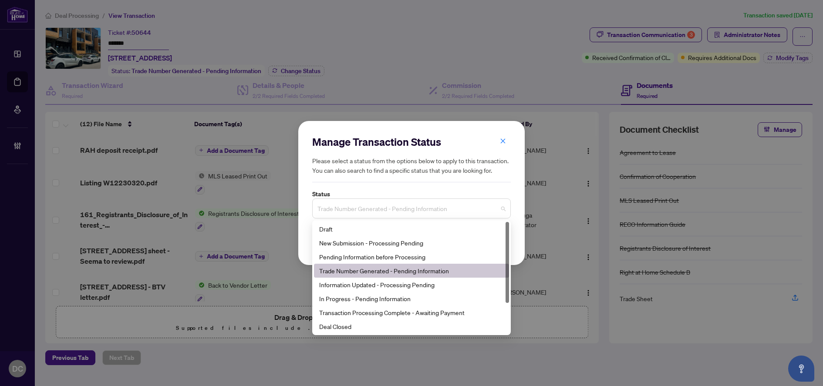
click at [402, 208] on span "Trade Number Generated - Pending Information" at bounding box center [411, 208] width 188 height 17
click at [347, 327] on div "Deal Closed" at bounding box center [411, 327] width 185 height 10
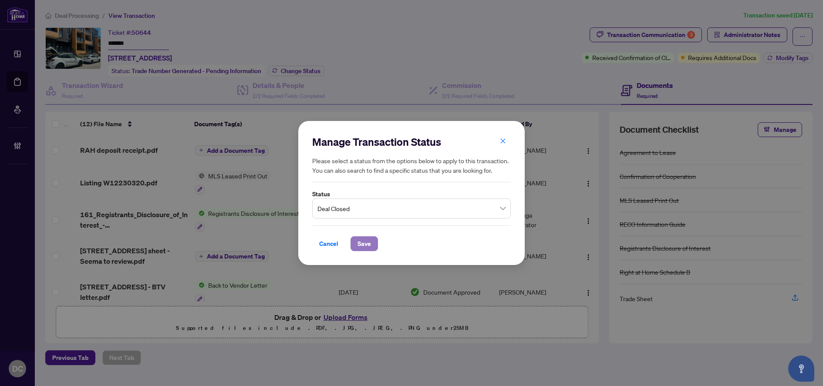
click at [360, 244] on span "Save" at bounding box center [363, 244] width 13 height 14
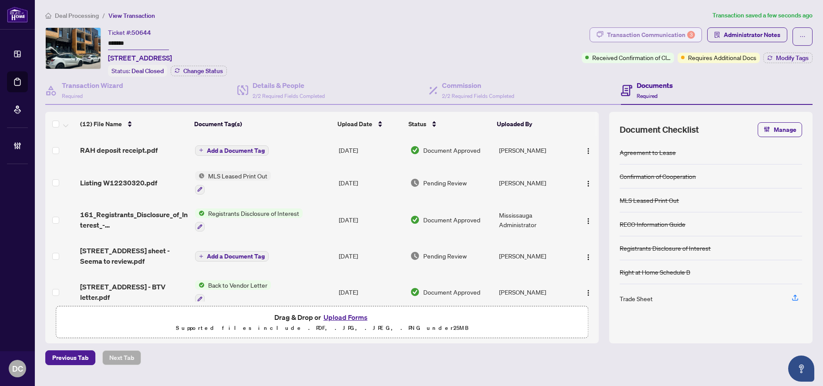
click at [673, 34] on div "Transaction Communication 3" at bounding box center [651, 35] width 88 height 14
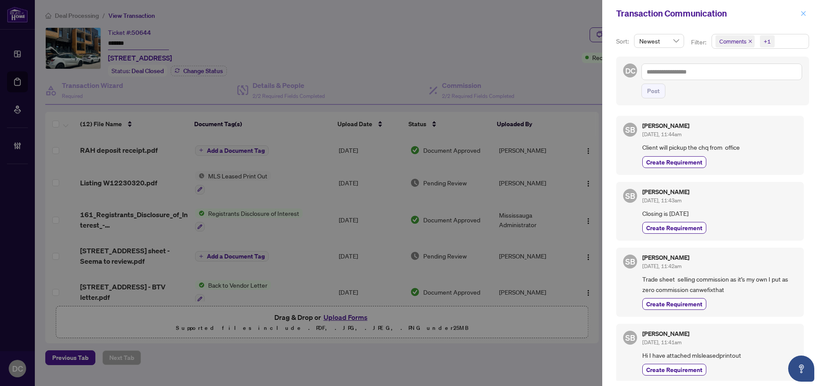
click at [800, 12] on button "button" at bounding box center [803, 13] width 11 height 10
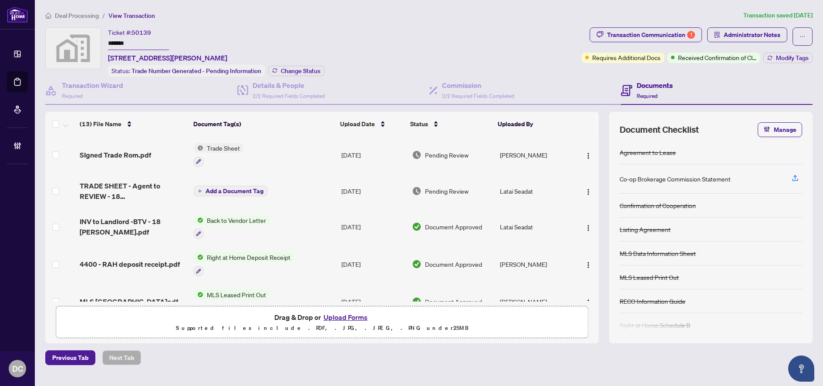
drag, startPoint x: 135, startPoint y: 42, endPoint x: 92, endPoint y: 42, distance: 42.7
click at [92, 42] on div "Ticket #: 50139 ******* [STREET_ADDRESS][PERSON_NAME] Status: Trade Number Gene…" at bounding box center [311, 51] width 533 height 49
click at [283, 72] on span "Change Status" at bounding box center [301, 71] width 40 height 6
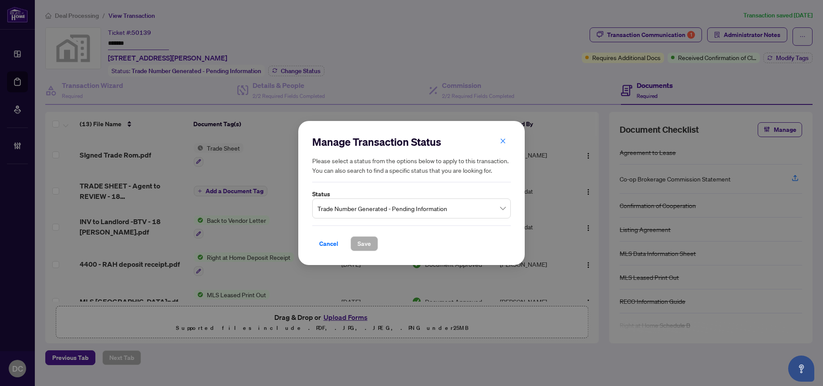
click at [354, 208] on span "Trade Number Generated - Pending Information" at bounding box center [411, 208] width 188 height 17
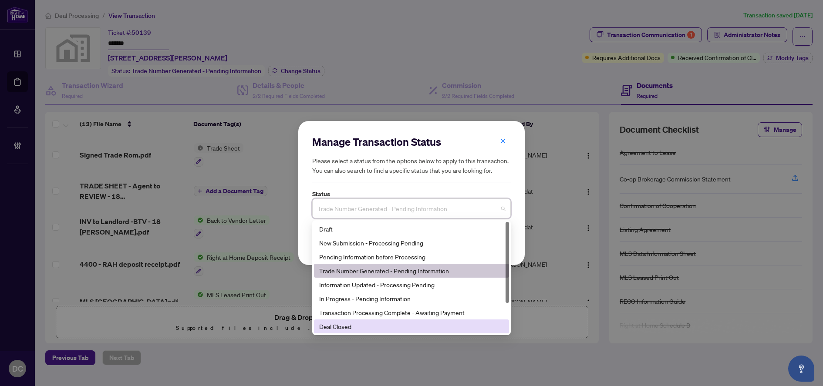
click at [366, 333] on div "Deal Closed" at bounding box center [411, 327] width 195 height 14
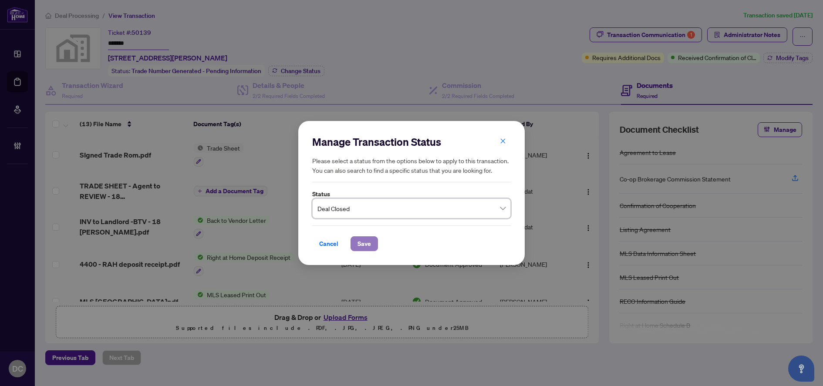
click at [374, 244] on button "Save" at bounding box center [364, 243] width 27 height 15
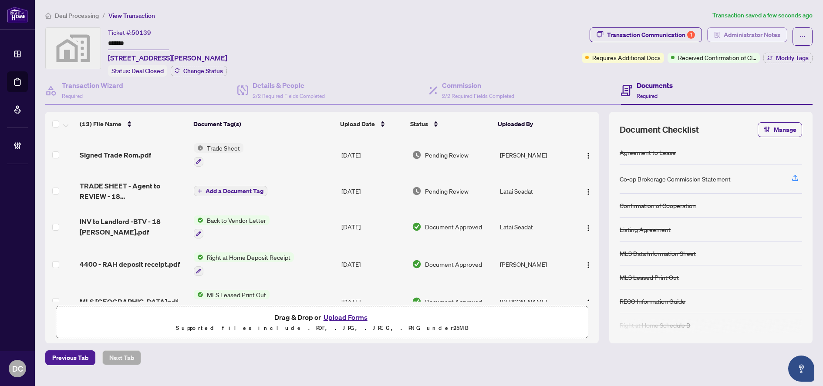
click at [723, 40] on button "Administrator Notes" at bounding box center [747, 34] width 80 height 15
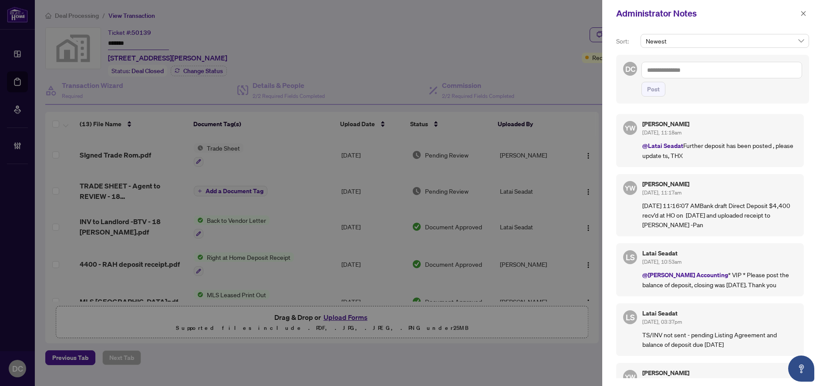
click at [710, 70] on textarea at bounding box center [721, 70] width 161 height 17
drag, startPoint x: 713, startPoint y: 70, endPoint x: 638, endPoint y: 68, distance: 74.9
click at [638, 68] on div "**********" at bounding box center [712, 79] width 193 height 49
type textarea "**********"
click at [661, 89] on button "Post" at bounding box center [653, 89] width 24 height 15
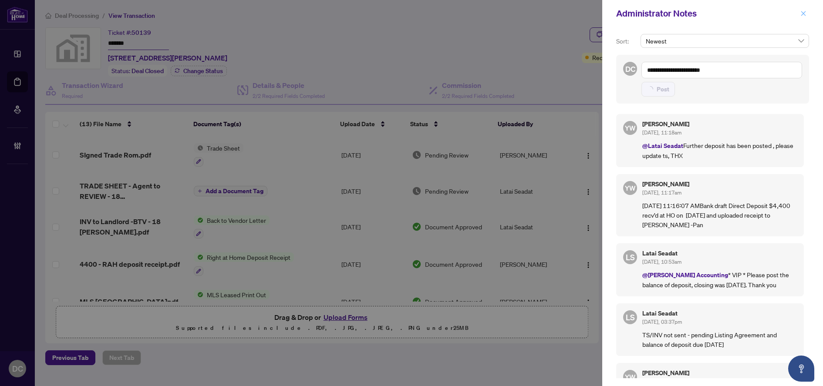
click at [806, 13] on icon "close" at bounding box center [803, 13] width 6 height 6
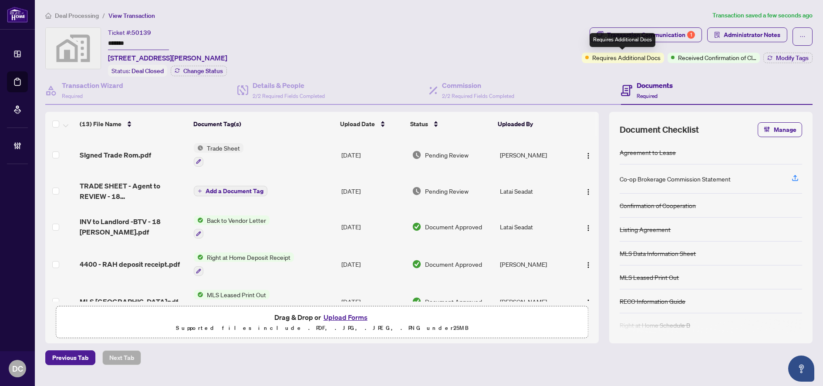
click at [639, 42] on div "Requires Additional Docs" at bounding box center [623, 40] width 66 height 14
click at [670, 36] on div "Transaction Communication 1" at bounding box center [651, 35] width 88 height 14
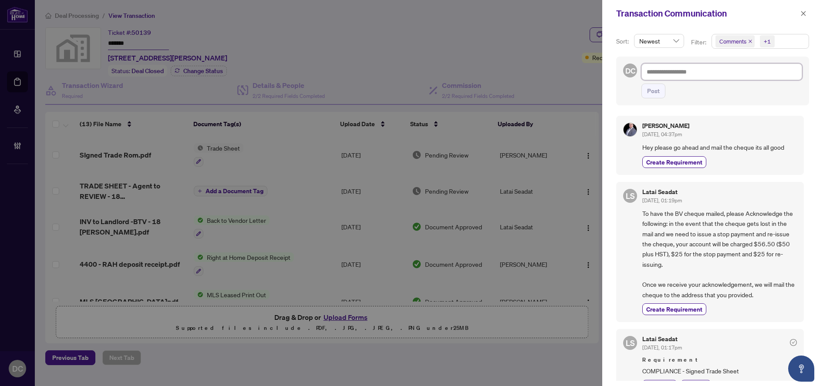
click at [695, 71] on textarea at bounding box center [721, 72] width 161 height 17
type textarea "*"
type textarea "**"
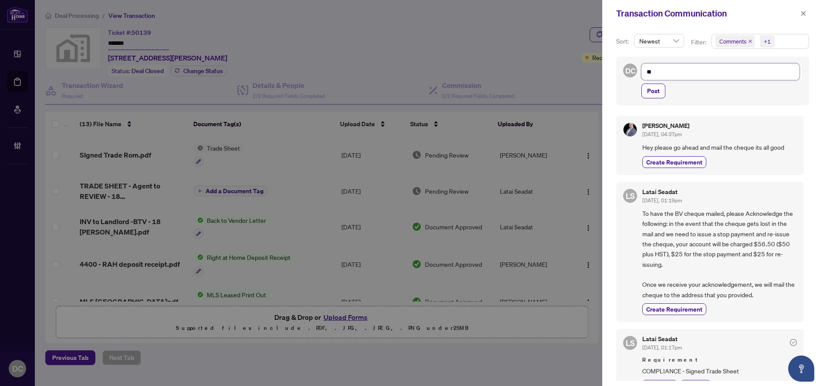
type textarea "***"
type textarea "****"
type textarea "*****"
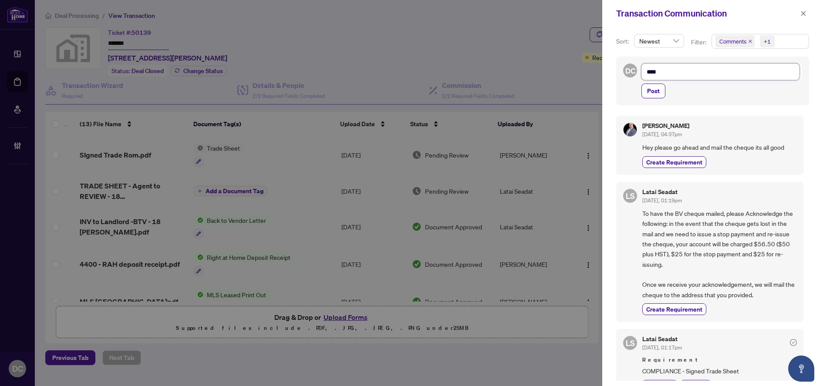
type textarea "*****"
type textarea "******"
type textarea "*******"
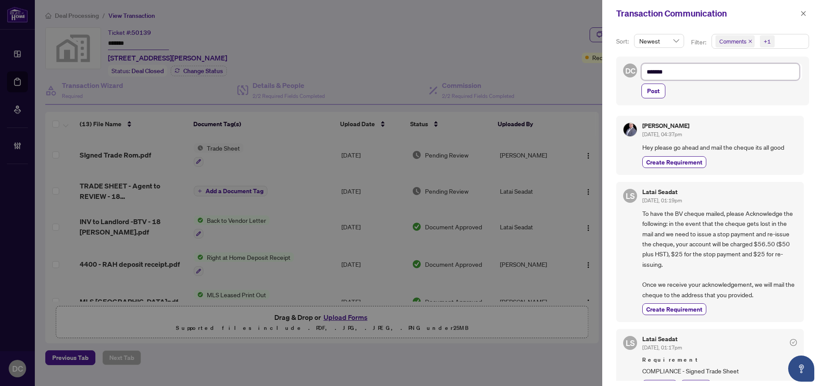
type textarea "******"
type textarea "********"
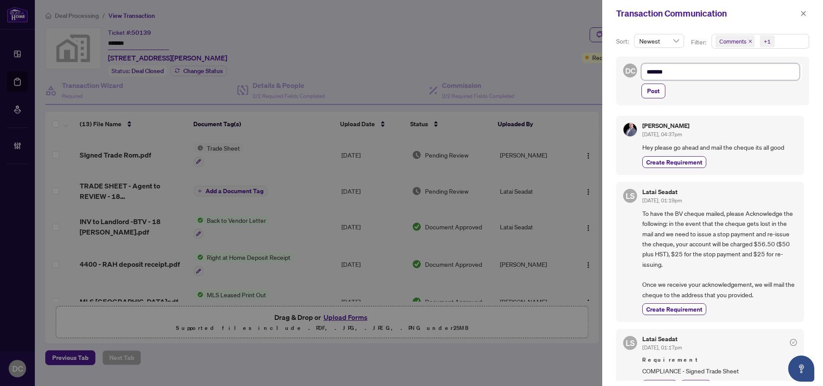
type textarea "********"
type textarea "*********"
type textarea "**********"
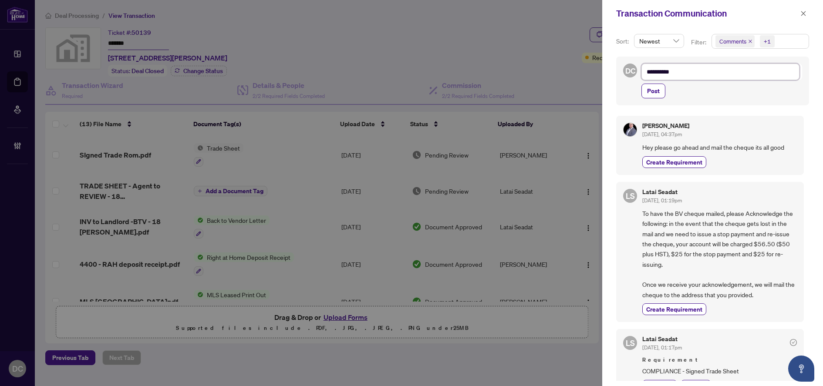
type textarea "**********"
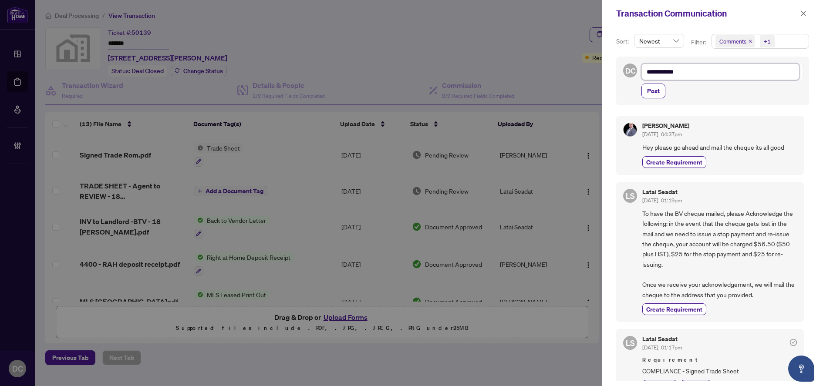
type textarea "**********"
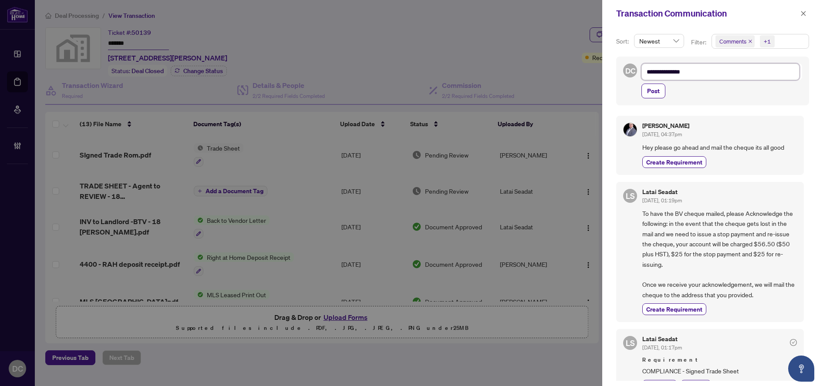
type textarea "**********"
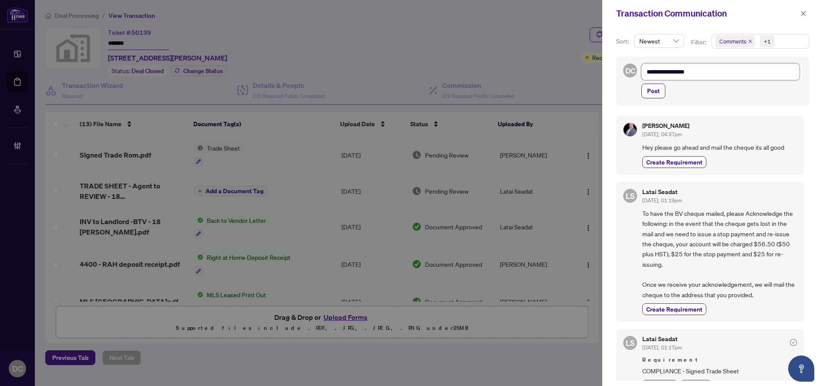
type textarea "**********"
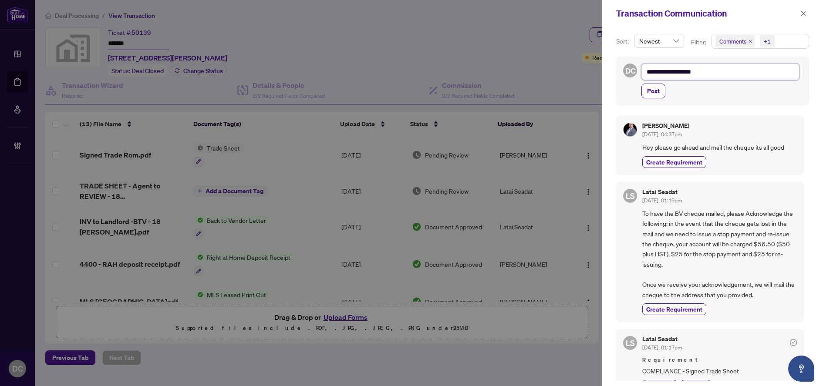
type textarea "**********"
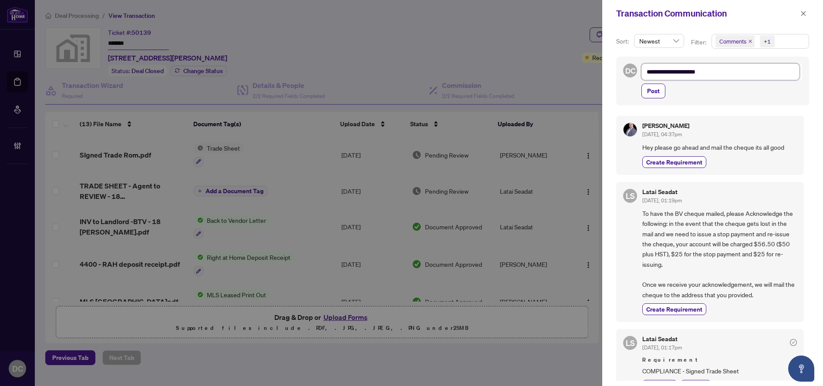
type textarea "**********"
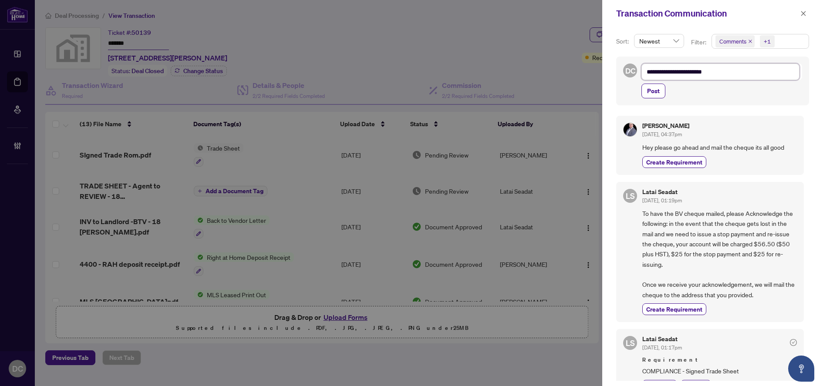
type textarea "**********"
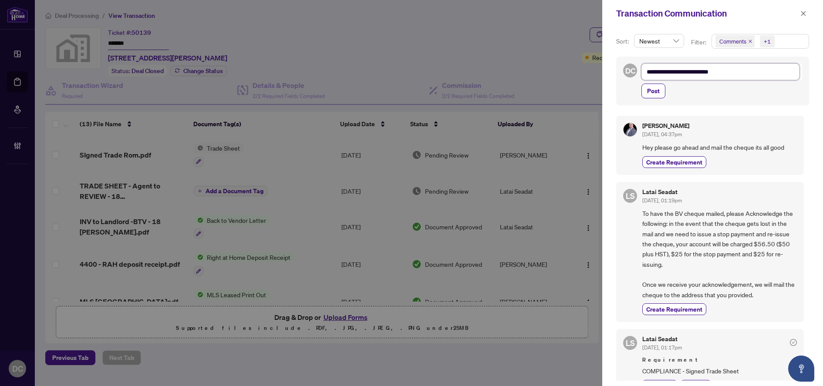
type textarea "**********"
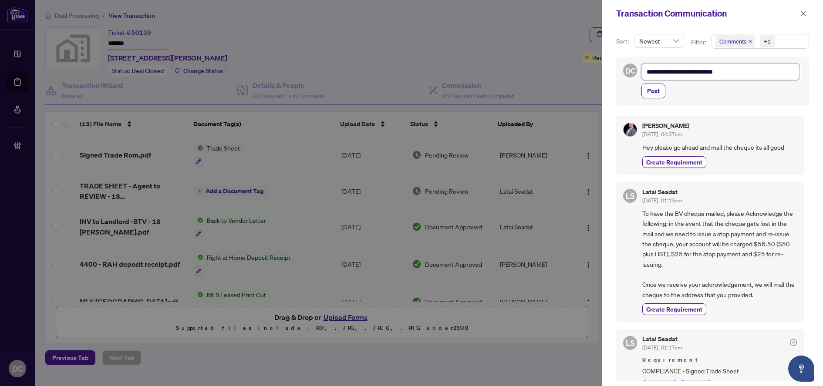
type textarea "**********"
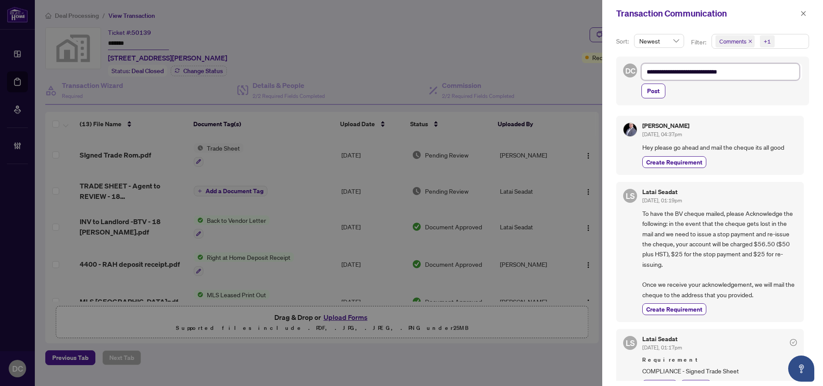
type textarea "**********"
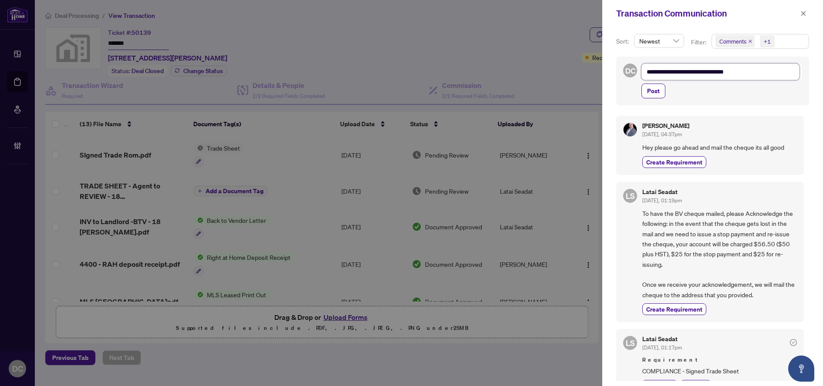
type textarea "**********"
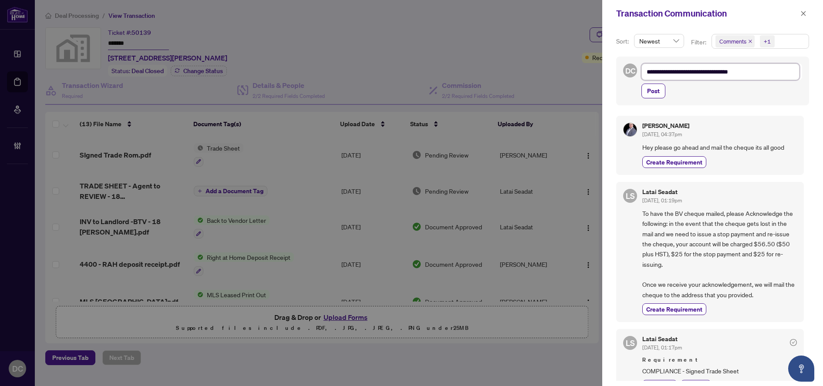
type textarea "**********"
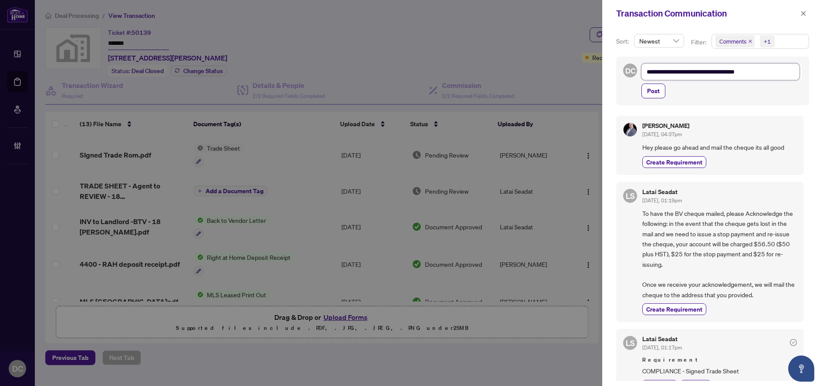
type textarea "**********"
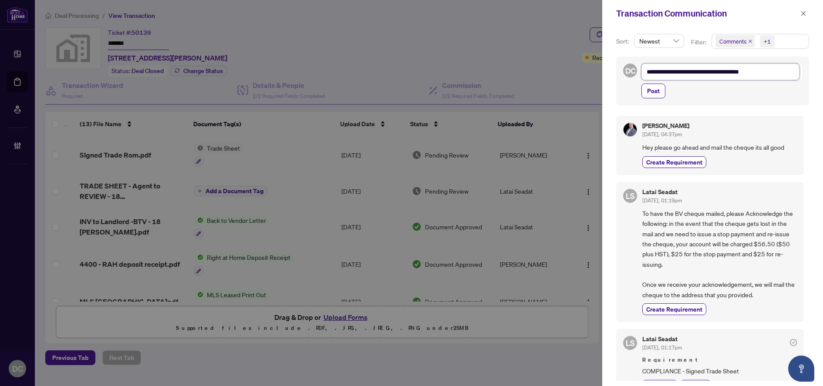
type textarea "**********"
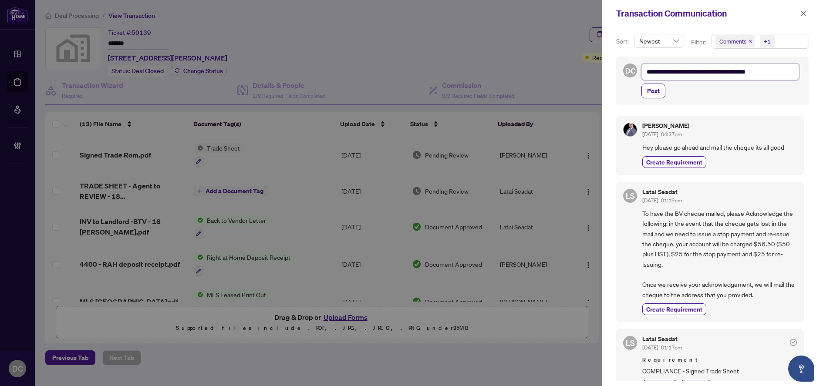
type textarea "**********"
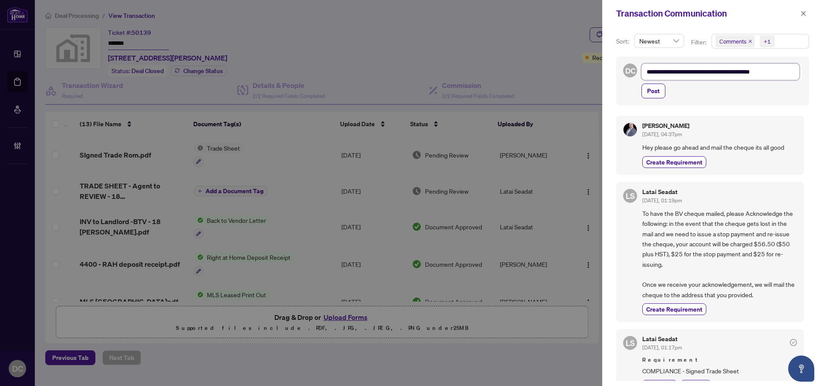
type textarea "**********"
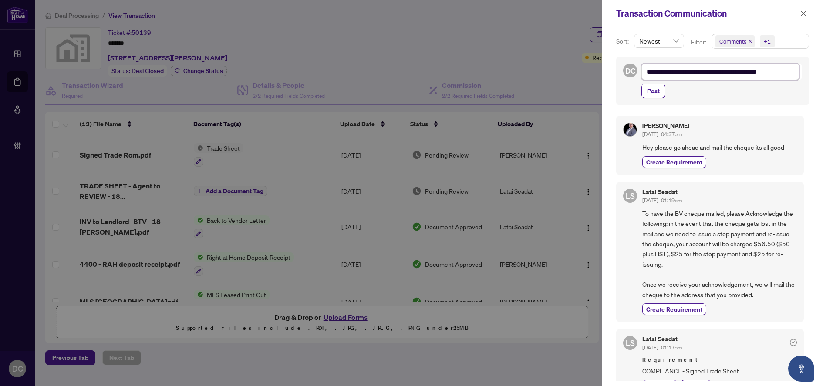
type textarea "**********"
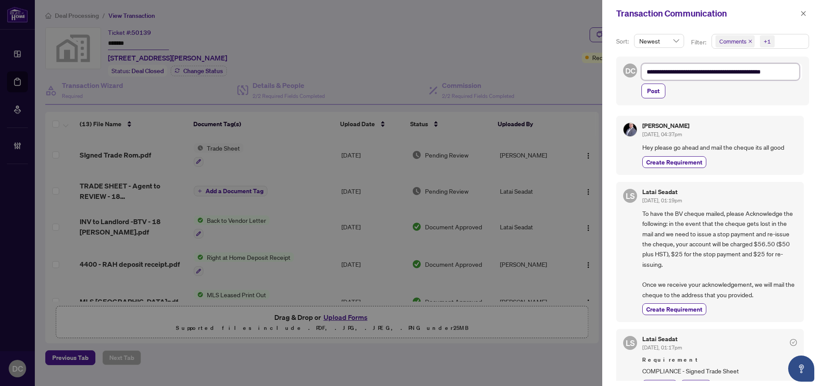
type textarea "**********"
click at [662, 90] on button "Post" at bounding box center [653, 91] width 24 height 15
type textarea "**********"
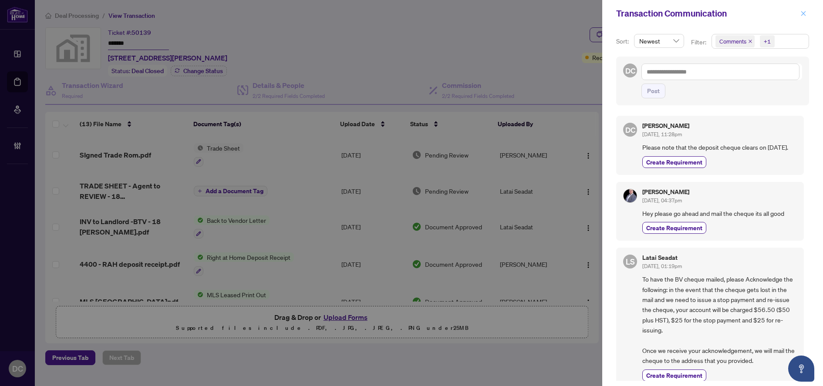
click at [806, 15] on button "button" at bounding box center [803, 13] width 11 height 10
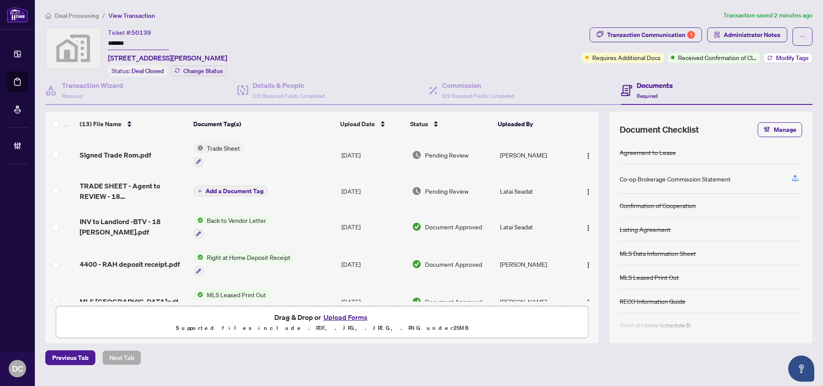
click at [767, 57] on icon "button" at bounding box center [769, 57] width 5 height 5
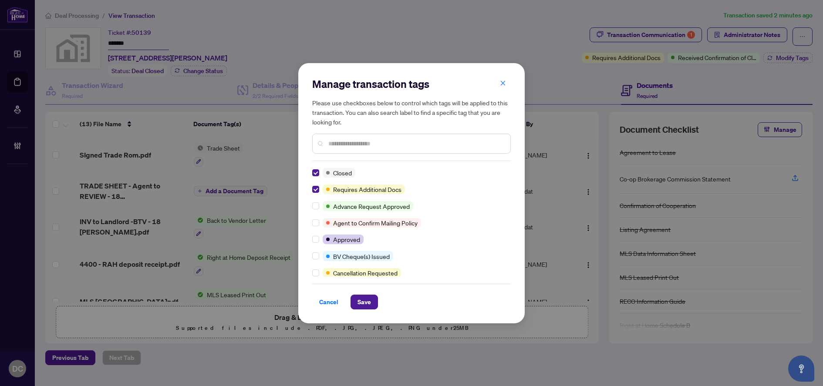
click at [365, 144] on input "text" at bounding box center [415, 144] width 175 height 10
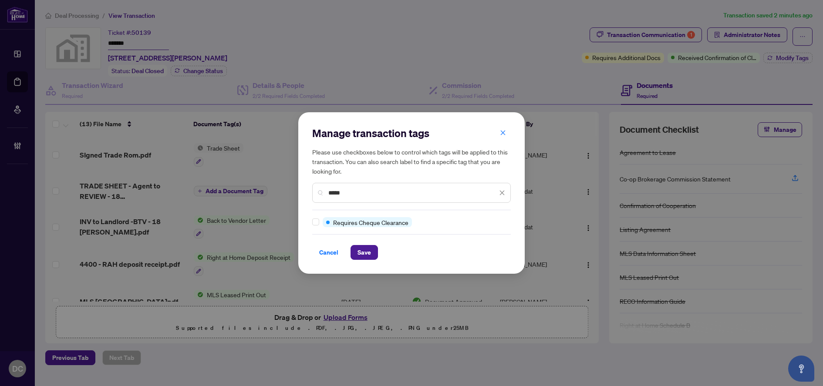
type input "*****"
click at [359, 247] on span "Save" at bounding box center [363, 253] width 13 height 14
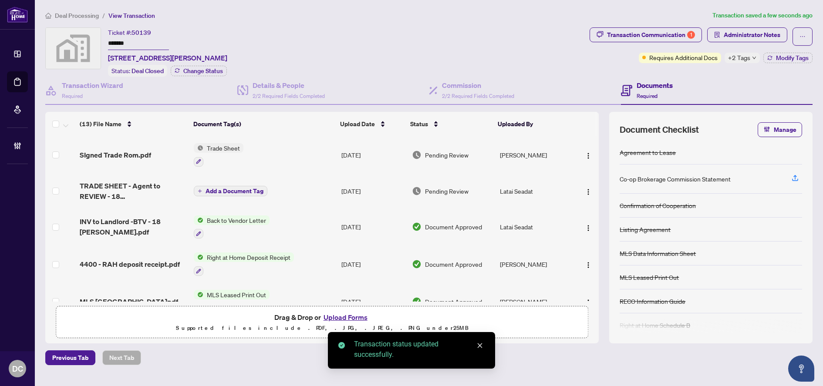
click at [727, 54] on div "+2 Tags" at bounding box center [742, 58] width 35 height 10
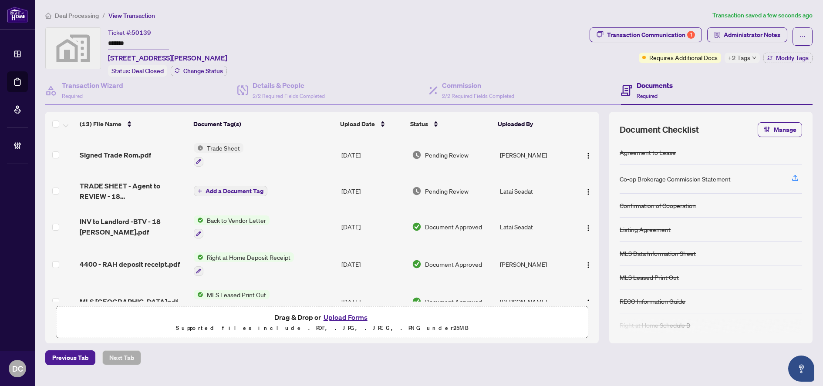
drag, startPoint x: 163, startPoint y: 48, endPoint x: 54, endPoint y: 43, distance: 109.4
click at [54, 43] on div "Ticket #: 50139 ******* 18 Romanelli Crescent, Bradford, ON, Canada Status: Dea…" at bounding box center [315, 51] width 541 height 49
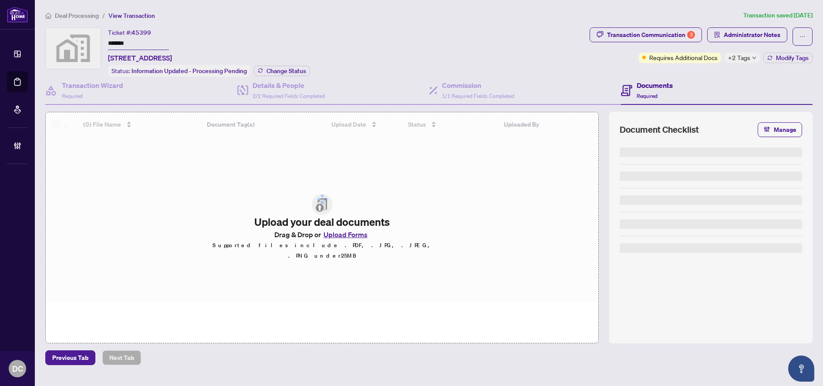
drag, startPoint x: 140, startPoint y: 46, endPoint x: 94, endPoint y: 45, distance: 46.6
click at [94, 45] on div "Ticket #: 45399 ******* [STREET_ADDRESS] Status: Information Updated - Processi…" at bounding box center [315, 51] width 541 height 49
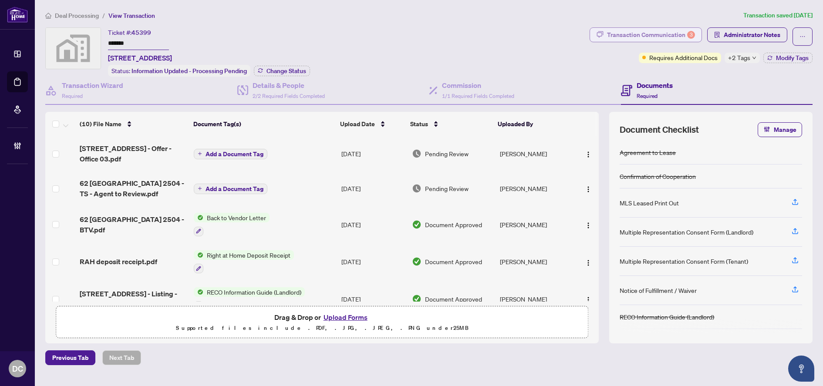
click at [677, 34] on div "Transaction Communication 3" at bounding box center [651, 35] width 88 height 14
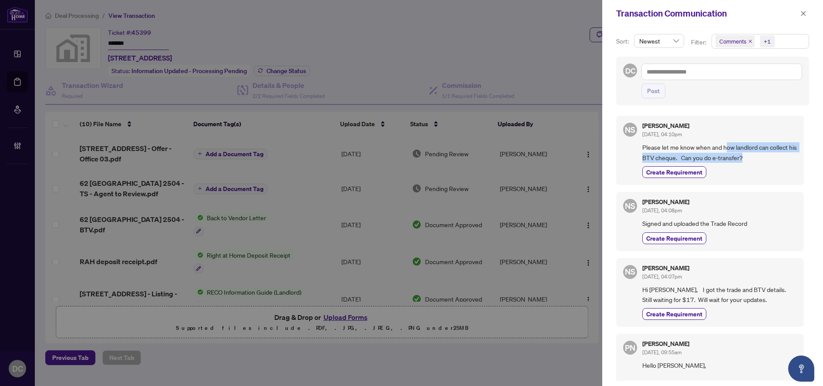
drag, startPoint x: 728, startPoint y: 148, endPoint x: 774, endPoint y: 164, distance: 48.6
click at [774, 164] on div "[PERSON_NAME] [DATE], 04:10pm Please let me know when and how landlord can coll…" at bounding box center [719, 150] width 155 height 55
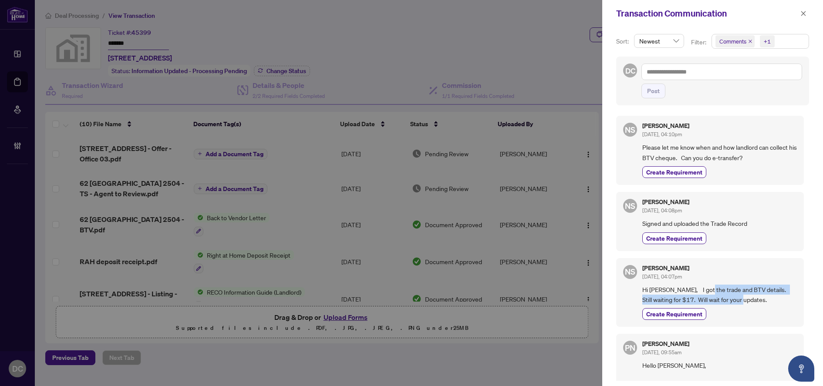
drag, startPoint x: 705, startPoint y: 288, endPoint x: 760, endPoint y: 304, distance: 57.6
click at [760, 304] on span "Hi [PERSON_NAME], I got the trade and BTV details. Still waiting for $17. Will …" at bounding box center [719, 295] width 155 height 20
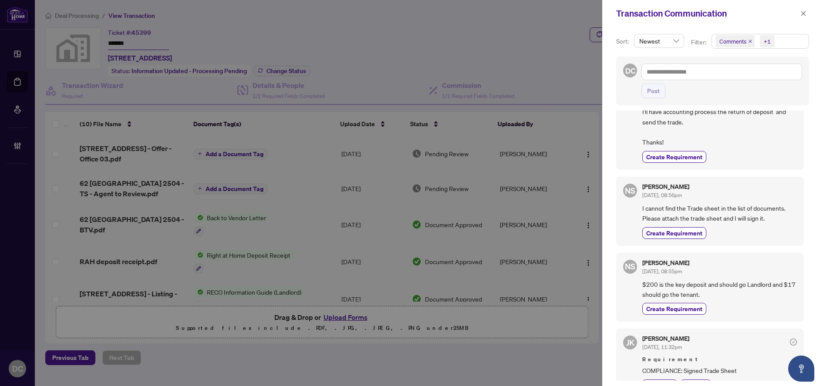
scroll to position [348, 0]
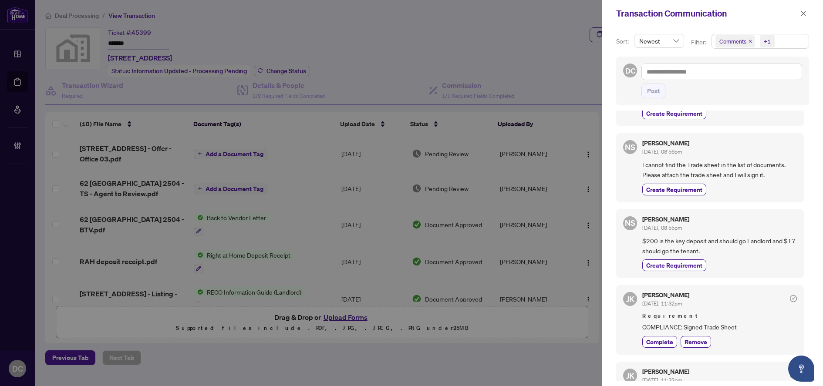
drag, startPoint x: 806, startPoint y: 14, endPoint x: 789, endPoint y: 10, distance: 17.1
click at [806, 14] on icon "close" at bounding box center [803, 13] width 6 height 6
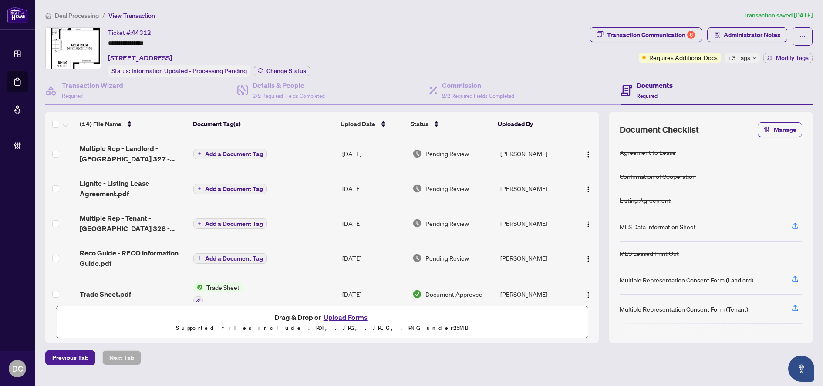
drag, startPoint x: 131, startPoint y: 42, endPoint x: 97, endPoint y: 46, distance: 34.6
click at [97, 46] on div "**********" at bounding box center [315, 51] width 541 height 49
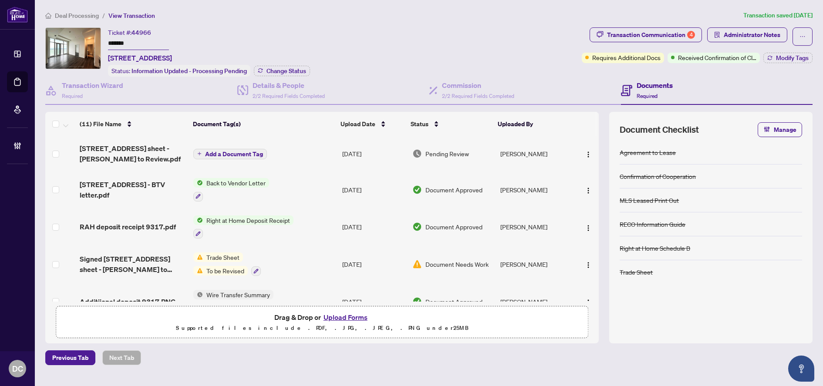
click at [81, 42] on div "Ticket #: 44966 ******* [STREET_ADDRESS] Status: Information Updated - Processi…" at bounding box center [311, 51] width 533 height 49
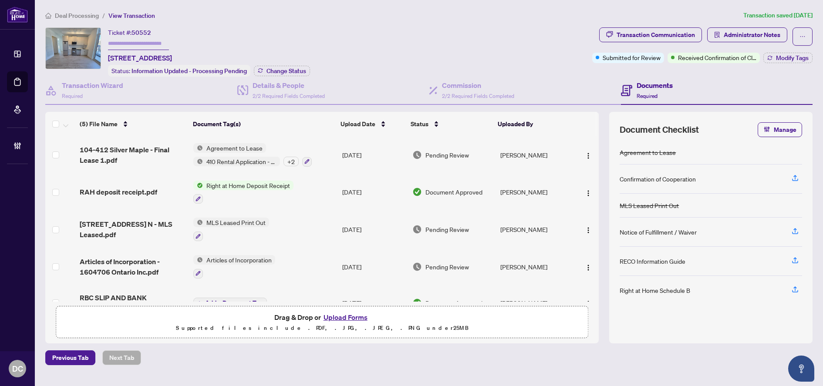
click at [284, 149] on div "Agreement to Lease 410 Rental Application - Residential + 2" at bounding box center [252, 155] width 118 height 24
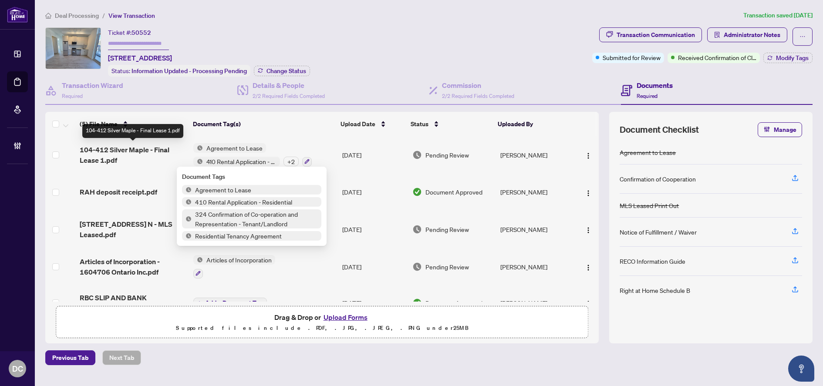
click at [146, 152] on span "104-412 Silver Maple - Final Lease 1.pdf" at bounding box center [133, 155] width 107 height 21
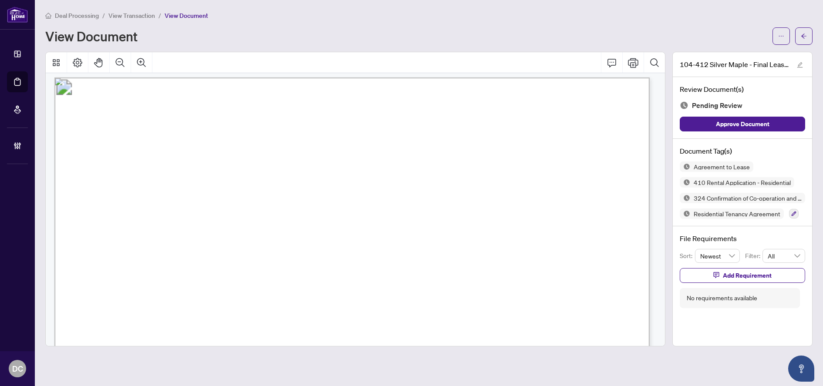
scroll to position [3266, 0]
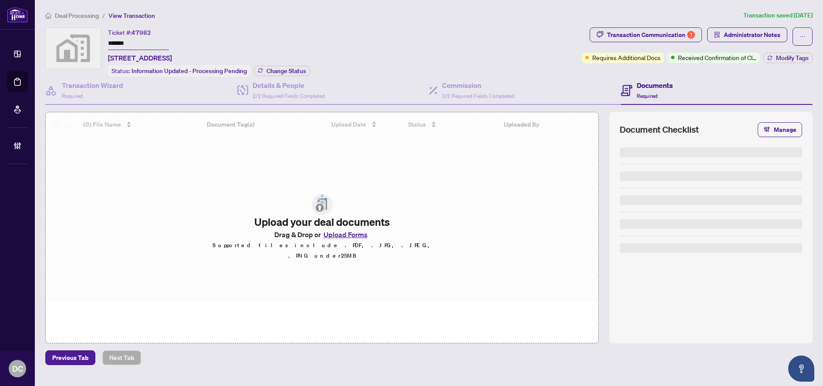
drag, startPoint x: 139, startPoint y: 43, endPoint x: 103, endPoint y: 42, distance: 36.6
click at [103, 42] on div "Ticket #: 47982 ******* [STREET_ADDRESS] Status: Information Updated - Processi…" at bounding box center [311, 51] width 533 height 49
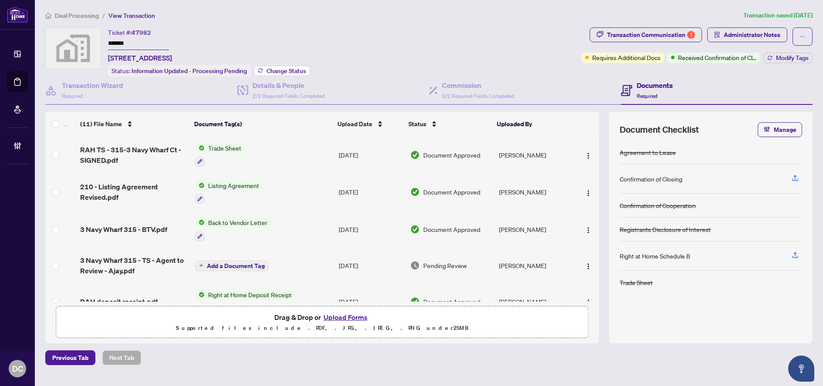
click at [305, 74] on button "Change Status" at bounding box center [282, 71] width 56 height 10
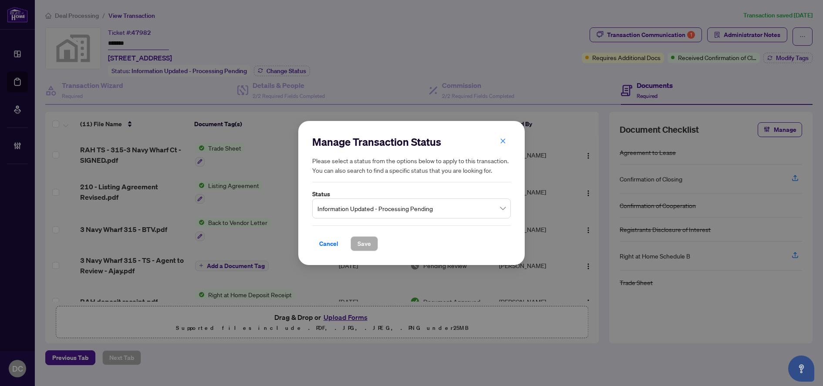
click at [364, 212] on span "Information Updated - Processing Pending" at bounding box center [411, 208] width 188 height 17
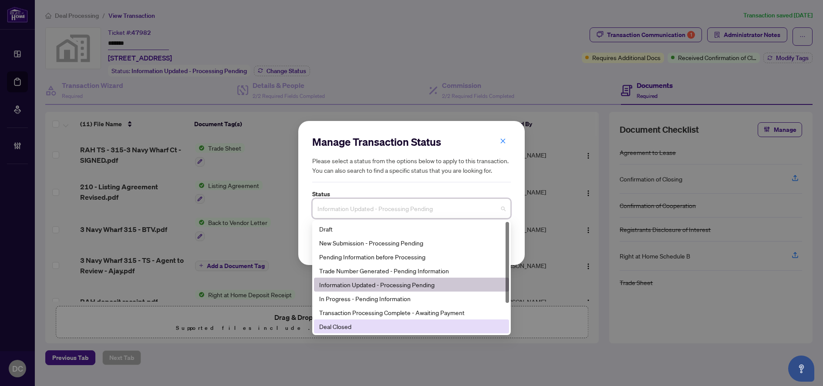
click at [351, 332] on div "Deal Closed" at bounding box center [411, 327] width 195 height 14
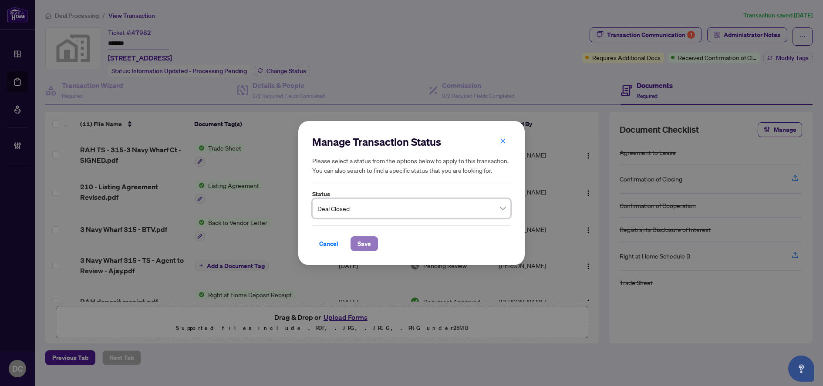
click at [359, 246] on span "Save" at bounding box center [363, 244] width 13 height 14
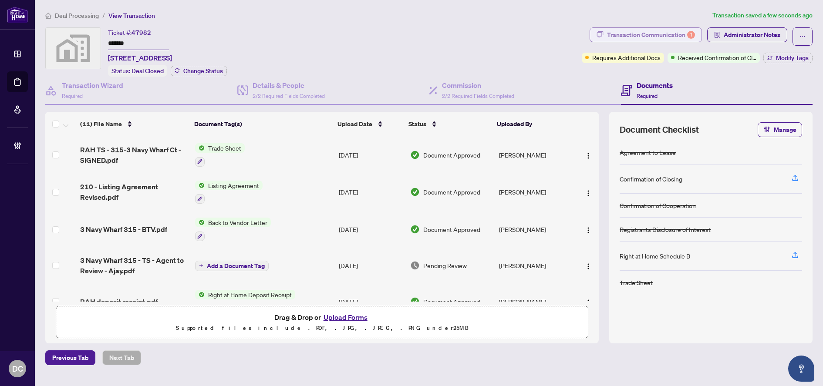
click at [658, 29] on div "Transaction Communication 1" at bounding box center [651, 35] width 88 height 14
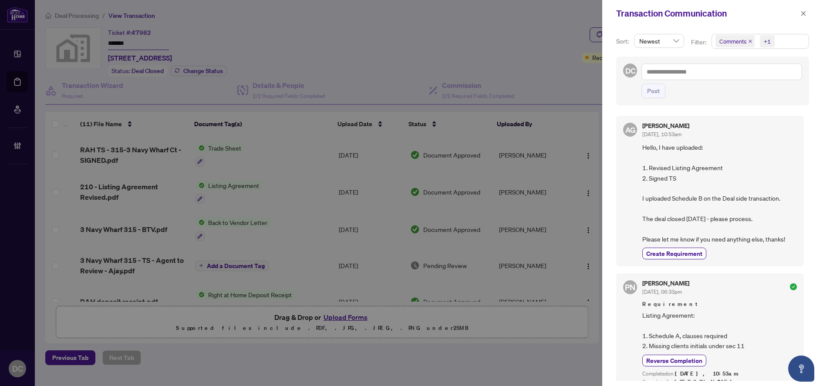
drag, startPoint x: 801, startPoint y: 13, endPoint x: 685, endPoint y: 10, distance: 115.8
click at [801, 13] on icon "close" at bounding box center [803, 13] width 6 height 6
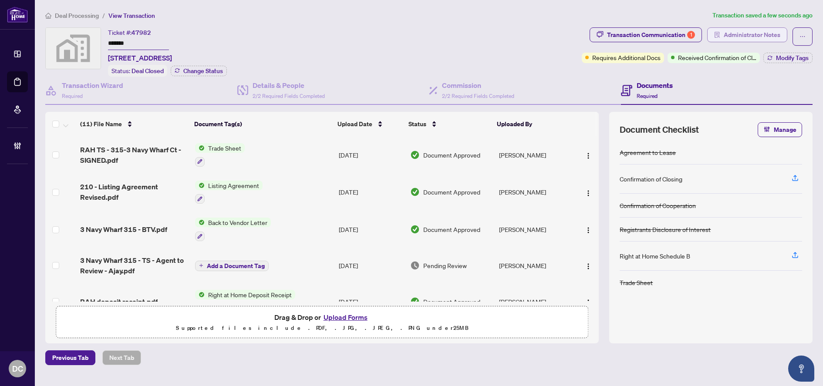
click at [714, 32] on button "Administrator Notes" at bounding box center [747, 34] width 80 height 15
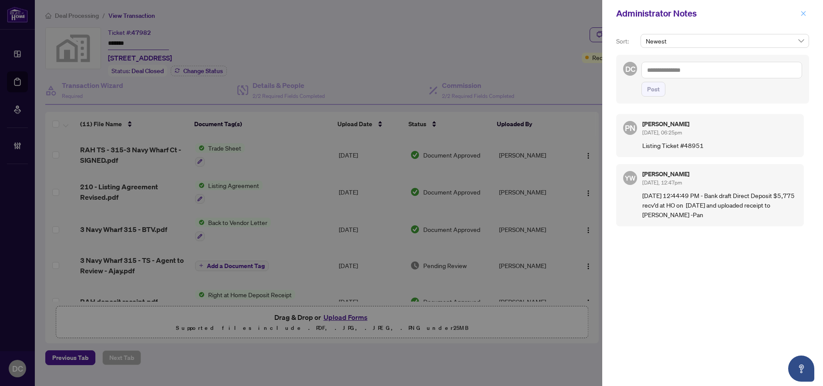
click at [805, 16] on icon "close" at bounding box center [803, 13] width 5 height 5
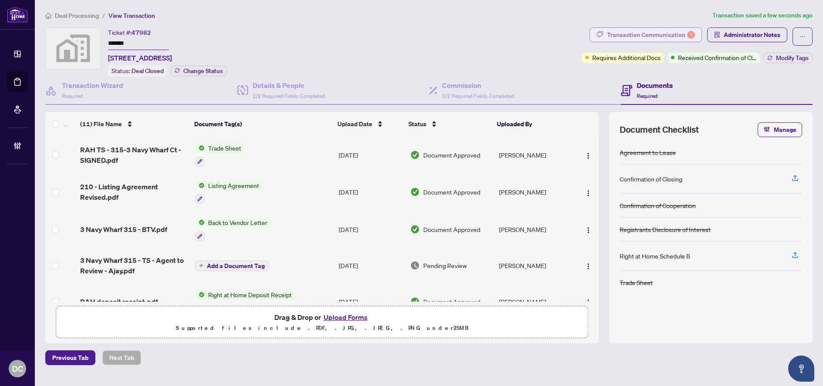
click at [684, 40] on div "Transaction Communication 1" at bounding box center [651, 35] width 88 height 14
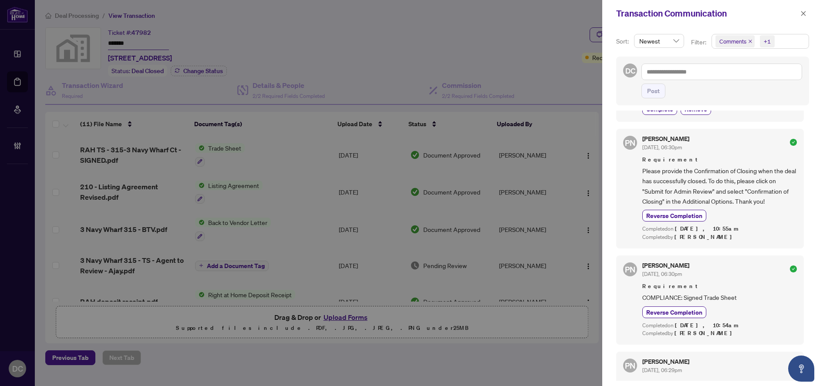
scroll to position [348, 0]
click at [804, 14] on icon "close" at bounding box center [803, 13] width 5 height 5
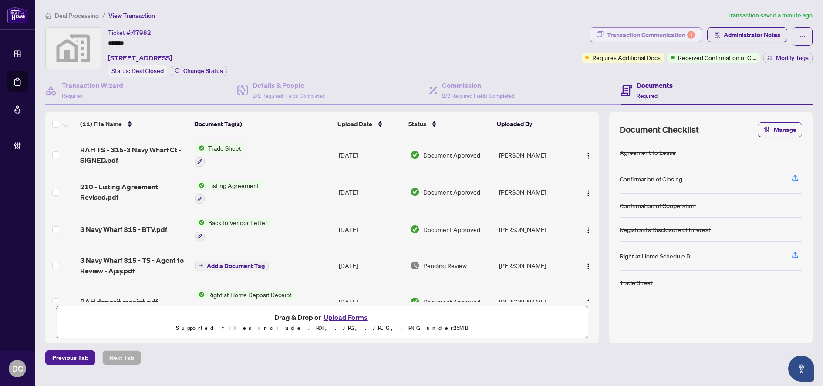
click at [678, 38] on div "Transaction Communication 1" at bounding box center [651, 35] width 88 height 14
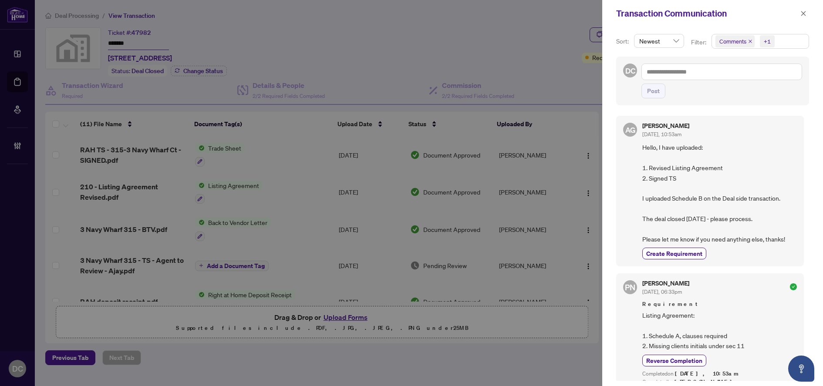
click at [794, 44] on span "Comments +1" at bounding box center [760, 41] width 97 height 14
click at [763, 81] on span "Comments" at bounding box center [763, 77] width 77 height 10
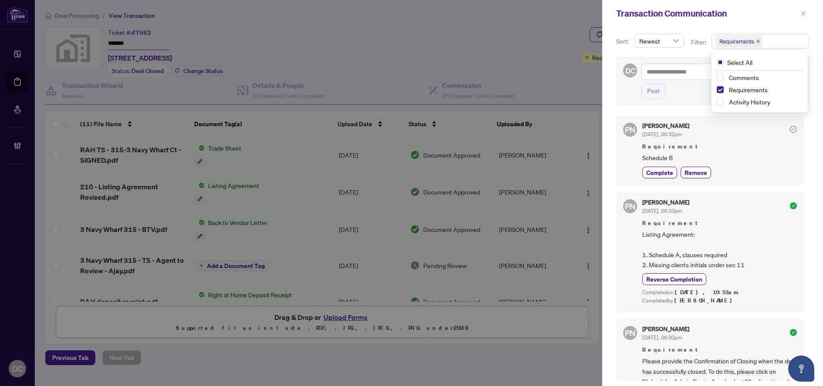
click at [805, 13] on icon "close" at bounding box center [803, 13] width 6 height 6
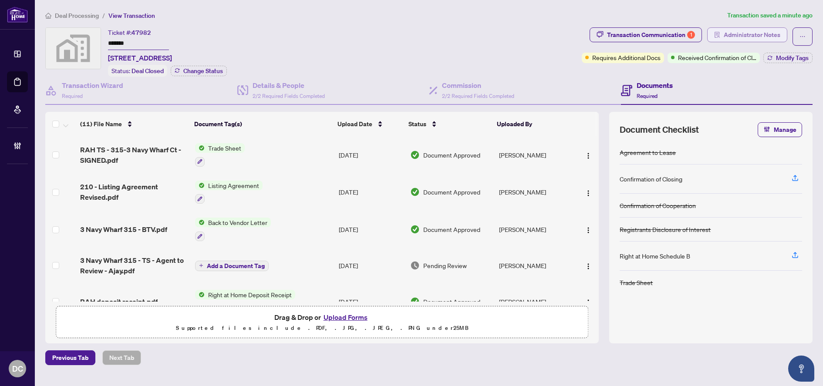
click at [763, 37] on span "Administrator Notes" at bounding box center [752, 35] width 57 height 14
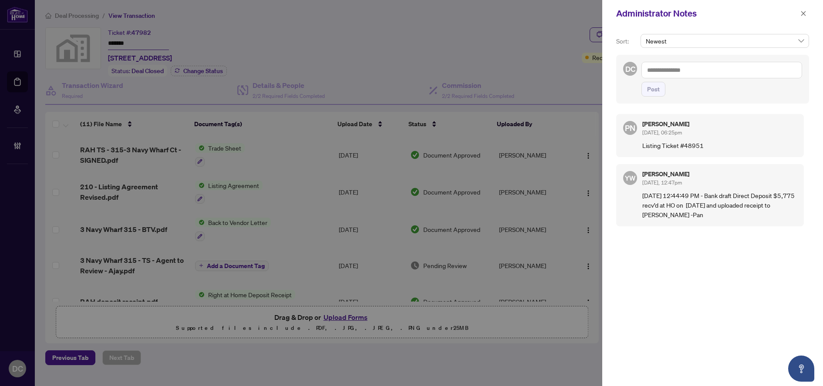
click at [788, 69] on textarea at bounding box center [721, 70] width 161 height 17
paste textarea "**********"
type textarea "**********"
click at [655, 95] on span "Post" at bounding box center [653, 89] width 13 height 14
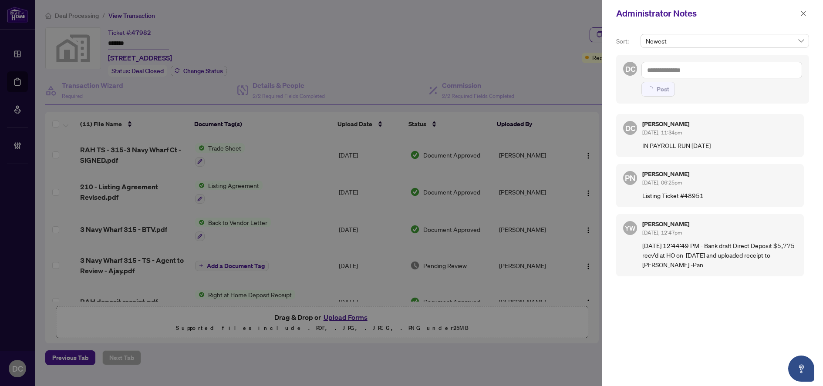
drag, startPoint x: 802, startPoint y: 15, endPoint x: 795, endPoint y: 14, distance: 6.1
click at [802, 14] on icon "close" at bounding box center [803, 13] width 6 height 6
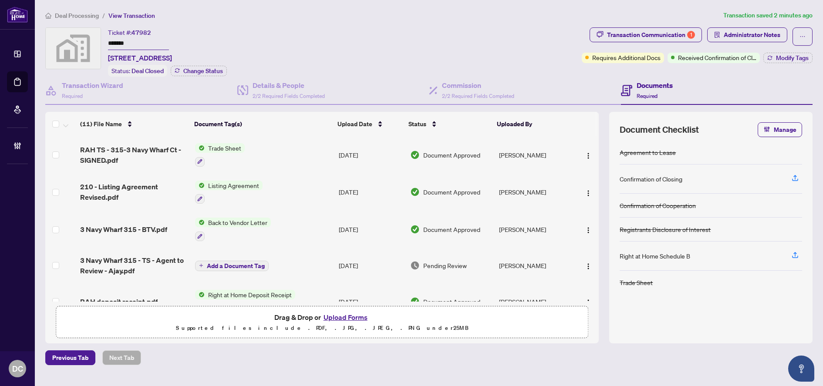
drag, startPoint x: 153, startPoint y: 40, endPoint x: 67, endPoint y: 43, distance: 85.8
click at [67, 43] on div "Ticket #: 47982 ******* 315-3 Navy Wharf Court #315, Old Toronto, Toronto, ON, …" at bounding box center [311, 51] width 533 height 49
click at [737, 43] on div "Received Confirmation of Closing" at bounding box center [713, 40] width 85 height 14
click at [778, 55] on span "Modify Tags" at bounding box center [792, 58] width 33 height 6
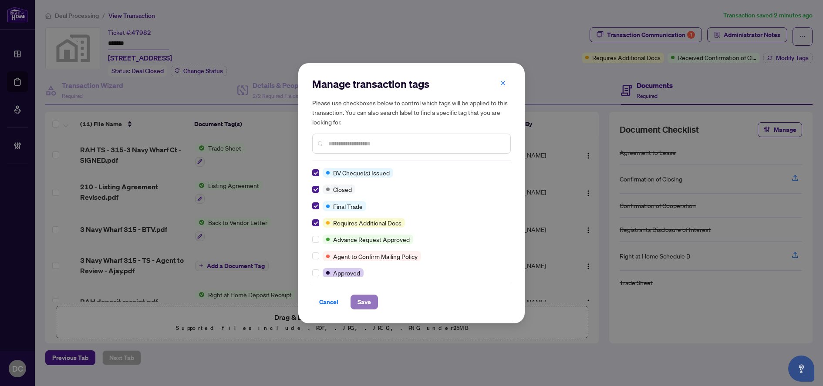
click at [368, 303] on span "Save" at bounding box center [363, 302] width 13 height 14
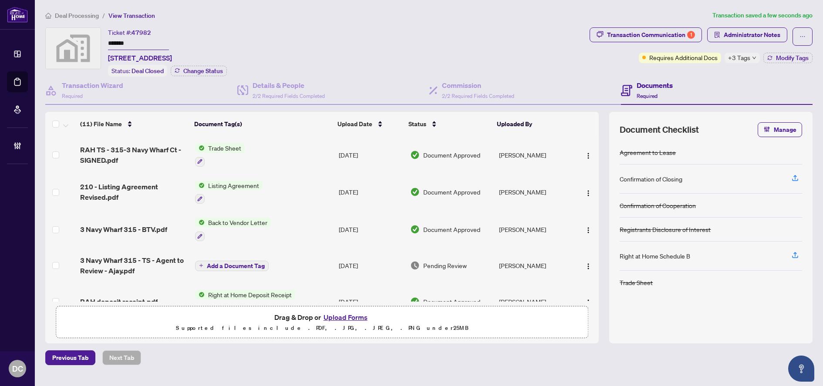
drag, startPoint x: 155, startPoint y: 45, endPoint x: 93, endPoint y: 44, distance: 61.4
click at [93, 44] on div "Ticket #: 47982 ******* 315-3 Navy Wharf Court #315, Old Toronto, Toronto, ON, …" at bounding box center [315, 51] width 541 height 49
click at [752, 60] on div "+3 Tags" at bounding box center [742, 58] width 35 height 10
click at [81, 12] on span "Deal Processing" at bounding box center [77, 16] width 44 height 8
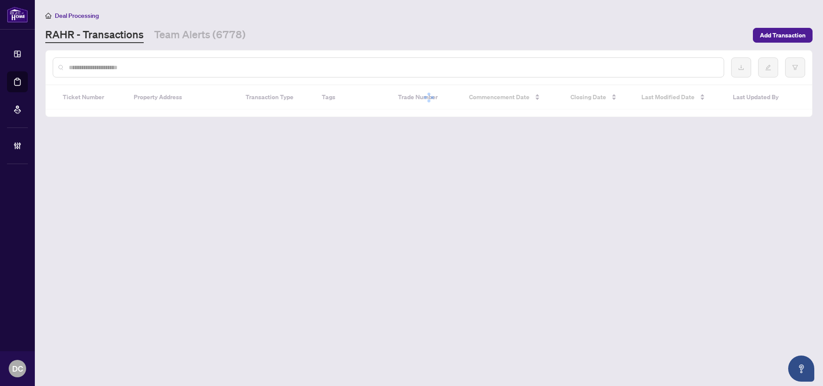
click at [140, 67] on input "text" at bounding box center [393, 68] width 648 height 10
paste input "*******"
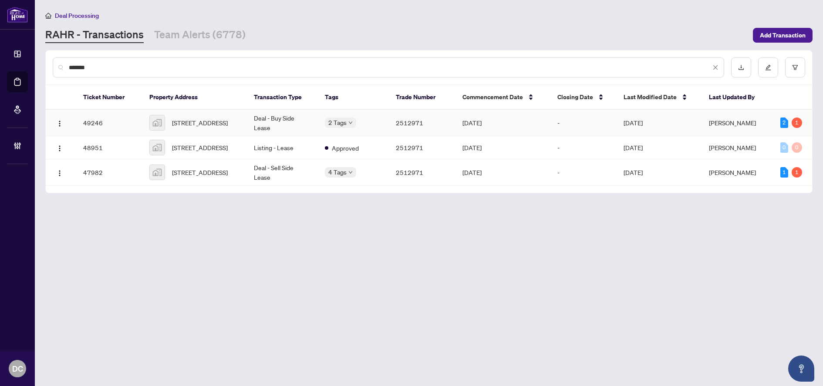
type input "*******"
click at [300, 126] on td "Deal - Buy Side Lease" at bounding box center [282, 123] width 71 height 27
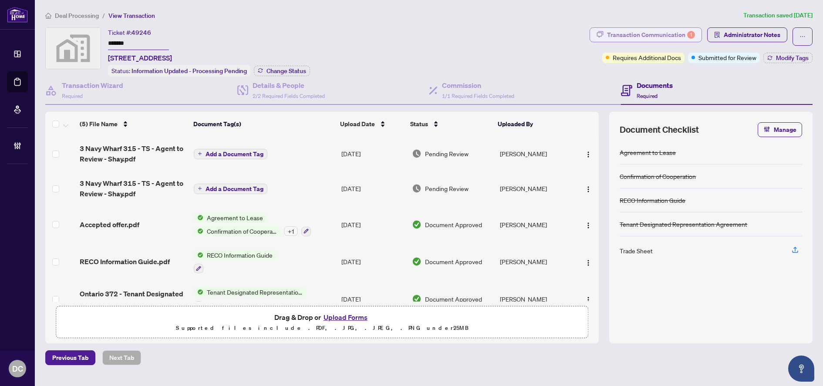
click at [675, 37] on div "Transaction Communication 1" at bounding box center [651, 35] width 88 height 14
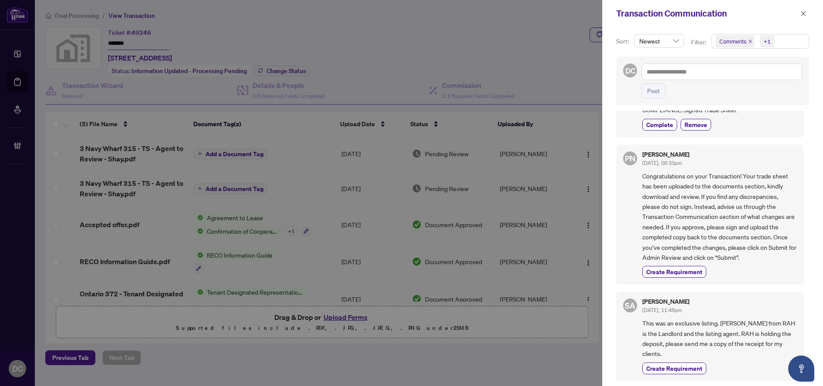
scroll to position [2, 0]
drag, startPoint x: 800, startPoint y: 14, endPoint x: 680, endPoint y: 22, distance: 120.9
click at [799, 14] on button "button" at bounding box center [803, 13] width 11 height 10
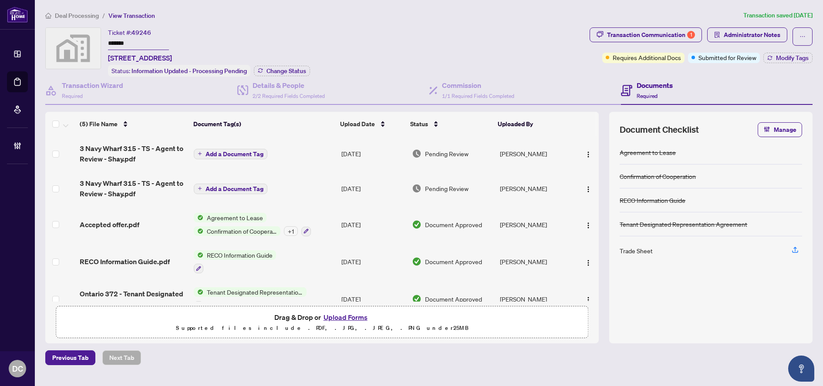
click at [317, 149] on td "Add a Document Tag" at bounding box center [264, 153] width 148 height 35
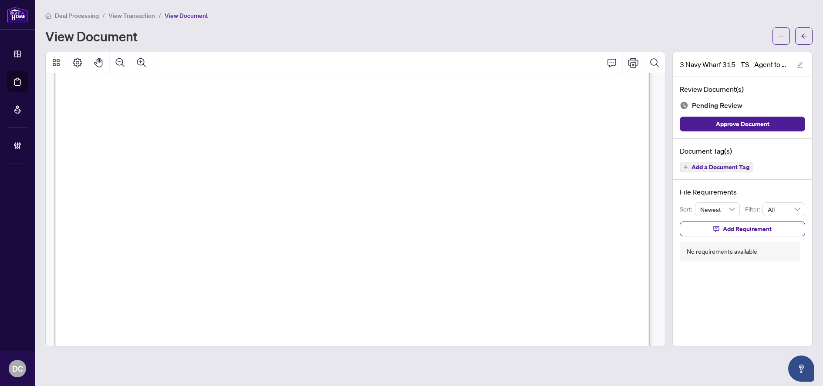
scroll to position [305, 0]
click at [812, 40] on button "button" at bounding box center [803, 35] width 17 height 17
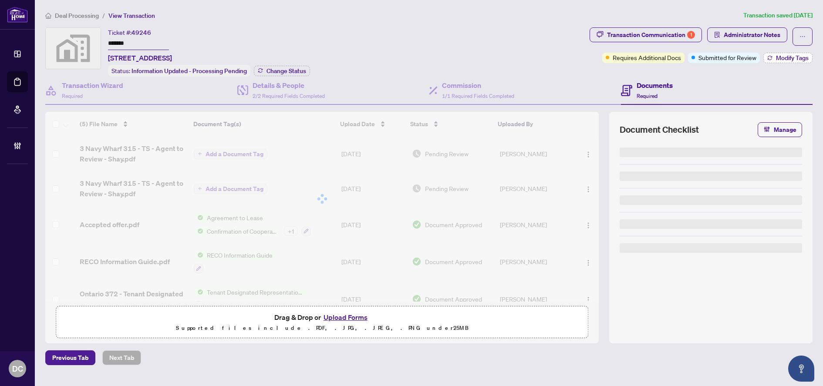
click at [795, 59] on span "Modify Tags" at bounding box center [792, 58] width 33 height 6
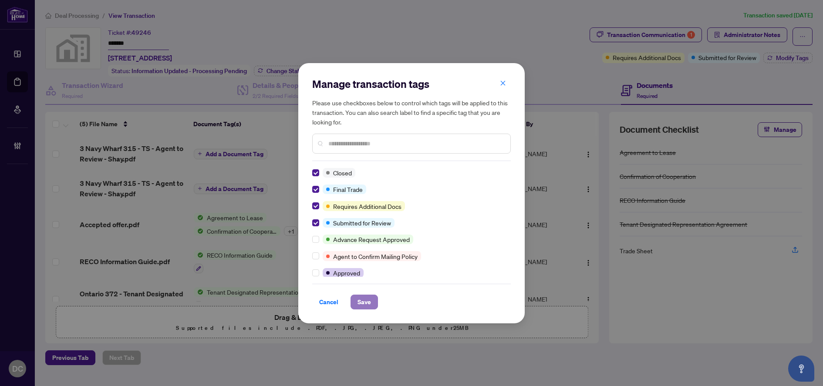
click at [363, 302] on span "Save" at bounding box center [363, 302] width 13 height 14
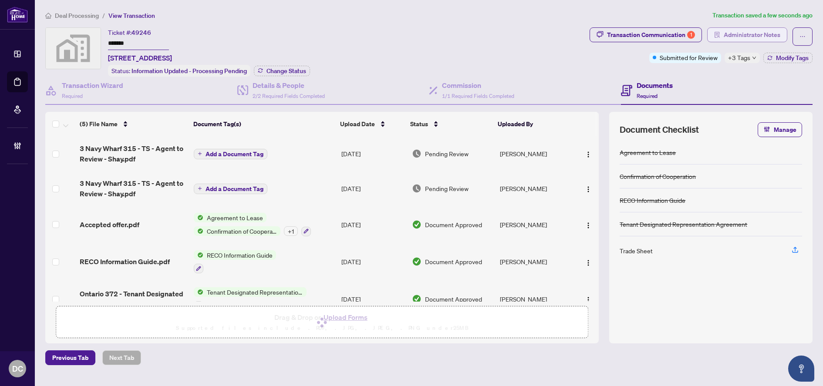
click at [755, 35] on span "Administrator Notes" at bounding box center [752, 35] width 57 height 14
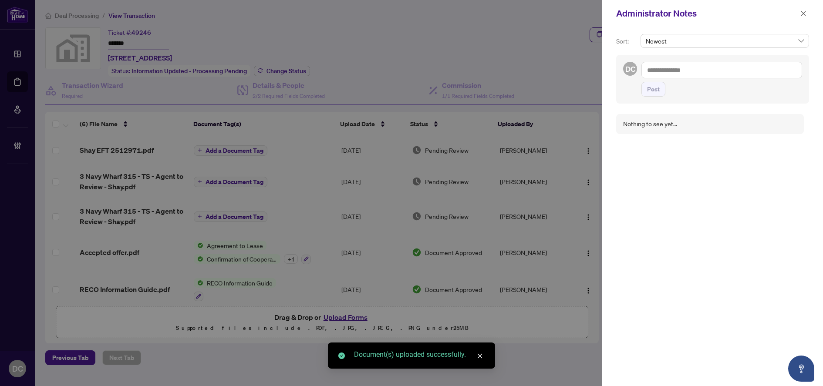
click at [667, 64] on textarea at bounding box center [721, 70] width 161 height 17
paste textarea "**********"
type textarea "**********"
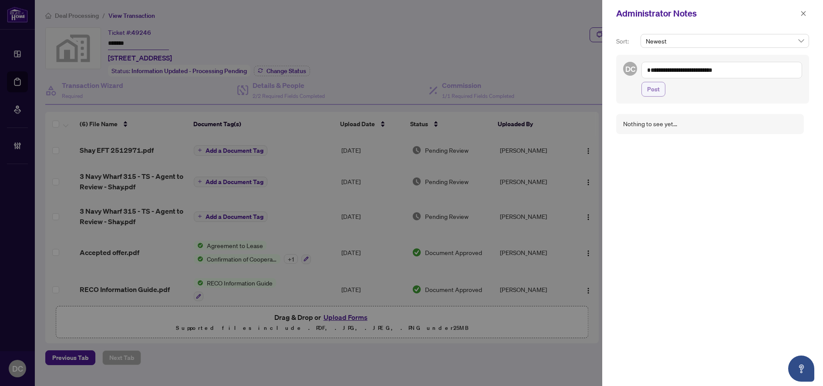
click at [659, 88] on span "Post" at bounding box center [653, 89] width 13 height 14
click at [805, 14] on icon "close" at bounding box center [803, 13] width 6 height 6
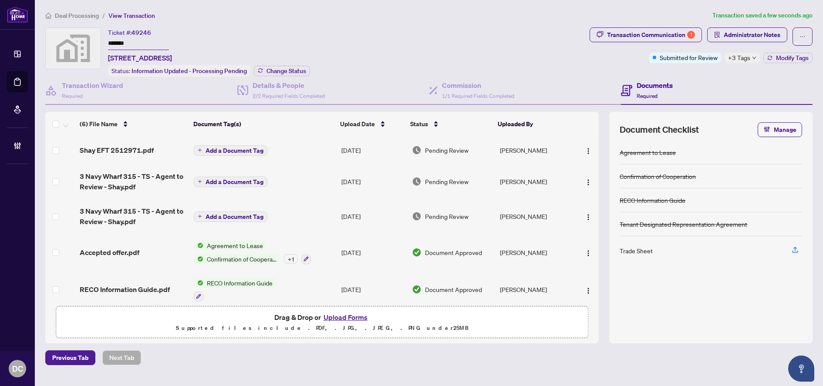
click at [246, 151] on span "Add a Document Tag" at bounding box center [235, 151] width 58 height 6
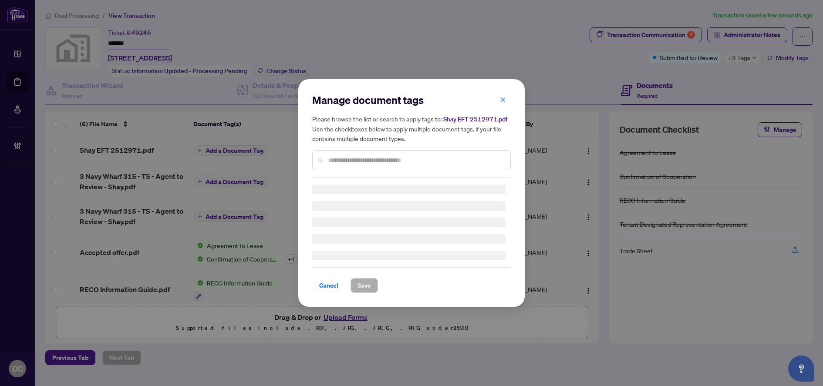
click at [402, 161] on div "Manage document tags Please browse the list or search to apply tags to: Shay EF…" at bounding box center [411, 193] width 199 height 200
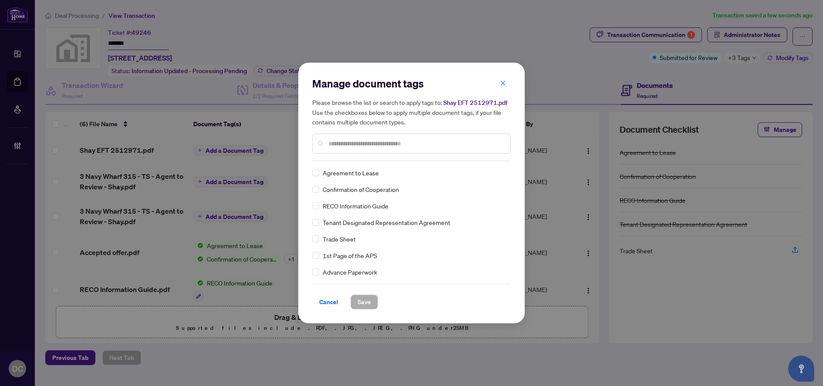
click at [408, 146] on input "text" at bounding box center [415, 144] width 175 height 10
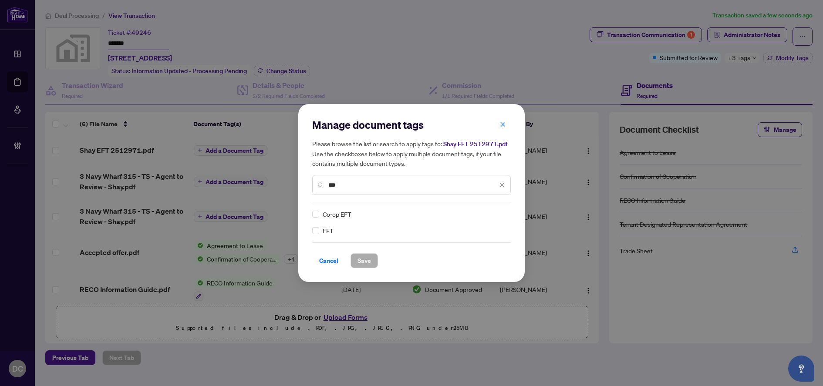
type input "***"
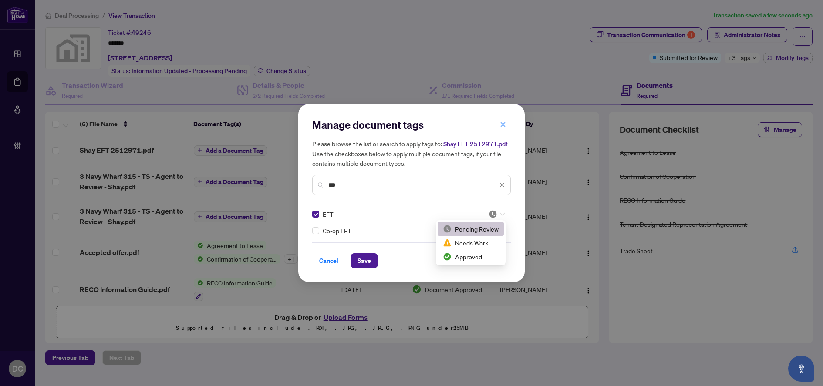
click at [505, 212] on div at bounding box center [494, 214] width 22 height 9
click at [476, 253] on div "Approved" at bounding box center [471, 257] width 56 height 10
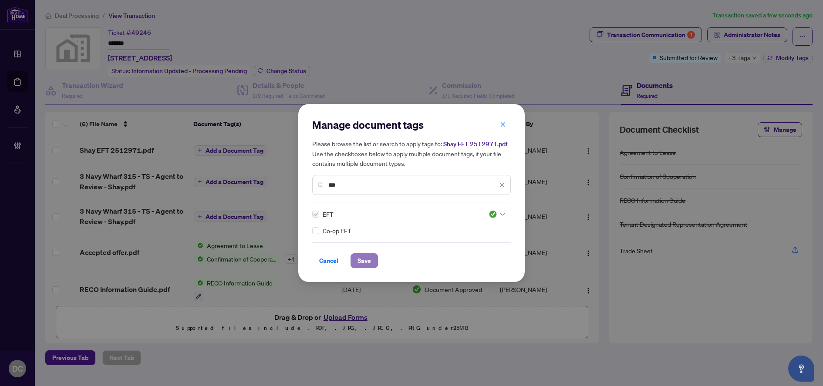
click at [367, 260] on span "Save" at bounding box center [363, 261] width 13 height 14
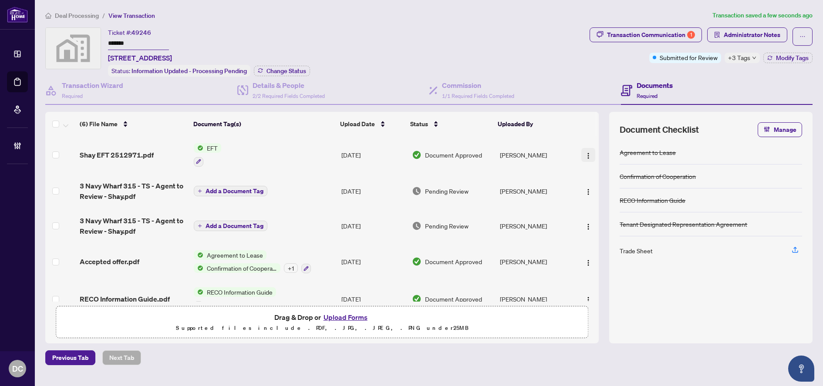
click at [588, 153] on img "button" at bounding box center [588, 155] width 7 height 7
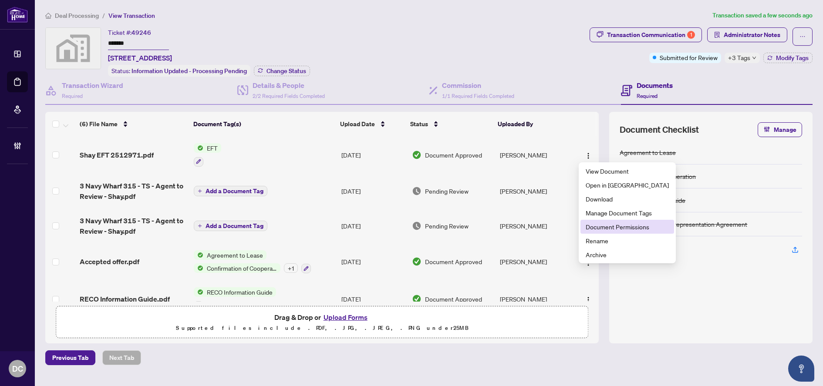
click at [593, 225] on span "Document Permissions" at bounding box center [627, 227] width 83 height 10
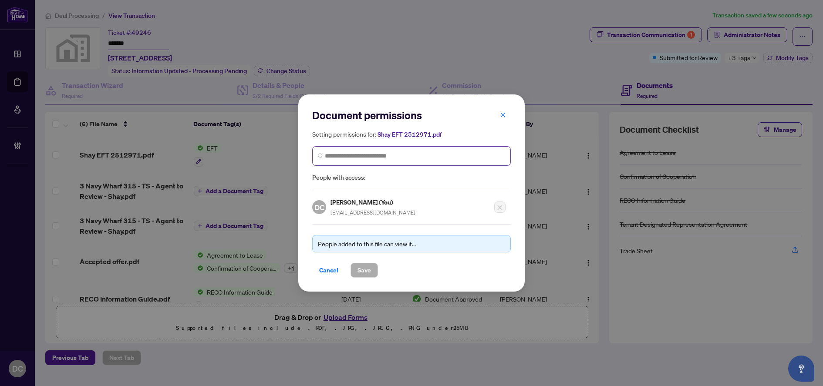
click at [420, 146] on span at bounding box center [411, 156] width 199 height 20
type input "******"
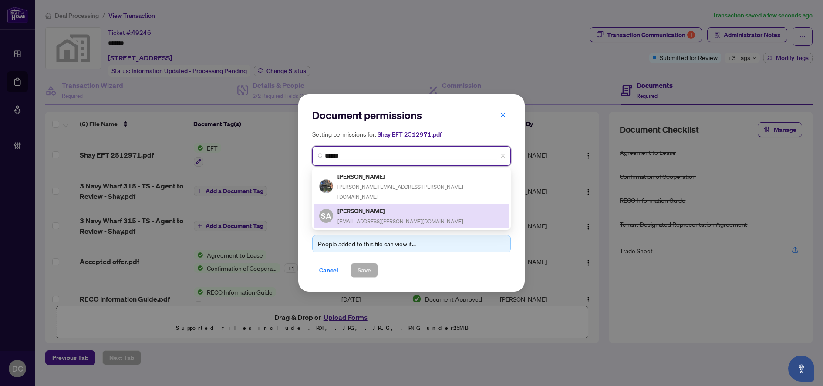
click at [395, 206] on div "SA Shay Asnani shay.asnani@gmail.com" at bounding box center [411, 216] width 185 height 20
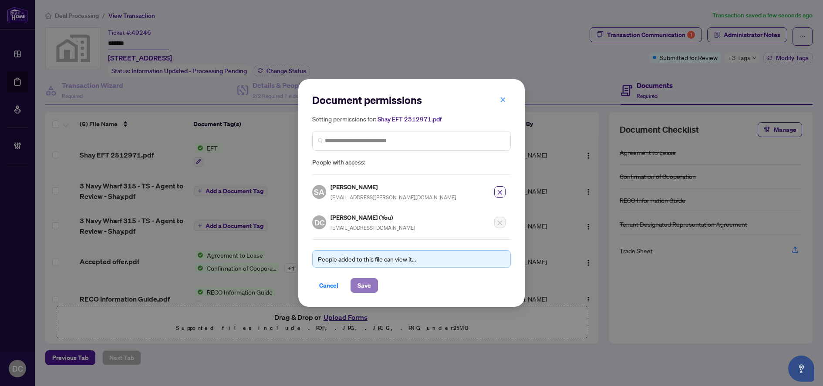
click at [359, 286] on span "Save" at bounding box center [363, 286] width 13 height 14
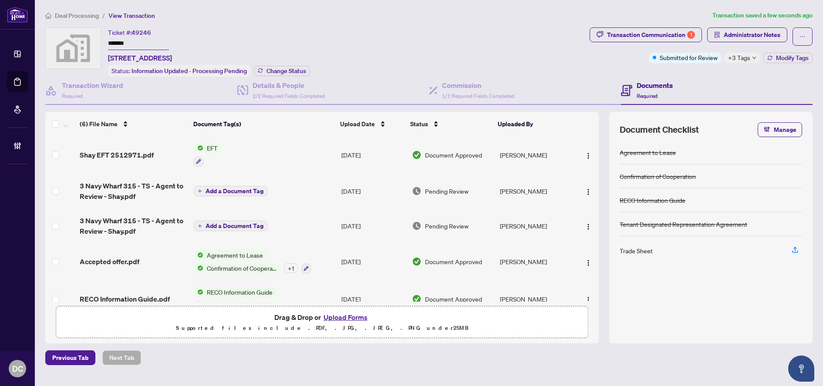
click at [737, 55] on span "+3 Tags" at bounding box center [739, 58] width 22 height 10
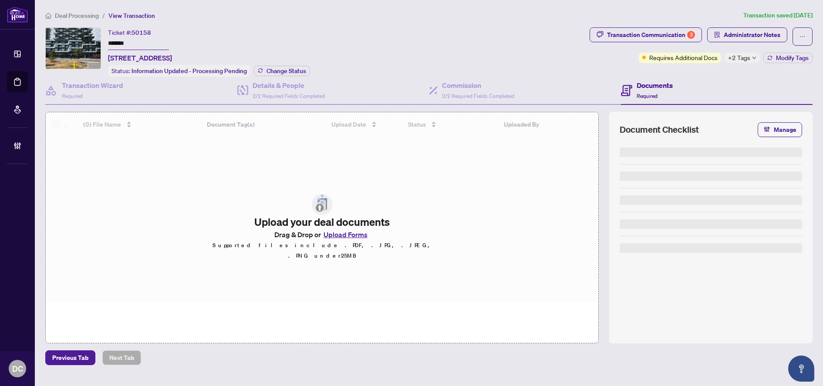
drag, startPoint x: 150, startPoint y: 41, endPoint x: 99, endPoint y: 37, distance: 51.6
click at [99, 37] on div "Ticket #: 50158 ******* 342-[STREET_ADDRESS] Status: Information Updated - Proc…" at bounding box center [315, 51] width 541 height 49
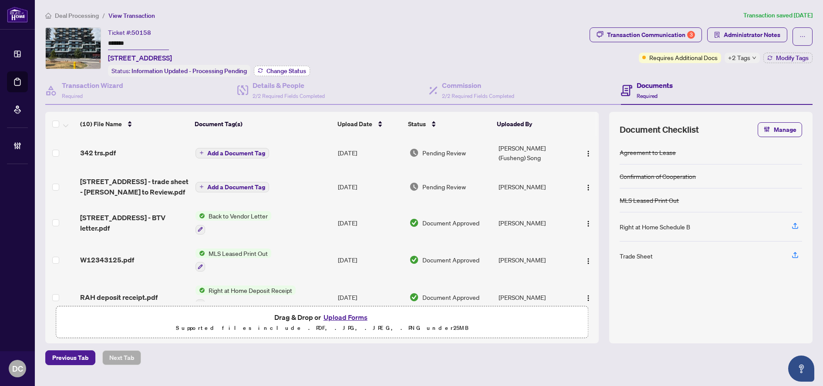
click at [297, 68] on span "Change Status" at bounding box center [286, 71] width 40 height 6
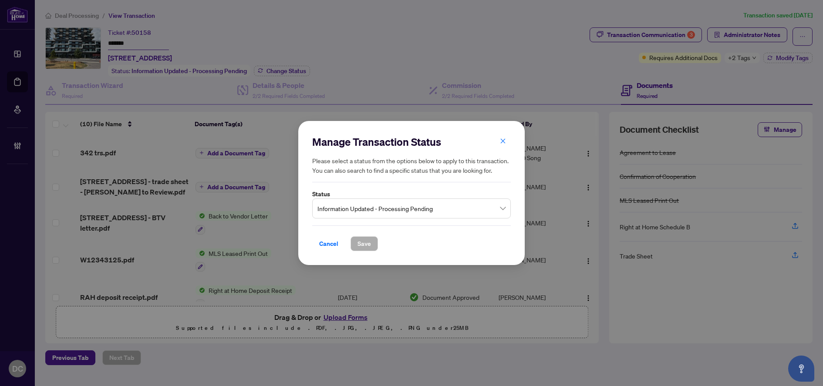
click at [372, 211] on span "Information Updated - Processing Pending" at bounding box center [411, 208] width 188 height 17
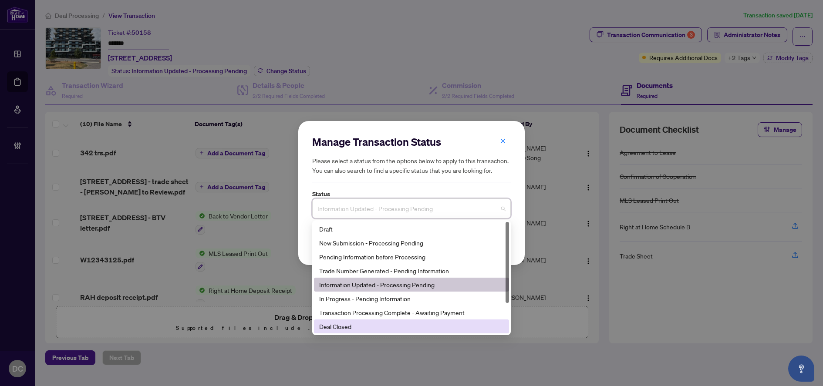
click at [365, 328] on div "Deal Closed" at bounding box center [411, 327] width 185 height 10
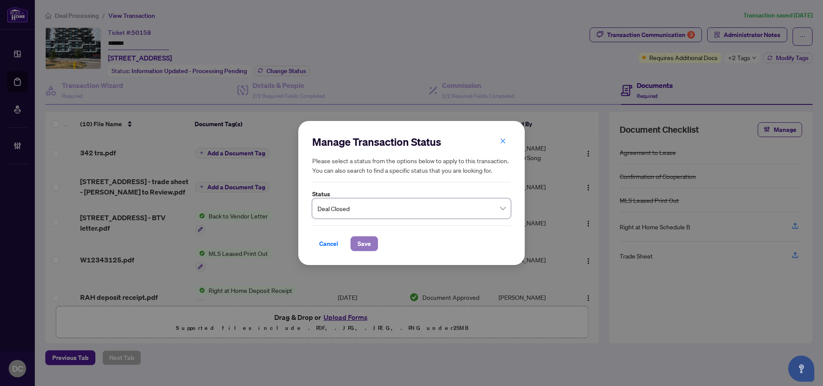
click at [367, 243] on span "Save" at bounding box center [363, 244] width 13 height 14
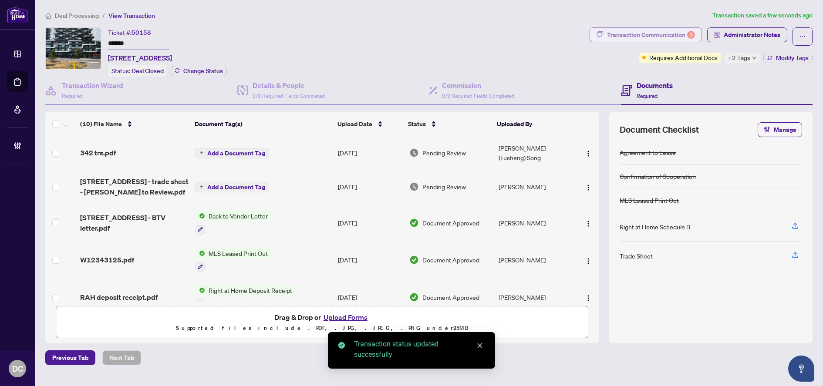
click at [650, 28] on div "Transaction Communication 3" at bounding box center [651, 35] width 88 height 14
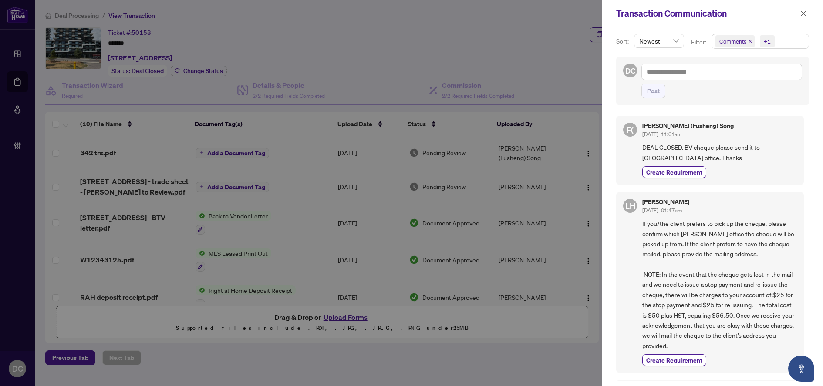
click at [780, 43] on span "Comments +1" at bounding box center [760, 41] width 97 height 14
click at [742, 74] on span "Comments" at bounding box center [744, 78] width 30 height 8
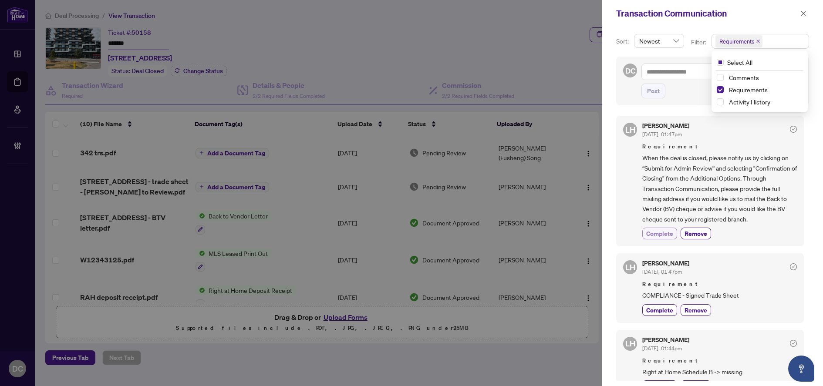
click at [661, 236] on span "Complete" at bounding box center [659, 233] width 27 height 9
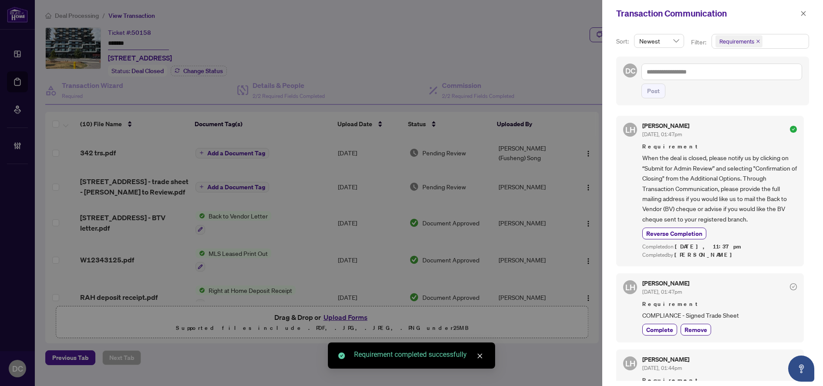
scroll to position [38, 0]
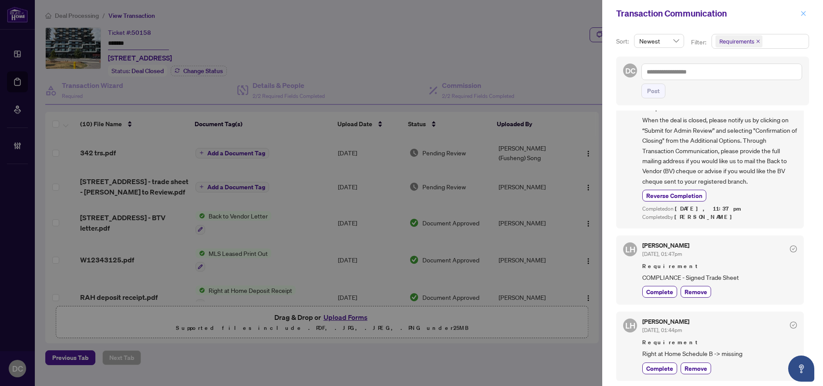
drag, startPoint x: 805, startPoint y: 15, endPoint x: 255, endPoint y: 78, distance: 553.9
click at [805, 15] on icon "close" at bounding box center [803, 13] width 6 height 6
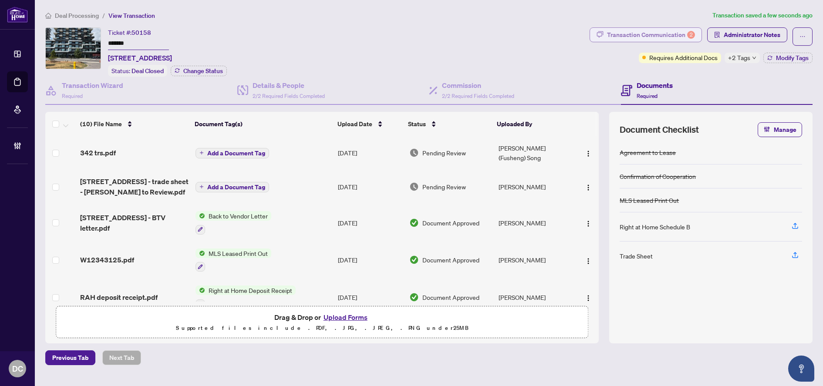
click at [674, 33] on div "Transaction Communication 2" at bounding box center [651, 35] width 88 height 14
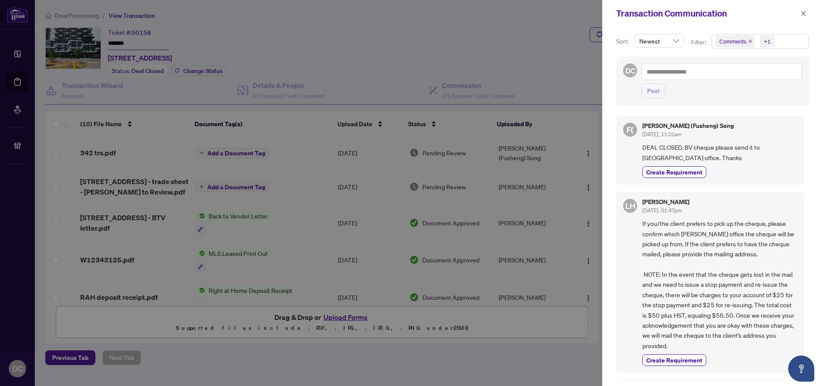
click at [783, 40] on span "Comments +1" at bounding box center [760, 41] width 97 height 14
click at [741, 81] on span "Comments" at bounding box center [744, 78] width 30 height 8
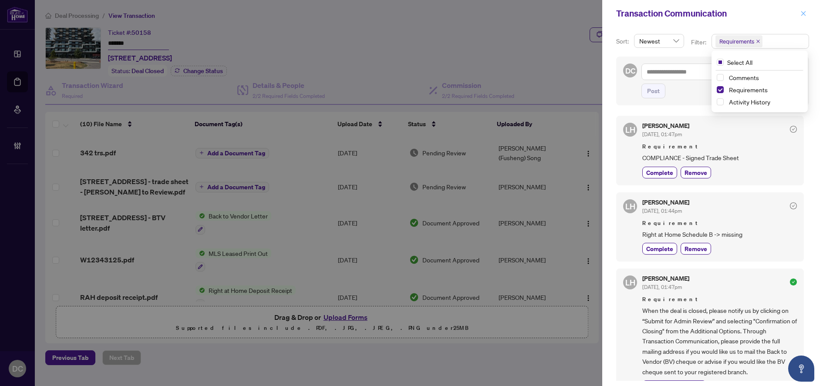
click at [802, 10] on span "button" at bounding box center [803, 14] width 6 height 14
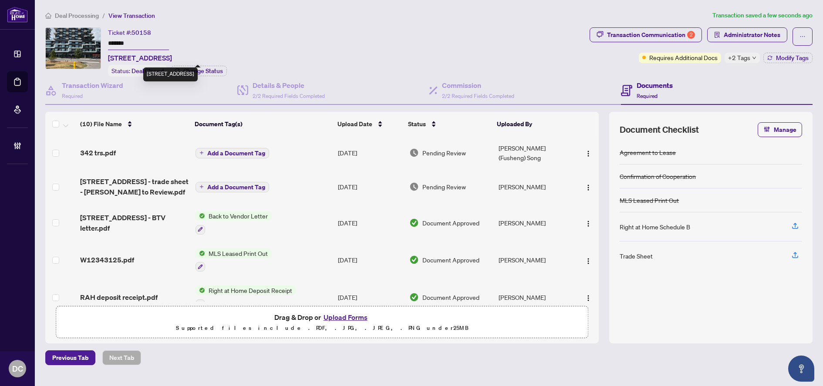
click at [133, 57] on span "[STREET_ADDRESS]" at bounding box center [140, 58] width 64 height 10
drag, startPoint x: 122, startPoint y: 56, endPoint x: 169, endPoint y: 56, distance: 47.0
click at [169, 56] on span "[STREET_ADDRESS]" at bounding box center [140, 58] width 64 height 10
copy span "2485 [GEOGRAPHIC_DATA]"
click at [343, 30] on div "Ticket #: 50158 ******* 342-[STREET_ADDRESS] Status: Deal Closed Change Status" at bounding box center [315, 51] width 541 height 49
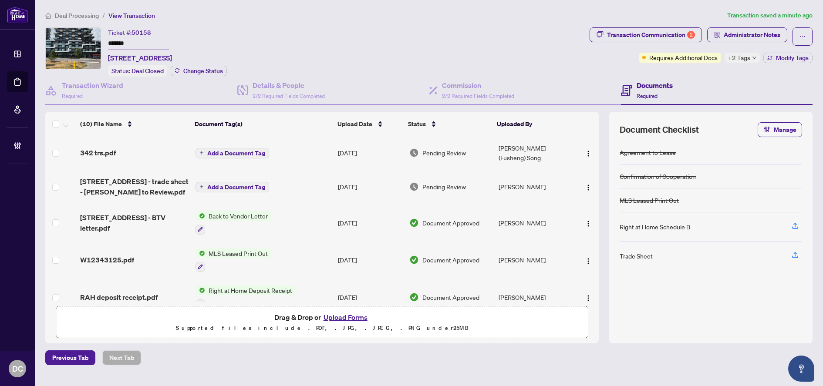
drag, startPoint x: 133, startPoint y: 42, endPoint x: 78, endPoint y: 41, distance: 55.3
click at [78, 41] on div "Ticket #: 50158 ******* 342-[STREET_ADDRESS] Status: Deal Closed Change Status" at bounding box center [315, 51] width 541 height 49
click at [691, 32] on div "2" at bounding box center [691, 35] width 8 height 8
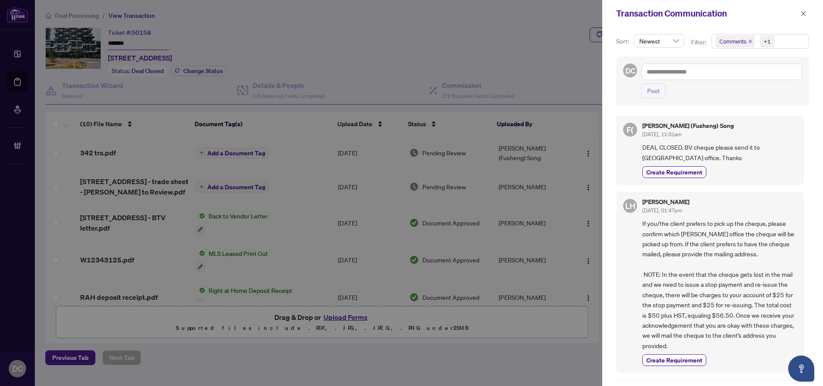
click at [783, 42] on span "Comments +1" at bounding box center [760, 41] width 97 height 14
click at [759, 77] on span "Comments" at bounding box center [763, 77] width 77 height 10
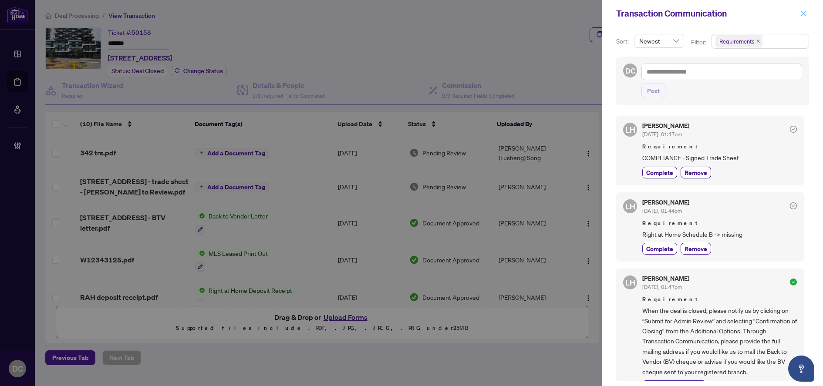
click at [803, 15] on icon "close" at bounding box center [803, 13] width 6 height 6
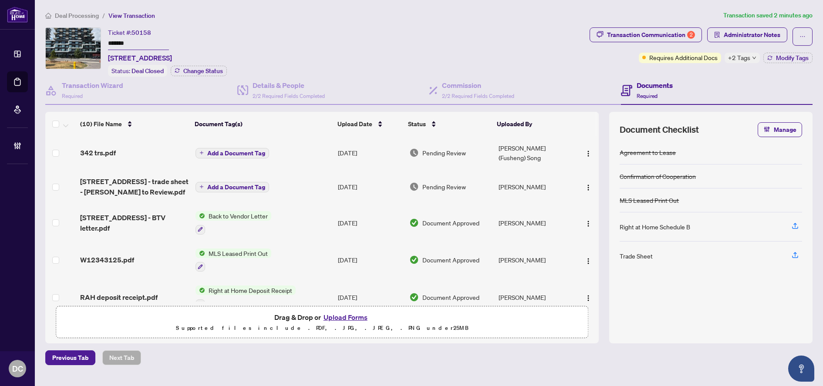
click at [303, 154] on td "Add a Document Tag" at bounding box center [263, 152] width 142 height 33
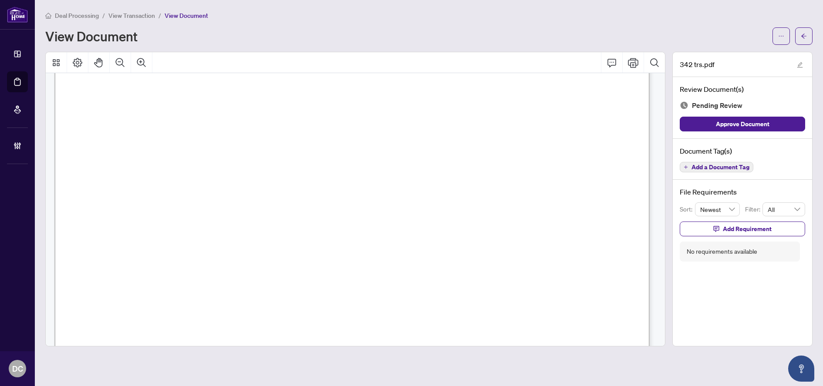
scroll to position [435, 0]
drag, startPoint x: 799, startPoint y: 37, endPoint x: 25, endPoint y: 73, distance: 774.1
click at [799, 37] on button "button" at bounding box center [803, 35] width 17 height 17
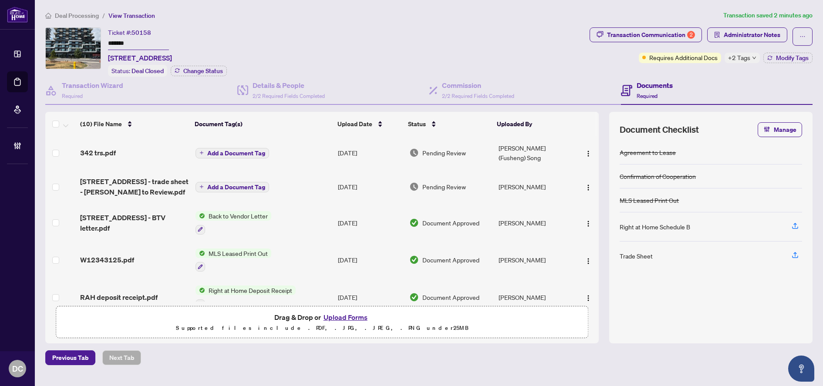
click at [742, 59] on span "+2 Tags" at bounding box center [739, 58] width 22 height 10
click at [705, 81] on div "Documents Required" at bounding box center [717, 91] width 192 height 28
click at [789, 62] on button "Modify Tags" at bounding box center [787, 58] width 49 height 10
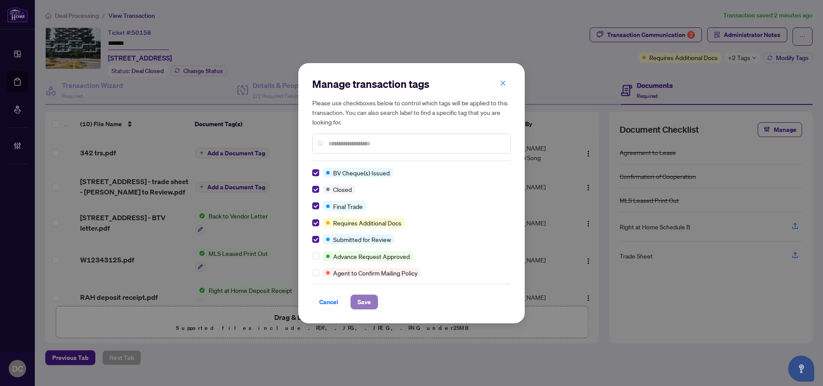
click at [355, 299] on button "Save" at bounding box center [364, 302] width 27 height 15
click at [731, 36] on div "Manage transaction tags Please use checkboxes below to control which tags will …" at bounding box center [411, 193] width 823 height 386
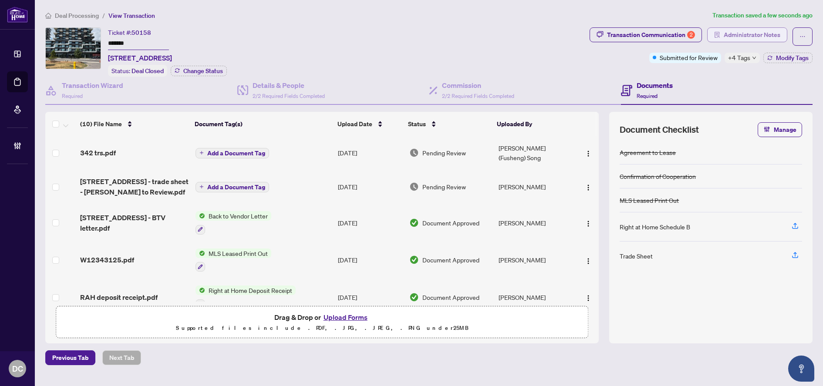
click at [721, 27] on button "Administrator Notes" at bounding box center [747, 34] width 80 height 15
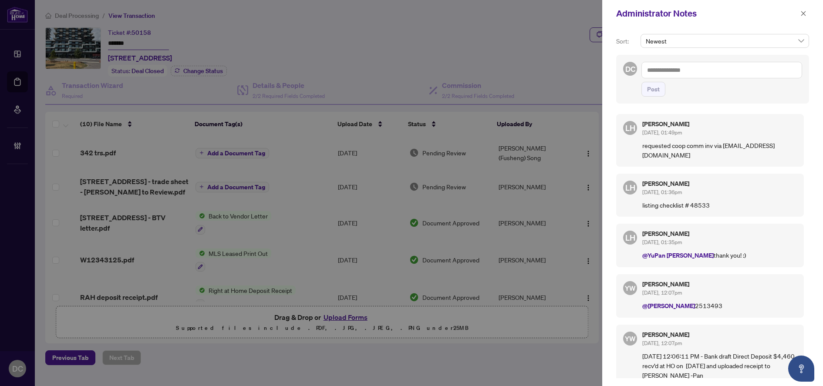
click at [695, 72] on textarea at bounding box center [721, 70] width 161 height 17
paste textarea "**********"
type textarea "**********"
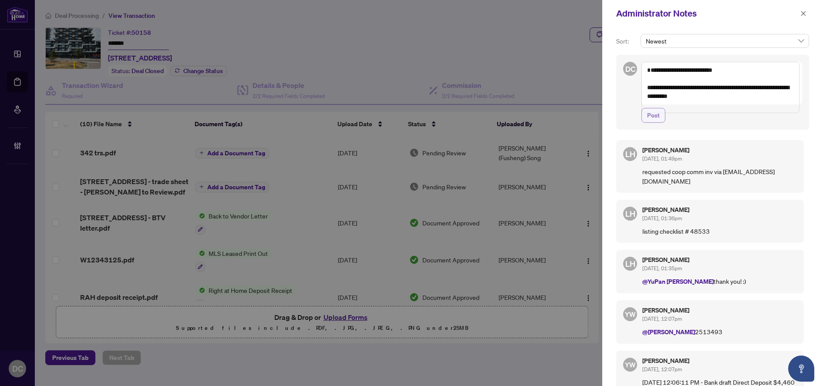
click at [661, 123] on button "Post" at bounding box center [653, 115] width 24 height 15
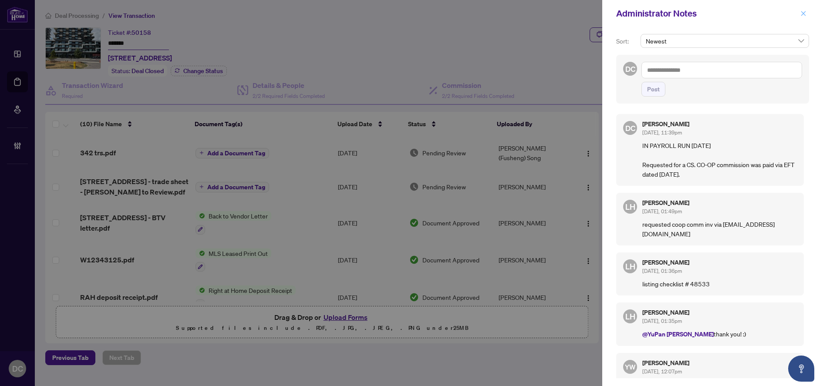
click at [801, 12] on icon "close" at bounding box center [803, 13] width 6 height 6
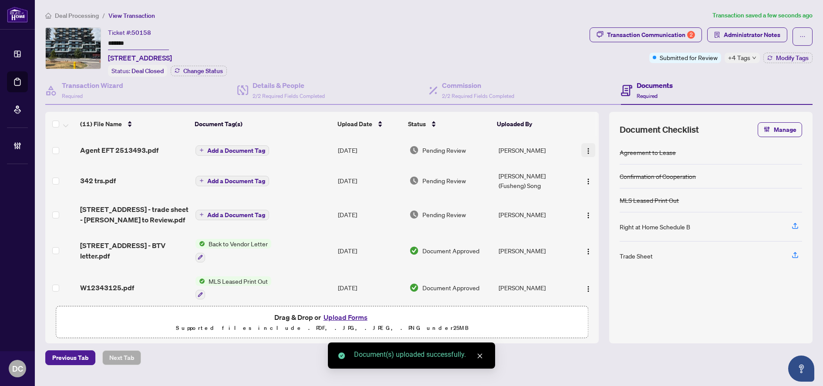
click at [587, 150] on img "button" at bounding box center [588, 151] width 7 height 7
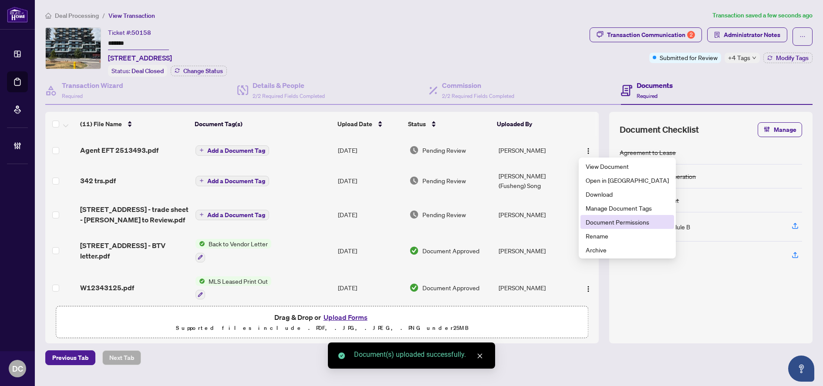
click at [613, 222] on span "Document Permissions" at bounding box center [627, 222] width 83 height 10
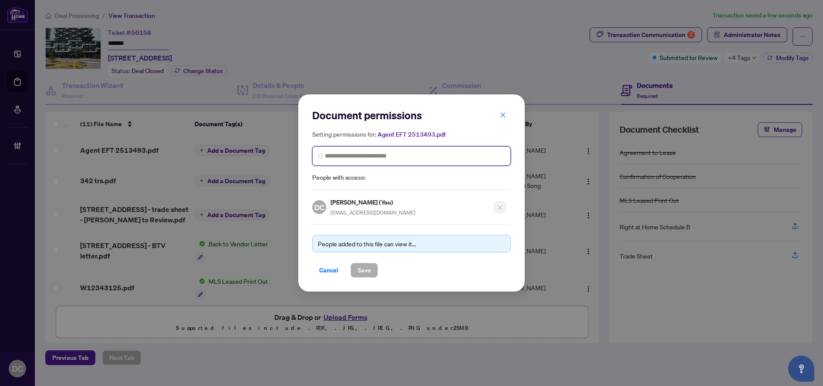
click at [504, 156] on input "search" at bounding box center [415, 156] width 180 height 9
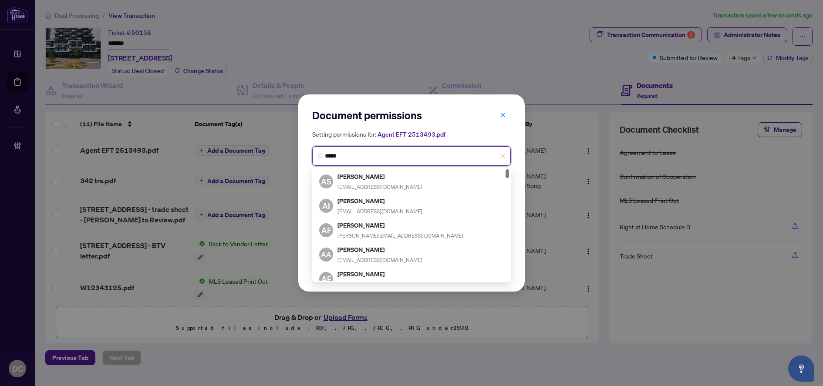
type input "******"
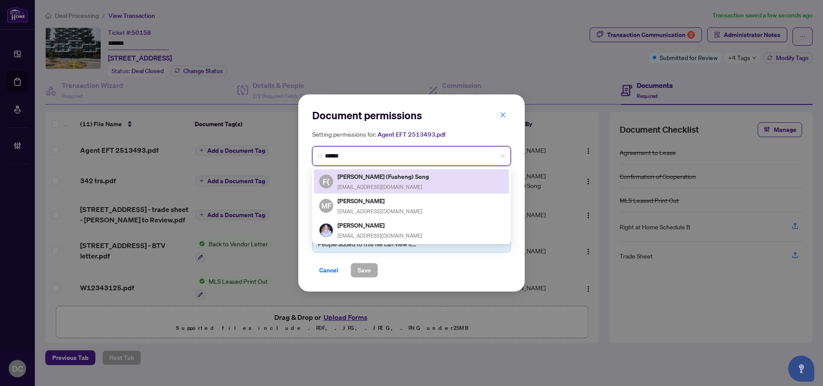
click at [418, 180] on div "F( Fisher (Fusheng) Song songf588@gmail.com" at bounding box center [411, 182] width 185 height 20
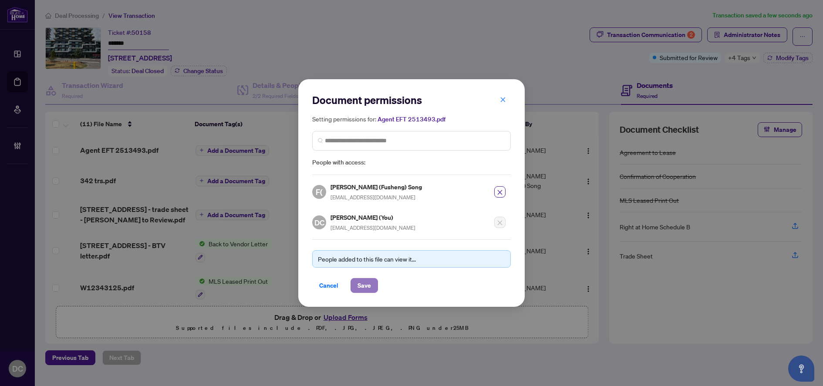
click at [375, 290] on button "Save" at bounding box center [364, 285] width 27 height 15
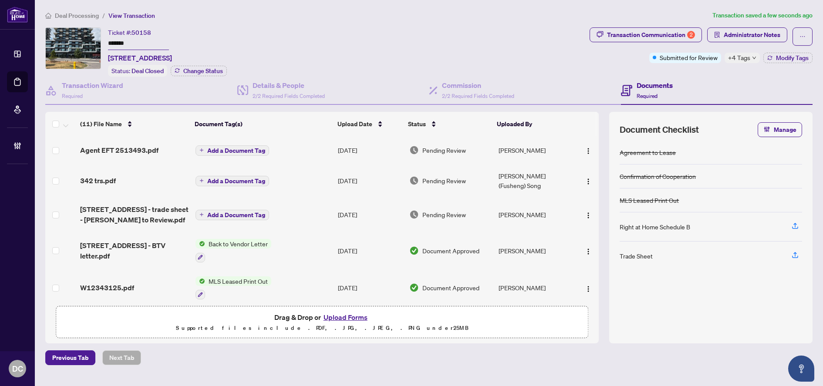
click at [252, 151] on span "Add a Document Tag" at bounding box center [236, 151] width 58 height 6
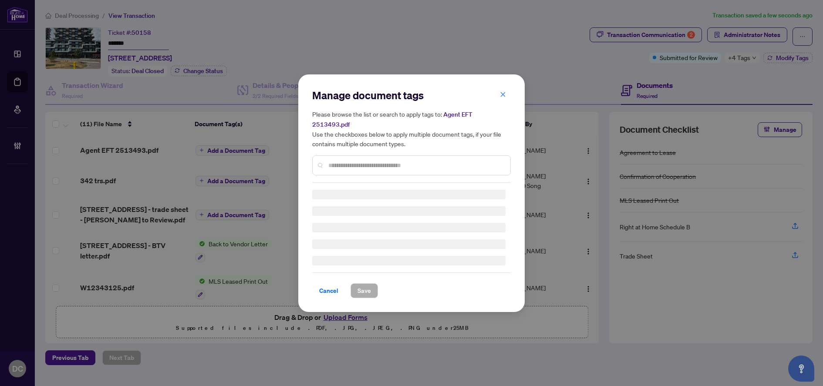
click at [365, 160] on div "Manage document tags Please browse the list or search to apply tags to: Agent E…" at bounding box center [411, 135] width 199 height 94
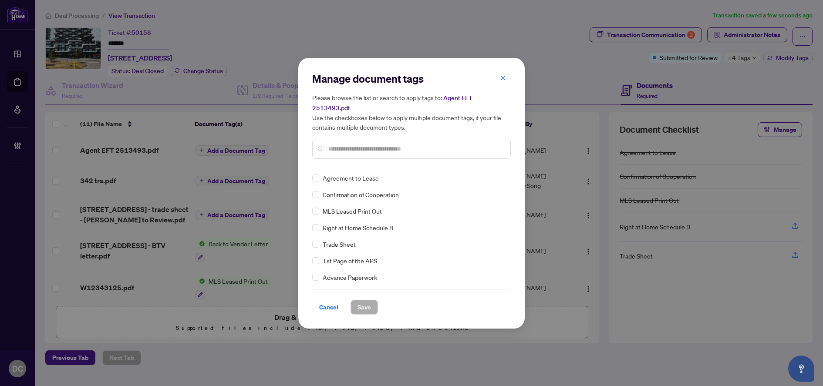
click at [374, 147] on input "text" at bounding box center [415, 149] width 175 height 10
click at [385, 148] on input "text" at bounding box center [415, 149] width 175 height 10
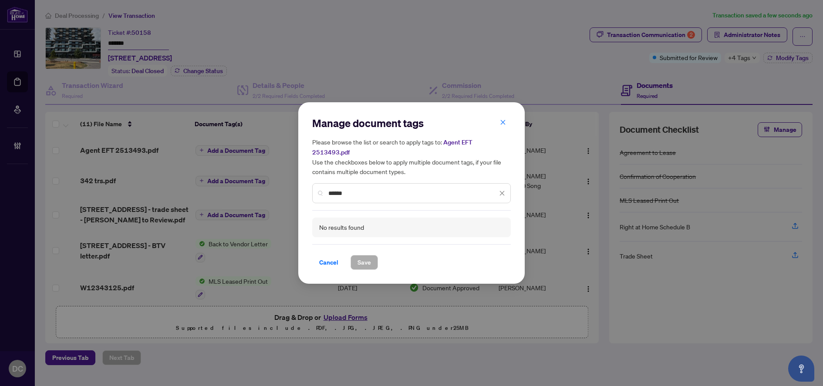
drag, startPoint x: 373, startPoint y: 193, endPoint x: 313, endPoint y: 190, distance: 59.3
click at [313, 190] on div "******" at bounding box center [411, 193] width 199 height 20
drag, startPoint x: 351, startPoint y: 190, endPoint x: 299, endPoint y: 185, distance: 51.6
click at [299, 185] on div "Manage document tags Please browse the list or search to apply tags to: Agent E…" at bounding box center [411, 193] width 226 height 182
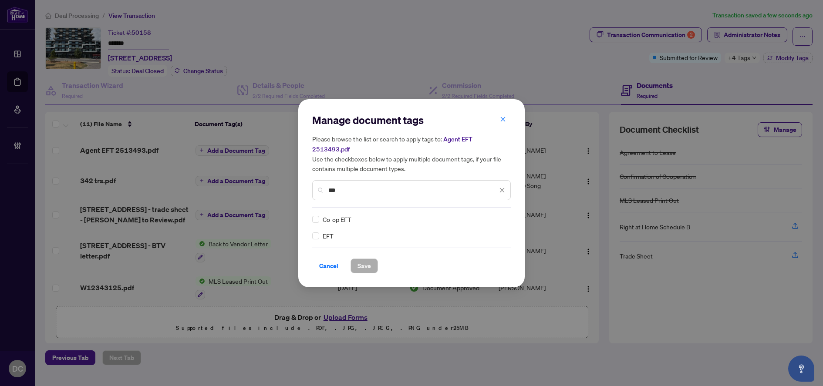
type input "***"
click at [506, 215] on div "EFT Co-op EFT" at bounding box center [411, 228] width 199 height 26
click at [504, 218] on icon at bounding box center [502, 219] width 5 height 3
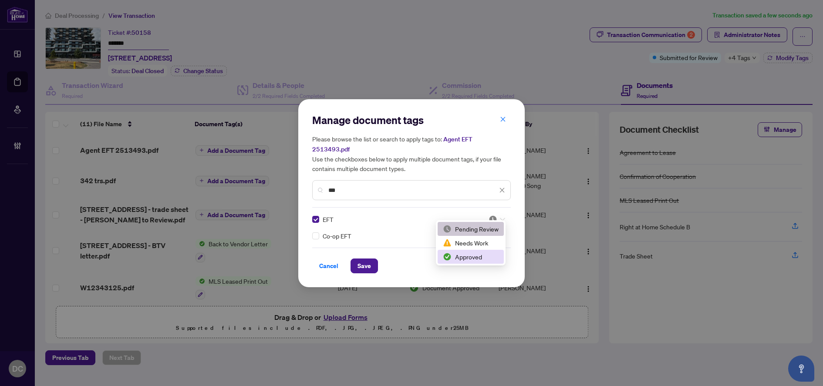
click at [477, 256] on div "Approved" at bounding box center [471, 257] width 56 height 10
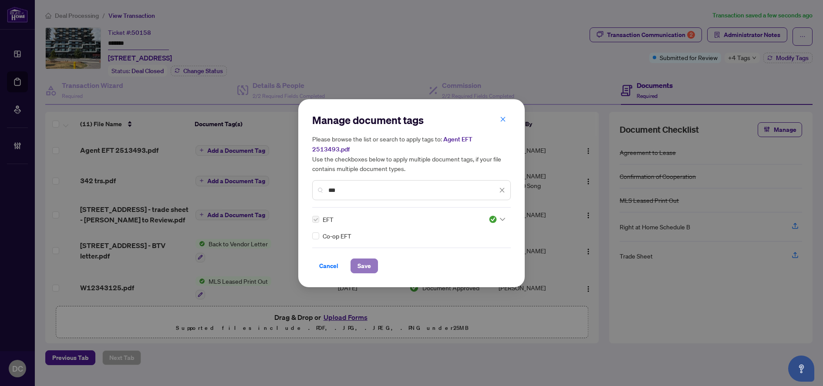
click at [368, 259] on span "Save" at bounding box center [363, 266] width 13 height 14
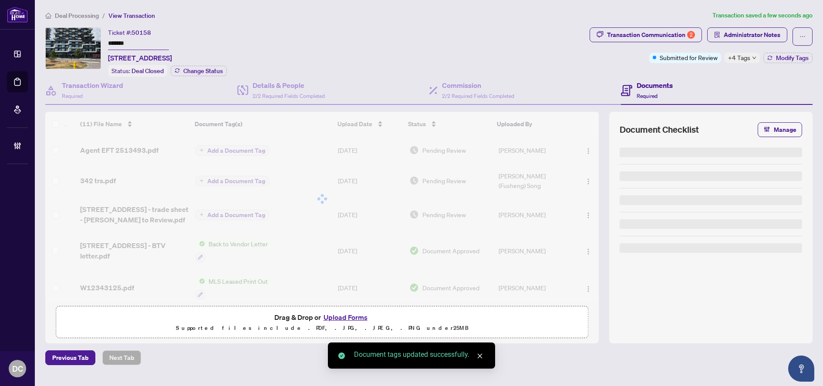
click at [749, 61] on body "Dashboard Deal Processing Mortgage Referrals Brokerage Management DC Dawn Chan …" at bounding box center [411, 193] width 823 height 386
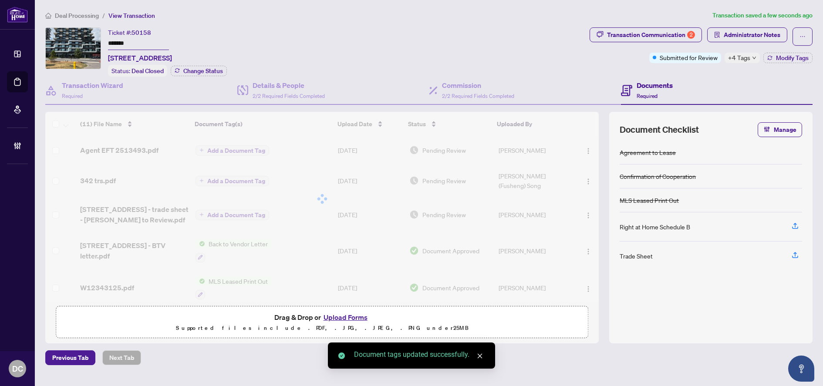
click at [742, 60] on span "+4 Tags" at bounding box center [739, 58] width 22 height 10
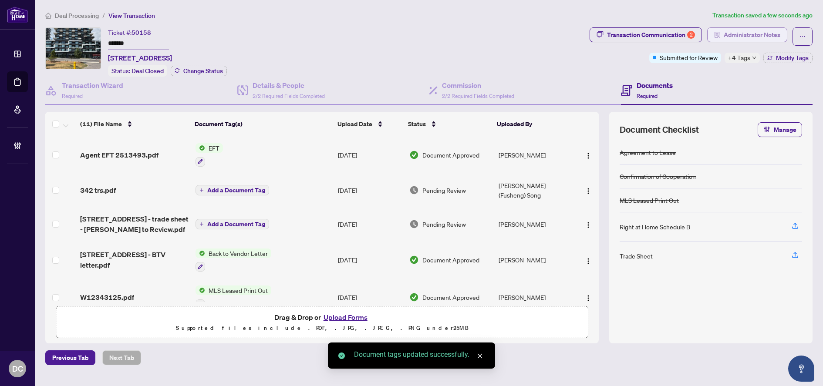
click at [763, 32] on span "Administrator Notes" at bounding box center [752, 35] width 57 height 14
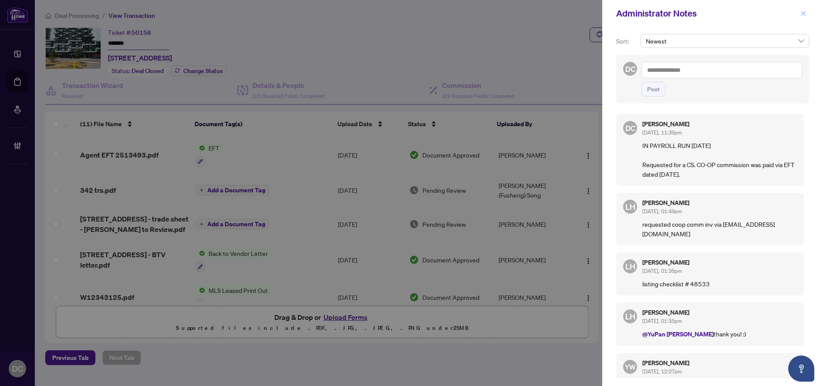
click at [803, 15] on icon "close" at bounding box center [803, 13] width 6 height 6
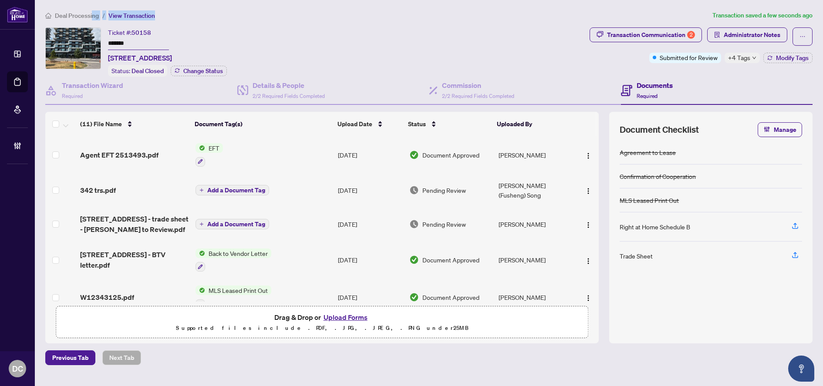
drag, startPoint x: 92, startPoint y: 16, endPoint x: 369, endPoint y: 0, distance: 277.4
click at [369, 0] on html "Dashboard Deal Processing Mortgage Referrals Brokerage Management DC Dawn Chan …" at bounding box center [411, 193] width 823 height 386
drag, startPoint x: 159, startPoint y: 42, endPoint x: 100, endPoint y: 44, distance: 59.3
click at [100, 44] on div "Ticket #: 50158 ******* 342-2485 Taunton Rd, Oakville, Ontario L6H 3R8, Canada …" at bounding box center [315, 51] width 541 height 49
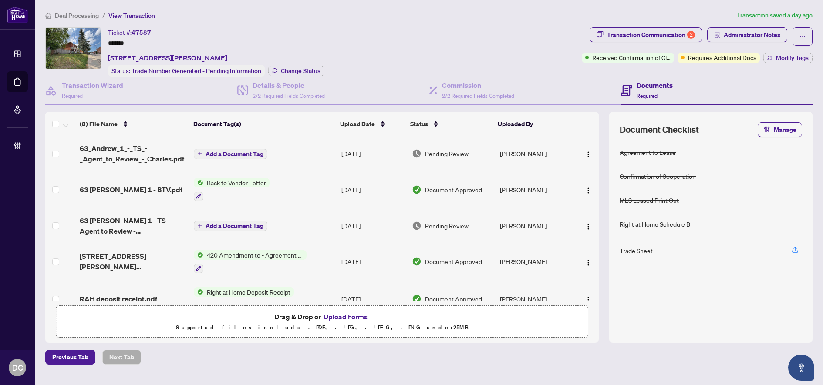
click at [72, 44] on div "Ticket #: 47587 ******* [STREET_ADDRESS][PERSON_NAME] Status: Trade Number Gene…" at bounding box center [311, 51] width 533 height 49
click at [291, 68] on span "Change Status" at bounding box center [301, 71] width 40 height 6
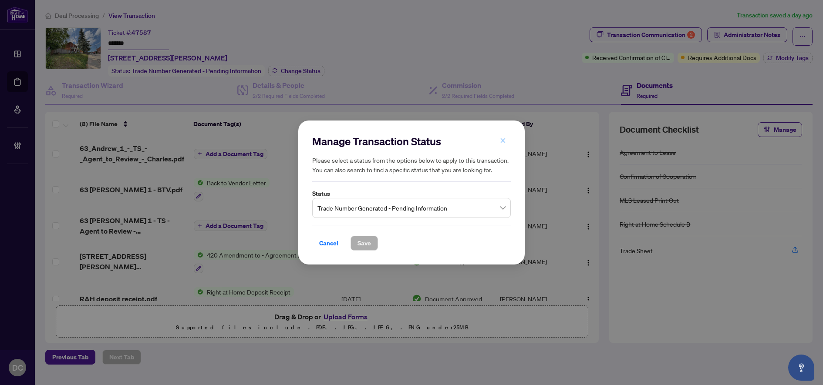
click at [506, 139] on icon "close" at bounding box center [503, 141] width 6 height 6
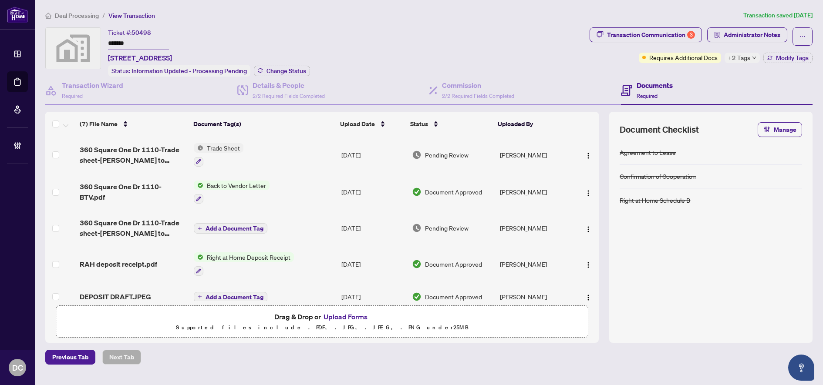
drag, startPoint x: 107, startPoint y: 41, endPoint x: 87, endPoint y: 41, distance: 19.6
click at [87, 41] on div "Ticket #: 50498 ******* [STREET_ADDRESS] Status: Information Updated - Processi…" at bounding box center [315, 51] width 541 height 49
click at [293, 68] on span "Change Status" at bounding box center [286, 71] width 40 height 6
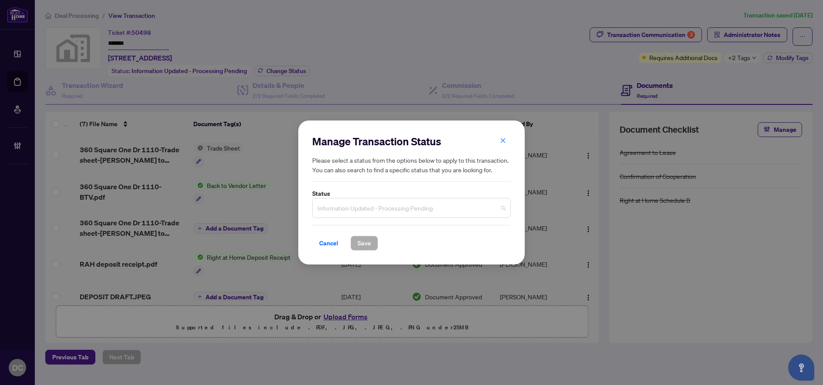
click at [455, 212] on span "Information Updated - Processing Pending" at bounding box center [411, 208] width 188 height 17
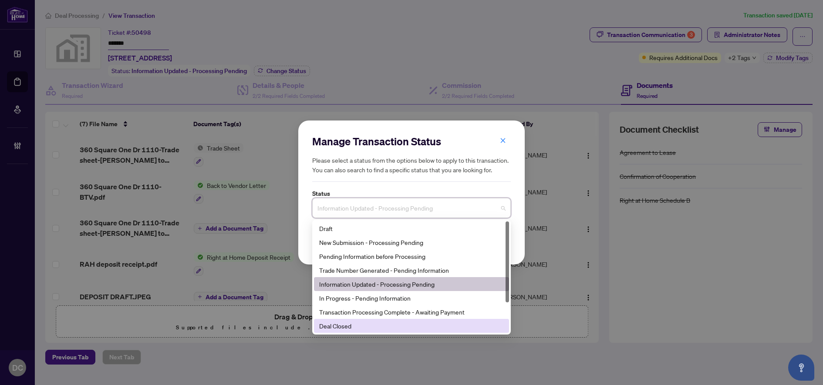
click at [373, 329] on div "Deal Closed" at bounding box center [411, 326] width 185 height 10
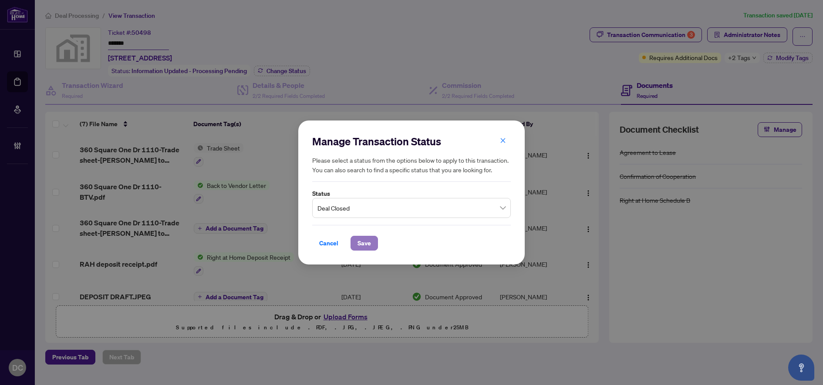
click at [372, 242] on button "Save" at bounding box center [364, 243] width 27 height 15
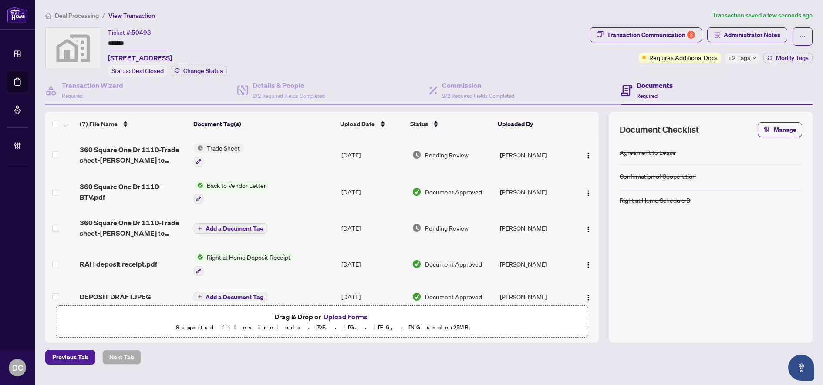
click at [735, 58] on span "+2 Tags" at bounding box center [739, 58] width 22 height 10
click at [703, 82] on div "Documents Required" at bounding box center [717, 91] width 192 height 28
click at [789, 61] on span "Modify Tags" at bounding box center [792, 58] width 33 height 6
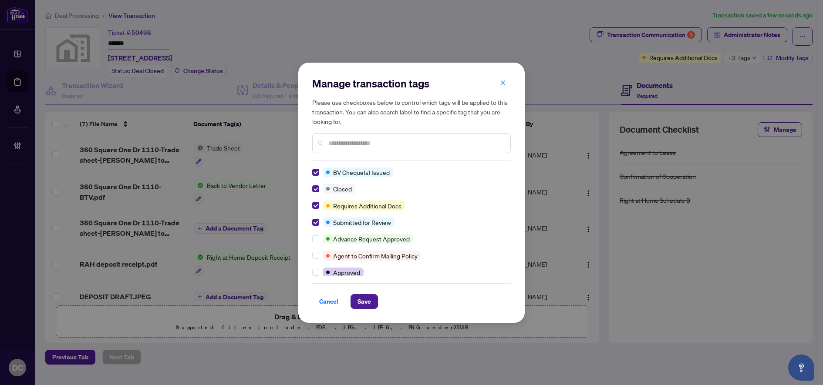
click at [367, 304] on span "Save" at bounding box center [363, 302] width 13 height 14
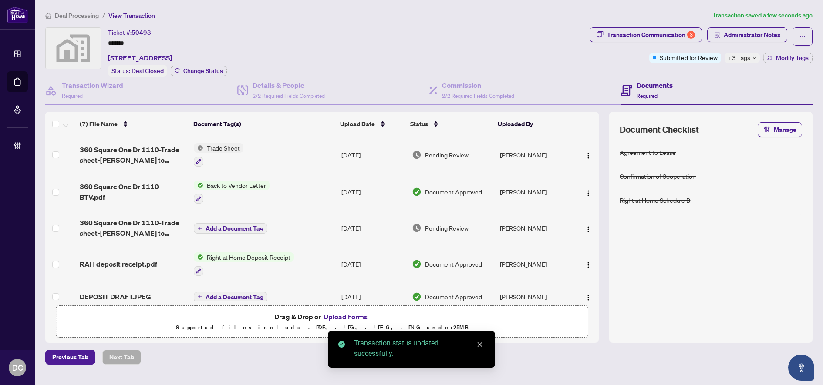
click at [618, 23] on div "Deal Processing / View Transaction Transaction saved a few seconds ago Ticket #…" at bounding box center [429, 187] width 774 height 354
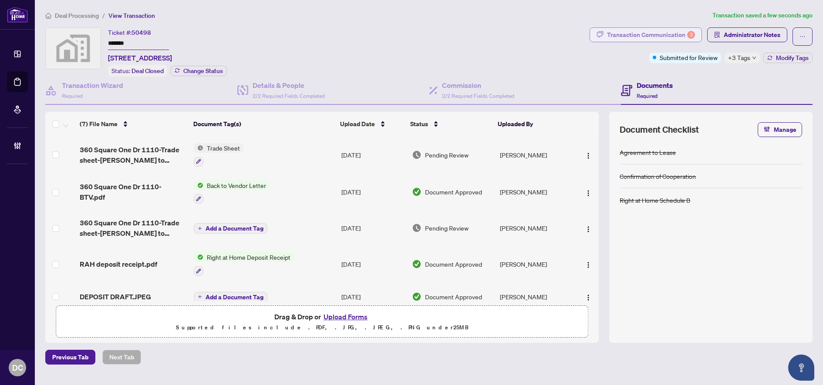
click at [630, 35] on div "Transaction Communication 3" at bounding box center [651, 35] width 88 height 14
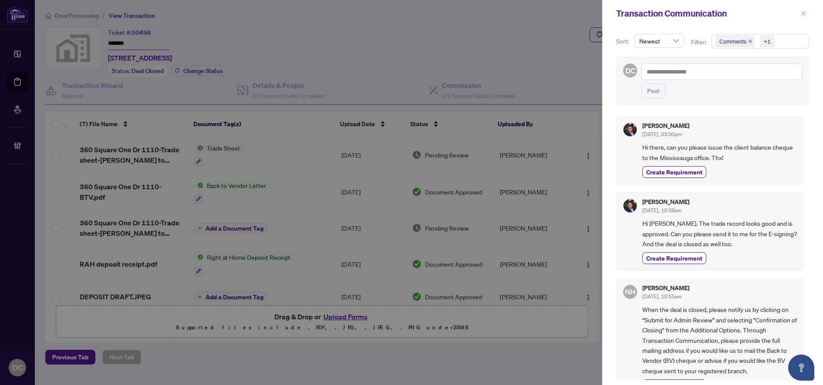
click at [805, 12] on icon "close" at bounding box center [803, 13] width 5 height 5
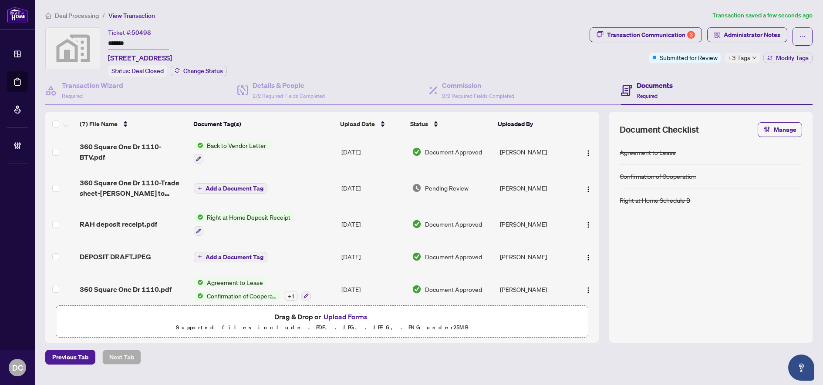
scroll to position [86, 0]
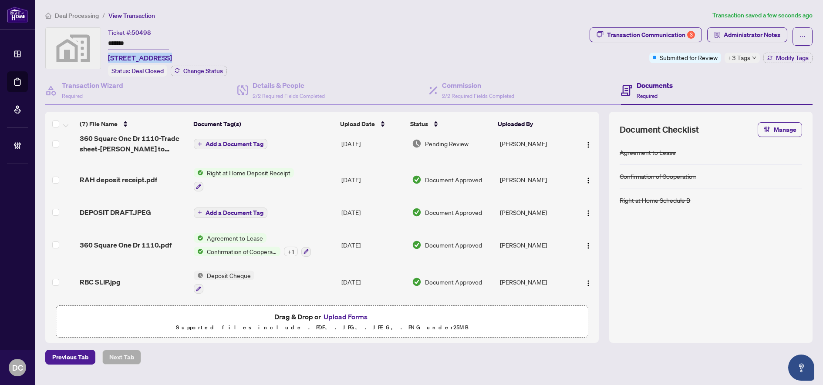
drag, startPoint x: 164, startPoint y: 57, endPoint x: 108, endPoint y: 60, distance: 56.2
click at [108, 60] on div "Ticket #: 50498 ******* [STREET_ADDRESS] Status: Deal Closed Change Status" at bounding box center [315, 51] width 541 height 49
copy span "360 Square One D"
click at [379, 17] on ol "Deal Processing / View Transaction" at bounding box center [384, 15] width 678 height 10
click at [276, 247] on span "Confirmation of Cooperation" at bounding box center [241, 252] width 77 height 10
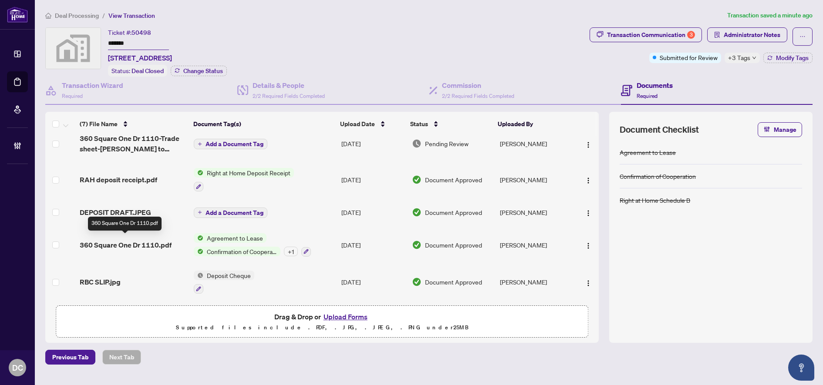
click at [157, 242] on span "360 Square One Dr 1110.pdf" at bounding box center [126, 245] width 92 height 10
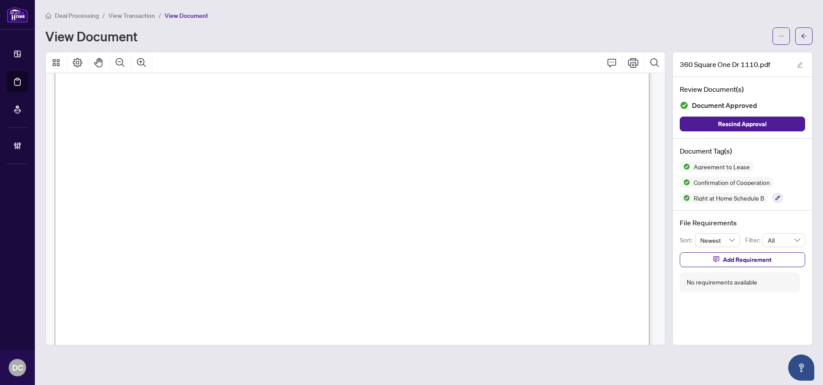
scroll to position [1751, 0]
click at [806, 31] on span "button" at bounding box center [804, 36] width 6 height 14
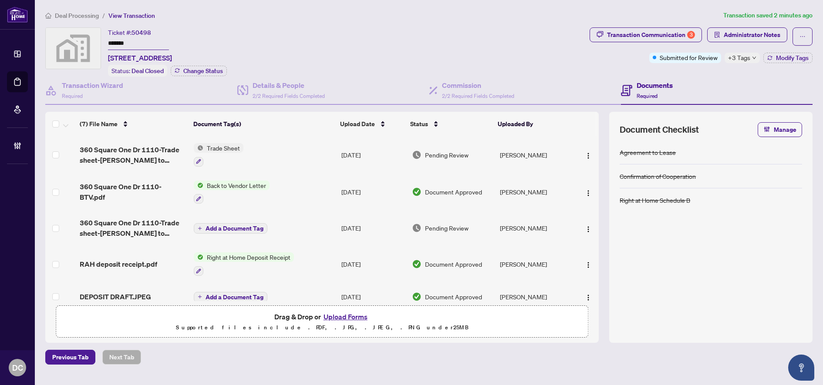
click at [301, 153] on td "Trade Sheet" at bounding box center [264, 154] width 148 height 37
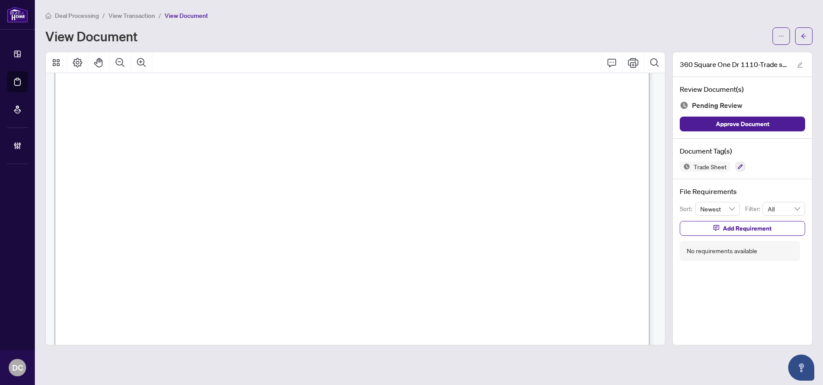
scroll to position [348, 0]
click at [806, 41] on span "button" at bounding box center [804, 36] width 6 height 14
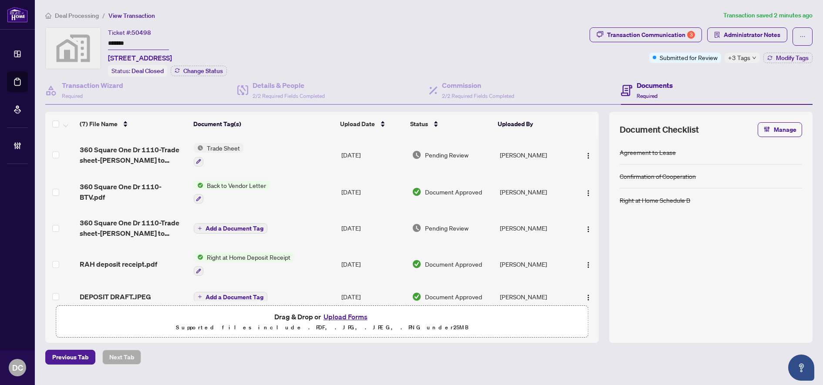
drag, startPoint x: 156, startPoint y: 39, endPoint x: 81, endPoint y: 39, distance: 74.9
click at [81, 39] on div "Ticket #: 50498 ******* [STREET_ADDRESS] Status: Deal Closed Change Status" at bounding box center [315, 51] width 541 height 49
click at [302, 153] on td "Trade Sheet" at bounding box center [264, 154] width 148 height 37
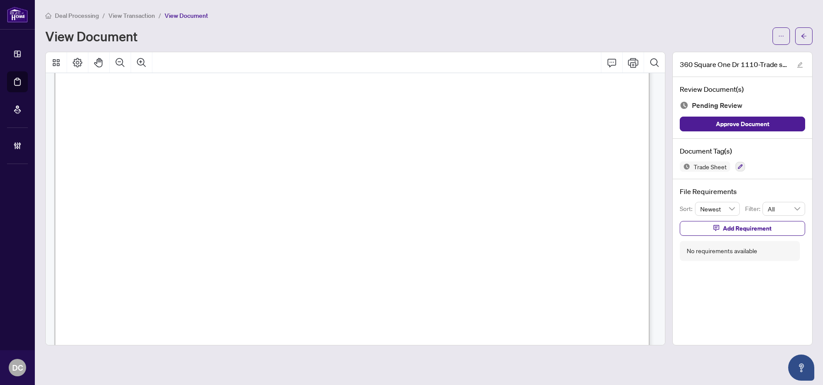
scroll to position [261, 0]
click at [808, 38] on button "button" at bounding box center [803, 35] width 17 height 17
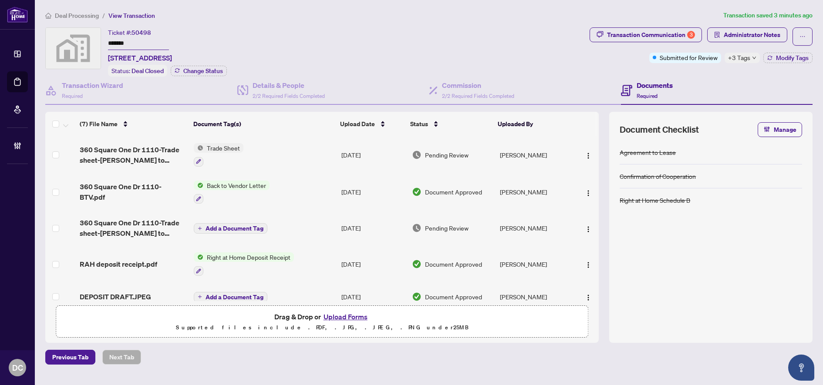
click at [742, 60] on span "+3 Tags" at bounding box center [739, 58] width 22 height 10
drag, startPoint x: 703, startPoint y: 73, endPoint x: 708, endPoint y: 73, distance: 4.8
click at [703, 73] on div "Transaction Communication 3 Administrator Notes Submitted for Review +3 Tags Mo…" at bounding box center [701, 51] width 226 height 49
click at [785, 57] on span "Modify Tags" at bounding box center [792, 58] width 33 height 6
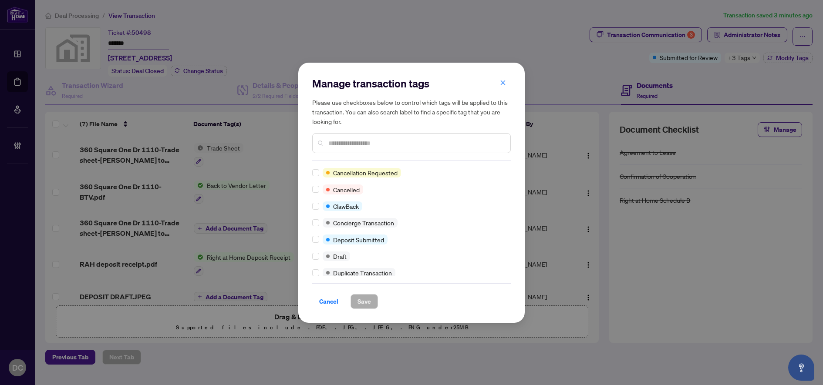
scroll to position [131, 0]
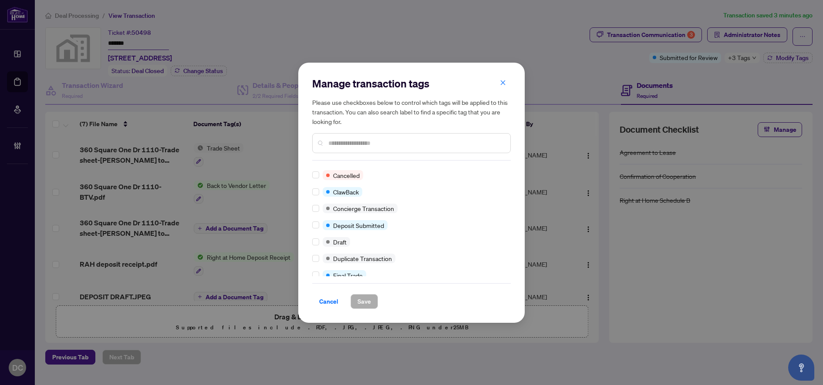
click at [314, 272] on div "BV Cheque(s) Issued Closed Requires Additional Docs Submitted for Review Advanc…" at bounding box center [411, 222] width 199 height 109
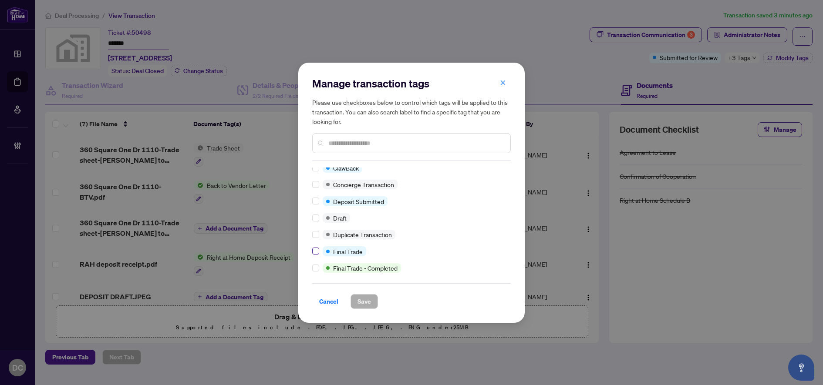
scroll to position [0, 0]
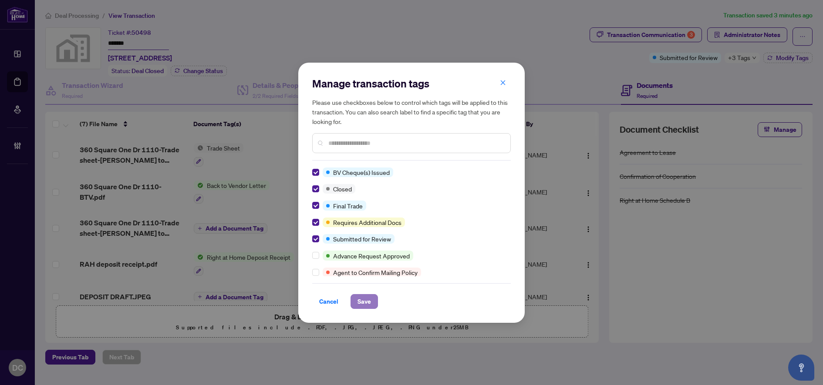
click at [372, 300] on button "Save" at bounding box center [364, 301] width 27 height 15
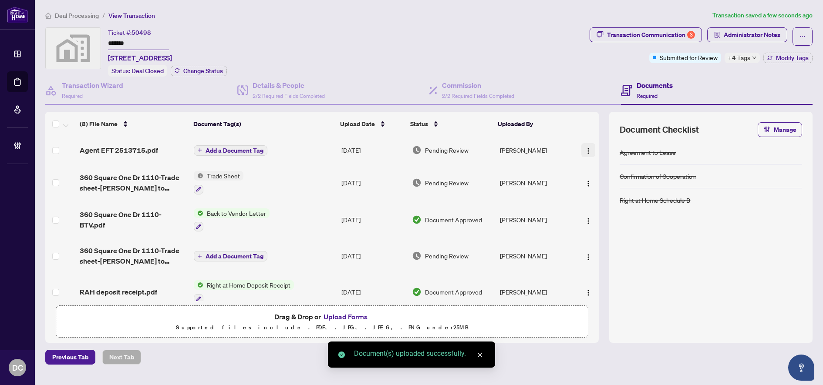
click at [588, 148] on img "button" at bounding box center [588, 151] width 7 height 7
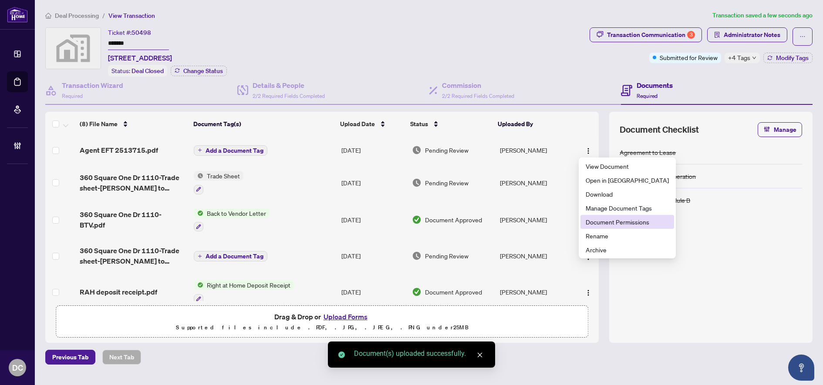
click at [593, 228] on li "Document Permissions" at bounding box center [627, 222] width 94 height 14
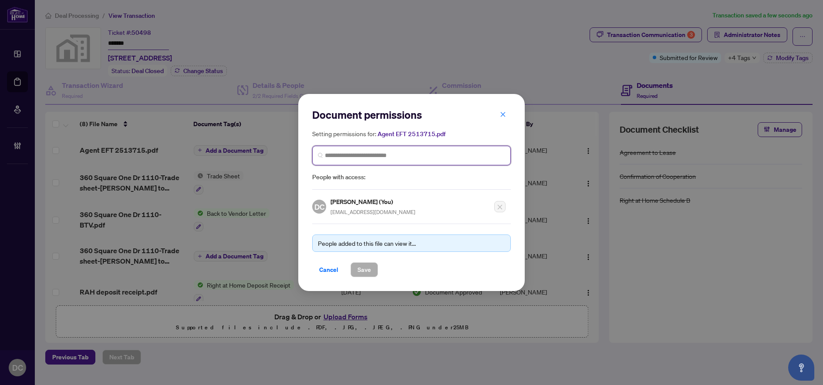
click at [412, 158] on input "search" at bounding box center [415, 155] width 180 height 9
type input "*********"
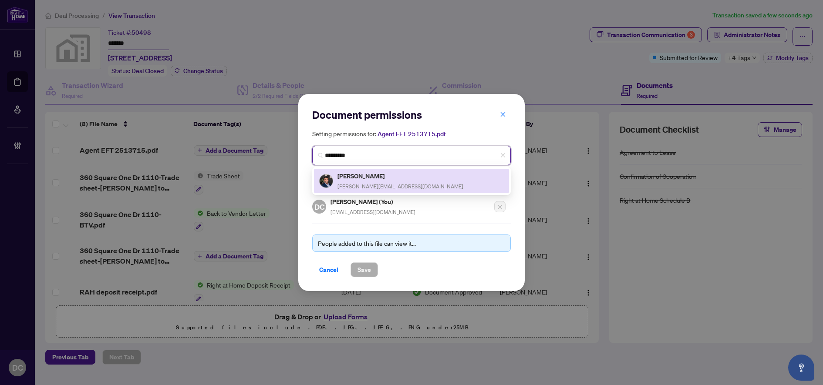
click at [396, 189] on div "Salman Alam sal@agentsal.ca" at bounding box center [411, 181] width 185 height 20
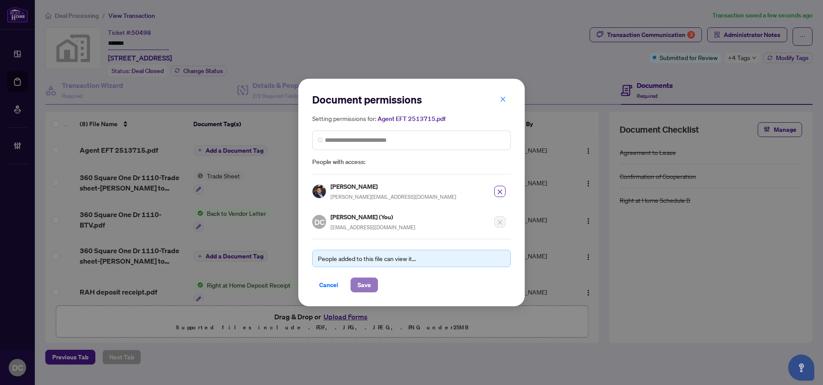
click at [369, 283] on span "Save" at bounding box center [363, 285] width 13 height 14
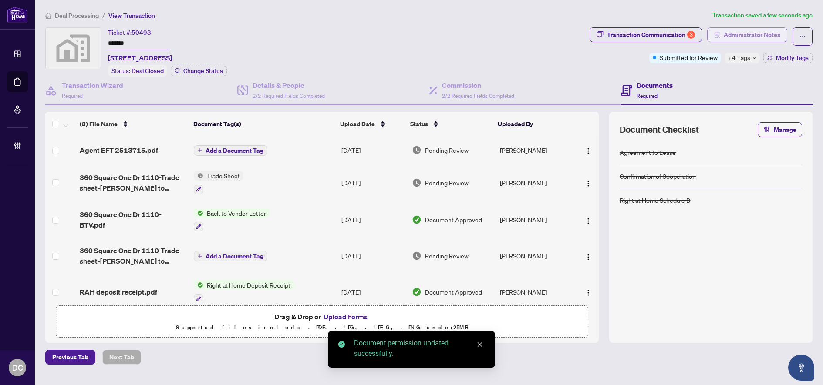
click at [731, 31] on span "Administrator Notes" at bounding box center [752, 35] width 57 height 14
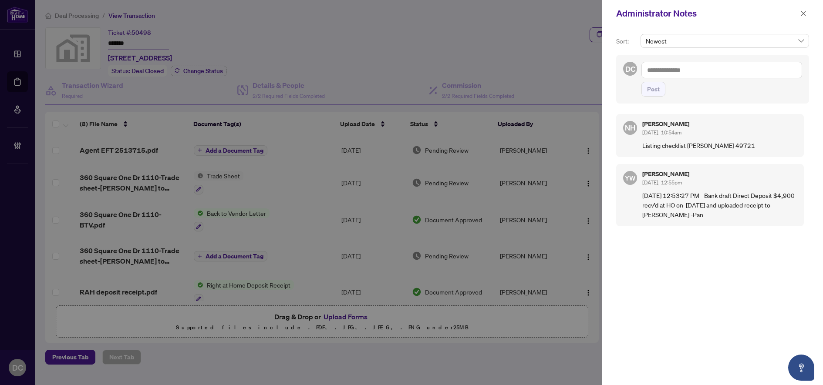
click at [735, 69] on textarea at bounding box center [721, 70] width 161 height 17
paste textarea "**********"
type textarea "**********"
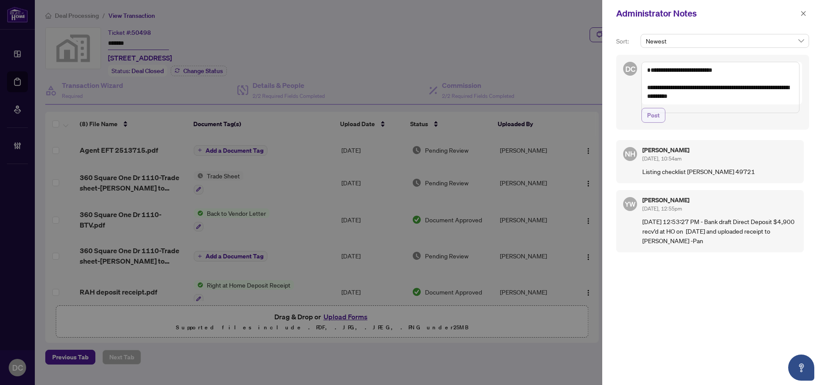
click at [651, 121] on span "Post" at bounding box center [653, 115] width 13 height 14
click at [802, 11] on icon "close" at bounding box center [803, 13] width 6 height 6
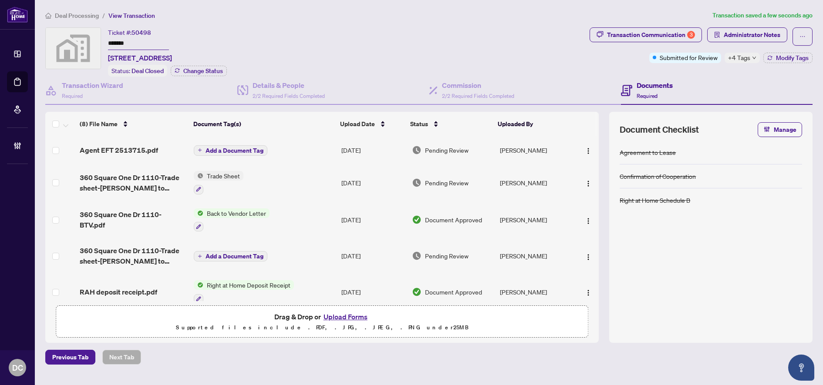
click at [251, 148] on span "Add a Document Tag" at bounding box center [235, 151] width 58 height 6
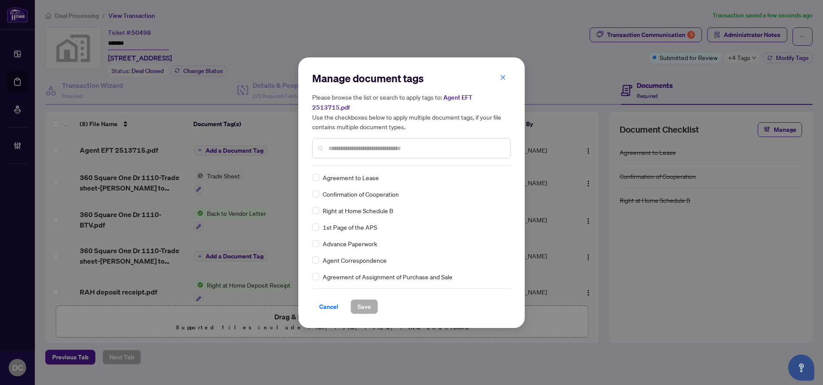
click at [373, 144] on input "text" at bounding box center [415, 149] width 175 height 10
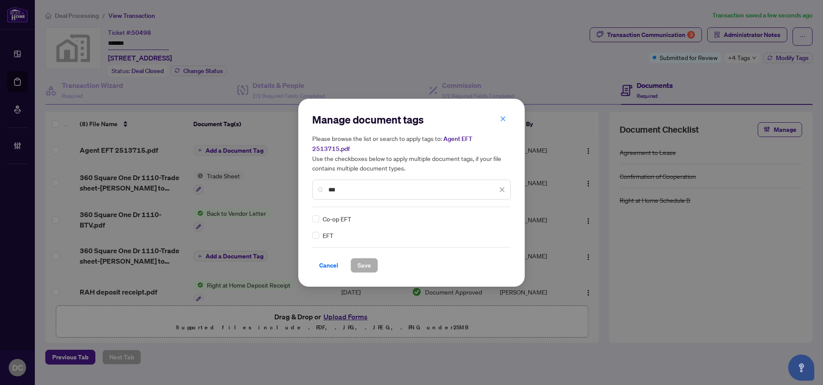
type input "***"
click at [500, 217] on icon at bounding box center [502, 218] width 5 height 3
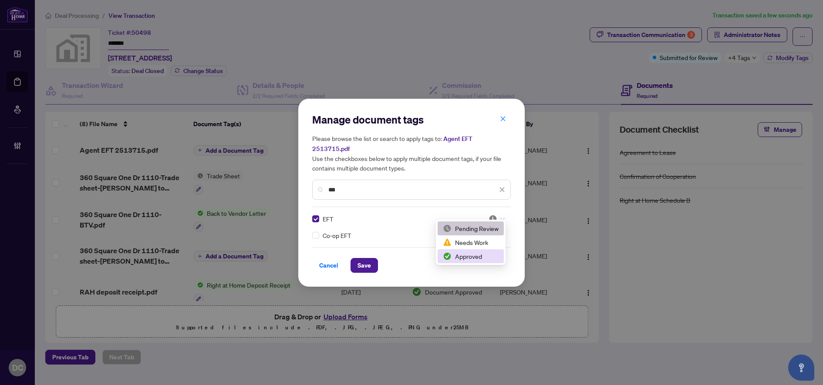
click at [472, 256] on div "Approved" at bounding box center [471, 257] width 56 height 10
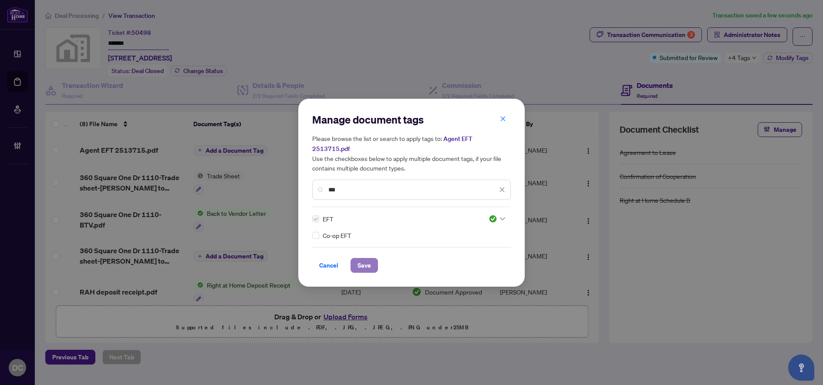
click at [373, 263] on button "Save" at bounding box center [364, 265] width 27 height 15
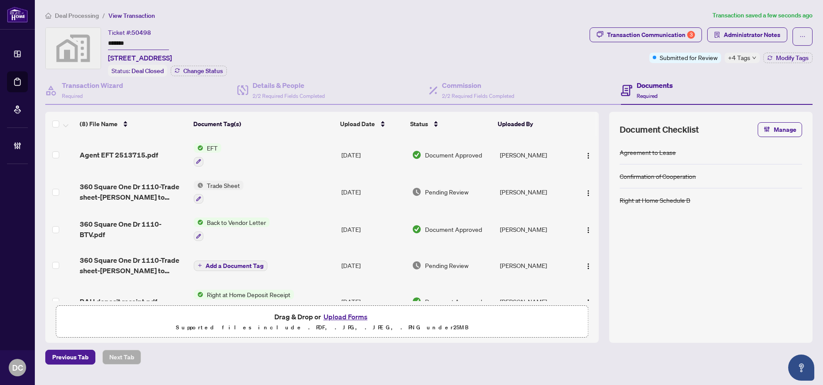
click at [737, 58] on span "+4 Tags" at bounding box center [739, 58] width 22 height 10
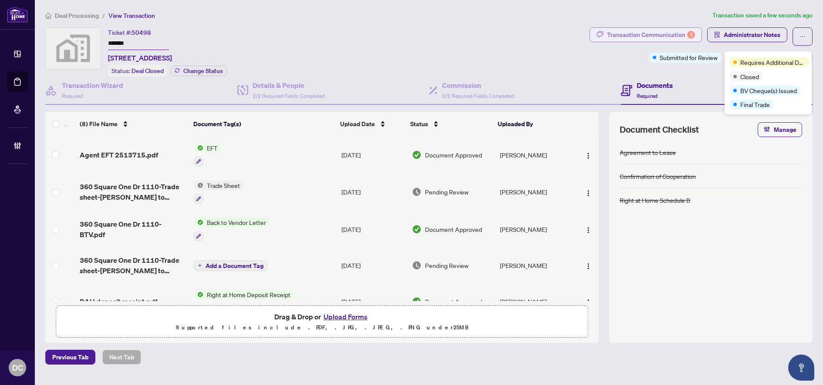
click at [680, 34] on div "Transaction Communication 3" at bounding box center [651, 35] width 88 height 14
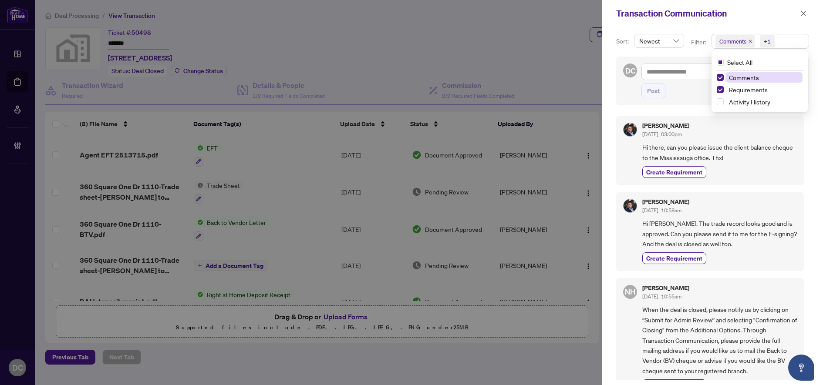
click at [797, 40] on span "Comments +1" at bounding box center [760, 41] width 97 height 14
click at [762, 81] on span "Comments" at bounding box center [763, 77] width 77 height 10
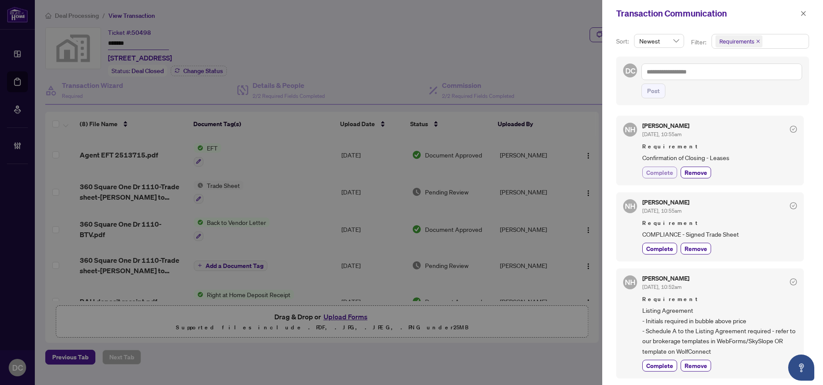
click at [670, 175] on span "Complete" at bounding box center [659, 172] width 27 height 9
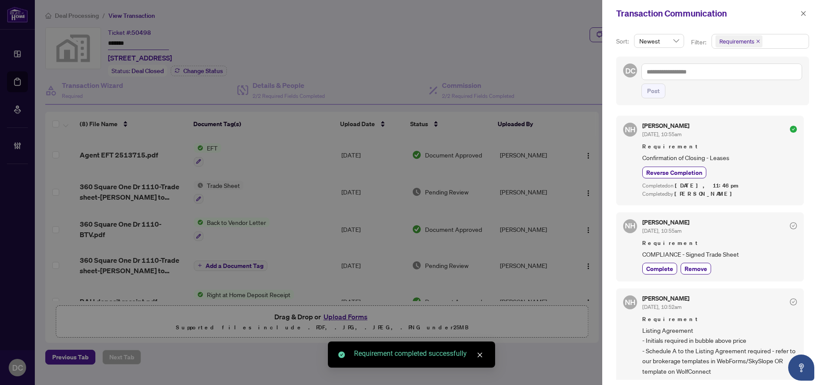
scroll to position [18, 0]
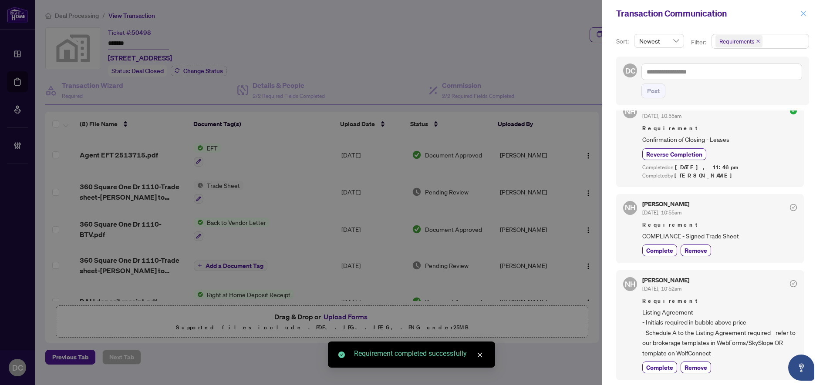
click at [803, 14] on icon "close" at bounding box center [803, 13] width 5 height 5
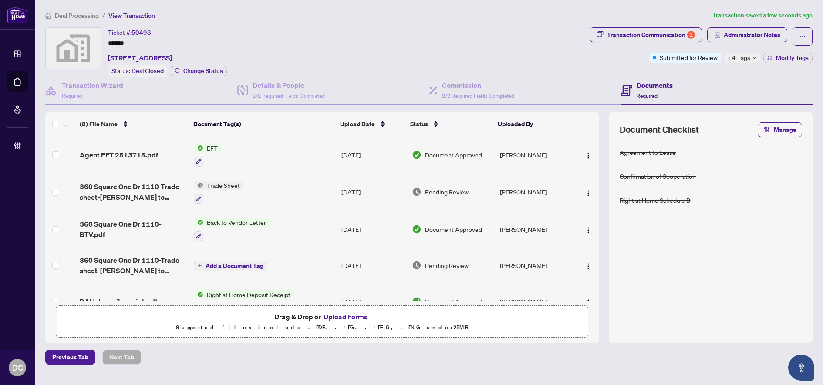
drag, startPoint x: 145, startPoint y: 48, endPoint x: 92, endPoint y: 46, distance: 53.6
click at [92, 46] on div "Ticket #: 50498 ******* 360 Square One Drive #1110, Mississauga, ON, Canada Sta…" at bounding box center [315, 51] width 541 height 49
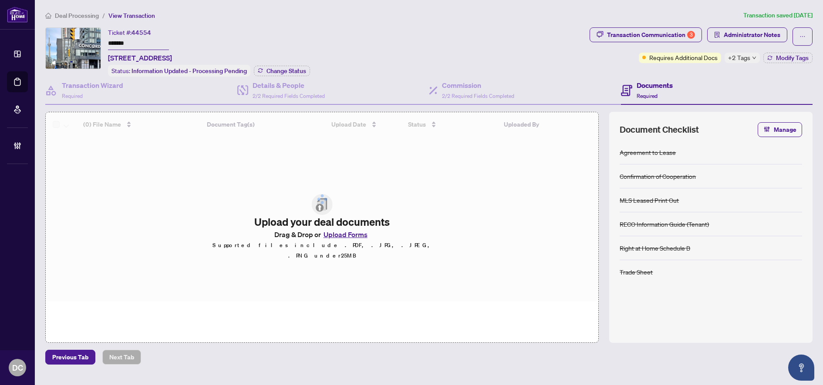
drag, startPoint x: 98, startPoint y: 45, endPoint x: 90, endPoint y: 47, distance: 7.9
click at [88, 46] on div "Ticket #: 44554 ******* [STREET_ADDRESS] Status: Information Updated - Processi…" at bounding box center [315, 51] width 541 height 49
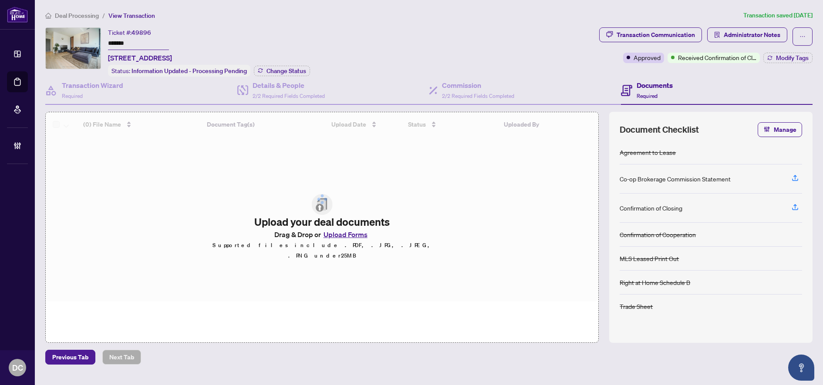
drag, startPoint x: 145, startPoint y: 39, endPoint x: 67, endPoint y: 35, distance: 78.0
click at [67, 35] on div "Ticket #: 49896 ******* [STREET_ADDRESS] Status: Information Updated - Processi…" at bounding box center [320, 51] width 550 height 49
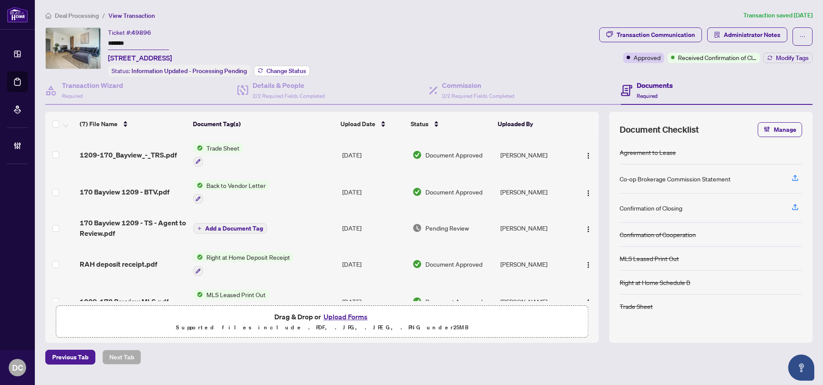
click at [287, 68] on span "Change Status" at bounding box center [286, 71] width 40 height 6
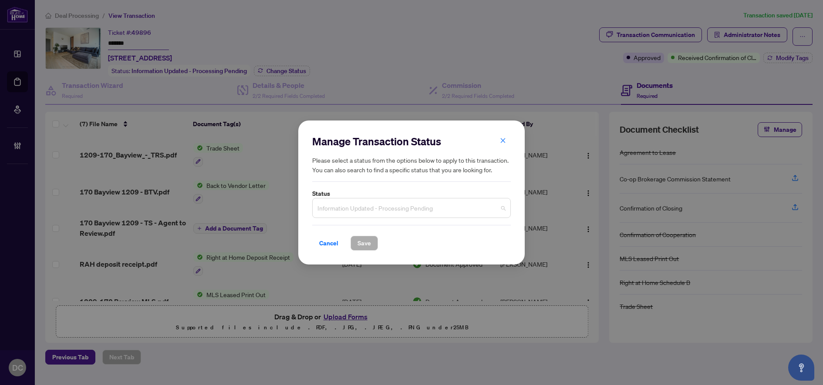
click at [371, 208] on span "Information Updated - Processing Pending" at bounding box center [411, 208] width 188 height 17
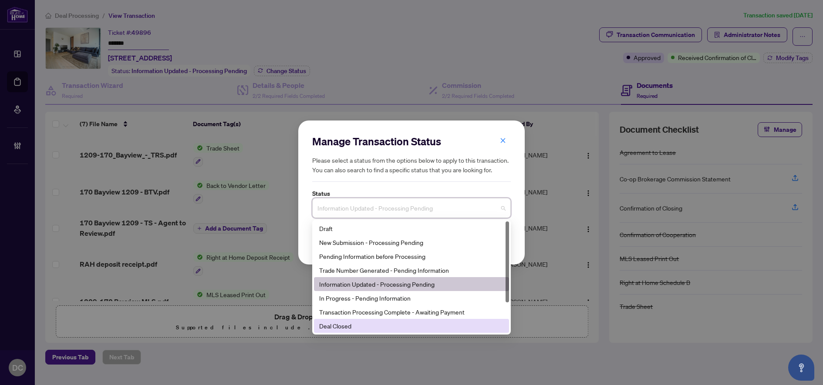
click at [353, 327] on div "Deal Closed" at bounding box center [411, 326] width 185 height 10
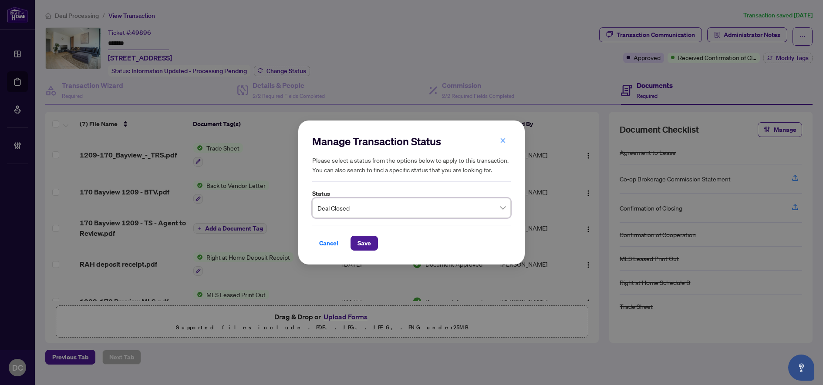
drag, startPoint x: 368, startPoint y: 243, endPoint x: 0, endPoint y: 242, distance: 367.9
click at [368, 242] on span "Save" at bounding box center [363, 243] width 13 height 14
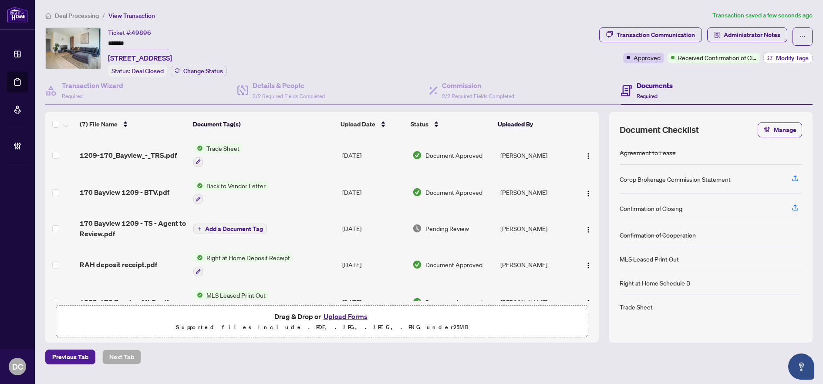
click at [775, 58] on button "Modify Tags" at bounding box center [787, 58] width 49 height 10
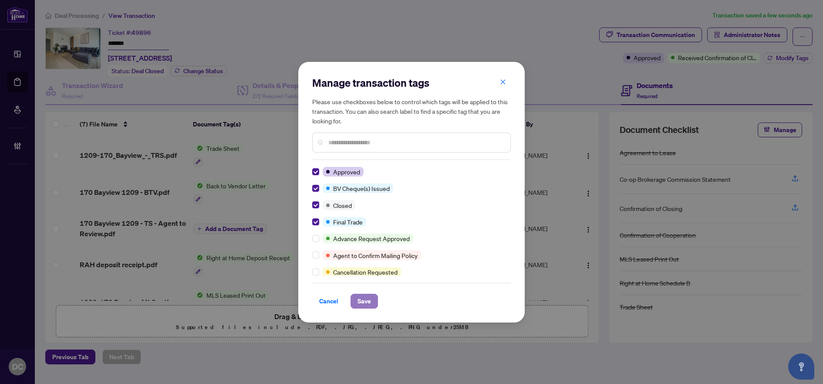
click at [360, 298] on span "Save" at bounding box center [363, 301] width 13 height 14
click at [673, 35] on div "Manage transaction tags Please use checkboxes below to control which tags will …" at bounding box center [411, 192] width 823 height 384
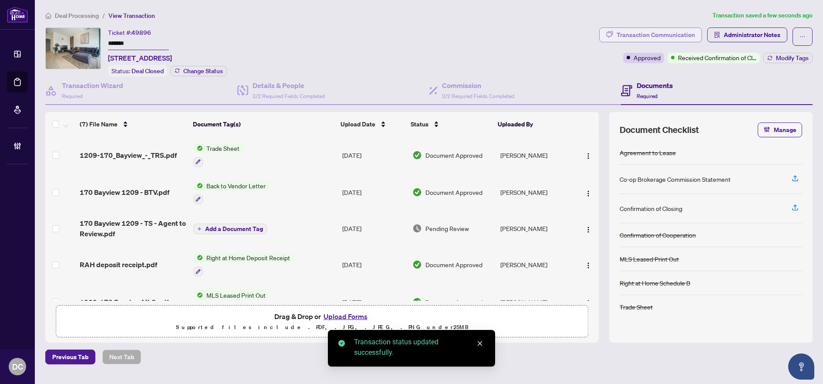
click at [672, 35] on div "Transaction Communication" at bounding box center [656, 35] width 78 height 14
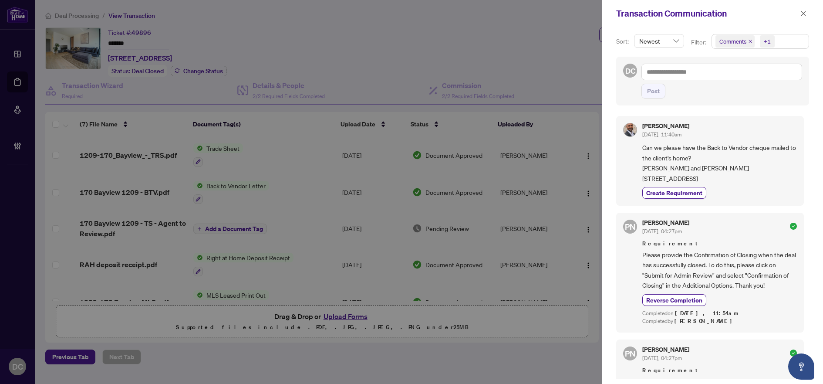
drag, startPoint x: 707, startPoint y: 178, endPoint x: 601, endPoint y: 180, distance: 105.8
click at [601, 180] on div "Transaction Communication Sort: Newest Filter: Comments +1 DC Post Jermaine Bai…" at bounding box center [411, 192] width 823 height 384
click at [683, 165] on span "Can we please have the Back to Vendor cheque mailed to the client's home? Silva…" at bounding box center [719, 162] width 155 height 41
click at [696, 175] on span "Can we please have the Back to Vendor cheque mailed to the client's home? Silva…" at bounding box center [719, 162] width 155 height 41
drag, startPoint x: 706, startPoint y: 179, endPoint x: 624, endPoint y: 182, distance: 81.9
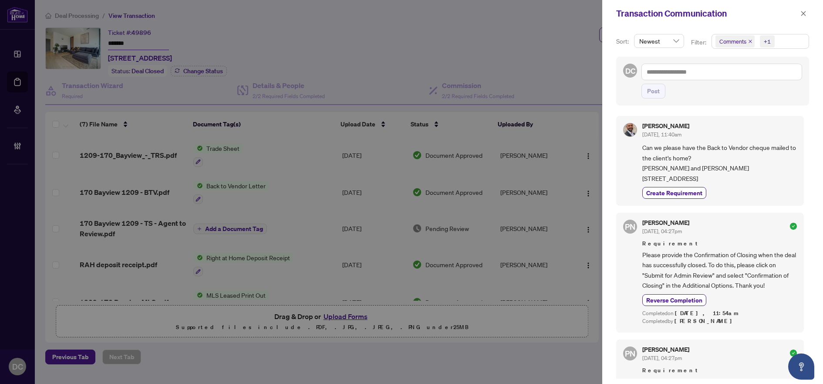
click at [624, 182] on div "Jermaine Bain Aug/29/2025, 11:40am Can we please have the Back to Vendor cheque…" at bounding box center [710, 161] width 188 height 90
copy span "206 - 1111 AVENUE RD"
click at [711, 169] on span "Can we please have the Back to Vendor cheque mailed to the client's home? Silva…" at bounding box center [719, 162] width 155 height 41
drag, startPoint x: 711, startPoint y: 176, endPoint x: 771, endPoint y: 176, distance: 59.2
click at [771, 176] on span "Can we please have the Back to Vendor cheque mailed to the client's home? Silva…" at bounding box center [719, 162] width 155 height 41
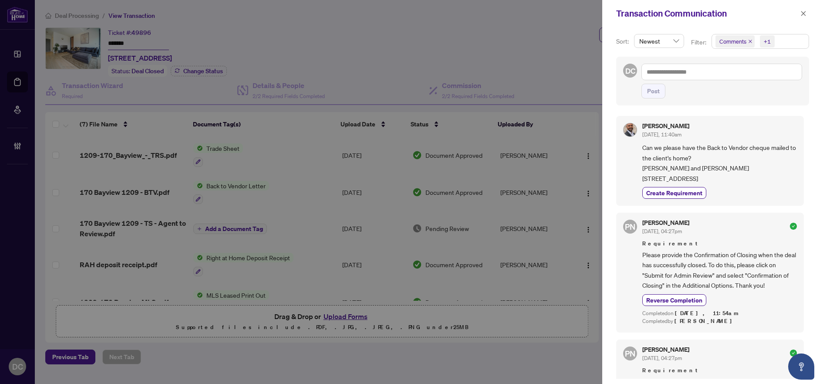
copy span "TORONTO, M5N3B2"
click at [802, 12] on icon "close" at bounding box center [803, 13] width 6 height 6
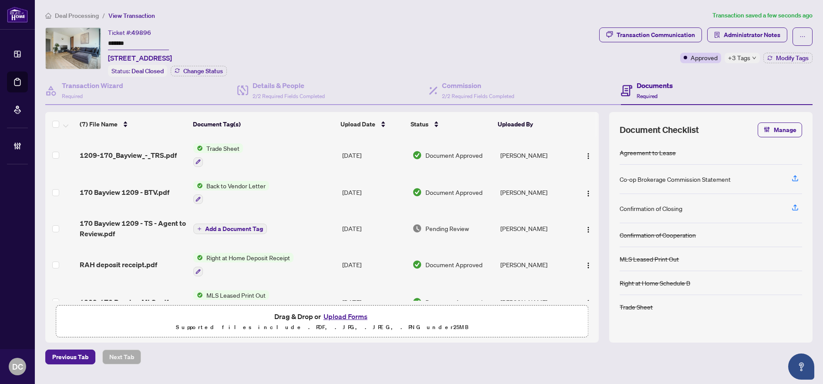
drag, startPoint x: 156, startPoint y: 46, endPoint x: 78, endPoint y: 44, distance: 78.4
click at [78, 44] on div "Ticket #: 49896 ******* 1209-170 Bayview Ave, Toronto, Ontario M5A 0G4, Canada …" at bounding box center [320, 51] width 550 height 49
drag, startPoint x: 155, startPoint y: 57, endPoint x: 150, endPoint y: 57, distance: 5.3
click at [155, 57] on span "1209-170 Bayview Ave, Toronto, Ontario M5A 0G4, Canada" at bounding box center [140, 58] width 64 height 10
drag, startPoint x: 128, startPoint y: 59, endPoint x: 166, endPoint y: 58, distance: 37.9
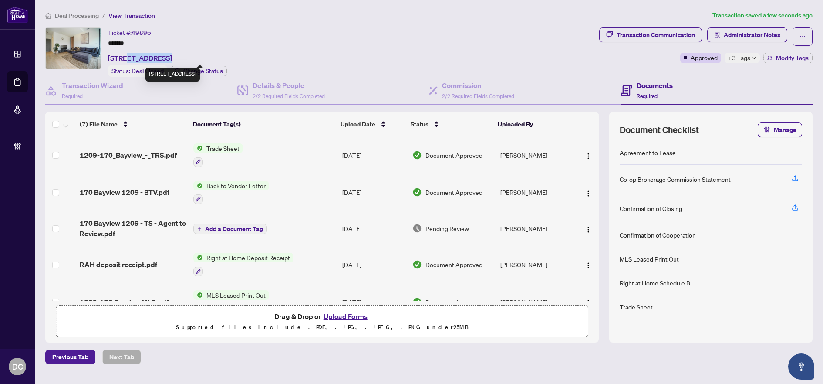
click at [166, 58] on span "1209-170 Bayview Ave, Toronto, Ontario M5A 0G4, Canada" at bounding box center [140, 58] width 64 height 10
copy span "170 Bayview"
drag, startPoint x: 138, startPoint y: 43, endPoint x: 92, endPoint y: 42, distance: 46.6
click at [92, 42] on div "Ticket #: 49896 ******* 1209-170 Bayview Ave, Toronto, Ontario M5A 0G4, Canada …" at bounding box center [320, 51] width 550 height 49
click at [756, 61] on div "+3 Tags" at bounding box center [742, 58] width 35 height 10
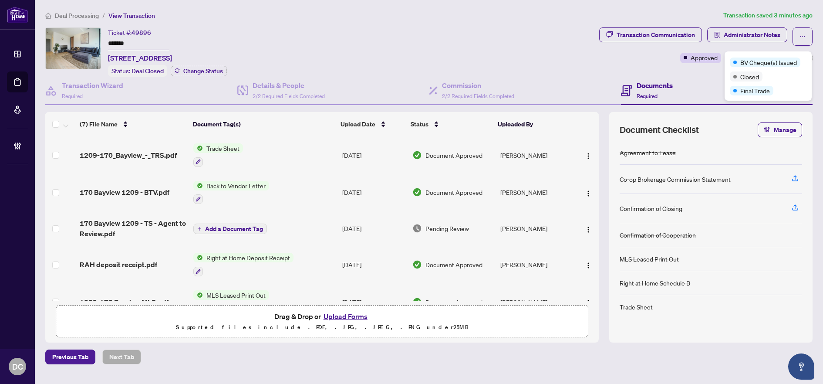
click at [723, 77] on div "Documents Required" at bounding box center [717, 91] width 192 height 28
click at [320, 153] on td "Trade Sheet" at bounding box center [264, 154] width 149 height 37
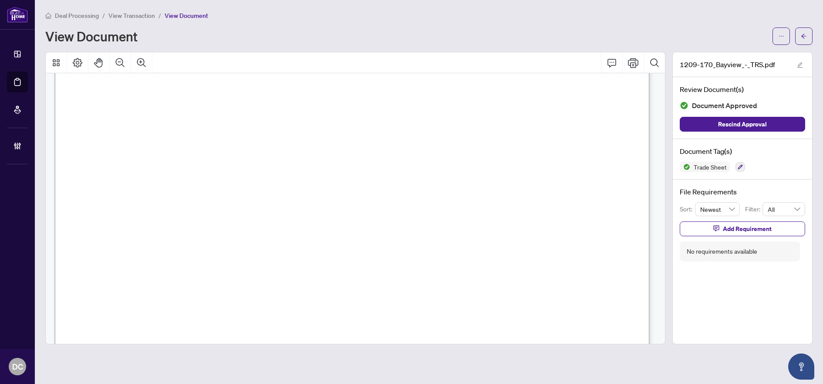
scroll to position [174, 0]
click at [804, 36] on icon "arrow-left" at bounding box center [804, 36] width 6 height 6
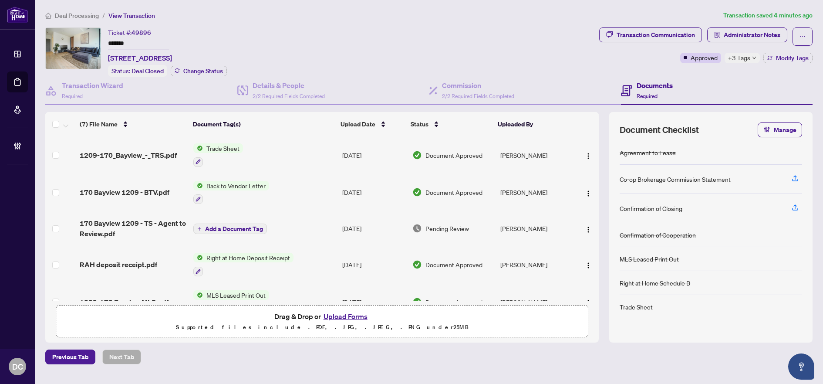
click at [749, 61] on span "+3 Tags" at bounding box center [739, 58] width 22 height 10
click at [725, 78] on div "BV Cheque(s) Issued Closed Final Trade" at bounding box center [768, 75] width 87 height 49
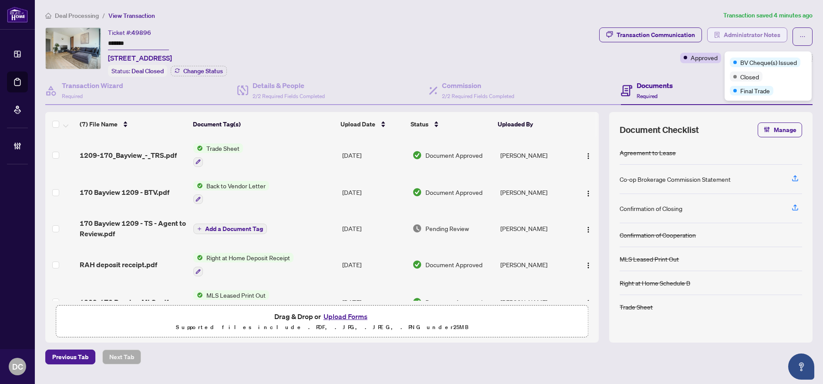
click at [749, 36] on span "Administrator Notes" at bounding box center [752, 35] width 57 height 14
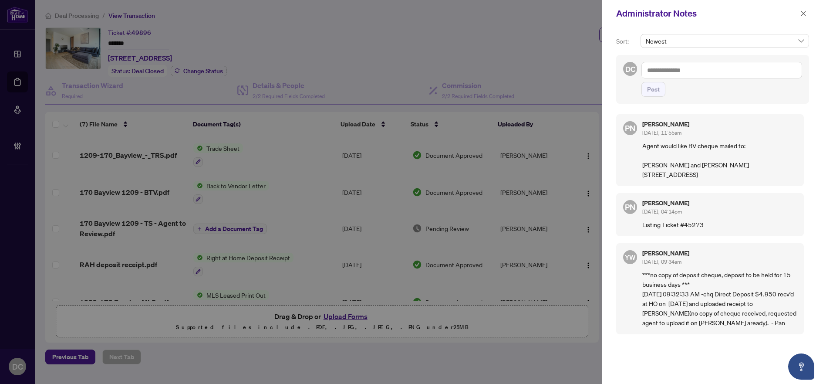
click at [756, 65] on textarea at bounding box center [721, 70] width 161 height 17
paste textarea "**********"
type textarea "**********"
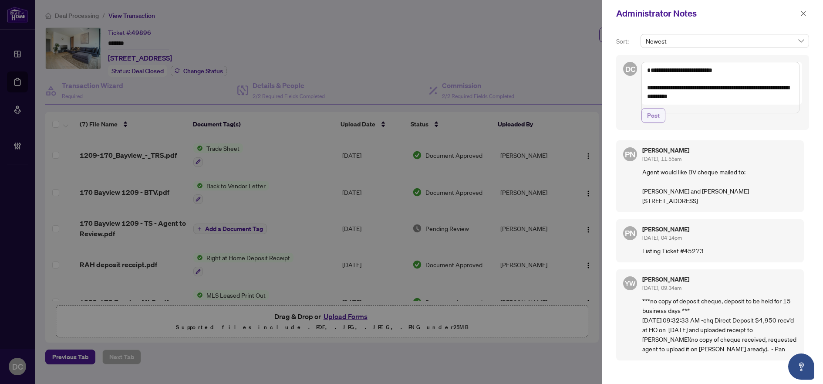
click at [651, 122] on span "Post" at bounding box center [653, 115] width 13 height 14
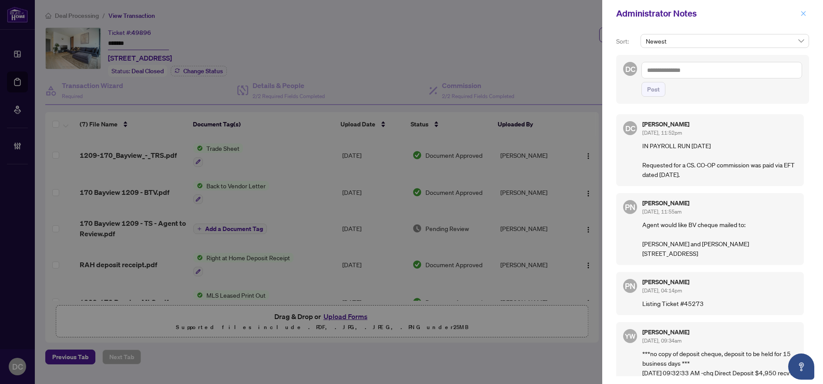
drag, startPoint x: 807, startPoint y: 10, endPoint x: 755, endPoint y: 6, distance: 52.4
click at [807, 10] on button "button" at bounding box center [803, 13] width 11 height 10
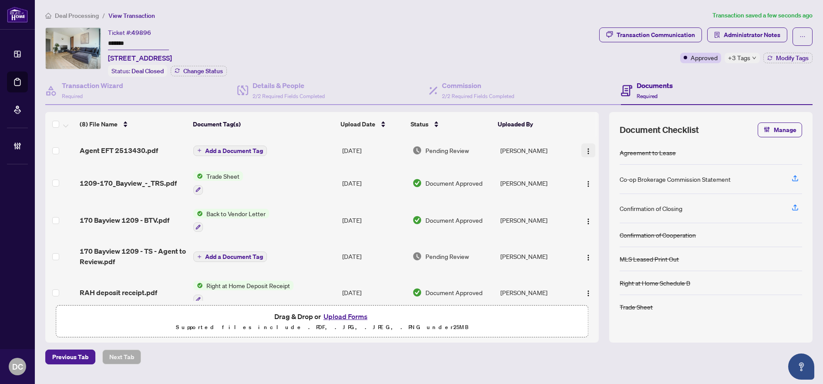
click at [587, 151] on img "button" at bounding box center [588, 151] width 7 height 7
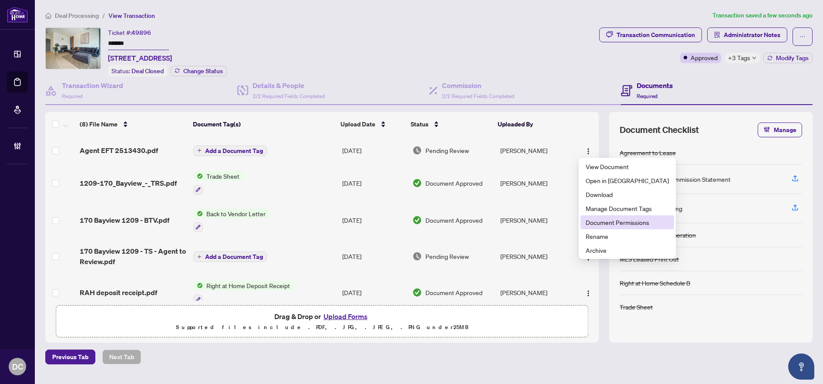
click at [595, 223] on span "Document Permissions" at bounding box center [627, 222] width 83 height 10
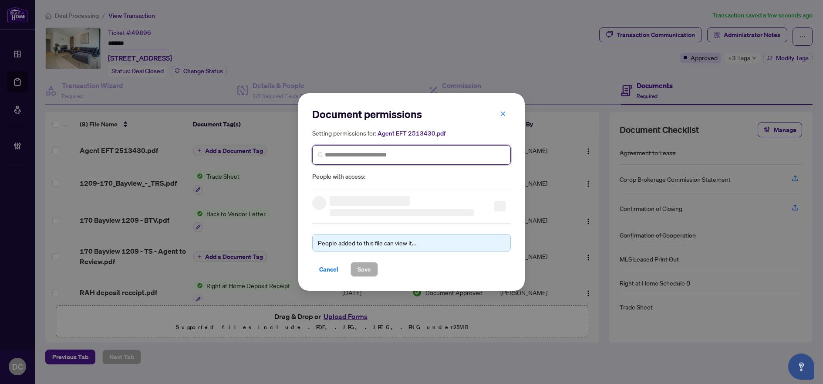
click at [452, 156] on input "search" at bounding box center [415, 154] width 180 height 9
click at [347, 151] on input "*****" at bounding box center [415, 154] width 180 height 9
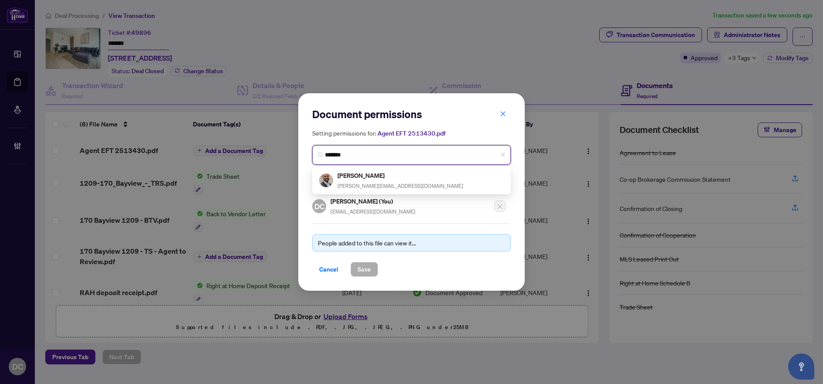
type input "********"
click at [368, 180] on div at bounding box center [418, 180] width 162 height 20
click at [368, 180] on div "Jermaine Bain jermaine@bainrealestate.ca" at bounding box center [400, 180] width 126 height 20
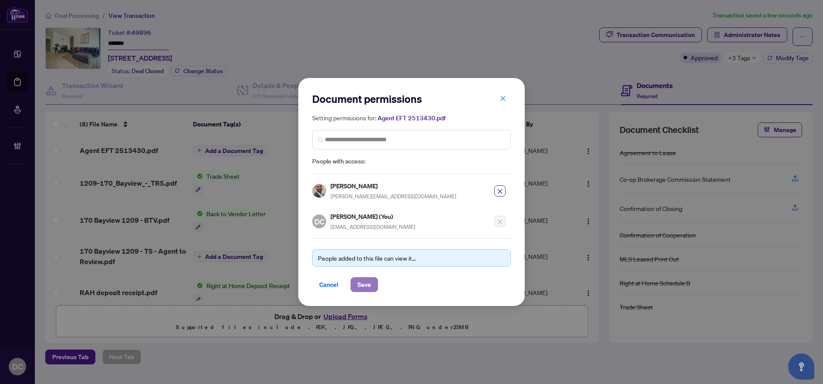
click at [367, 287] on span "Save" at bounding box center [363, 284] width 13 height 14
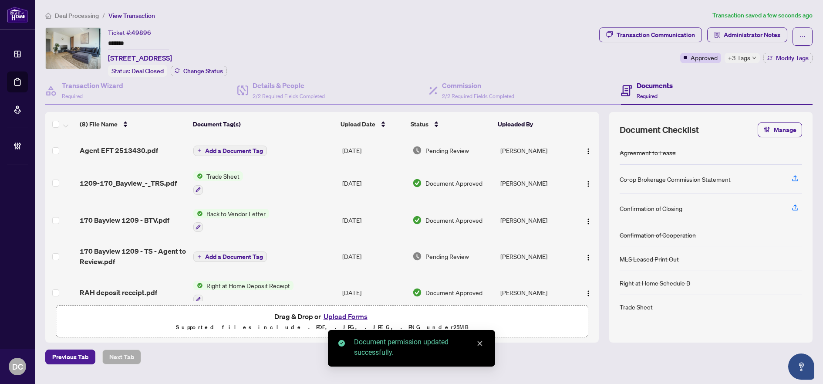
click at [250, 148] on span "Add a Document Tag" at bounding box center [234, 151] width 58 height 6
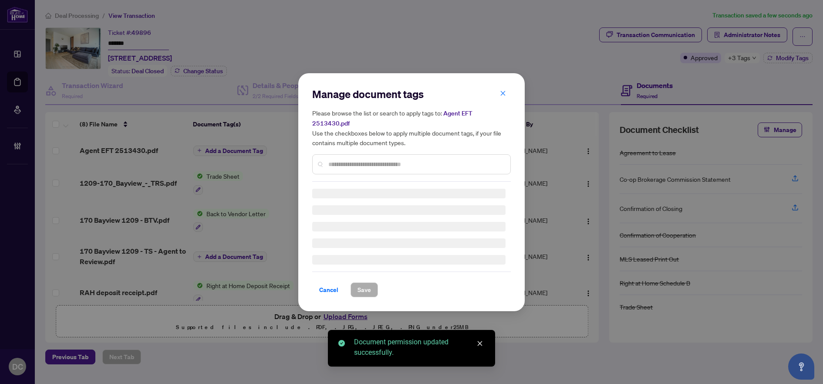
click at [393, 161] on div "Manage document tags Please browse the list or search to apply tags to: Agent E…" at bounding box center [411, 192] width 199 height 210
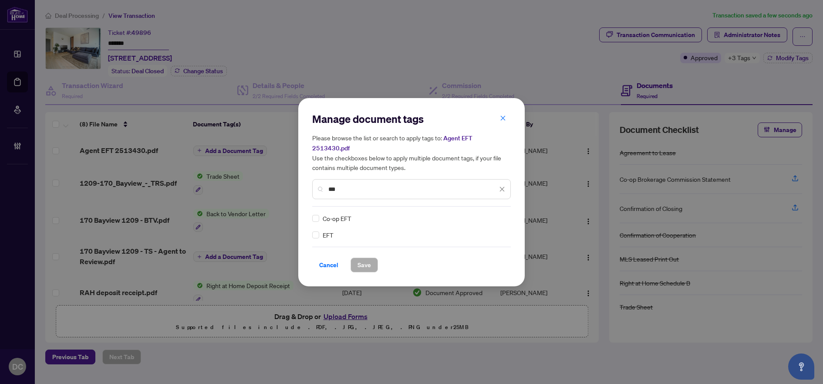
type input "***"
click at [492, 214] on img at bounding box center [493, 218] width 9 height 9
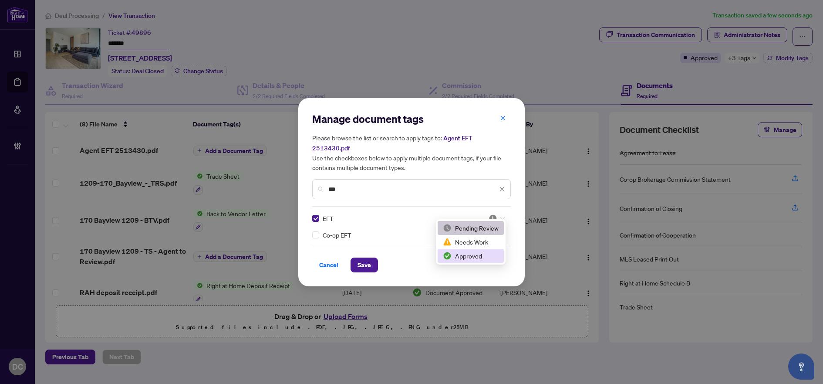
click at [485, 255] on div "Approved" at bounding box center [471, 256] width 56 height 10
drag, startPoint x: 373, startPoint y: 262, endPoint x: 412, endPoint y: 243, distance: 43.8
click at [373, 261] on button "Save" at bounding box center [364, 264] width 27 height 15
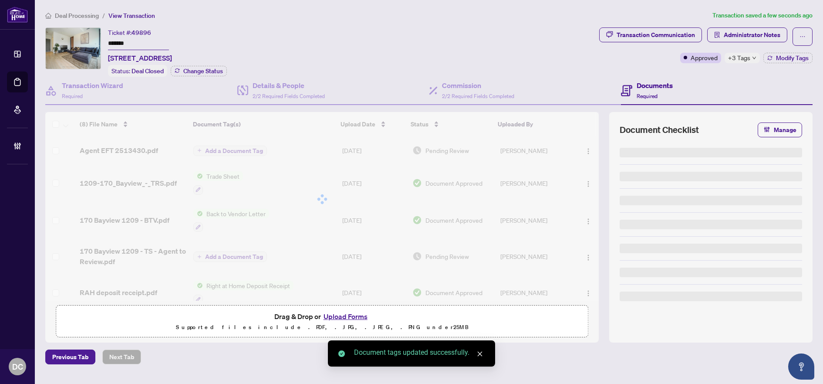
click at [752, 60] on div "+3 Tags" at bounding box center [742, 58] width 35 height 10
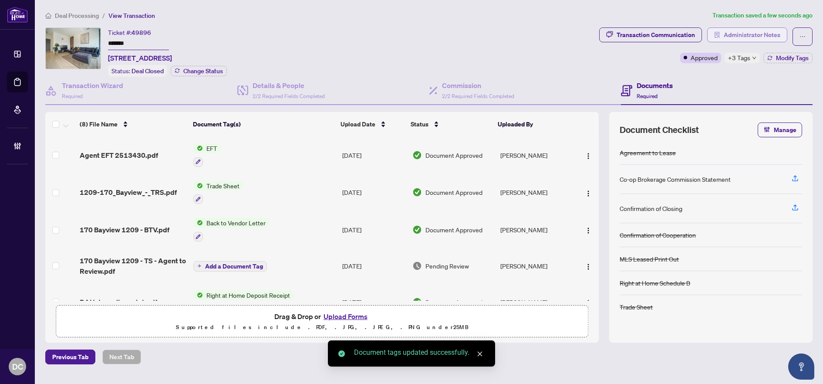
click at [762, 30] on span "Administrator Notes" at bounding box center [752, 35] width 57 height 14
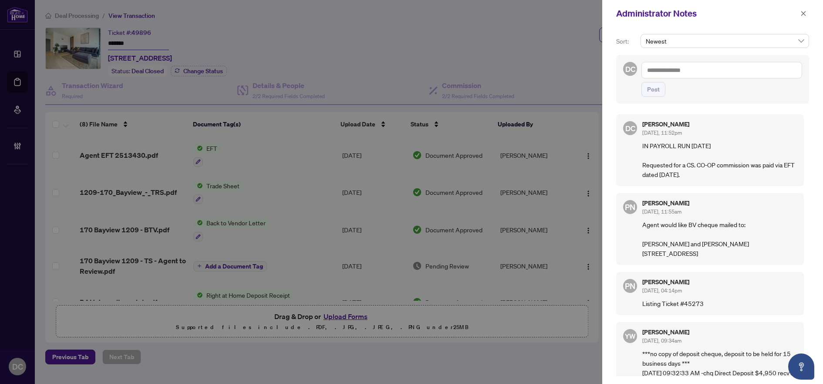
click at [802, 5] on div "Administrator Notes" at bounding box center [712, 13] width 221 height 27
click at [802, 13] on icon "close" at bounding box center [803, 13] width 6 height 6
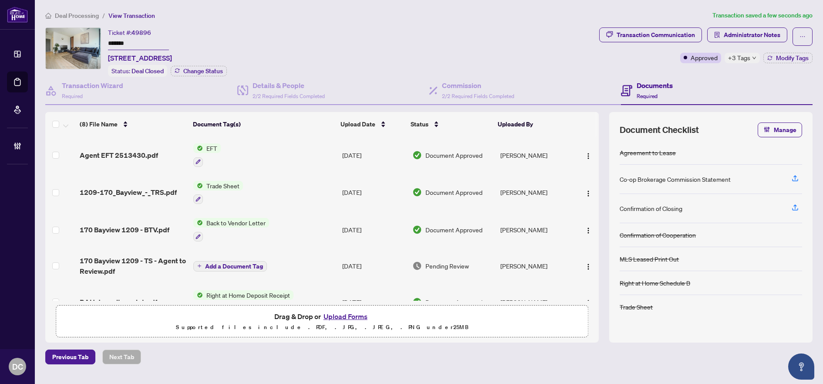
drag, startPoint x: 174, startPoint y: 43, endPoint x: 78, endPoint y: 42, distance: 96.2
click at [78, 42] on div "Ticket #: 49896 ******* 1209-170 Bayview Ave, Toronto, Ontario M5A 0G4, Canada …" at bounding box center [320, 51] width 550 height 49
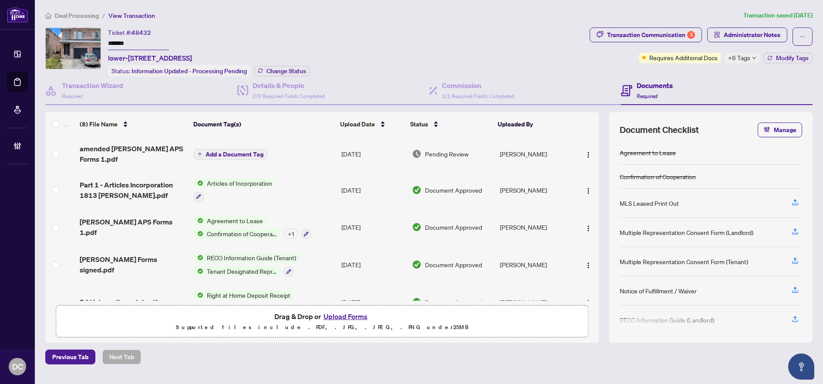
click at [745, 58] on span "+6 Tags" at bounding box center [739, 58] width 22 height 10
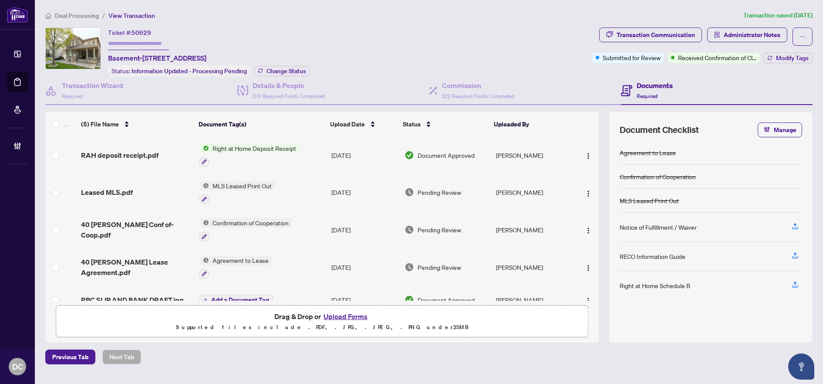
click at [309, 186] on td "MLS Leased Print Out" at bounding box center [262, 192] width 132 height 37
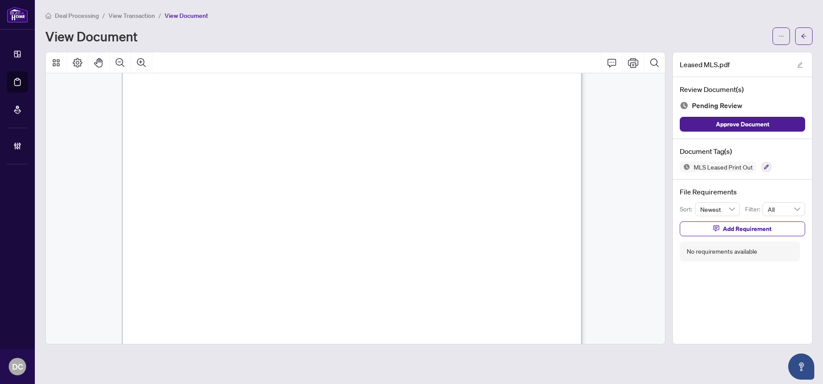
scroll to position [2003, 0]
click at [803, 30] on span "button" at bounding box center [804, 36] width 6 height 14
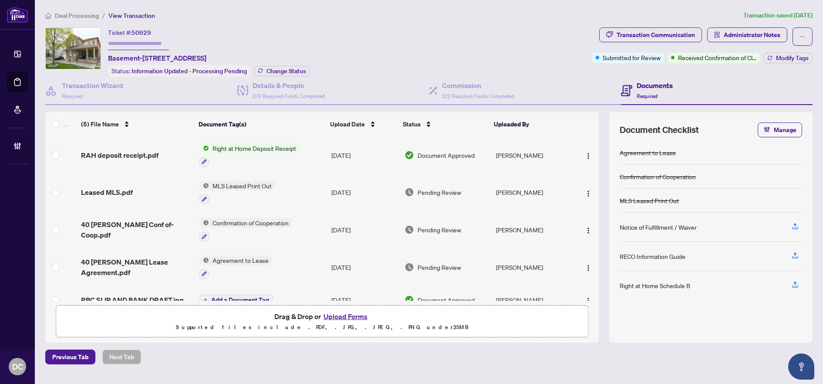
click at [311, 260] on td "Agreement to Lease" at bounding box center [262, 266] width 132 height 37
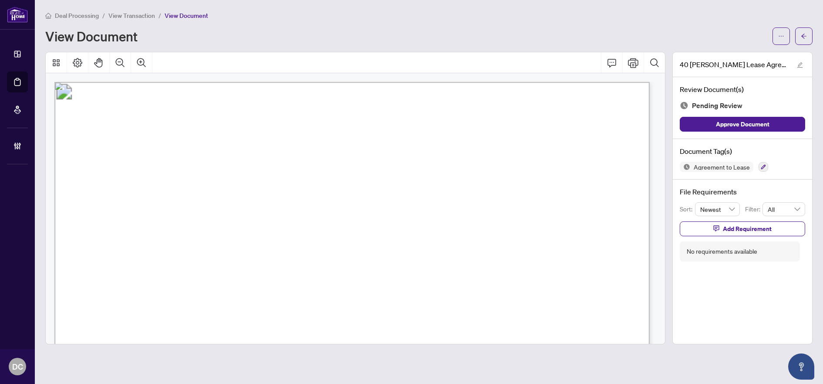
scroll to position [174, 0]
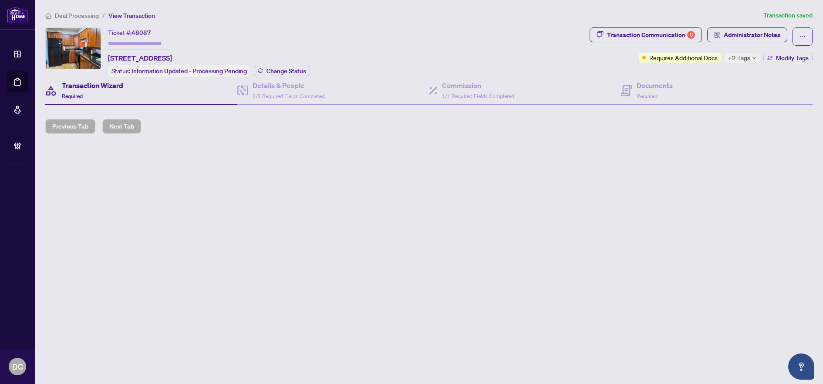
type input "*******"
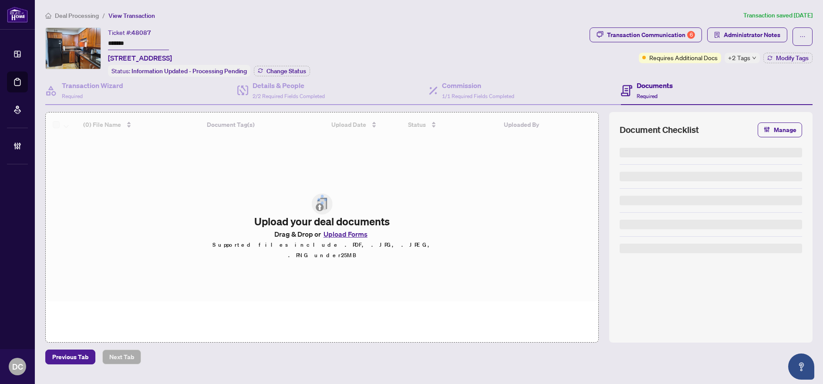
drag, startPoint x: 149, startPoint y: 44, endPoint x: 93, endPoint y: 55, distance: 57.4
click at [77, 40] on div "Ticket #: 48087 ******* [STREET_ADDRESS] Status: Information Updated - Processi…" at bounding box center [315, 51] width 541 height 49
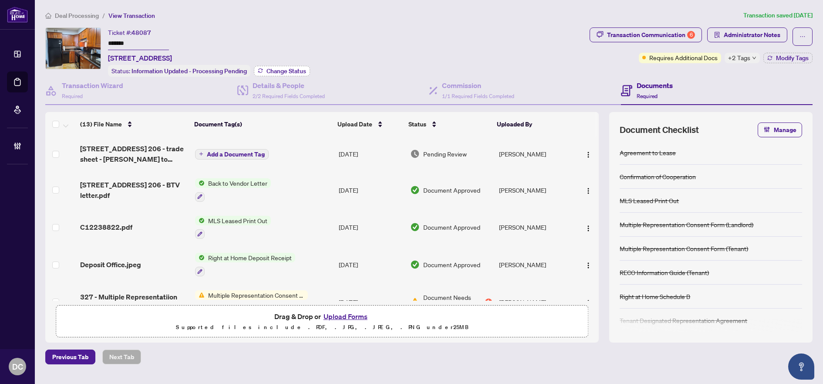
click at [297, 71] on span "Change Status" at bounding box center [286, 71] width 40 height 6
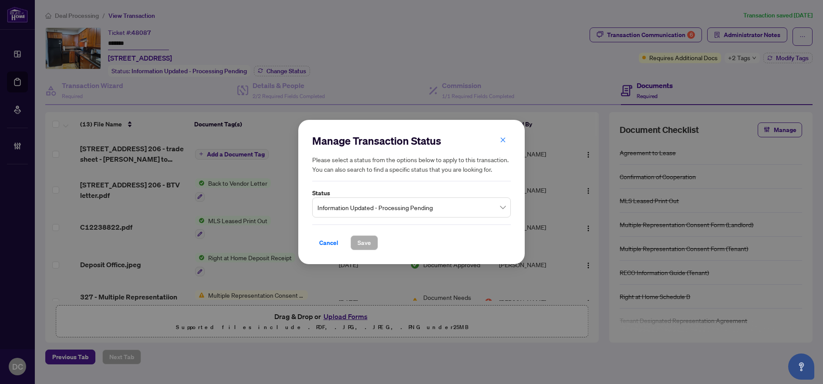
click at [399, 203] on span "Information Updated - Processing Pending" at bounding box center [411, 207] width 188 height 17
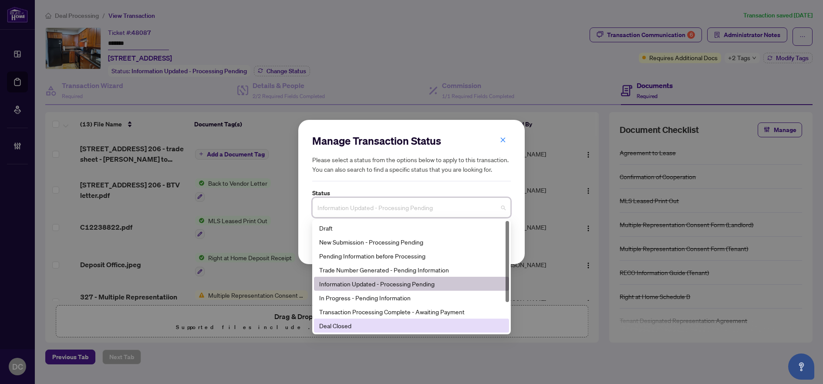
click at [346, 327] on div "Deal Closed" at bounding box center [411, 325] width 185 height 10
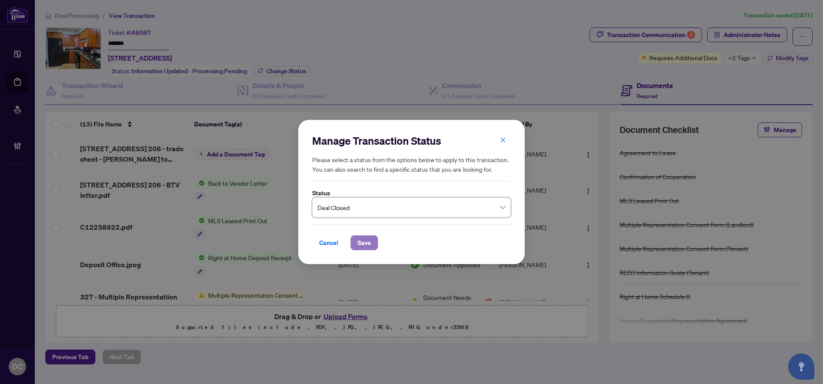
click at [368, 241] on span "Save" at bounding box center [363, 243] width 13 height 14
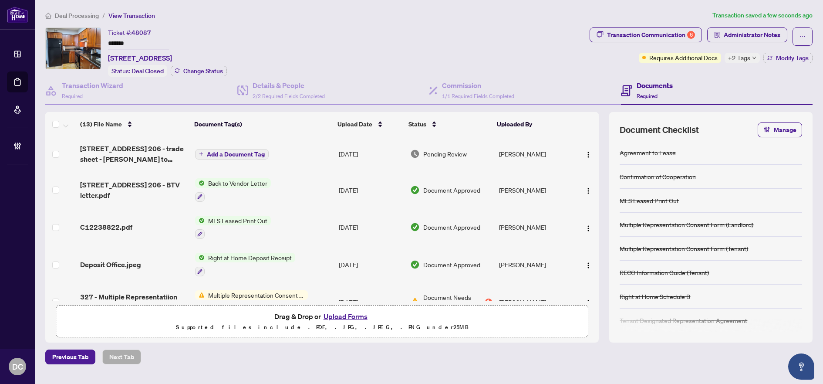
click at [744, 58] on span "+2 Tags" at bounding box center [739, 58] width 22 height 10
click at [712, 74] on div "Transaction Communication 6 Administrator Notes Requires Additional Docs +2 Tag…" at bounding box center [701, 51] width 226 height 49
click at [771, 62] on button "Modify Tags" at bounding box center [787, 58] width 49 height 10
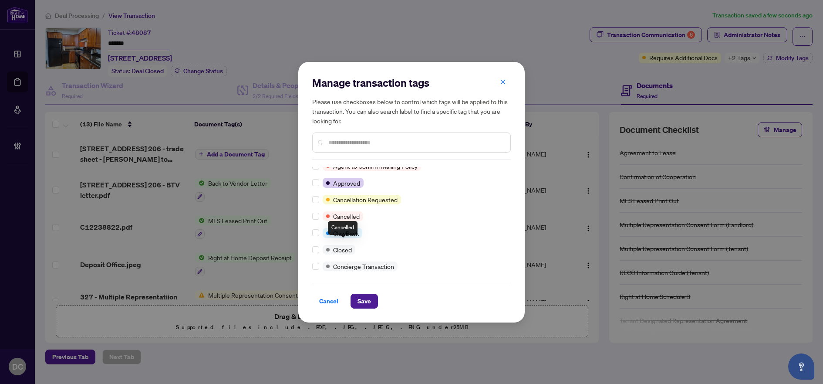
scroll to position [87, 0]
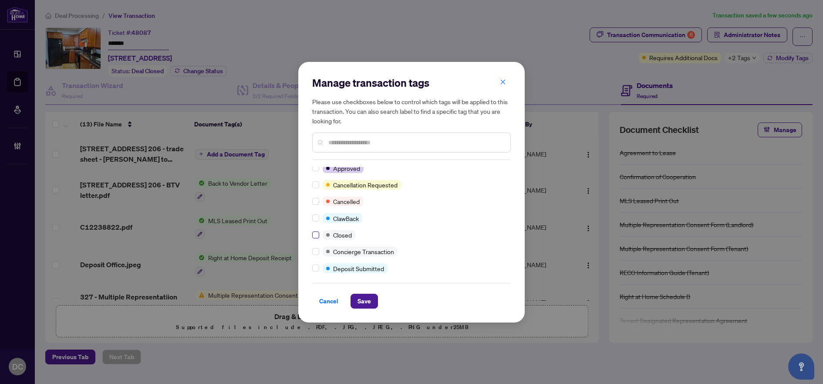
click at [316, 238] on label at bounding box center [315, 235] width 7 height 10
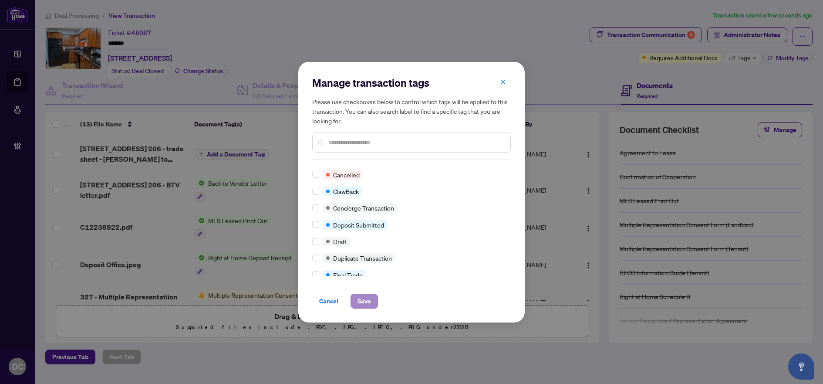
scroll to position [0, 0]
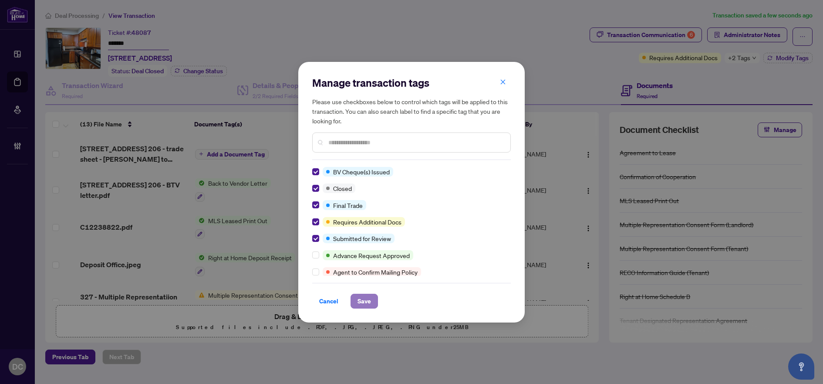
click at [371, 304] on button "Save" at bounding box center [364, 300] width 27 height 15
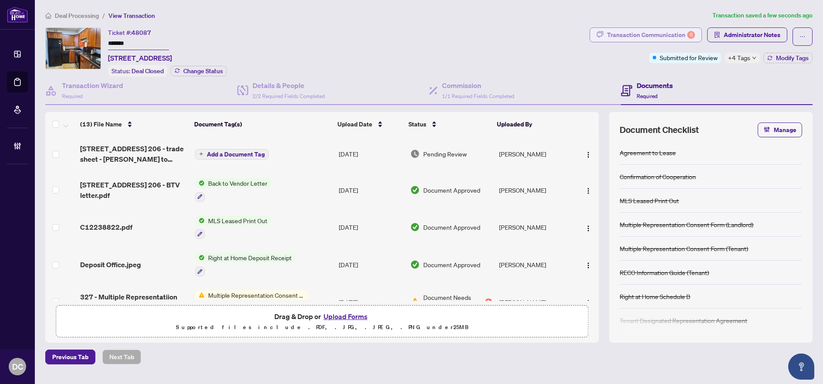
click at [687, 35] on div "Transaction Communication 6" at bounding box center [651, 35] width 88 height 14
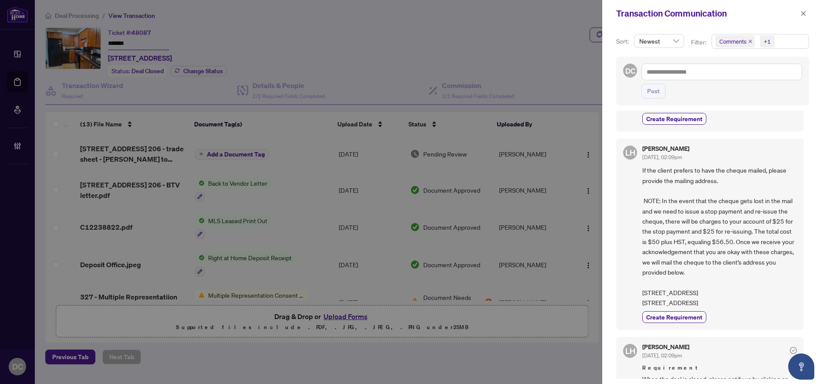
scroll to position [305, 0]
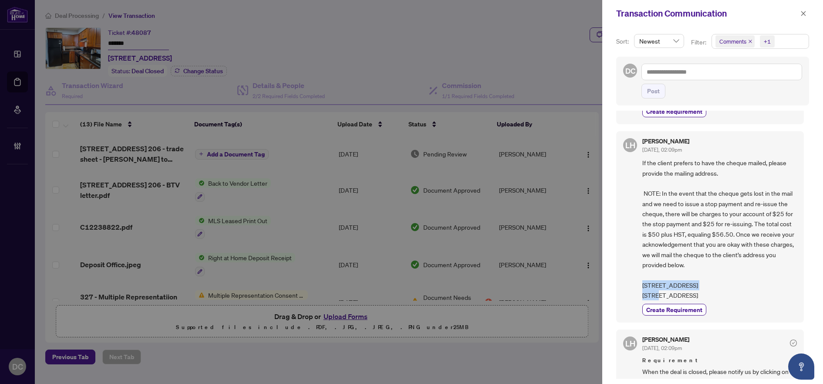
drag, startPoint x: 713, startPoint y: 284, endPoint x: 629, endPoint y: 283, distance: 84.0
click at [629, 283] on div "LH Lulu Hao Aug/18/2025, 02:09pm If the client prefers to have the cheque maile…" at bounding box center [710, 226] width 188 height 191
copy span "255 - 31 Greengate Rd."
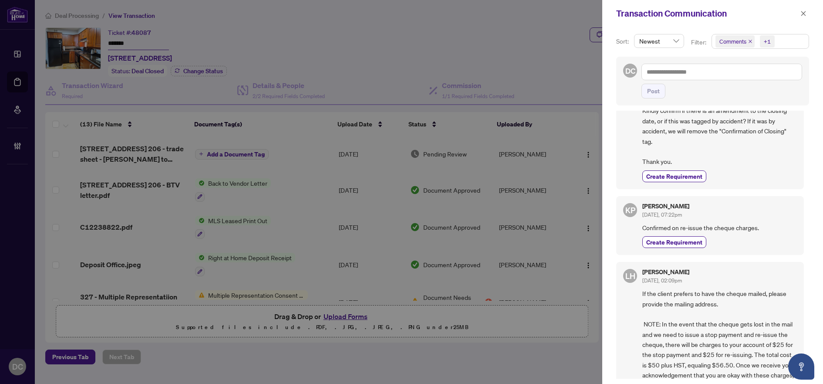
scroll to position [87, 0]
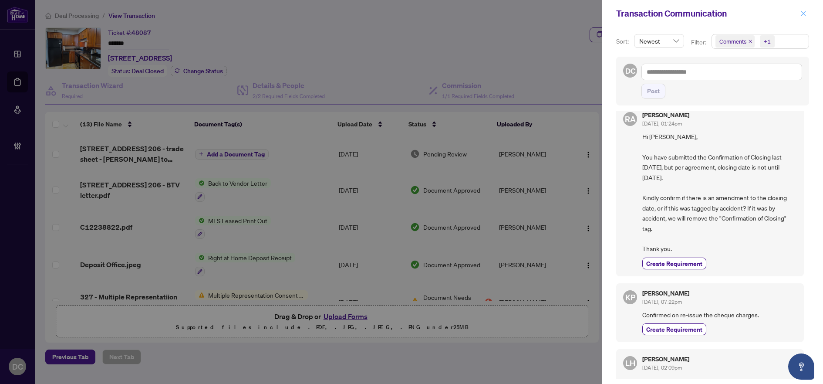
click at [803, 15] on icon "close" at bounding box center [803, 13] width 6 height 6
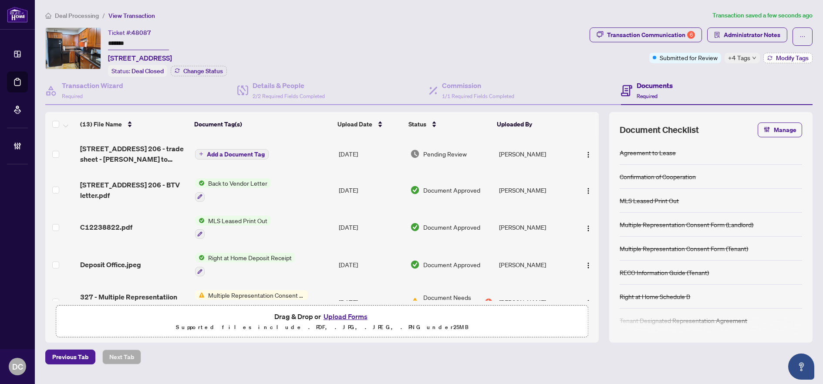
click at [772, 57] on button "Modify Tags" at bounding box center [787, 58] width 49 height 10
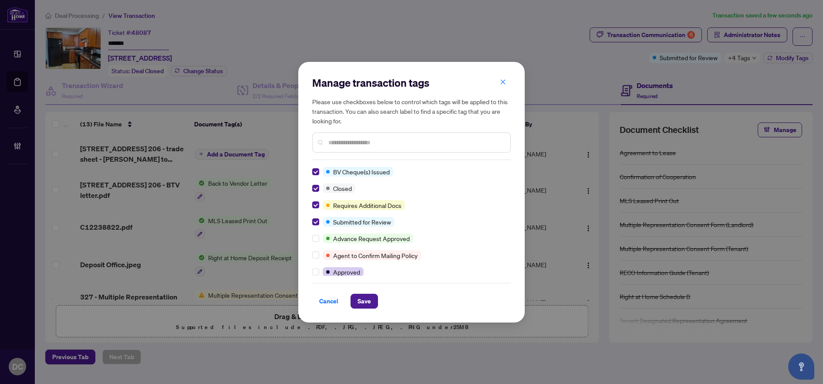
scroll to position [0, 0]
click at [372, 301] on button "Save" at bounding box center [364, 300] width 27 height 15
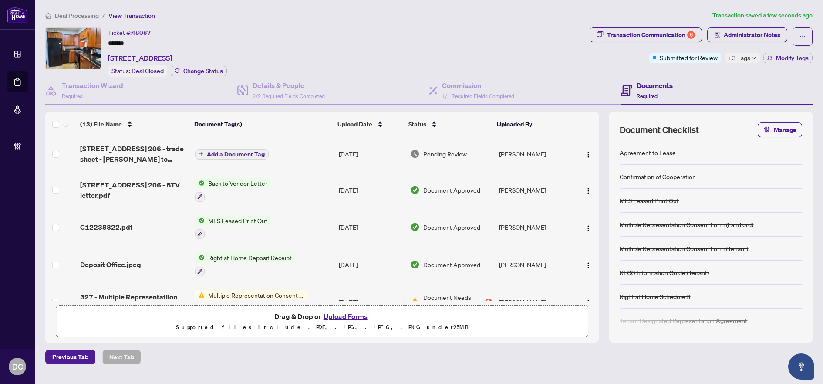
click at [745, 59] on span "+3 Tags" at bounding box center [739, 58] width 22 height 10
click at [706, 71] on div "Transaction Communication 6 Administrator Notes Submitted for Review +3 Tags Mo…" at bounding box center [701, 51] width 226 height 49
click at [683, 31] on div "Transaction Communication 6" at bounding box center [651, 35] width 88 height 14
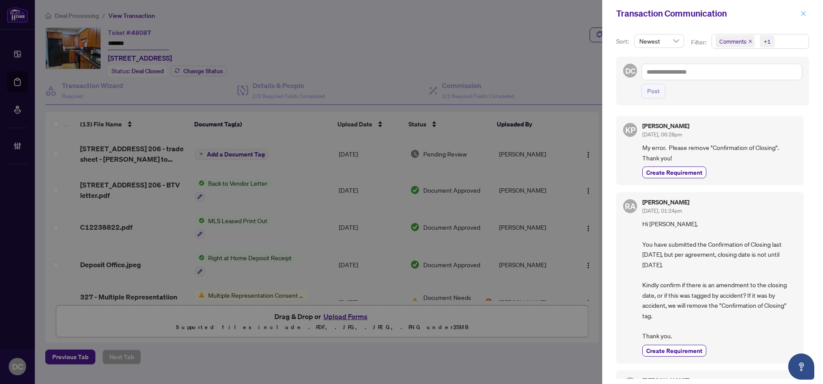
click at [799, 14] on button "button" at bounding box center [803, 13] width 11 height 10
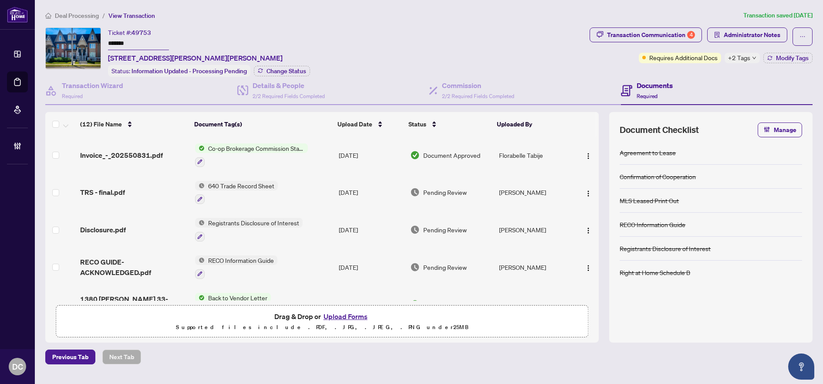
drag, startPoint x: 141, startPoint y: 42, endPoint x: 83, endPoint y: 42, distance: 57.9
click at [83, 42] on div "Ticket #: 49753 ******* [STREET_ADDRESS][PERSON_NAME][PERSON_NAME] Status: Info…" at bounding box center [315, 51] width 541 height 49
click at [736, 58] on span "+2 Tags" at bounding box center [739, 58] width 22 height 10
click at [711, 74] on div "Transaction Communication 4 Administrator Notes Requires Additional Docs +2 Tag…" at bounding box center [701, 51] width 226 height 49
click at [691, 33] on div "4" at bounding box center [691, 35] width 8 height 8
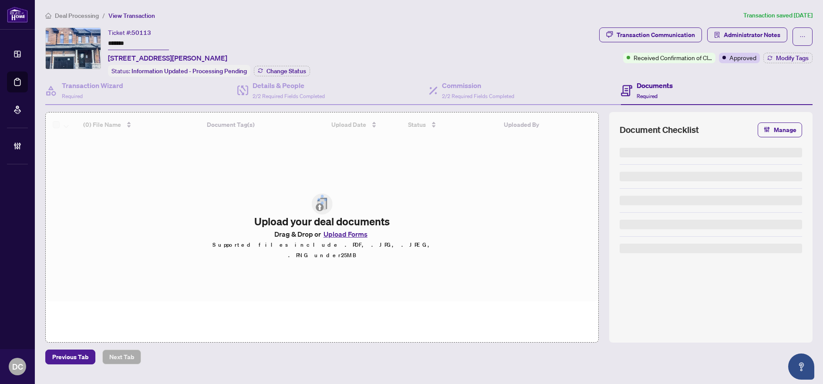
drag, startPoint x: 140, startPoint y: 43, endPoint x: 83, endPoint y: 40, distance: 57.5
click at [83, 40] on div "Ticket #: 50113 ******* [STREET_ADDRESS][PERSON_NAME] Status: Information Updat…" at bounding box center [320, 51] width 550 height 49
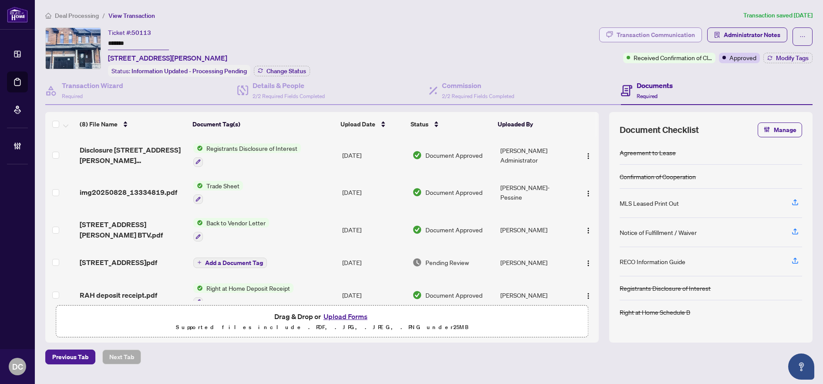
click at [679, 34] on div "Transaction Communication" at bounding box center [656, 35] width 78 height 14
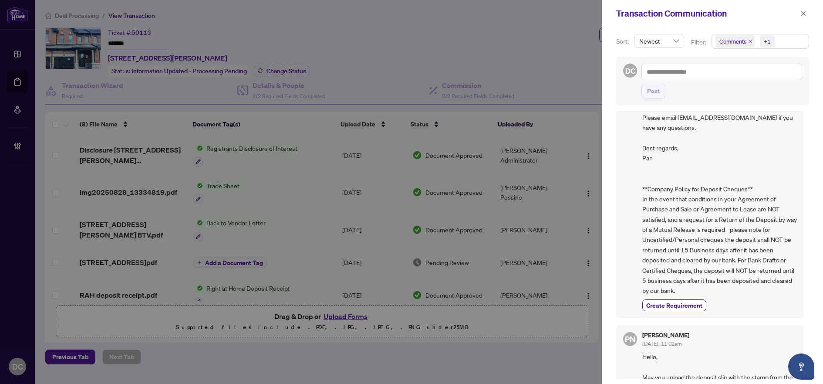
scroll to position [528, 0]
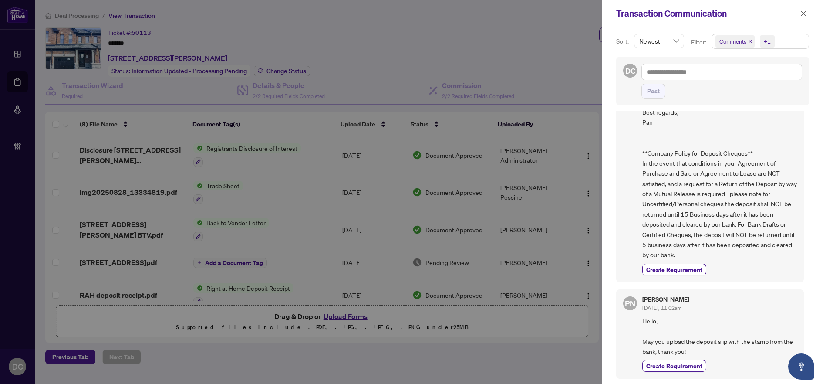
click at [803, 13] on icon "close" at bounding box center [803, 13] width 6 height 6
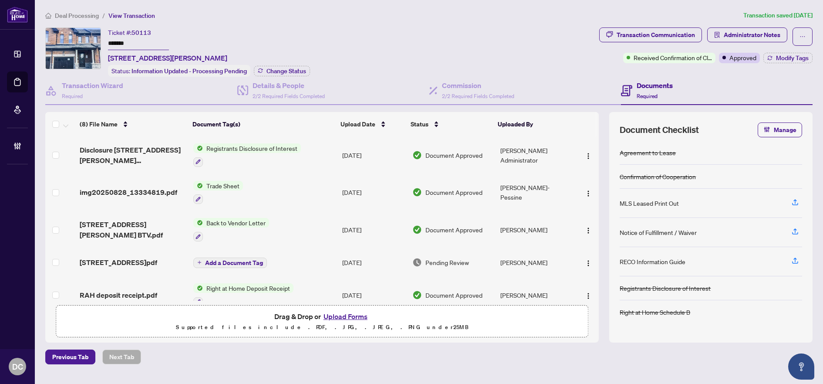
click at [738, 27] on div "Deal Processing / View Transaction Transaction saved [DATE] Ticket #: 50113 ***…" at bounding box center [429, 187] width 774 height 354
click at [740, 36] on span "Administrator Notes" at bounding box center [752, 35] width 57 height 14
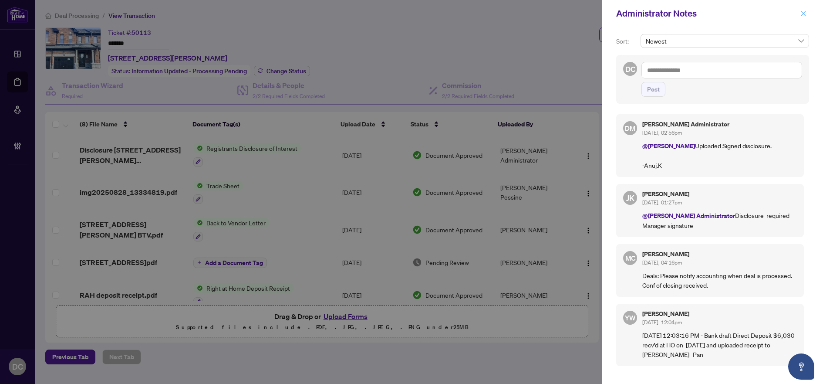
click at [802, 16] on icon "close" at bounding box center [803, 13] width 6 height 6
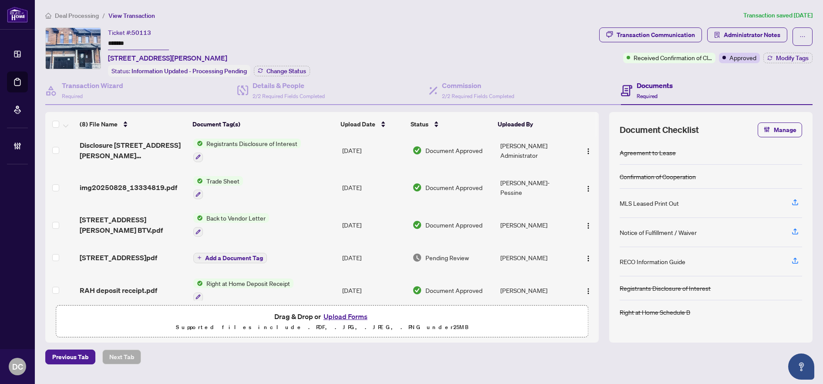
scroll to position [0, 0]
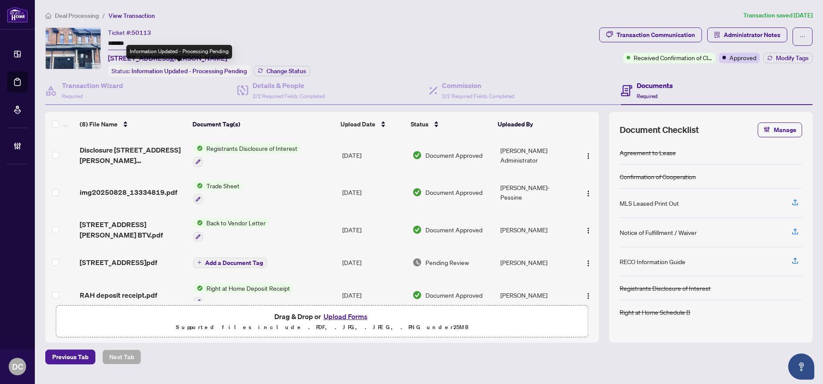
click at [152, 58] on span "[STREET_ADDRESS][PERSON_NAME]" at bounding box center [167, 58] width 119 height 10
drag, startPoint x: 150, startPoint y: 58, endPoint x: 108, endPoint y: 59, distance: 41.8
click at [108, 59] on span "[STREET_ADDRESS][PERSON_NAME]" at bounding box center [167, 58] width 119 height 10
copy span "[STREET_ADDRESS][PERSON_NAME]"
drag, startPoint x: 155, startPoint y: 41, endPoint x: 94, endPoint y: 44, distance: 61.0
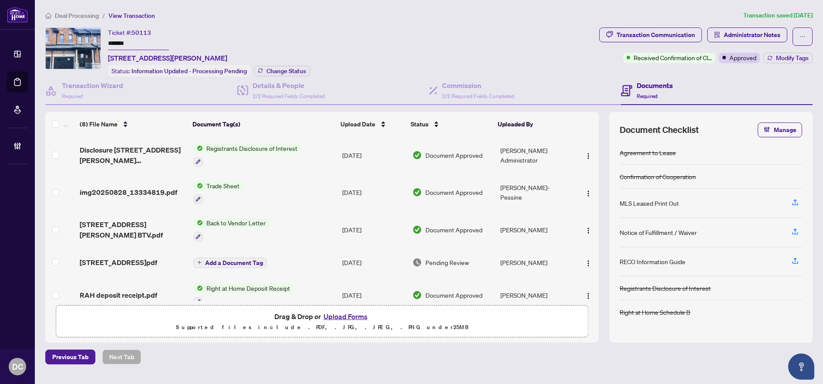
click at [94, 44] on div "Ticket #: 50113 ******* [STREET_ADDRESS][PERSON_NAME] Status: Information Updat…" at bounding box center [320, 51] width 550 height 49
click at [785, 60] on span "Modify Tags" at bounding box center [792, 58] width 33 height 6
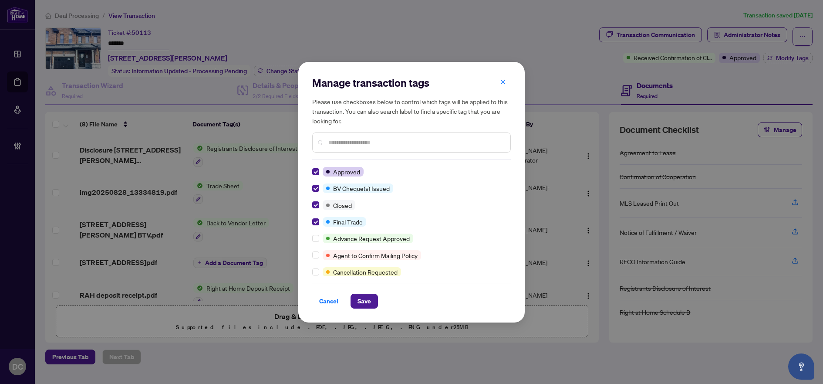
drag, startPoint x: 359, startPoint y: 303, endPoint x: 327, endPoint y: 248, distance: 63.4
click at [360, 302] on span "Save" at bounding box center [363, 301] width 13 height 14
click at [273, 71] on div "Manage transaction tags Please use checkboxes below to control which tags will …" at bounding box center [411, 192] width 823 height 384
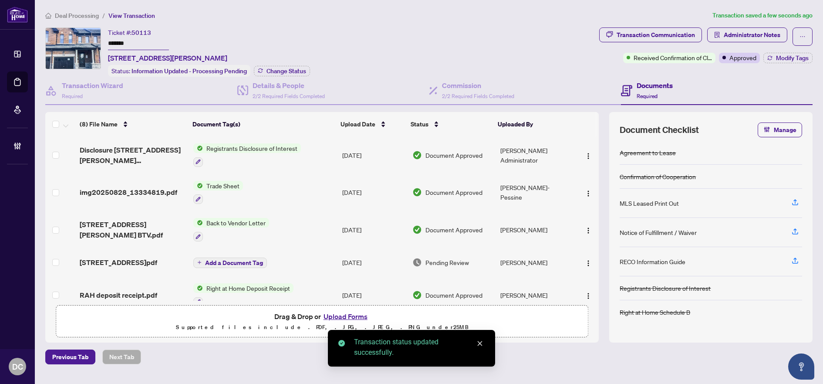
click at [288, 71] on span "Change Status" at bounding box center [286, 71] width 40 height 6
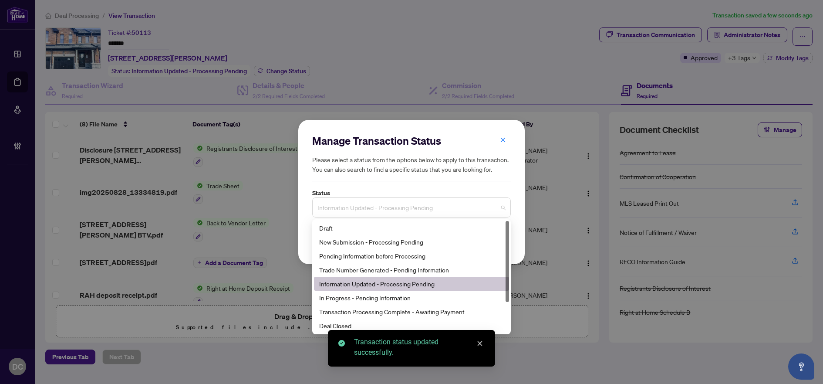
click at [389, 212] on span "Information Updated - Processing Pending" at bounding box center [411, 207] width 188 height 17
click at [346, 323] on div "Deal Closed" at bounding box center [411, 325] width 185 height 10
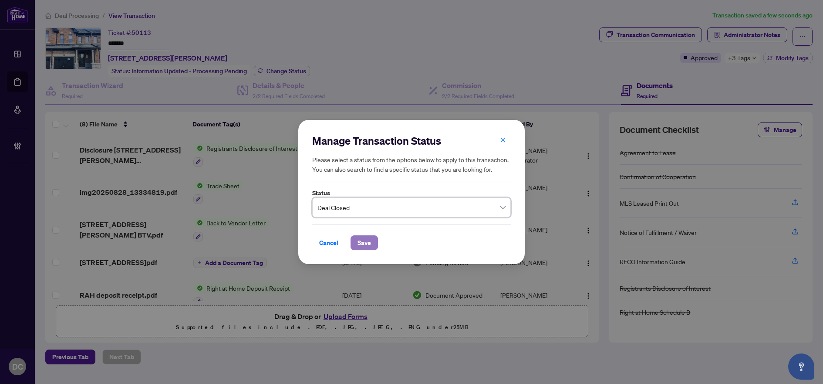
click at [371, 246] on span "Save" at bounding box center [363, 243] width 13 height 14
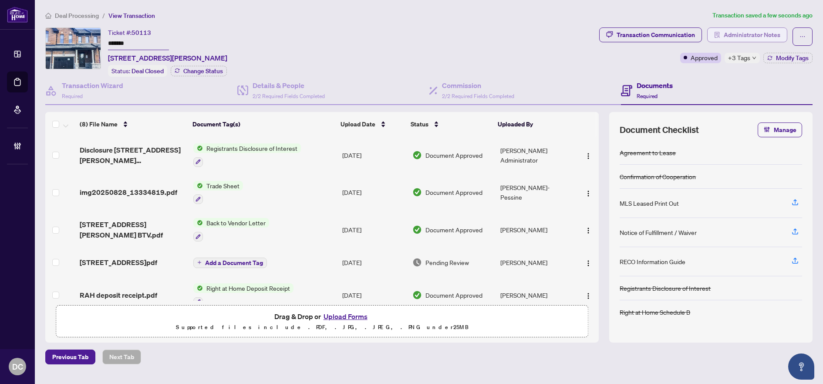
click at [762, 31] on span "Administrator Notes" at bounding box center [752, 35] width 57 height 14
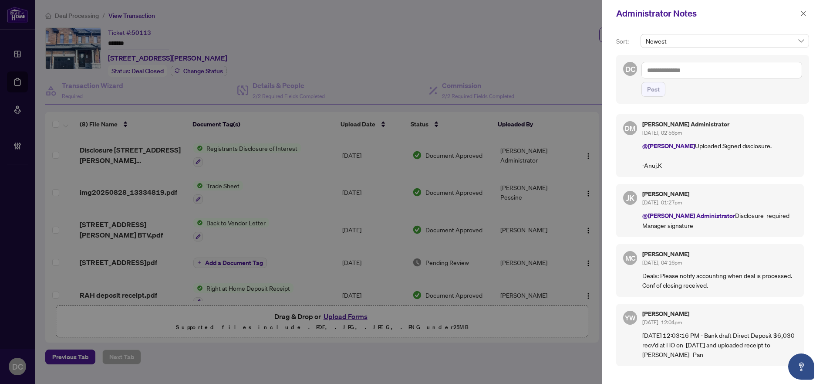
click at [704, 70] on textarea at bounding box center [721, 70] width 161 height 17
paste textarea "**********"
type textarea "**********"
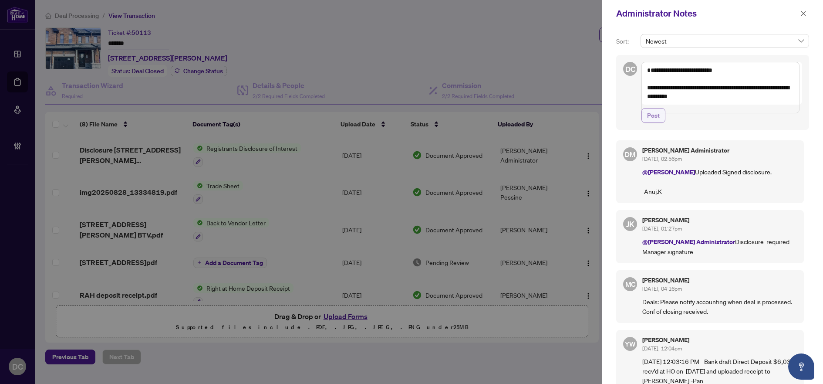
click at [656, 122] on span "Post" at bounding box center [653, 115] width 13 height 14
click at [806, 15] on button "button" at bounding box center [803, 13] width 11 height 10
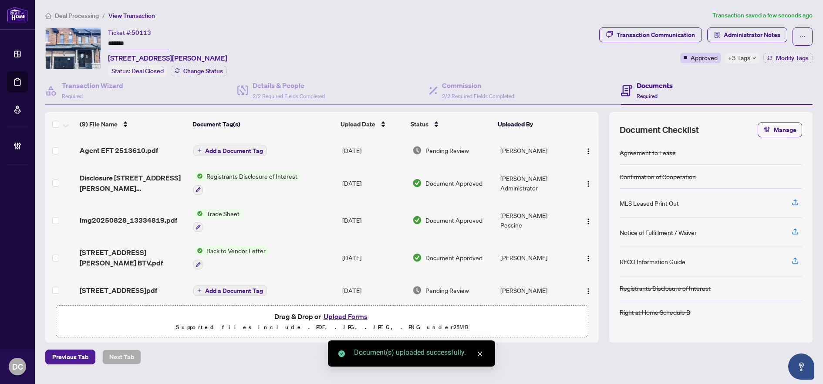
click at [244, 148] on span "Add a Document Tag" at bounding box center [234, 151] width 58 height 6
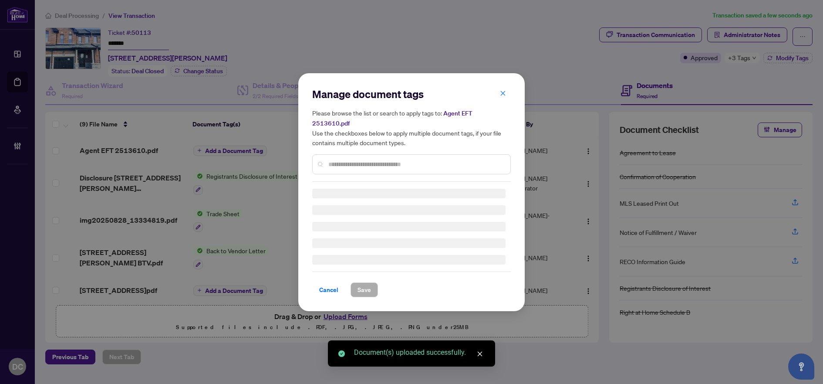
click at [448, 161] on div "Manage document tags Please browse the list or search to apply tags to: Agent E…" at bounding box center [411, 192] width 199 height 210
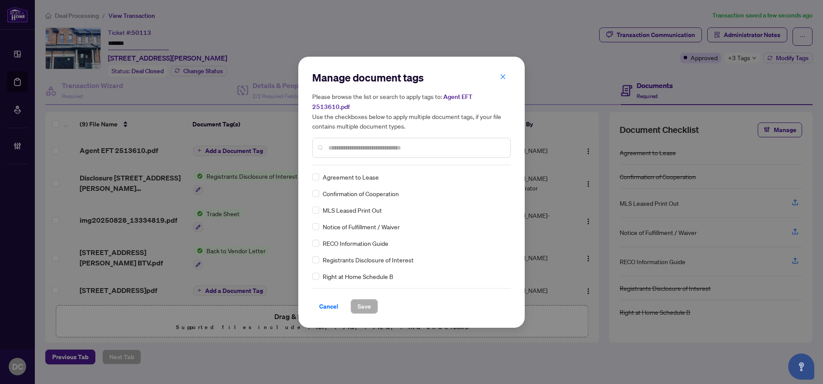
click at [431, 143] on input "text" at bounding box center [415, 148] width 175 height 10
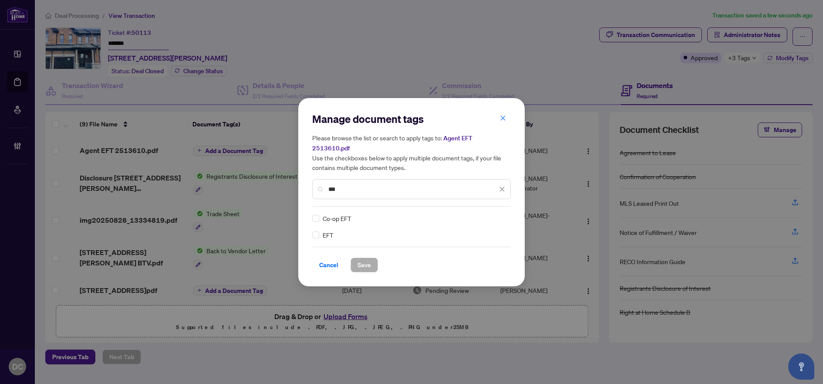
type input "***"
click at [501, 214] on div at bounding box center [497, 218] width 17 height 9
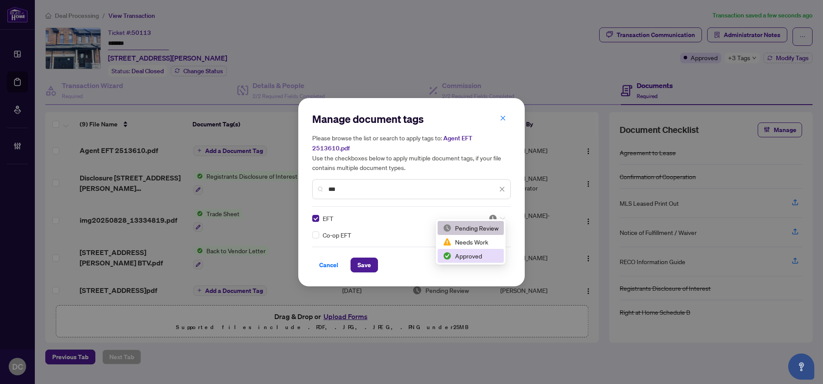
click at [475, 252] on div "Approved" at bounding box center [471, 256] width 56 height 10
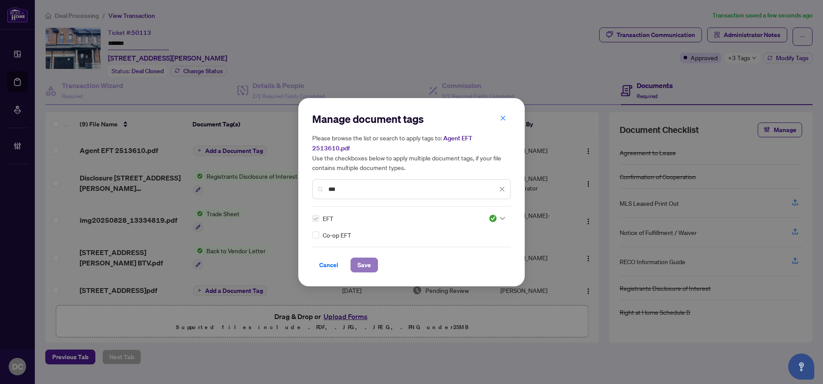
click at [366, 258] on span "Save" at bounding box center [363, 265] width 13 height 14
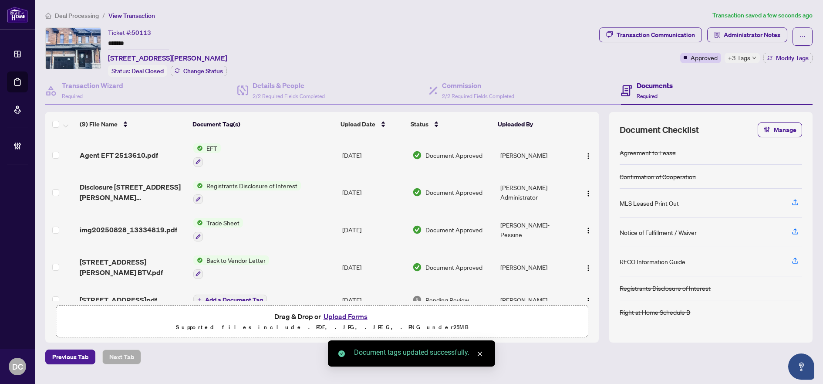
click at [745, 58] on span "+3 Tags" at bounding box center [739, 58] width 22 height 10
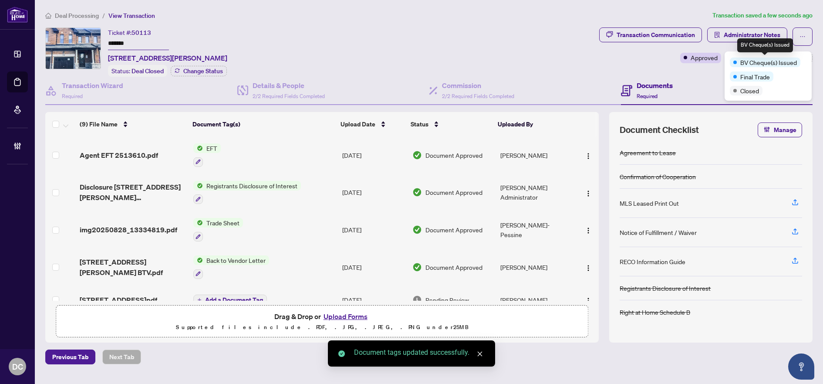
click at [714, 75] on div "Transaction Communication Administrator Notes Approved +3 Tags Modify Tags" at bounding box center [705, 51] width 217 height 49
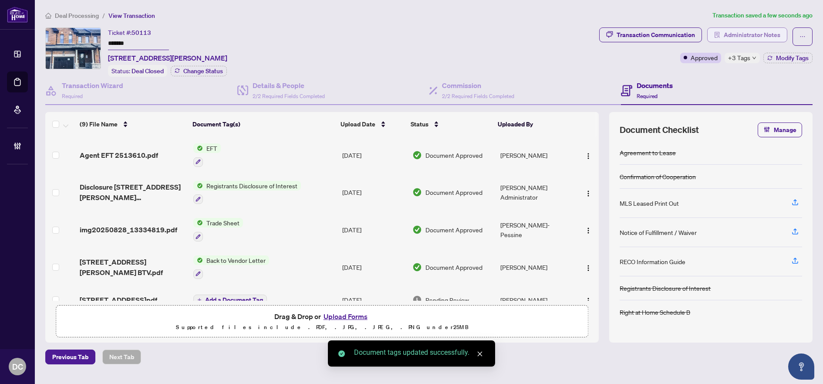
click at [737, 40] on span "Administrator Notes" at bounding box center [752, 35] width 57 height 14
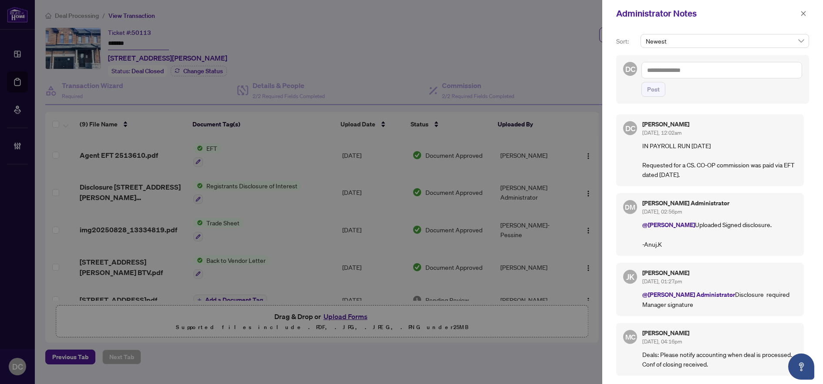
click at [702, 70] on textarea at bounding box center [721, 70] width 161 height 17
paste textarea "**********"
type textarea "**********"
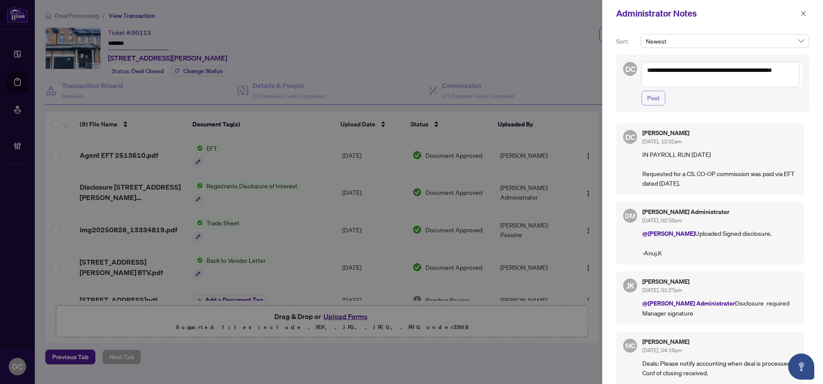
click at [659, 98] on span "Post" at bounding box center [653, 98] width 13 height 14
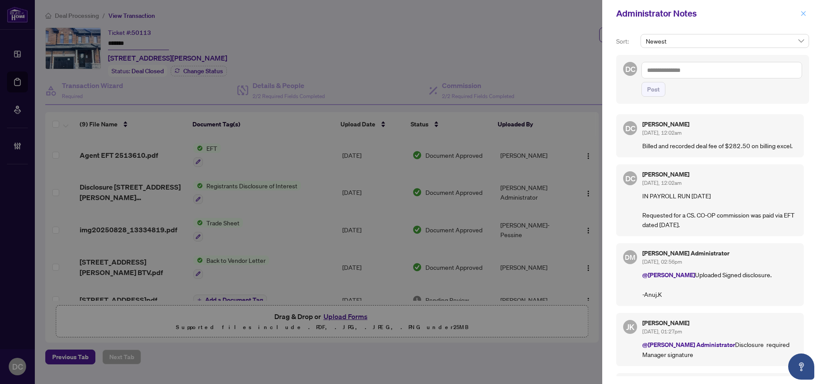
click at [802, 15] on icon "close" at bounding box center [803, 13] width 5 height 5
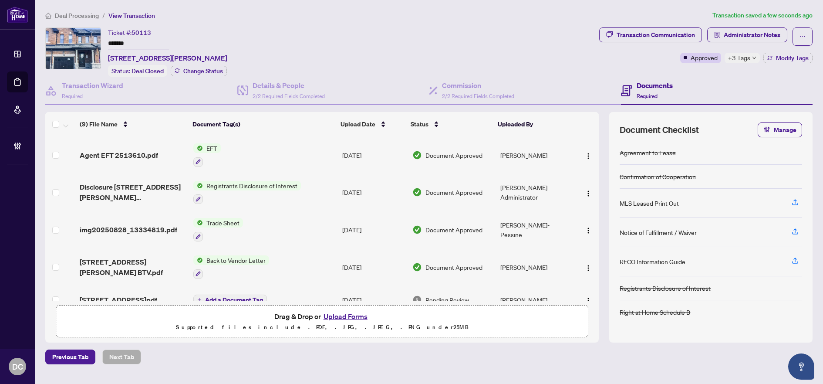
drag, startPoint x: 132, startPoint y: 40, endPoint x: 74, endPoint y: 41, distance: 58.3
click at [74, 41] on div "Ticket #: 50113 ******* [STREET_ADDRESS][PERSON_NAME] Status: Deal Closed Chang…" at bounding box center [320, 51] width 550 height 49
